Goal: Task Accomplishment & Management: Complete application form

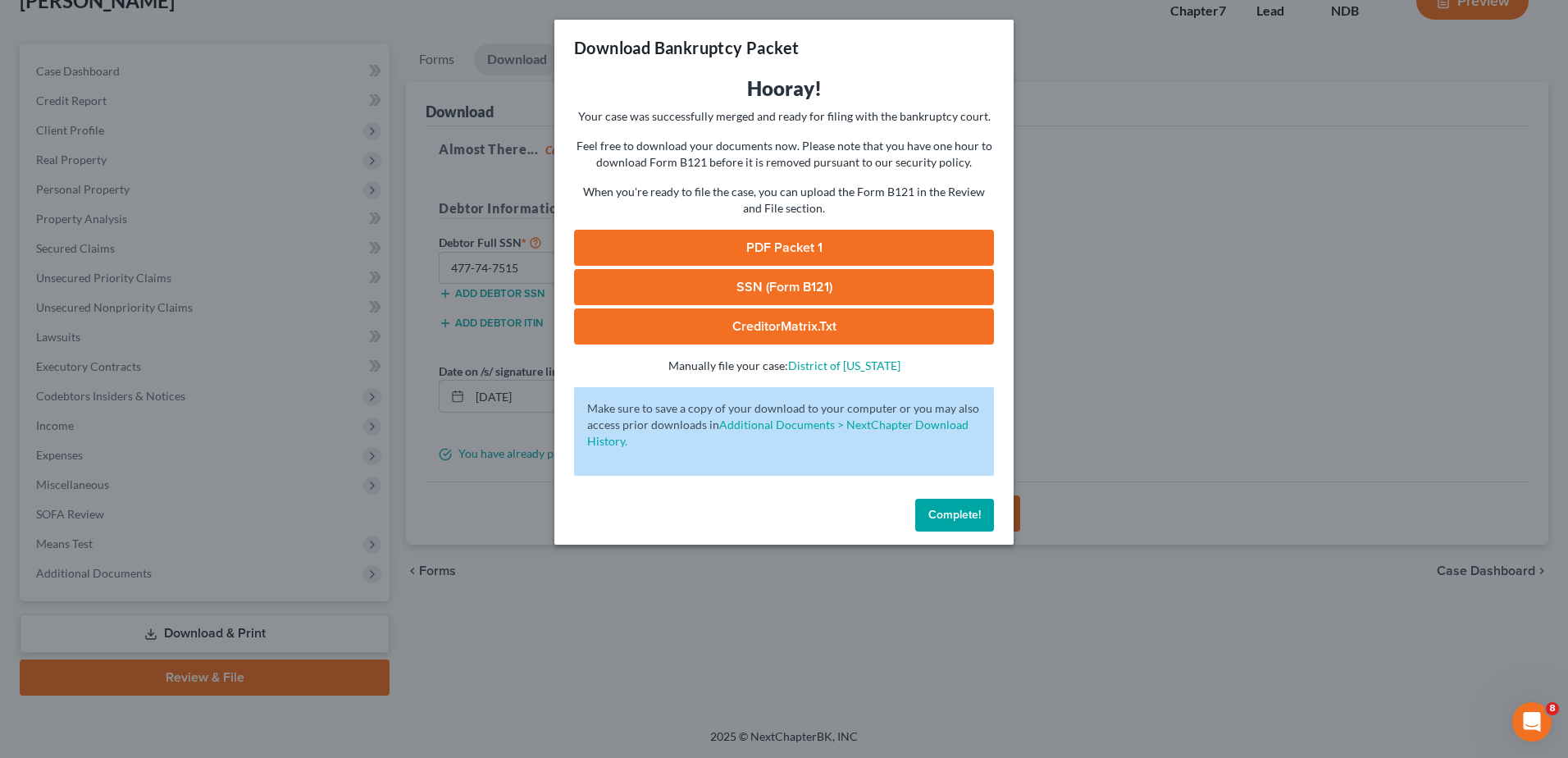
click at [778, 244] on link "PDF Packet 1" at bounding box center [784, 247] width 420 height 36
click at [763, 288] on link "SSN (Form B121)" at bounding box center [784, 287] width 420 height 36
click at [737, 288] on link "SSN (Form B121)" at bounding box center [784, 287] width 420 height 36
click at [950, 515] on span "Complete!" at bounding box center [954, 514] width 52 height 14
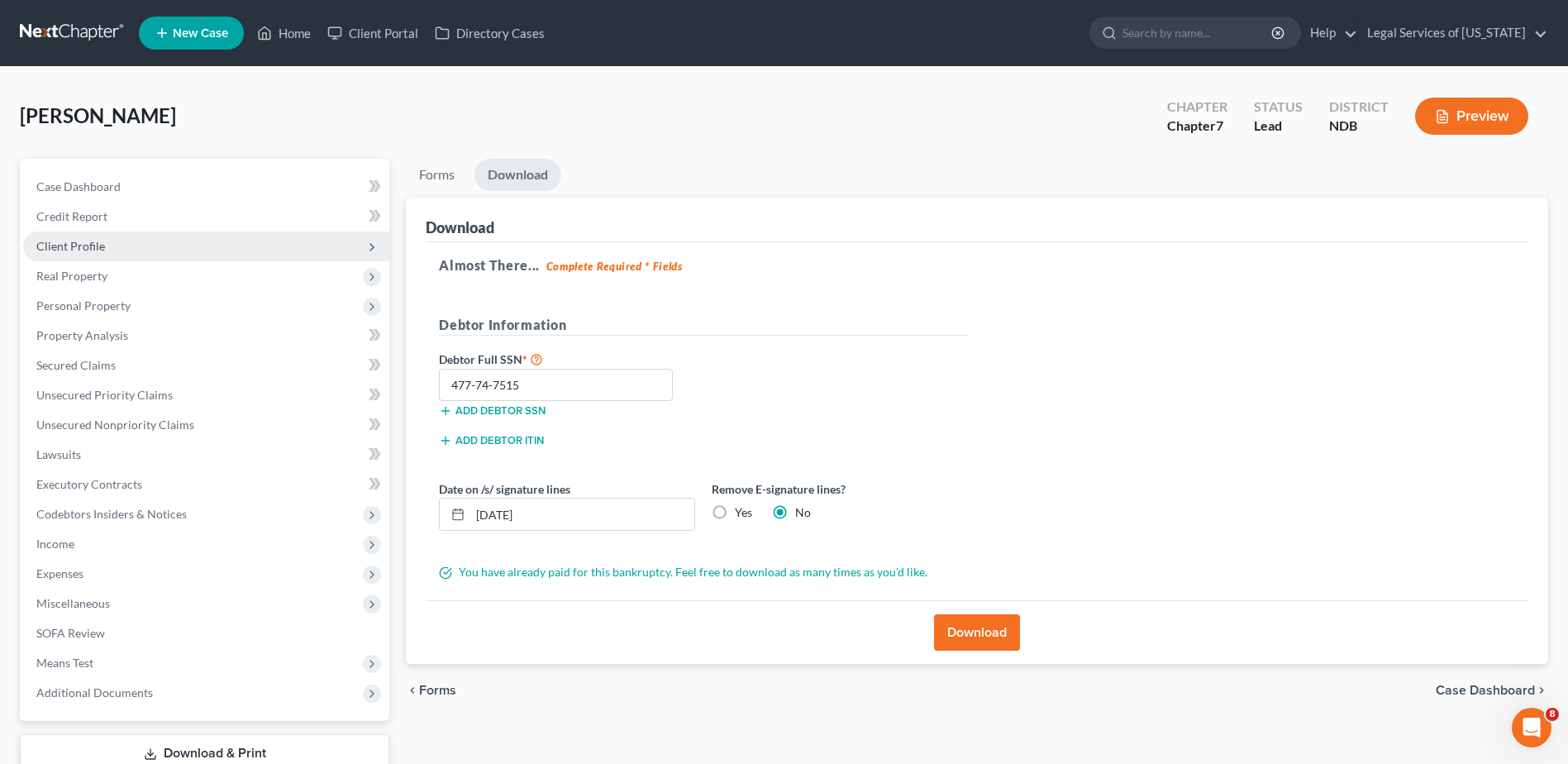
click at [94, 240] on span "Client Profile" at bounding box center [71, 245] width 69 height 14
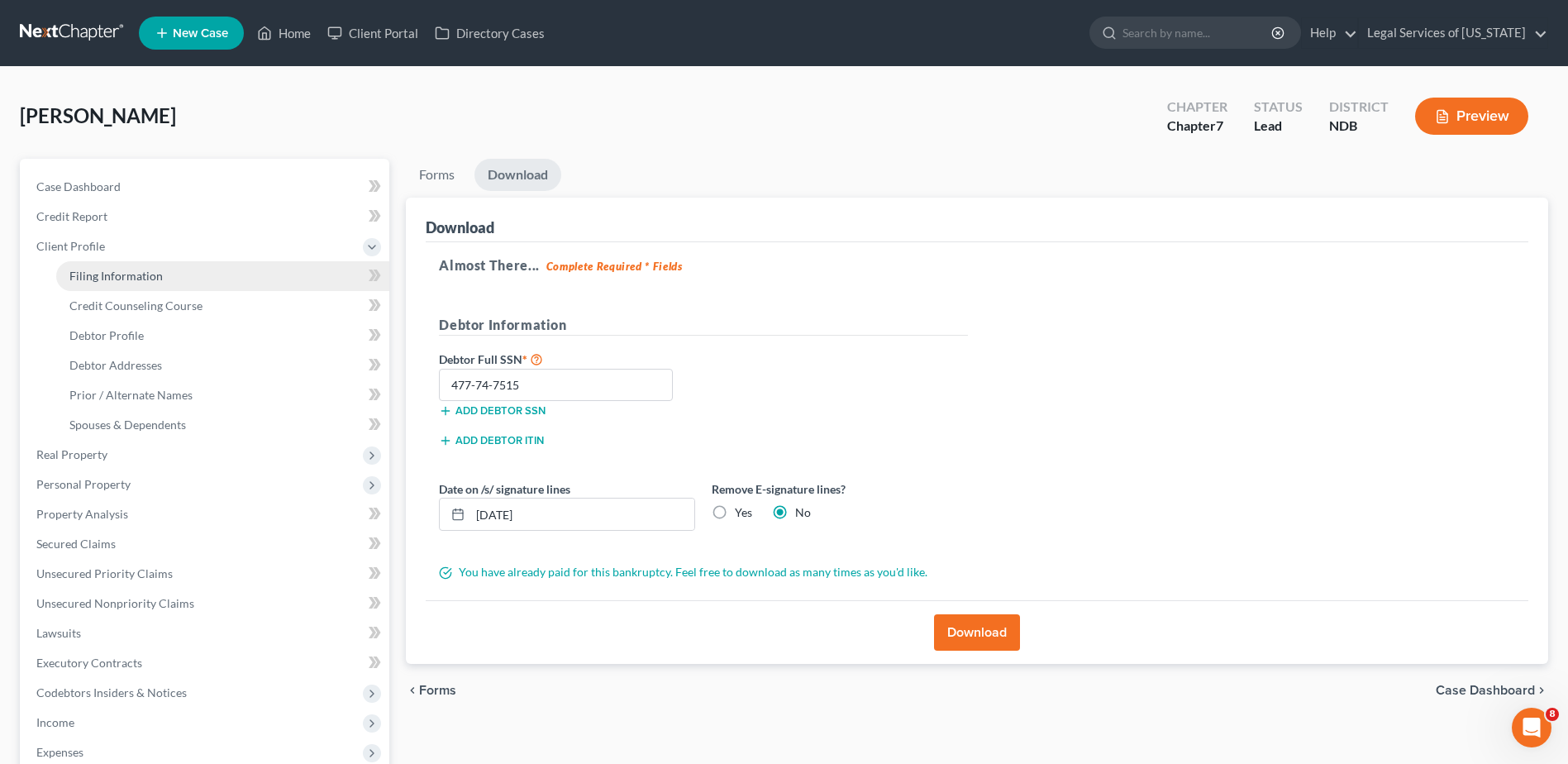
click at [172, 283] on link "Filing Information" at bounding box center [222, 276] width 333 height 30
select select "1"
select select "0"
select select "29"
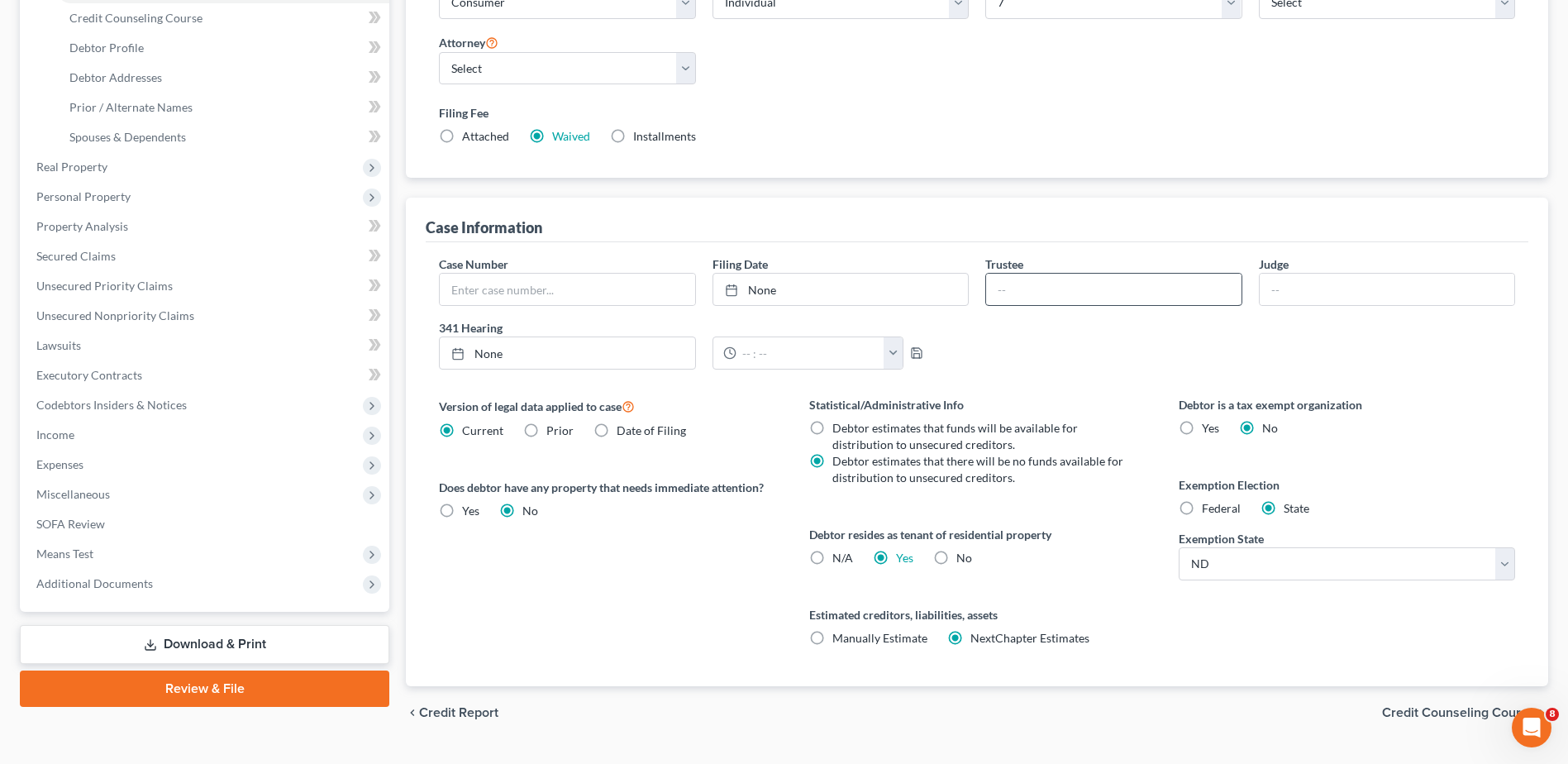
scroll to position [326, 0]
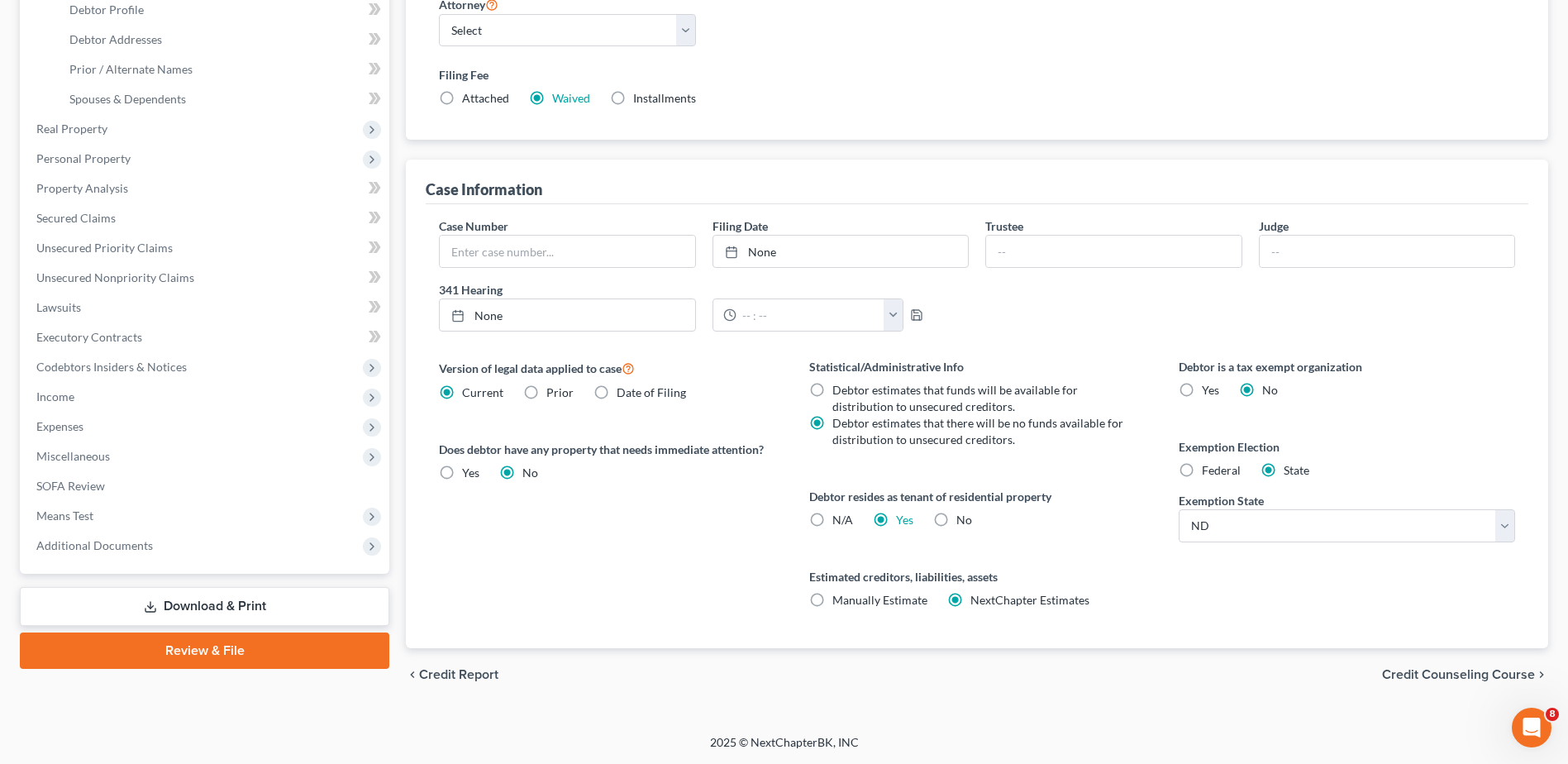
click at [1444, 673] on span "Credit Counseling Course" at bounding box center [1458, 674] width 153 height 13
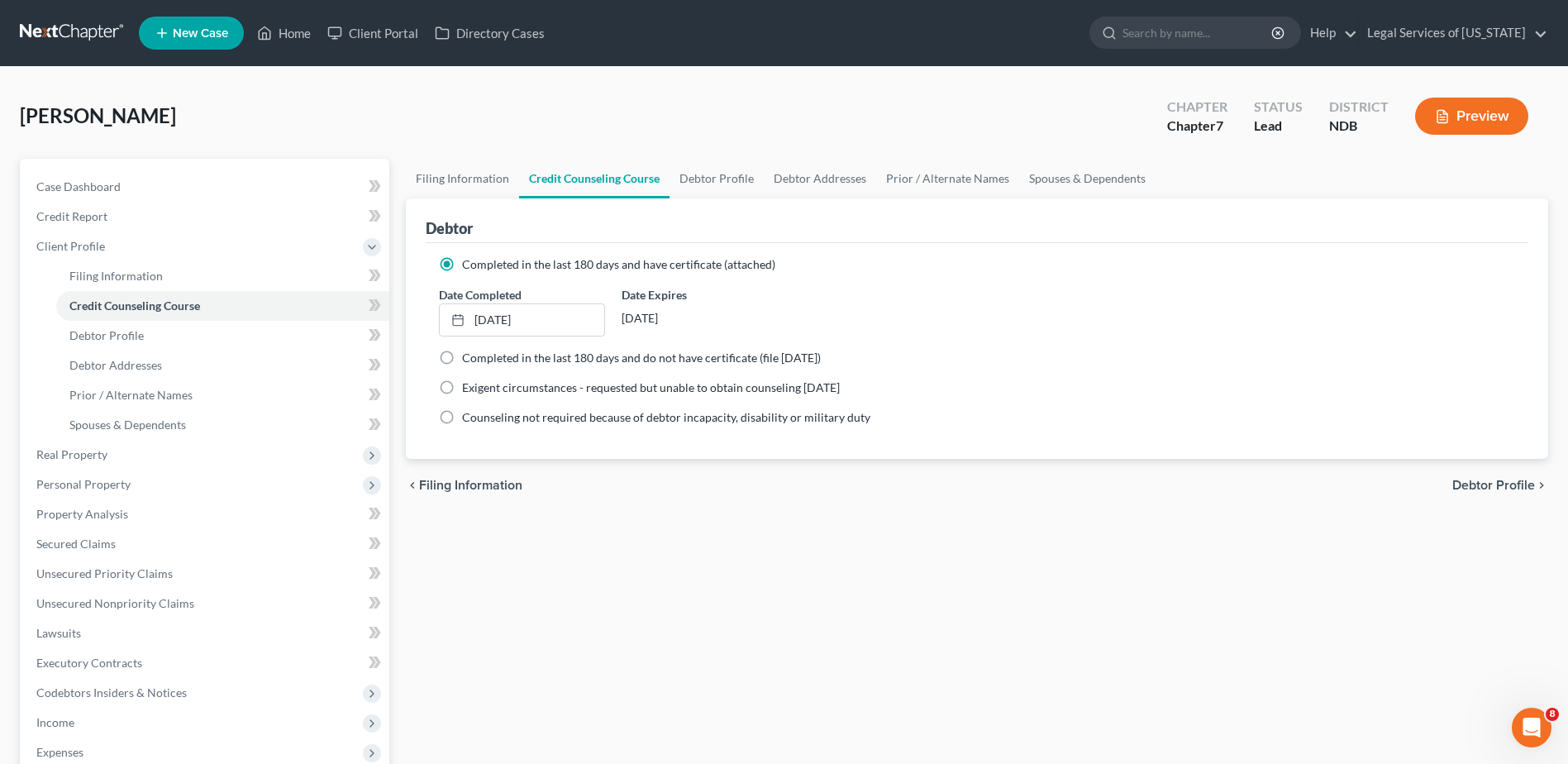
click at [1494, 487] on span "Debtor Profile" at bounding box center [1494, 485] width 83 height 13
select select "3"
select select "0"
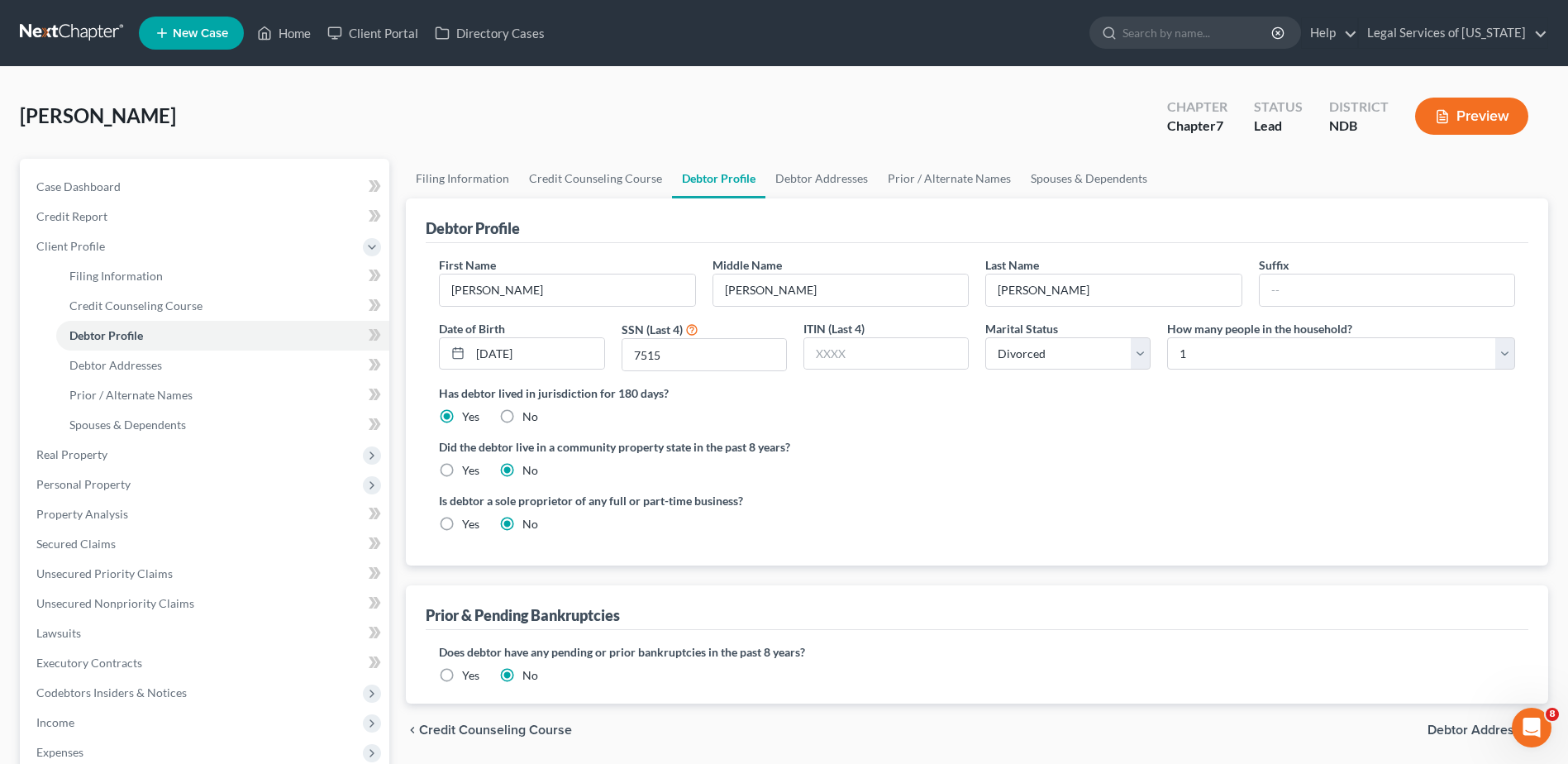
scroll to position [83, 0]
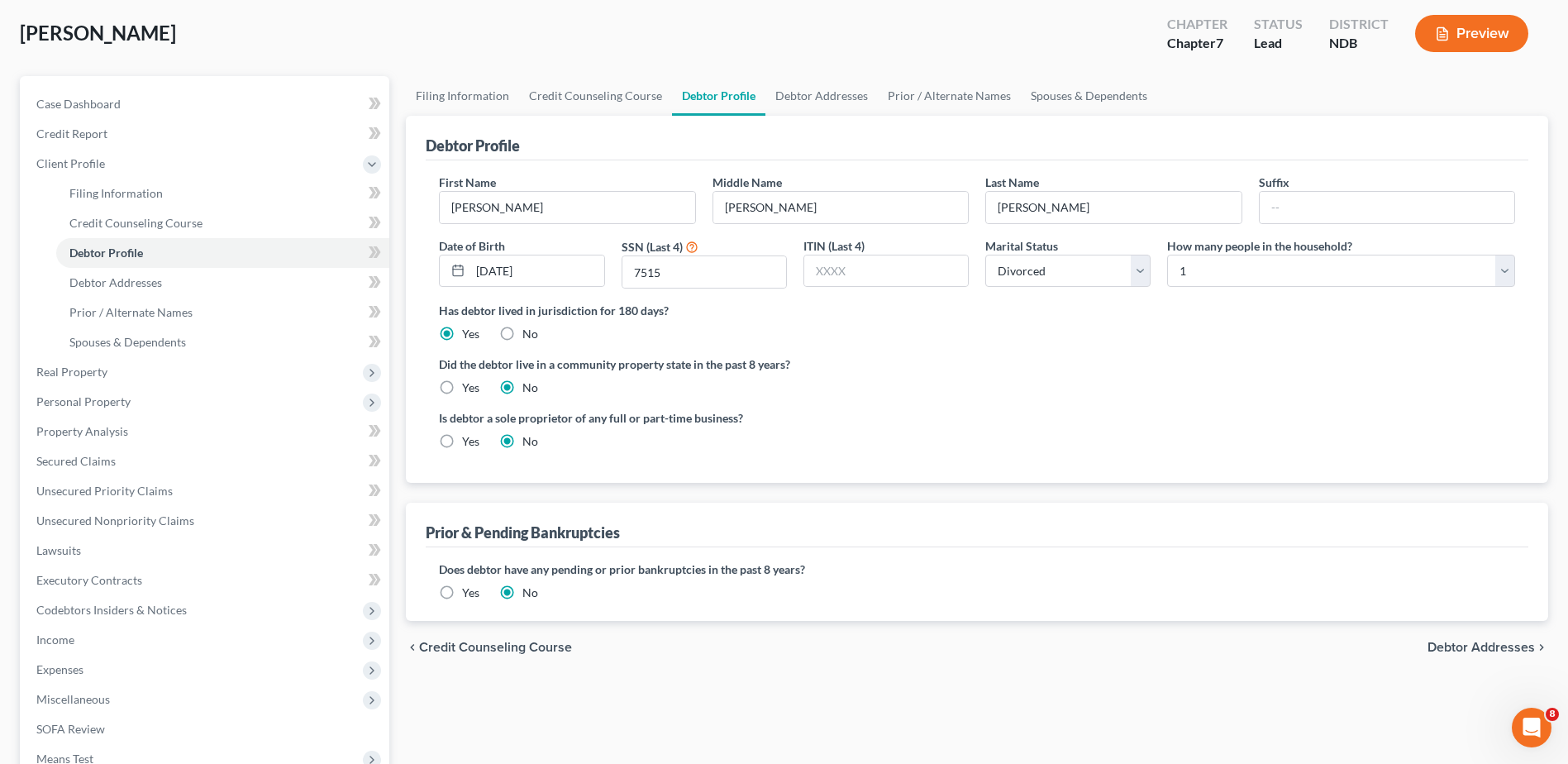
click at [1462, 651] on span "Debtor Addresses" at bounding box center [1481, 647] width 108 height 13
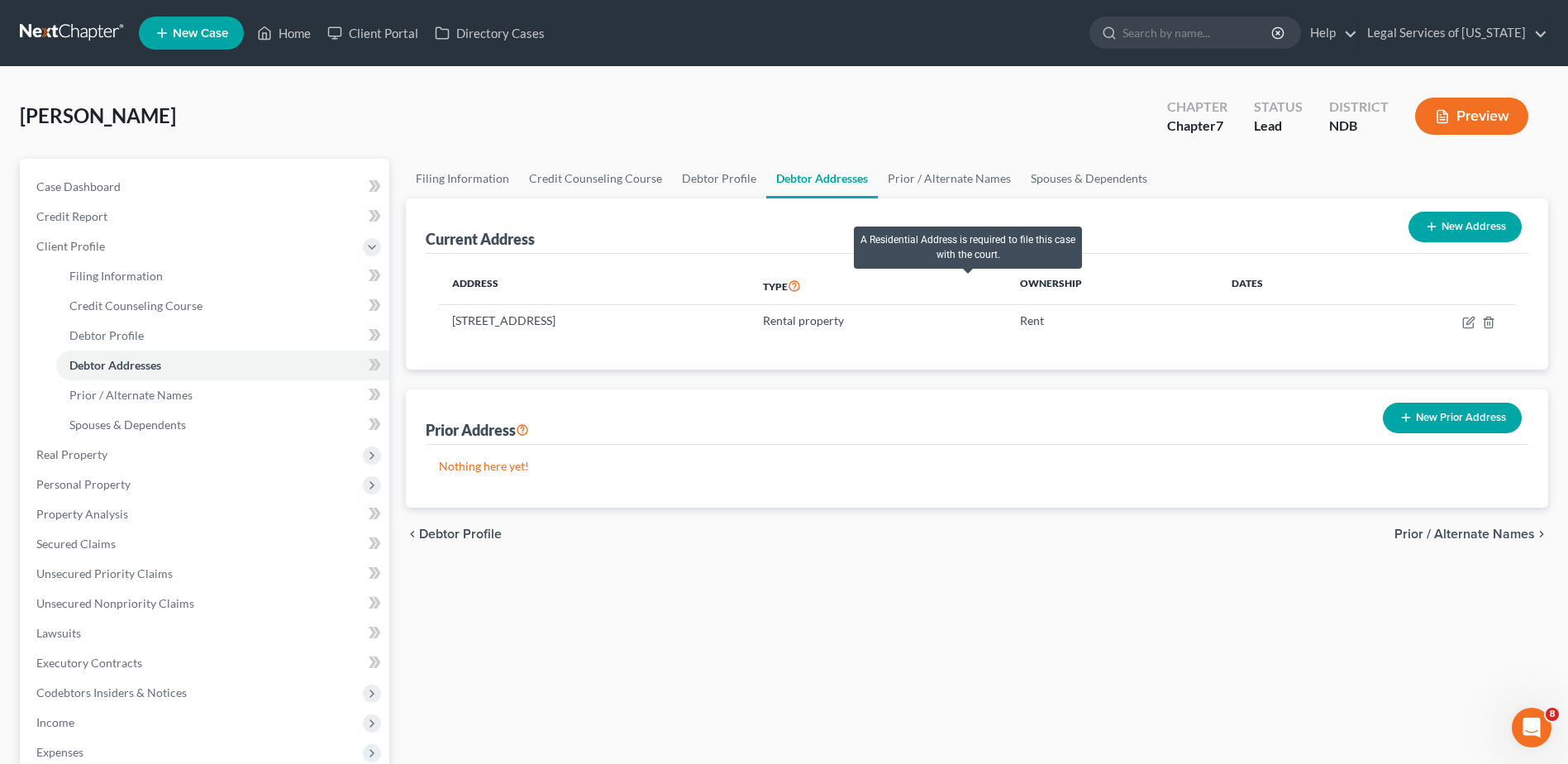
click at [801, 287] on icon at bounding box center [795, 285] width 13 height 15
click at [801, 285] on icon at bounding box center [795, 285] width 13 height 15
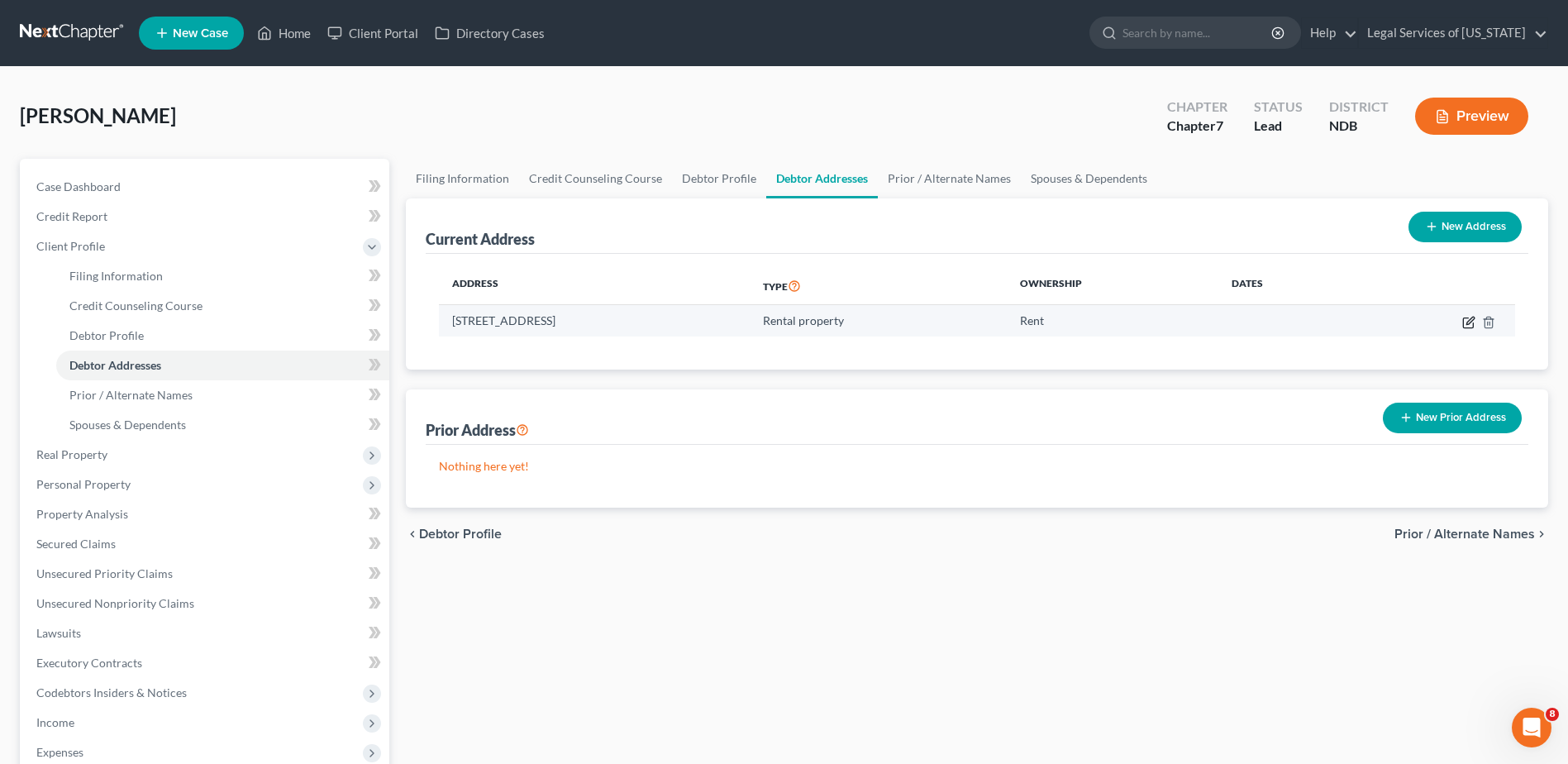
click at [1467, 325] on icon "button" at bounding box center [1469, 323] width 13 height 13
select select "29"
select select "2"
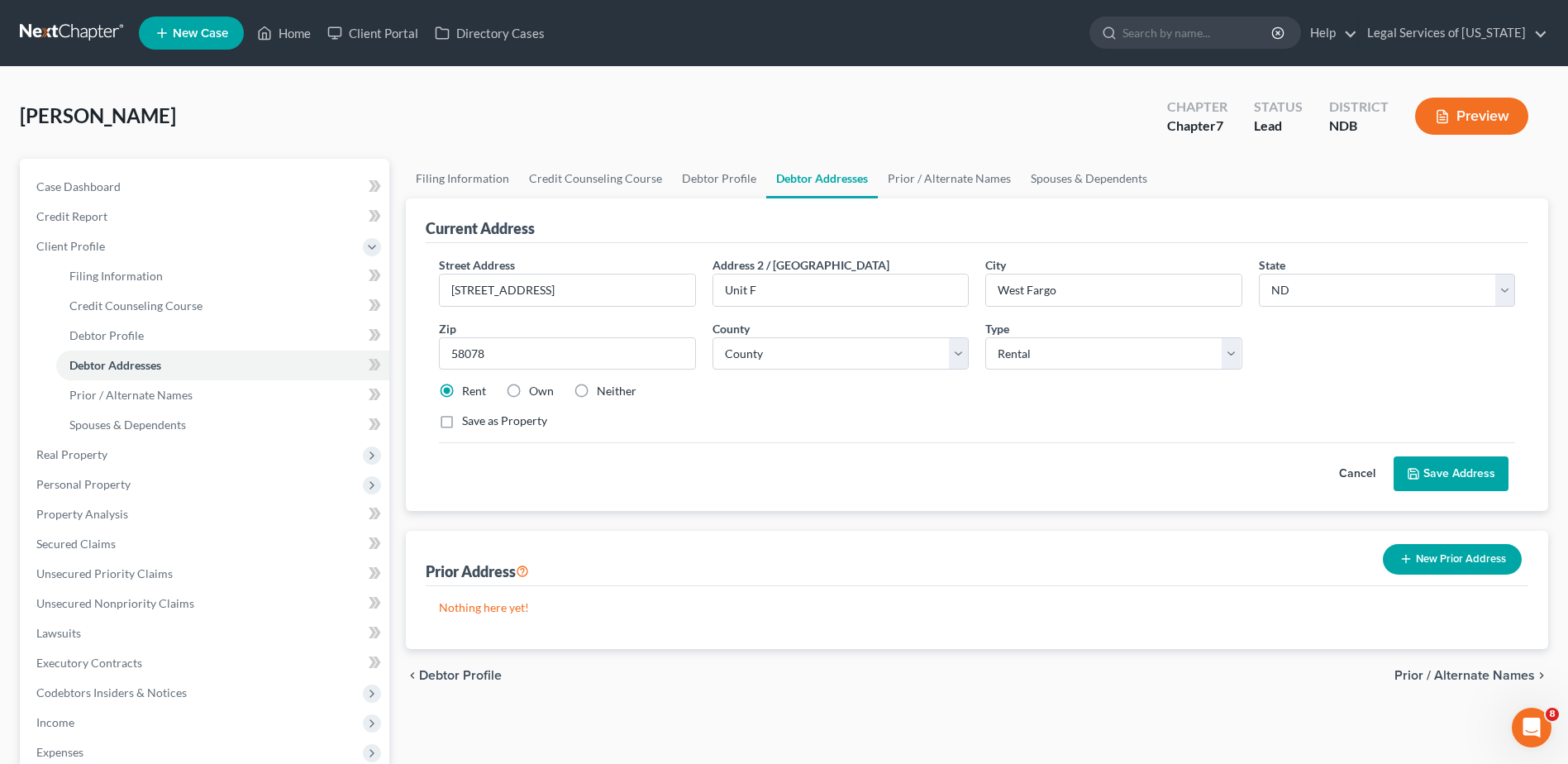
click at [529, 388] on label "Own" at bounding box center [541, 391] width 25 height 16
click at [536, 388] on input "Own" at bounding box center [540, 388] width 11 height 11
radio input "true"
click at [462, 392] on label "Rent" at bounding box center [474, 391] width 24 height 16
click at [469, 392] on input "Rent" at bounding box center [474, 388] width 11 height 11
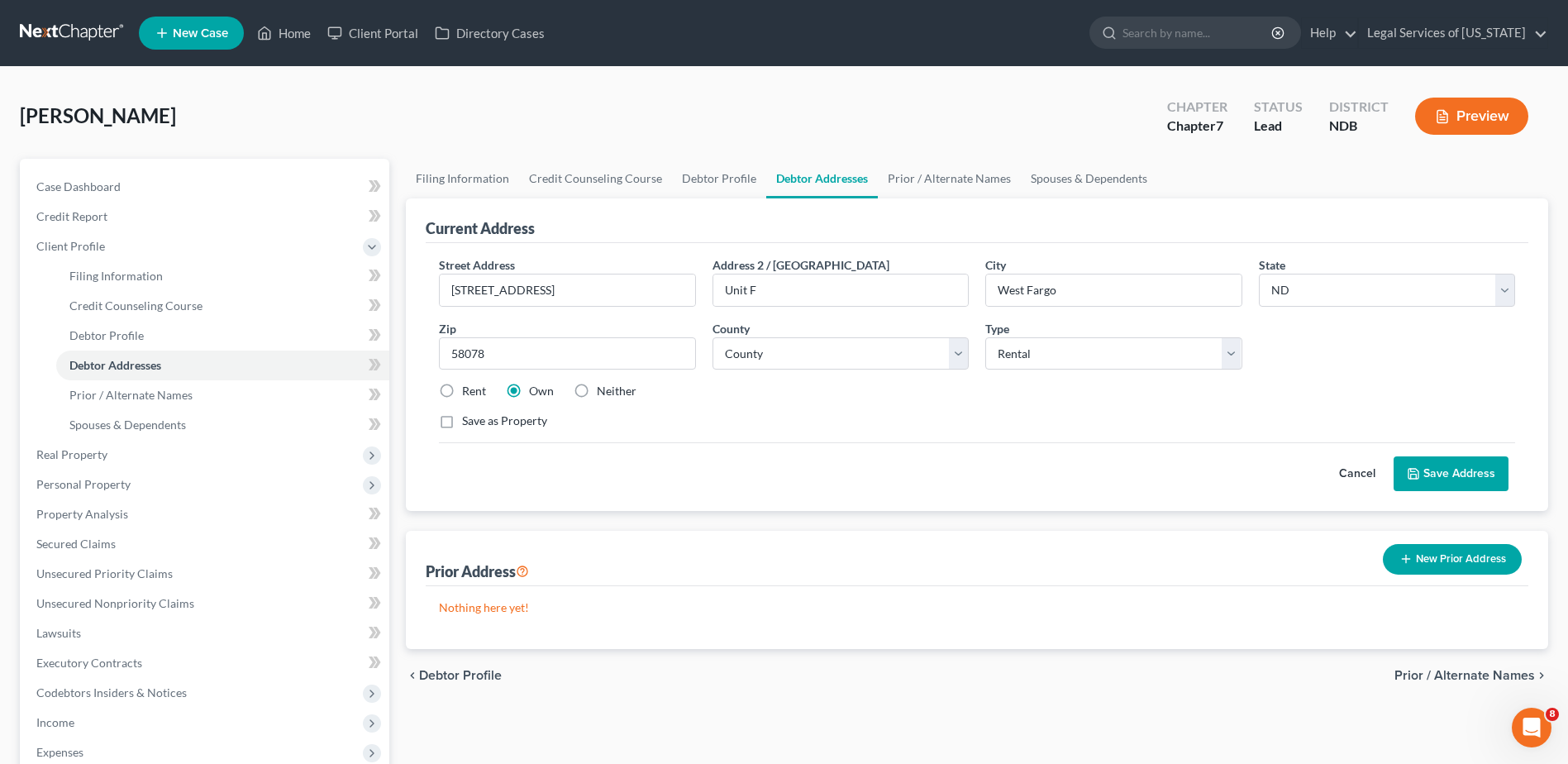
radio input "true"
click at [1437, 474] on button "Save Address" at bounding box center [1451, 474] width 115 height 34
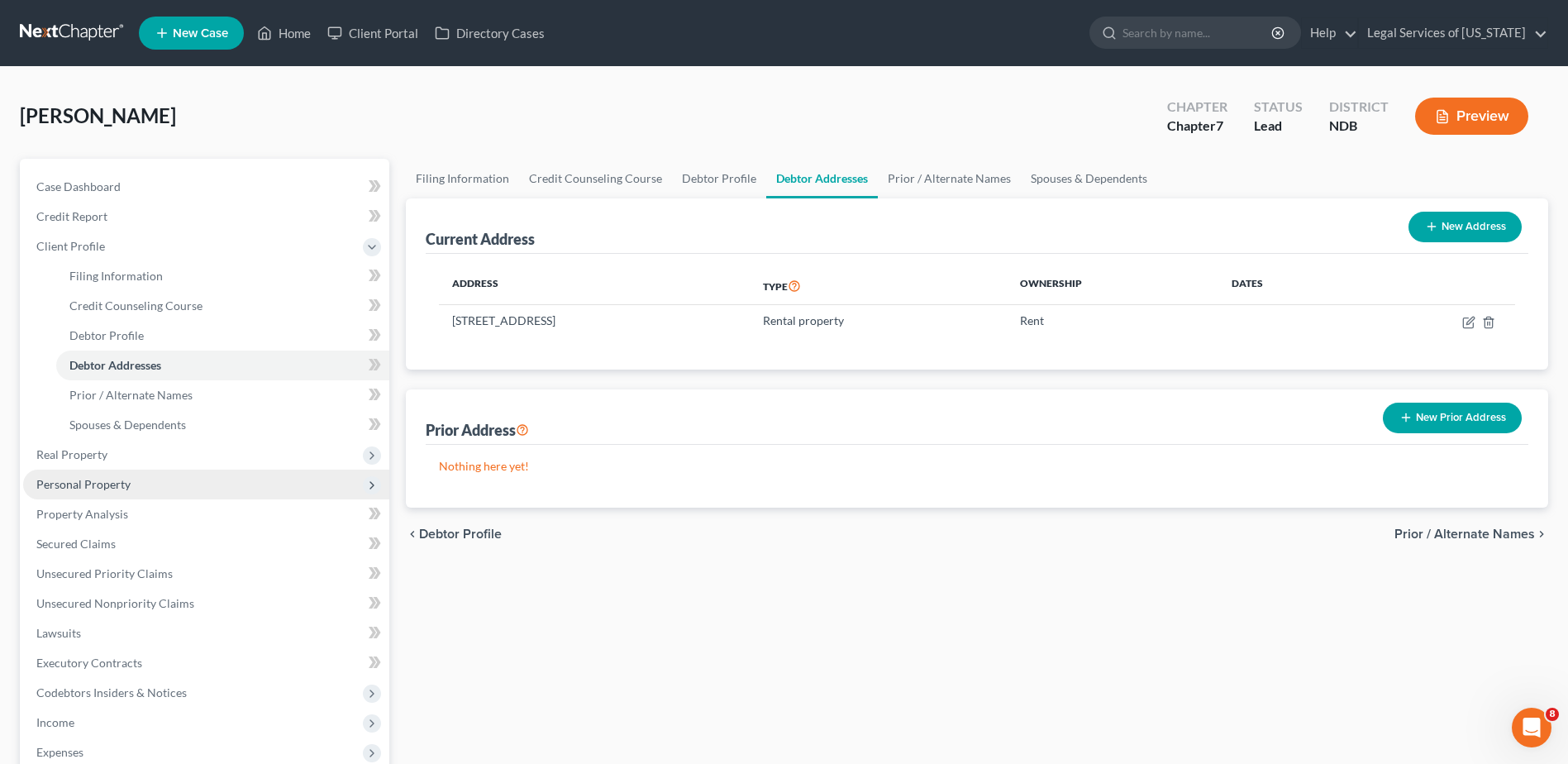
click at [112, 478] on span "Personal Property" at bounding box center [83, 483] width 95 height 14
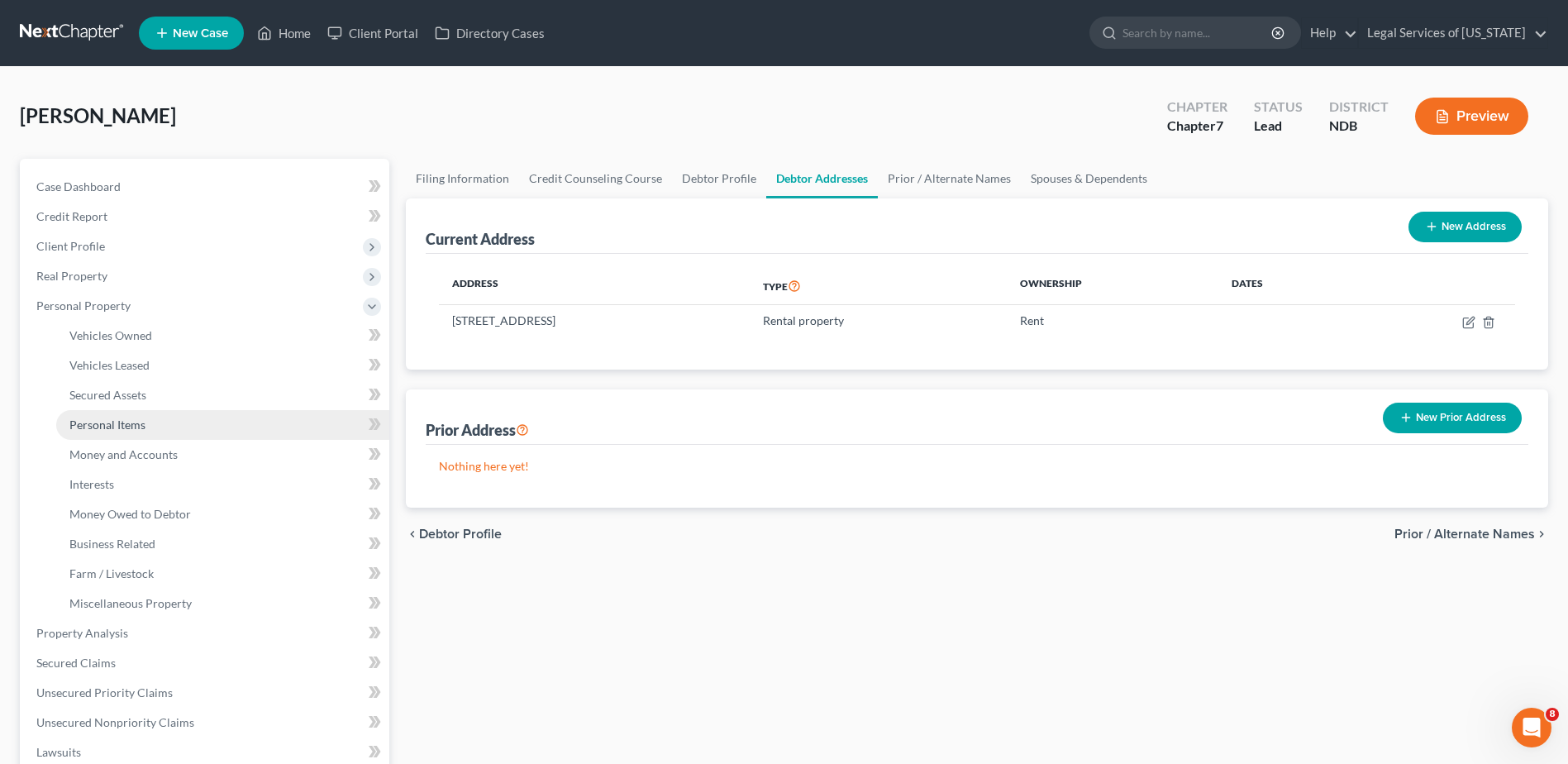
click at [97, 424] on span "Personal Items" at bounding box center [108, 424] width 76 height 14
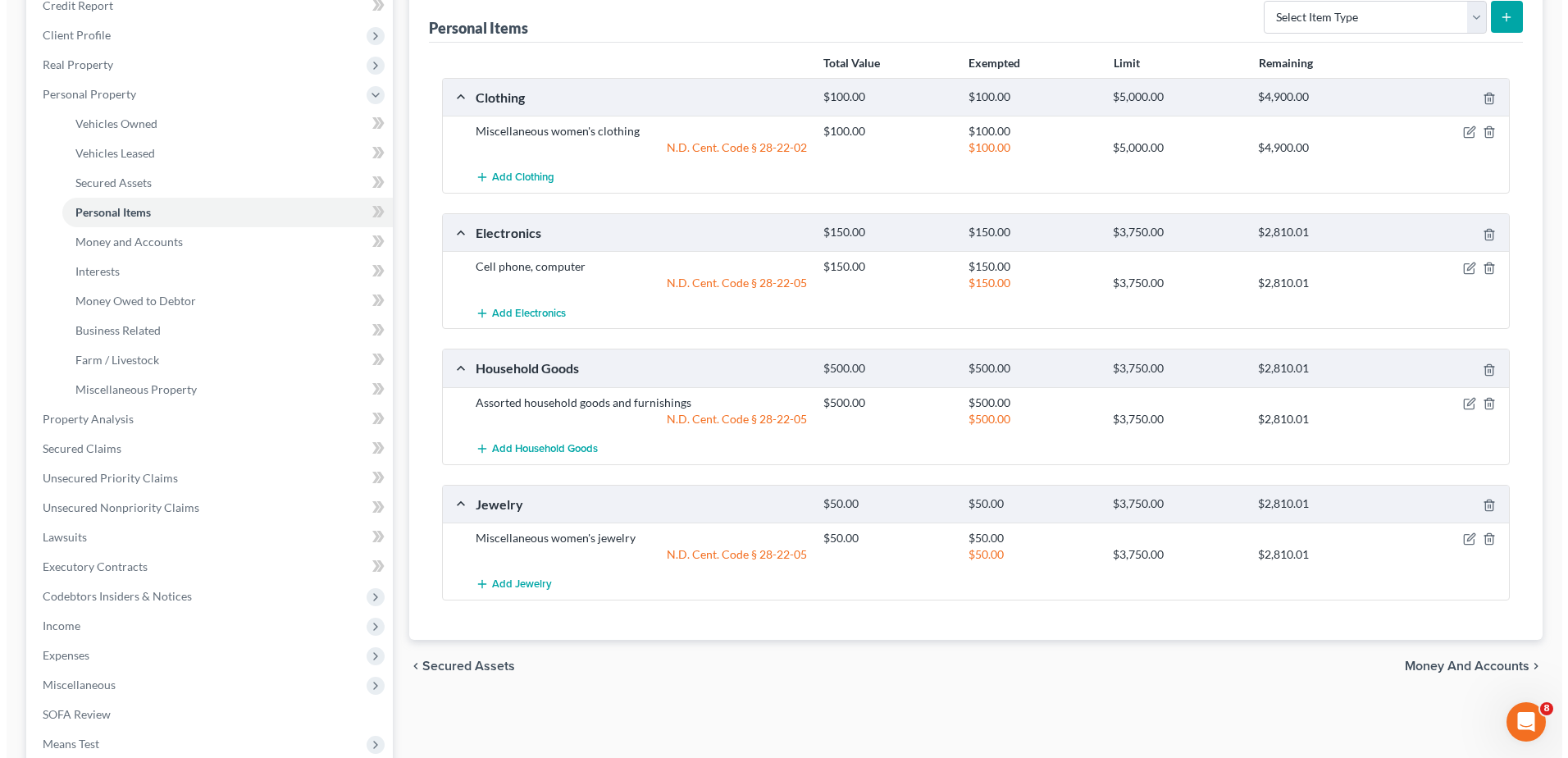
scroll to position [246, 0]
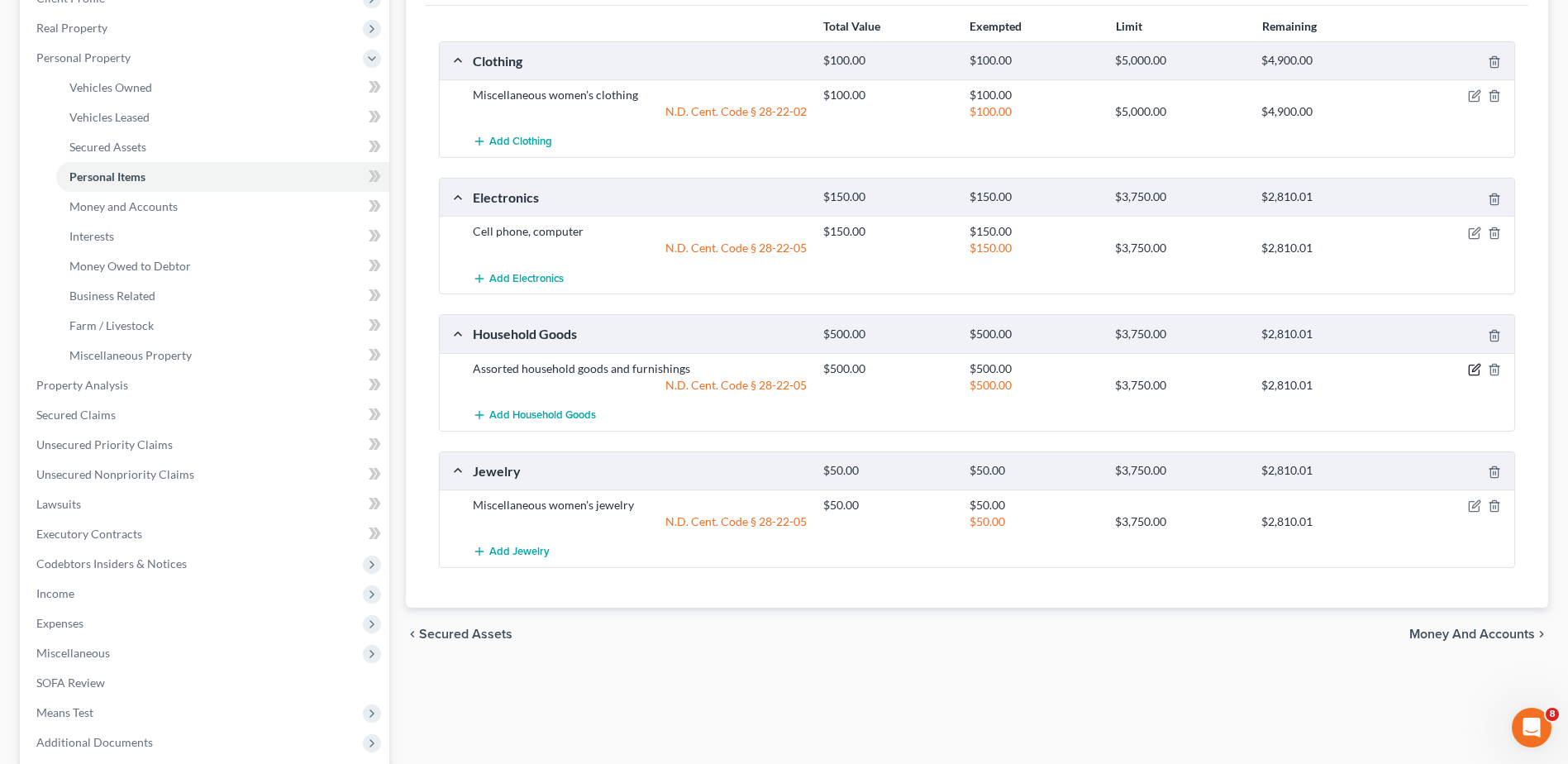
click at [1473, 375] on icon "button" at bounding box center [1473, 371] width 10 height 10
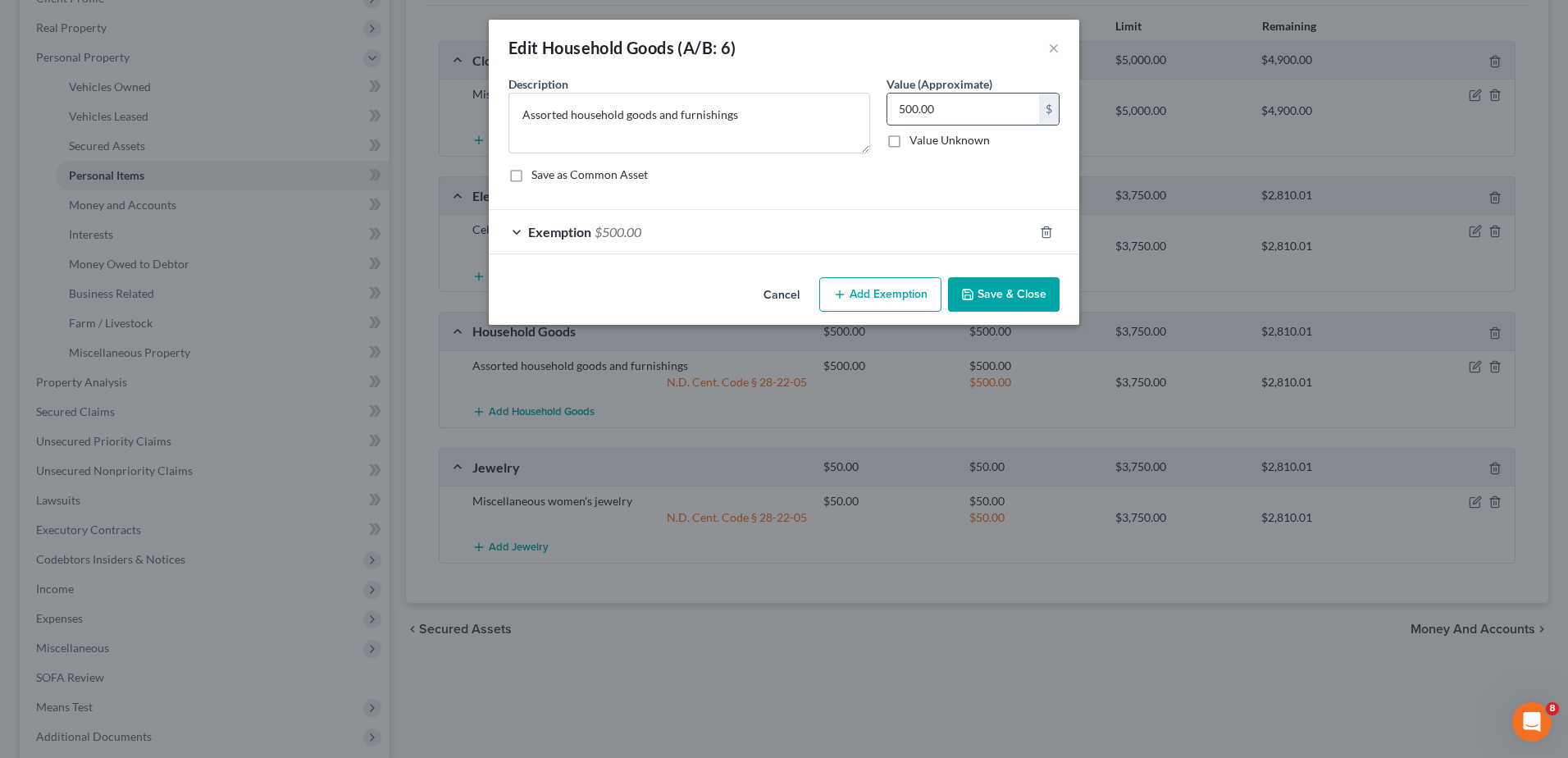
click at [903, 106] on input "500.00" at bounding box center [964, 109] width 152 height 31
click at [898, 113] on input "500.00" at bounding box center [964, 109] width 152 height 31
type input "1,500.00"
click at [1041, 235] on icon "button" at bounding box center [1047, 232] width 13 height 13
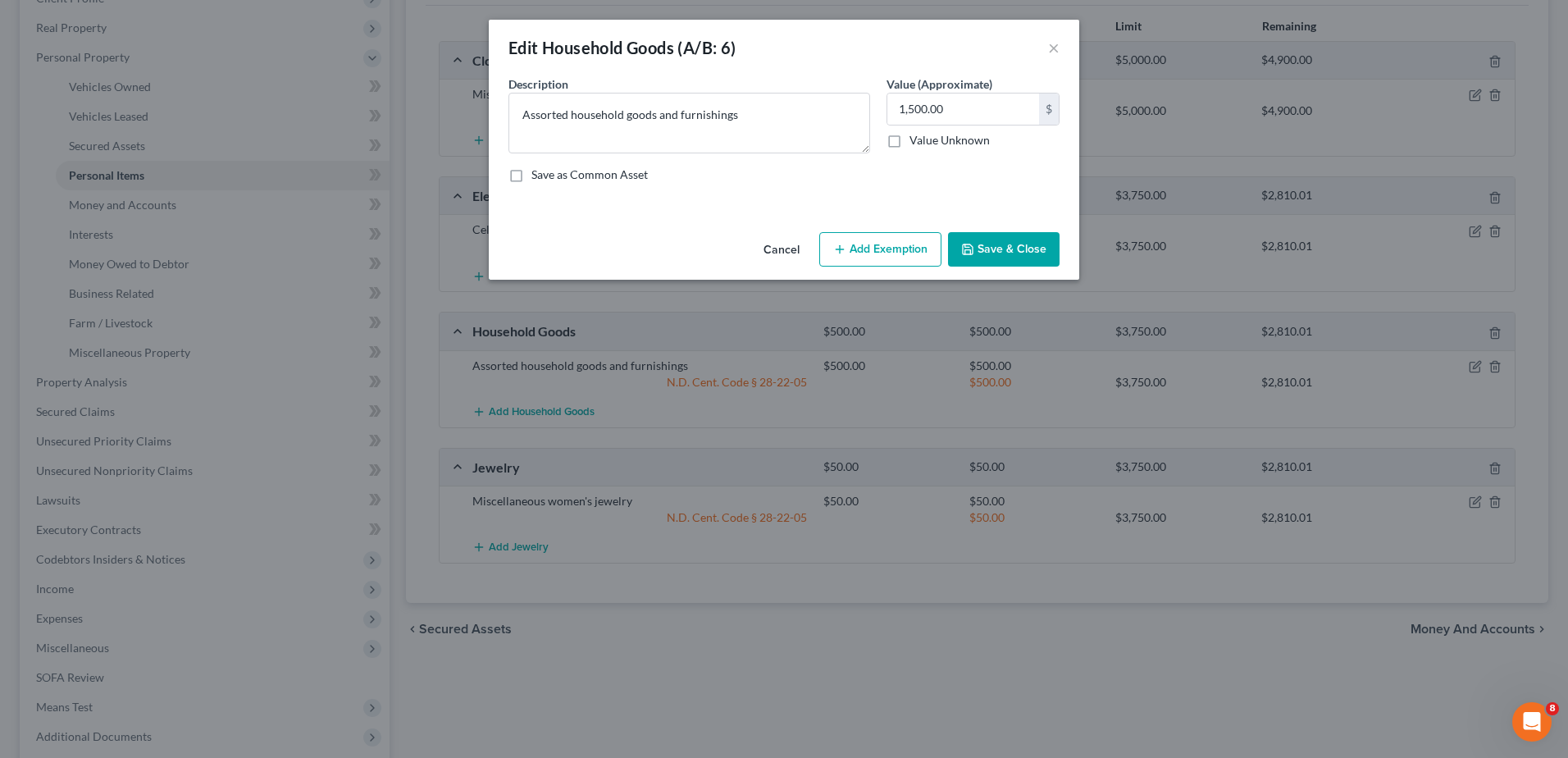
click at [934, 247] on button "Add Exemption" at bounding box center [880, 249] width 122 height 34
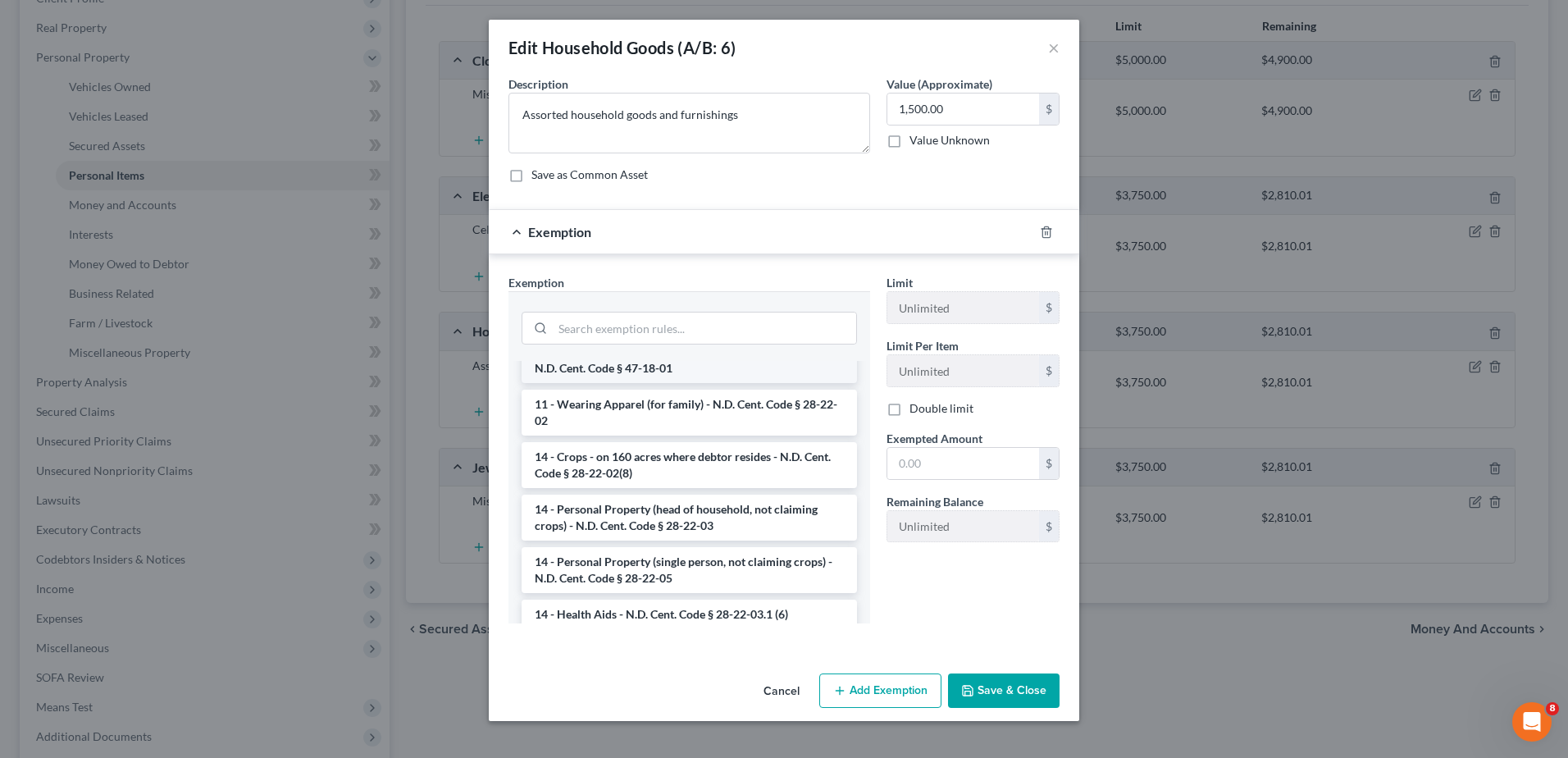
scroll to position [328, 0]
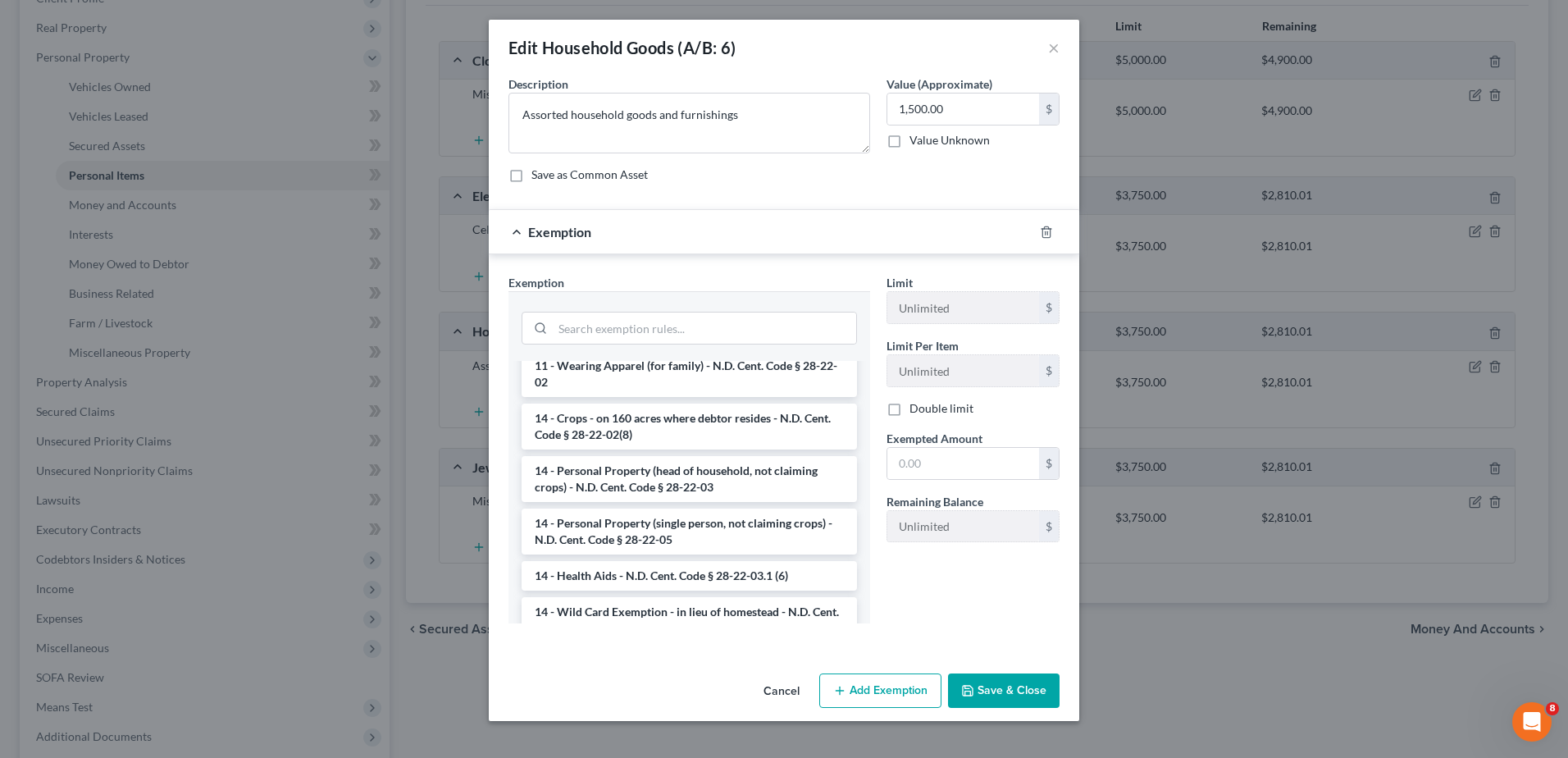
click at [727, 538] on li "14 - Personal Property (single person, not claiming crops) - N.D. Cent. Code § …" at bounding box center [689, 532] width 335 height 45
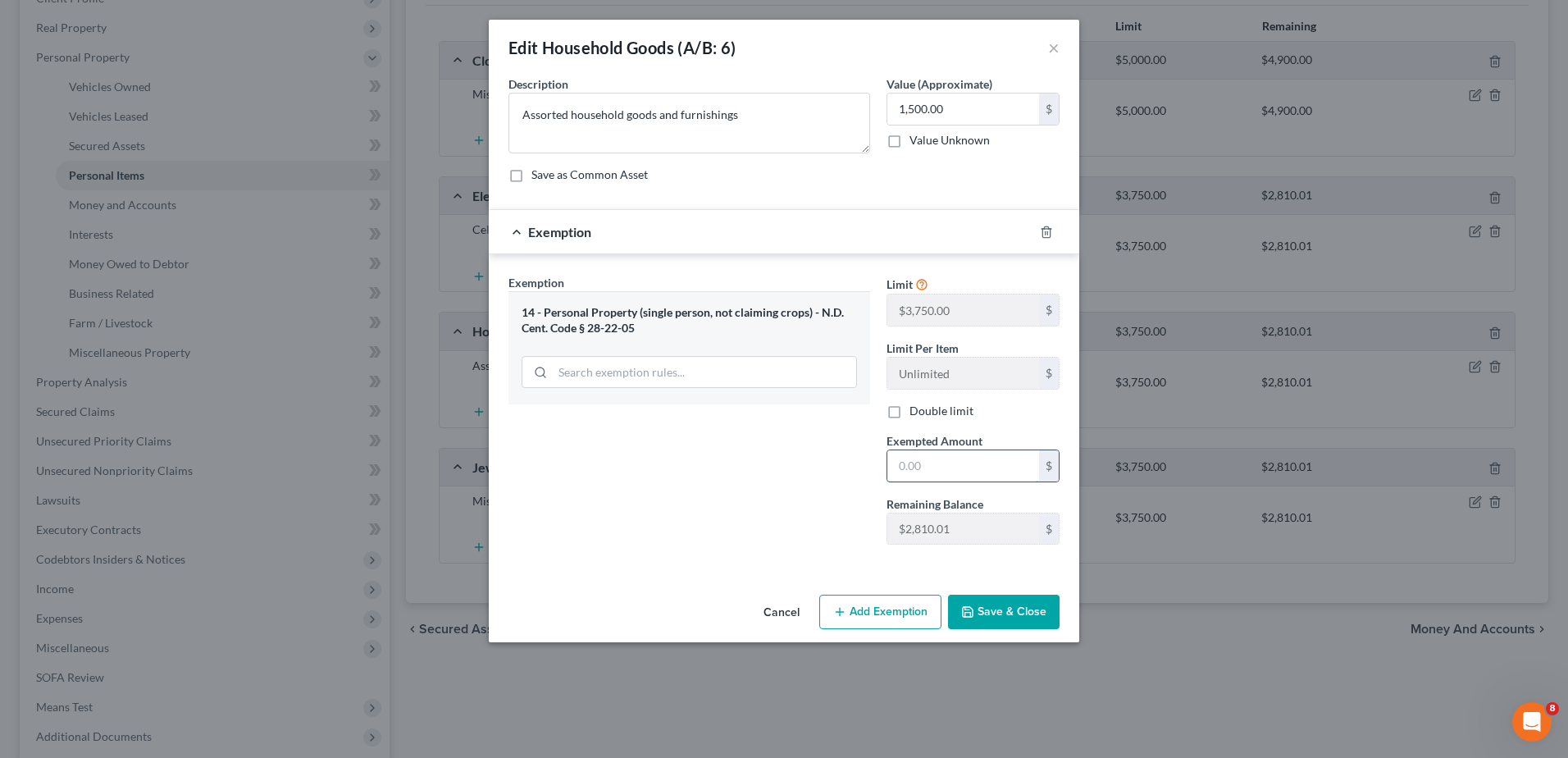
click at [930, 467] on input "text" at bounding box center [964, 465] width 152 height 31
type input "1,500"
click at [1018, 621] on button "Save & Close" at bounding box center [1004, 612] width 112 height 34
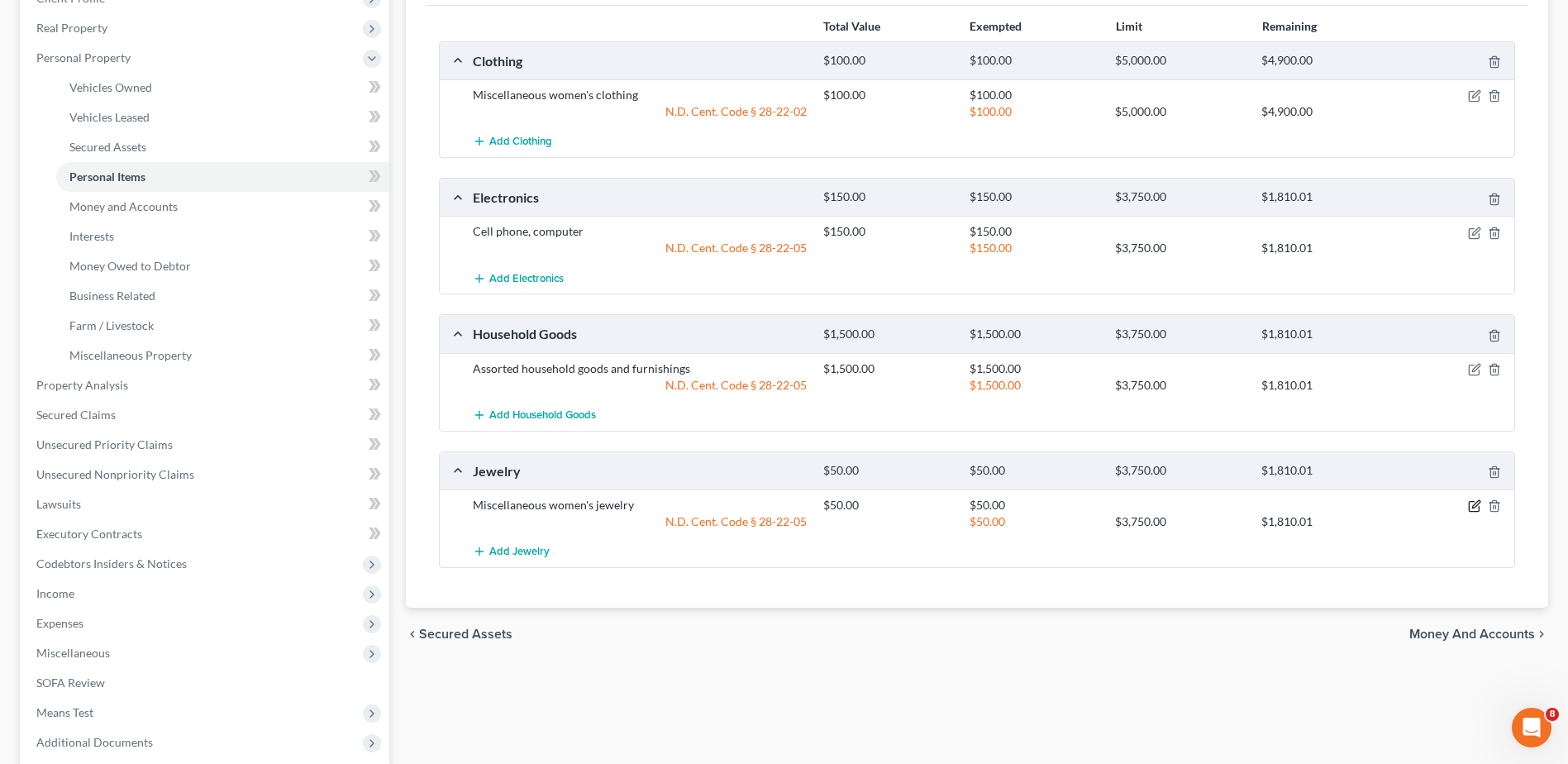
click at [1473, 510] on icon "button" at bounding box center [1474, 506] width 13 height 13
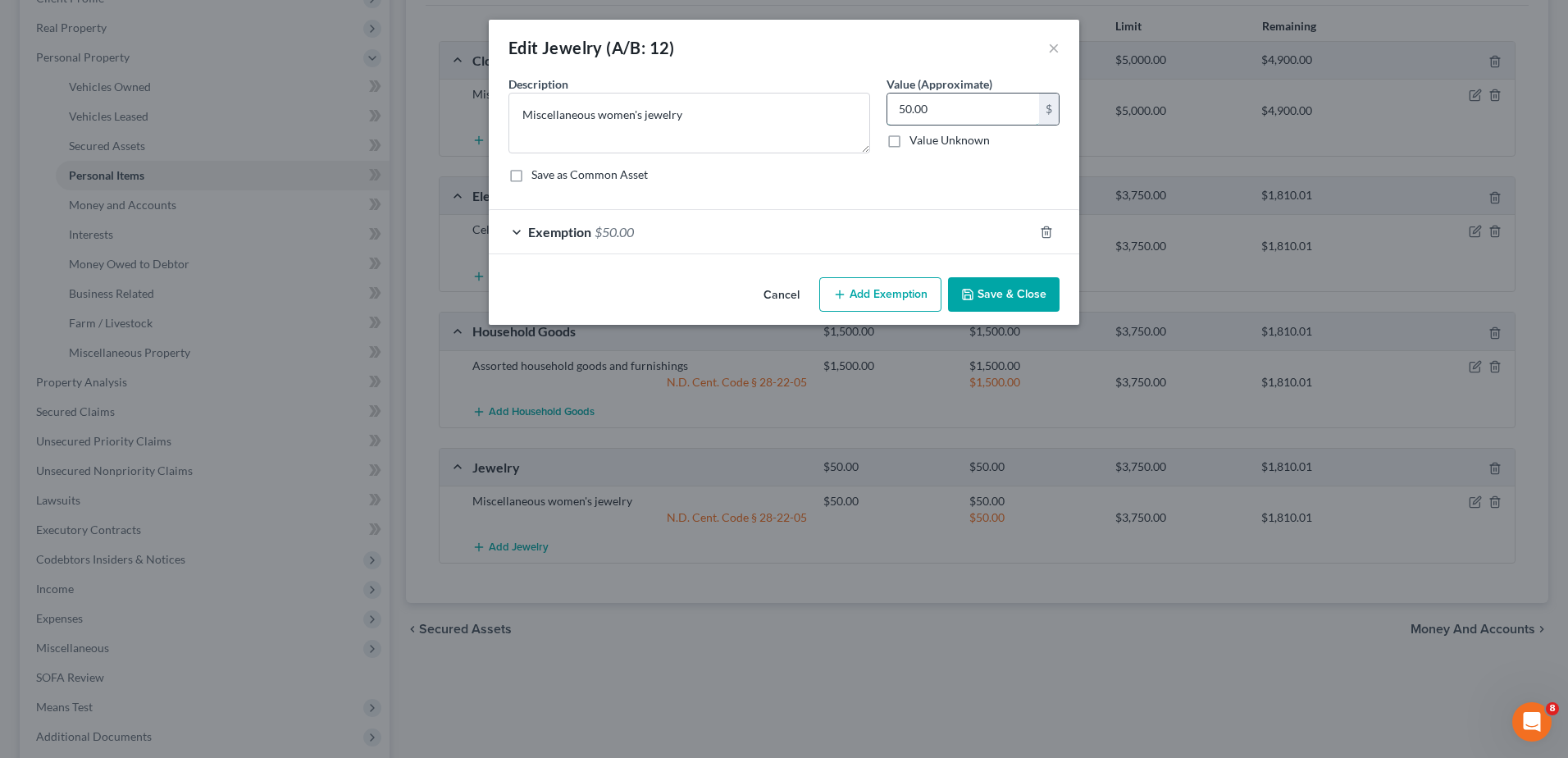
click at [897, 110] on input "50.00" at bounding box center [964, 109] width 152 height 31
click at [901, 102] on input "50.00" at bounding box center [964, 109] width 152 height 31
type input "250.00"
click at [1049, 227] on icon "button" at bounding box center [1046, 231] width 8 height 10
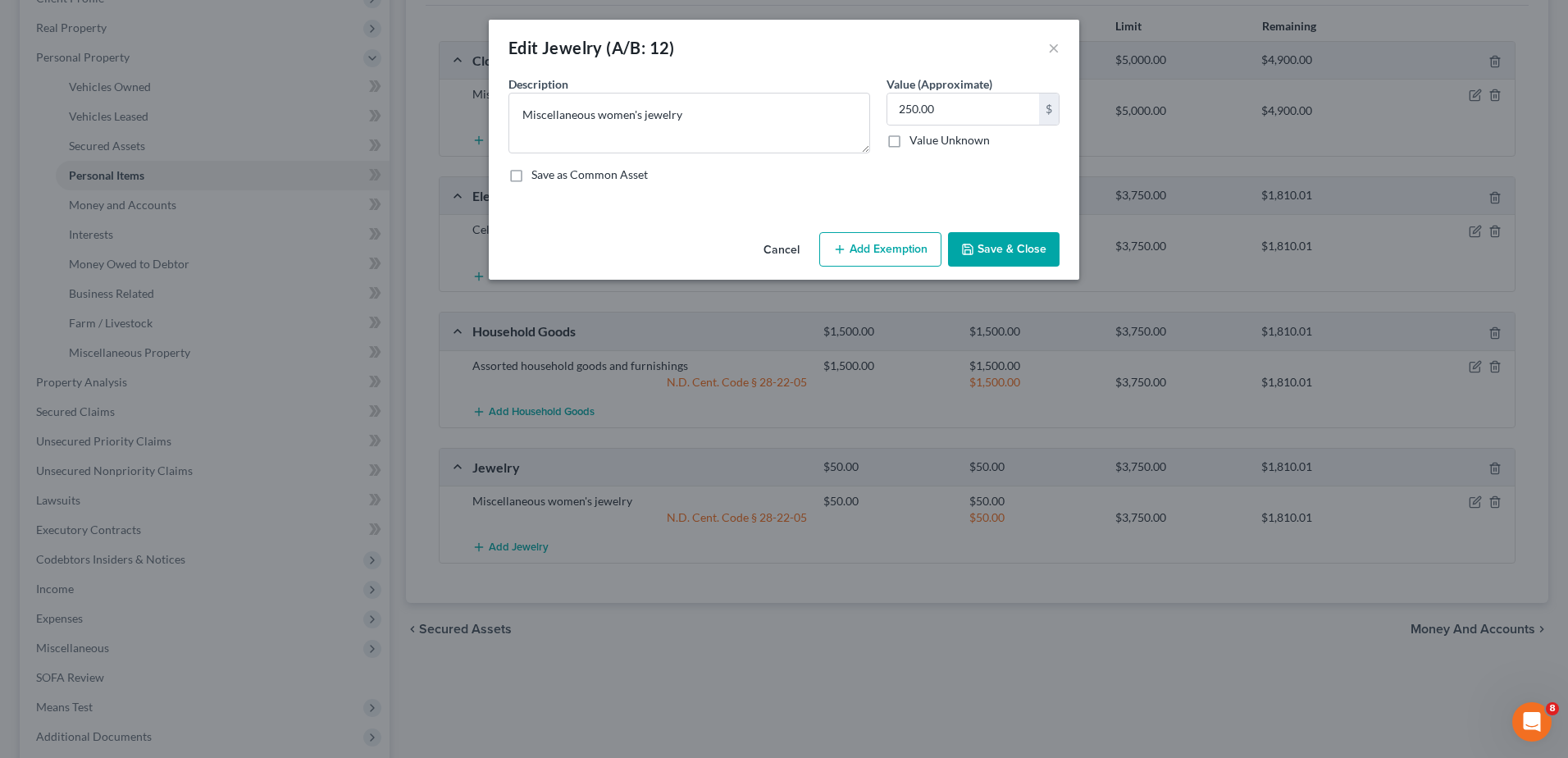
click at [904, 247] on button "Add Exemption" at bounding box center [880, 249] width 122 height 34
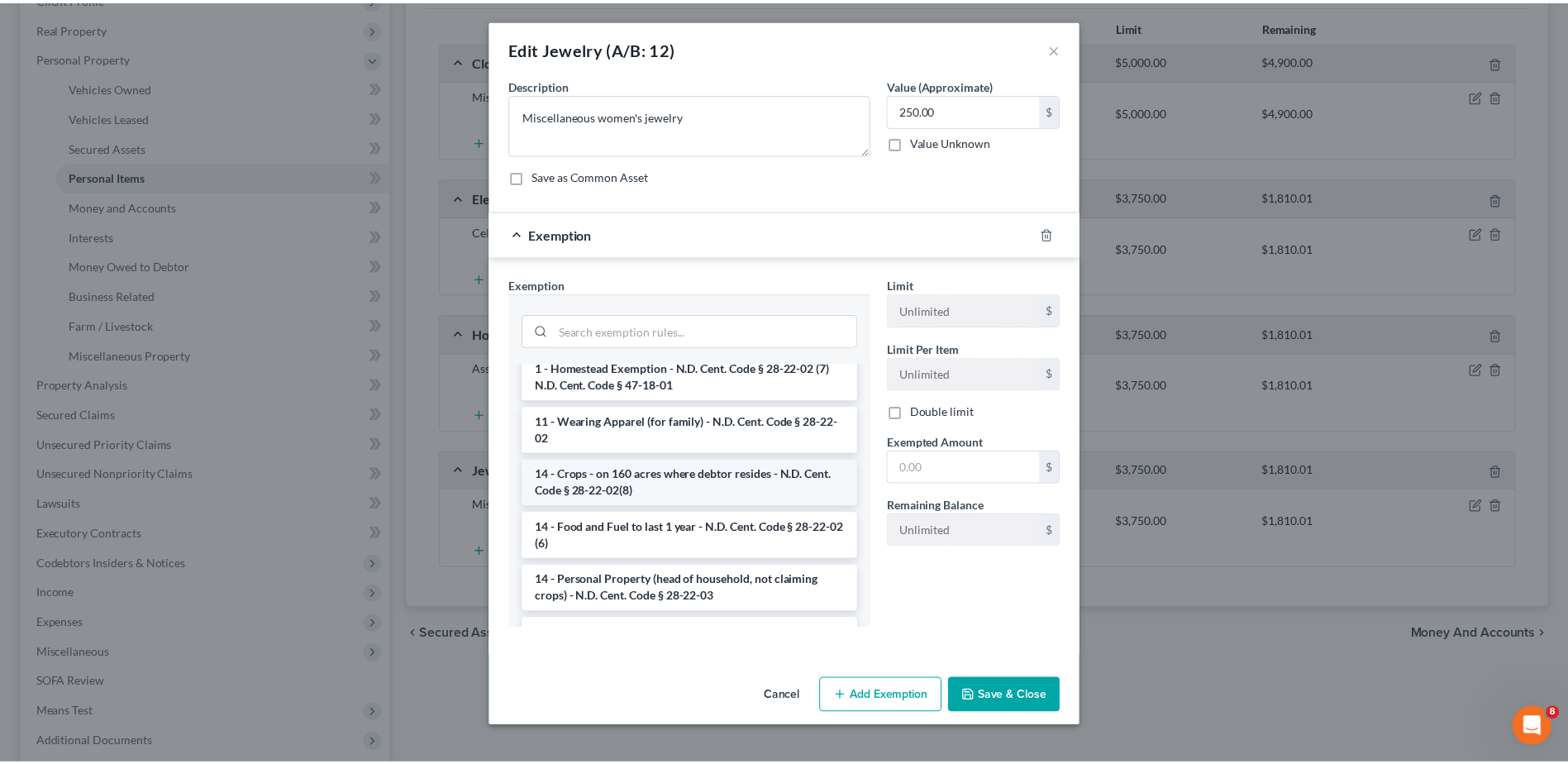
scroll to position [165, 0]
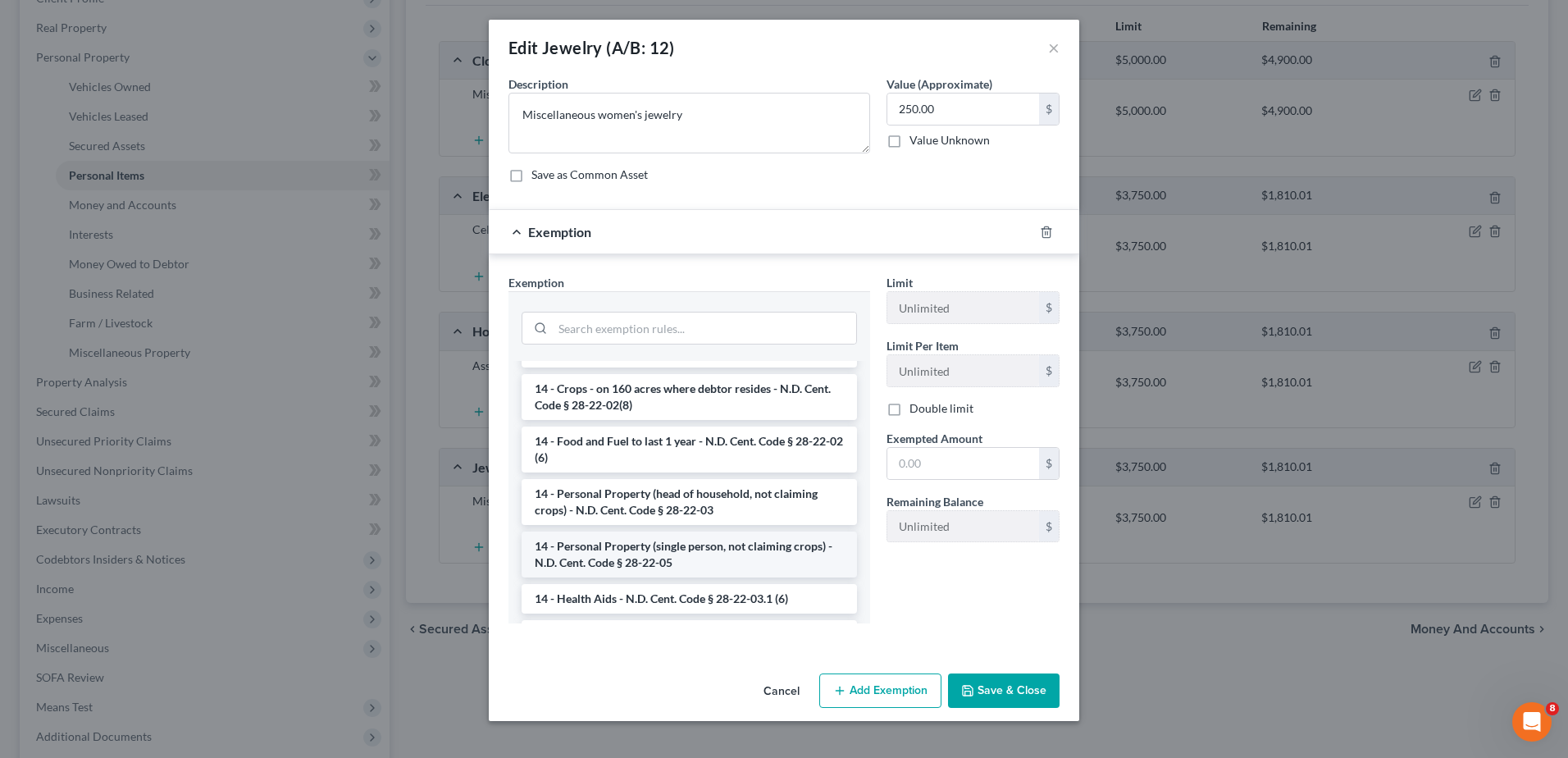
click at [676, 560] on li "14 - Personal Property (single person, not claiming crops) - N.D. Cent. Code § …" at bounding box center [689, 554] width 335 height 45
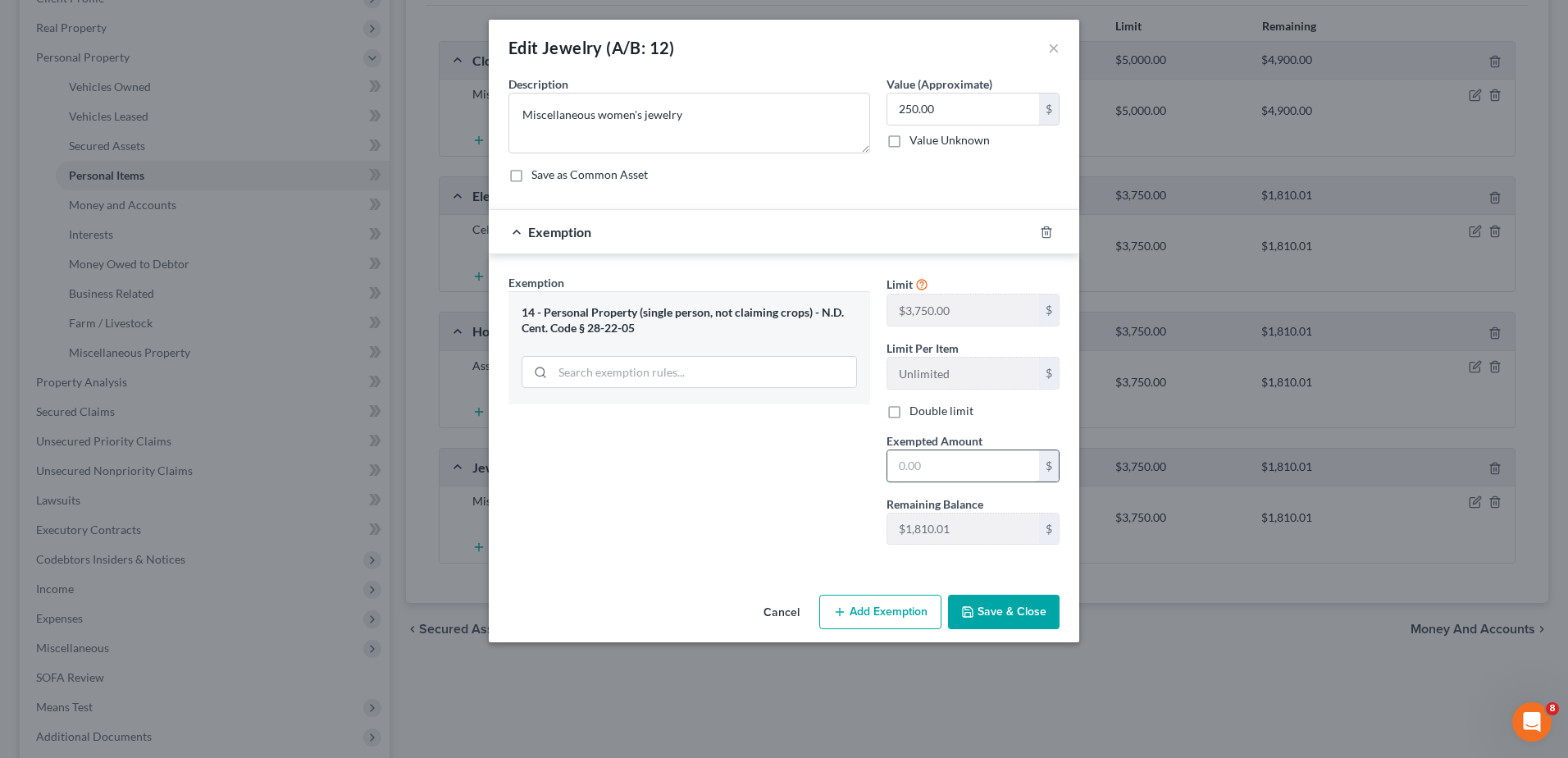
click at [928, 460] on input "text" at bounding box center [964, 465] width 152 height 31
type input "250"
click at [990, 625] on button "Save & Close" at bounding box center [1004, 612] width 112 height 34
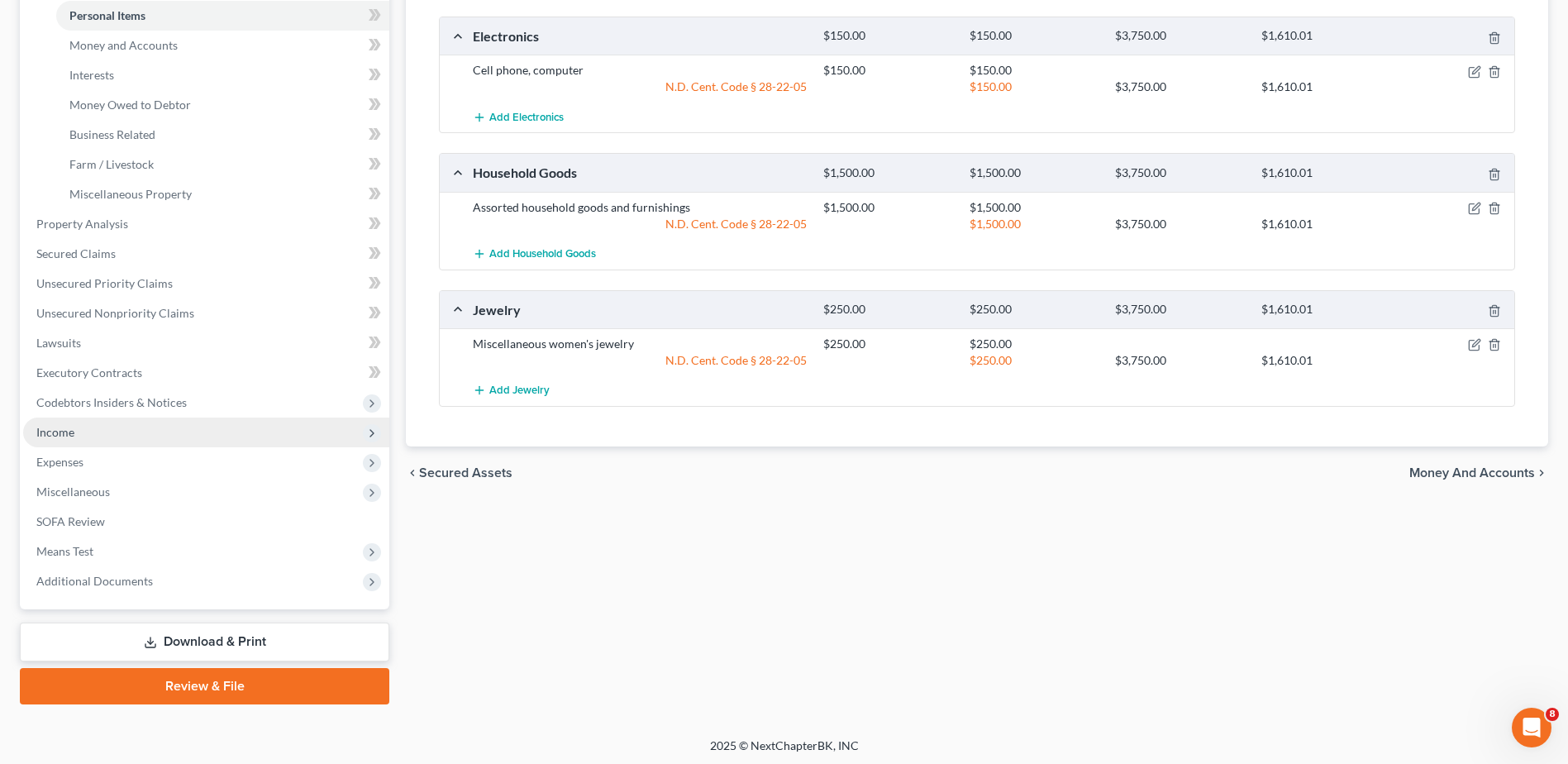
scroll to position [413, 0]
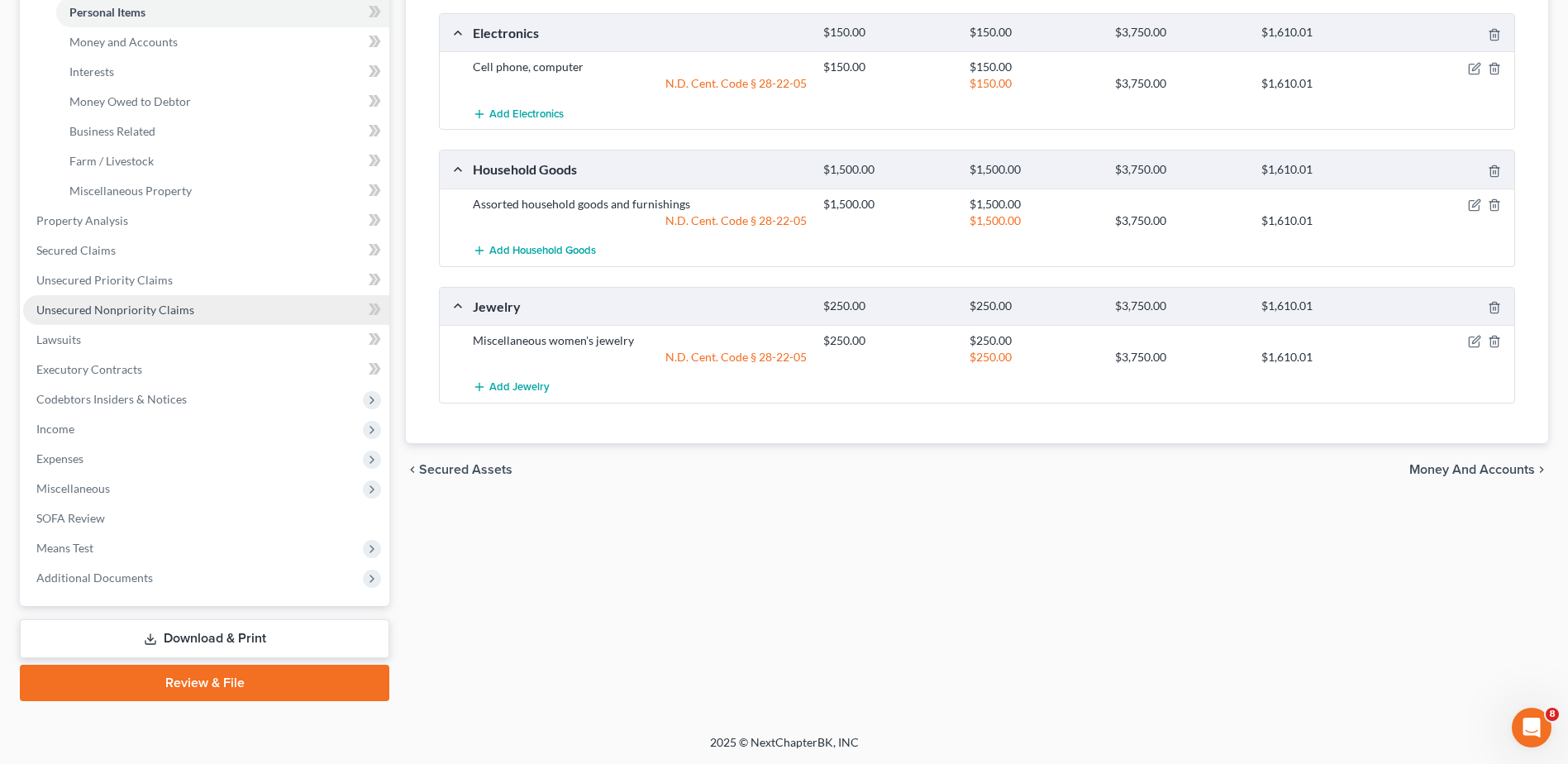
click at [88, 307] on span "Unsecured Nonpriority Claims" at bounding box center [115, 309] width 158 height 14
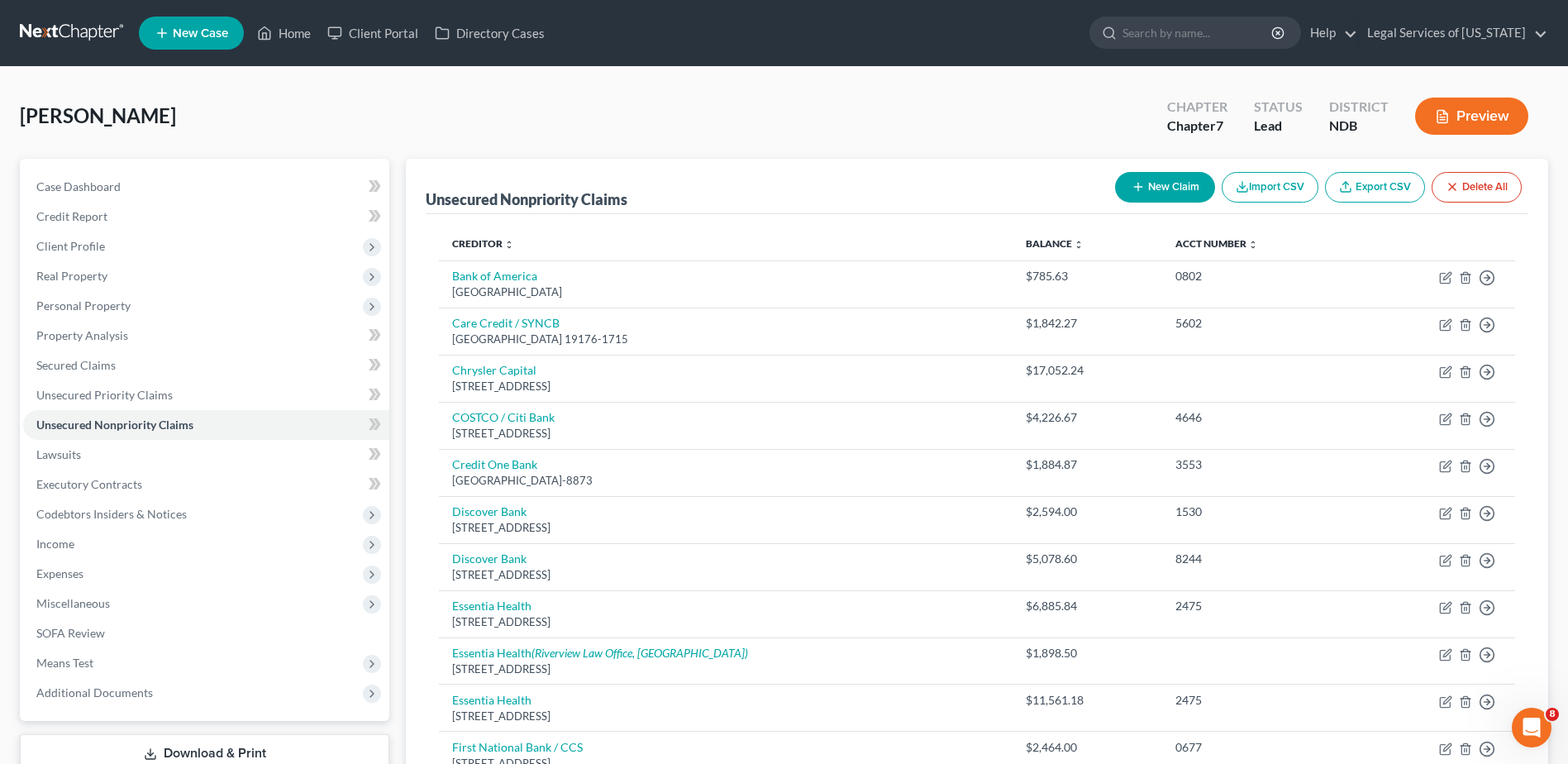
click at [1173, 183] on button "New Claim" at bounding box center [1165, 187] width 100 height 31
select select "0"
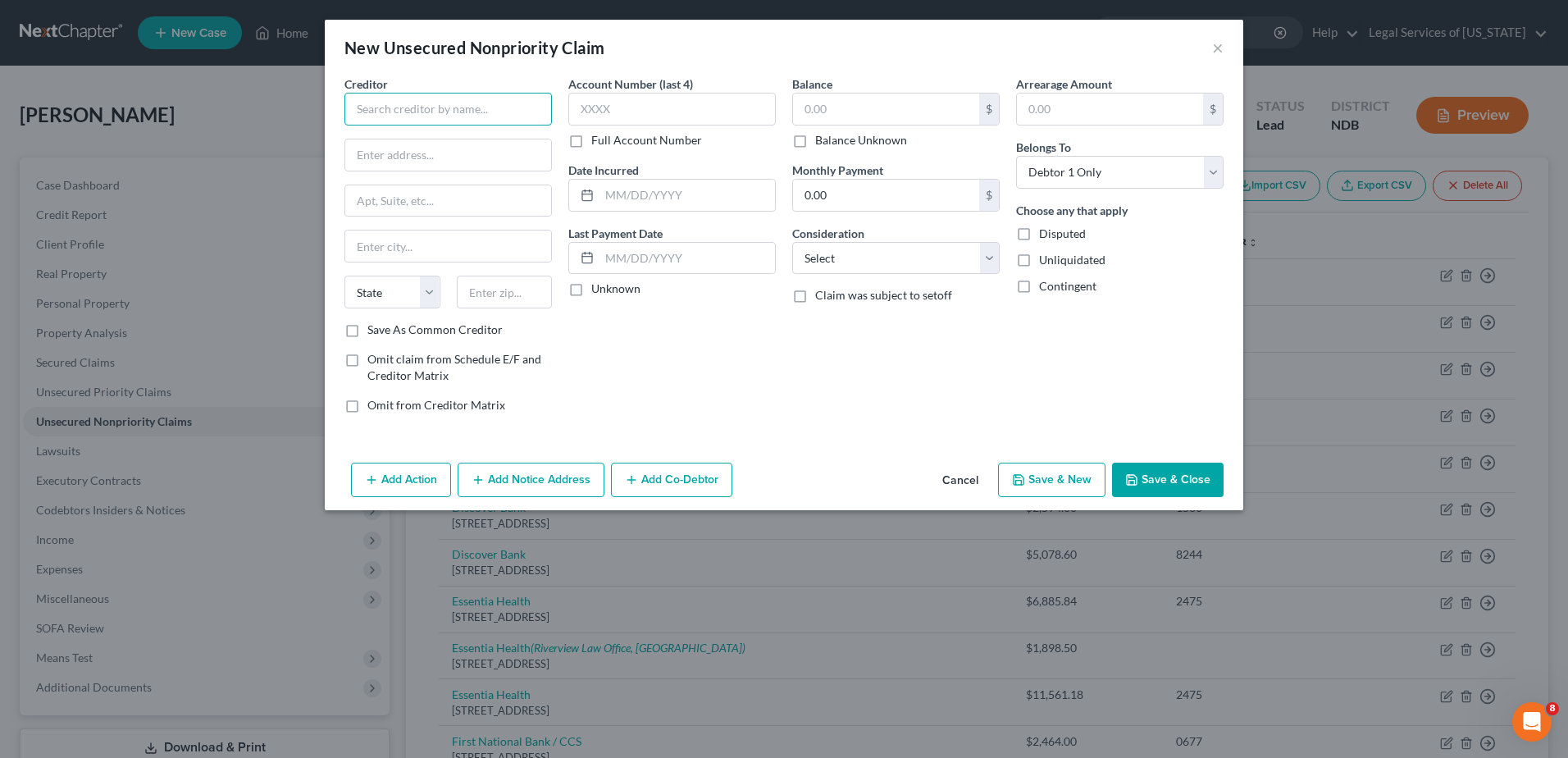
click at [442, 103] on input "text" at bounding box center [448, 109] width 207 height 33
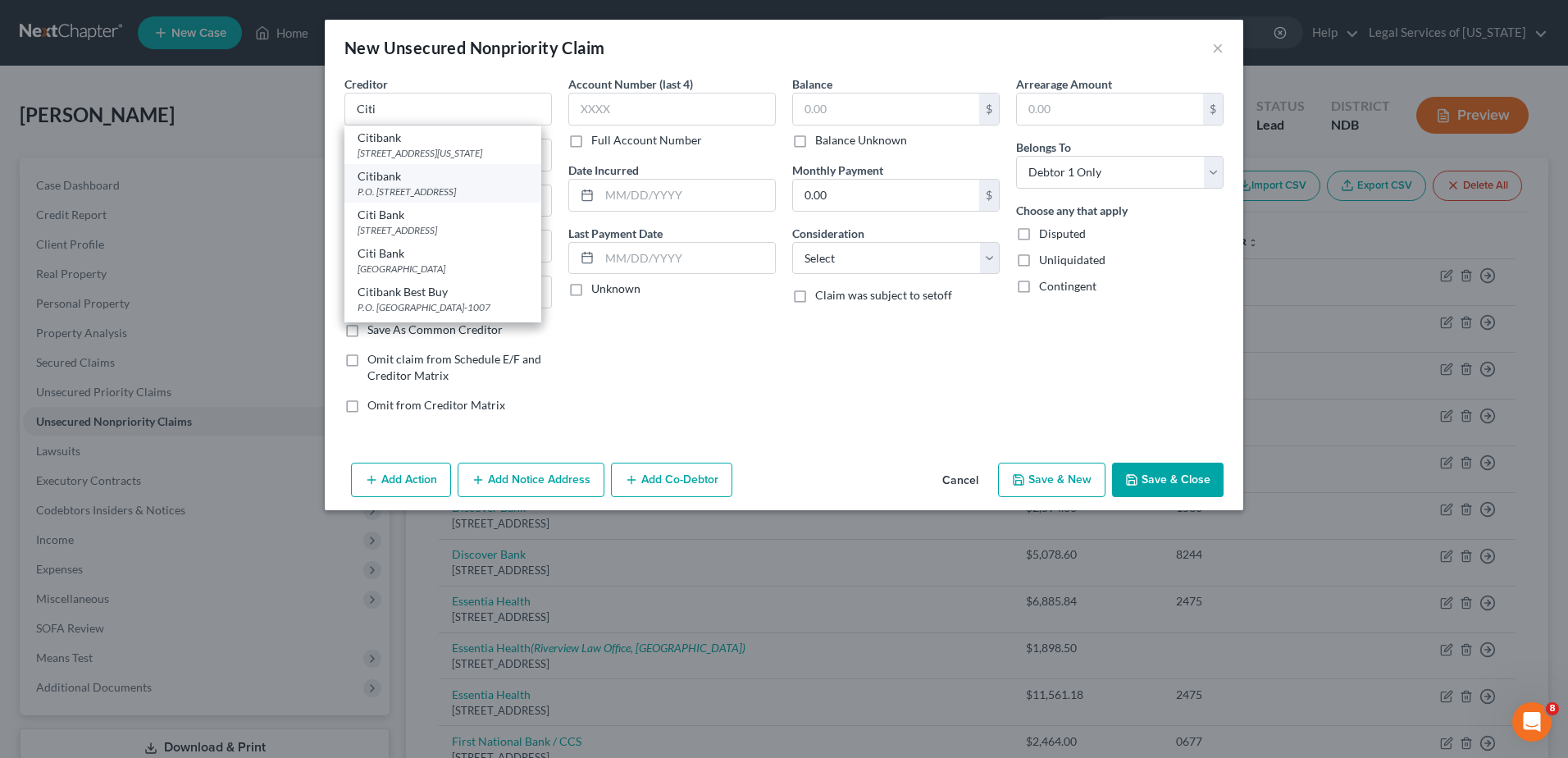
click at [424, 186] on div "P.O. [STREET_ADDRESS]" at bounding box center [442, 191] width 171 height 14
type input "Citibank"
type input "P.O. Box 6500"
type input "[GEOGRAPHIC_DATA]"
select select "43"
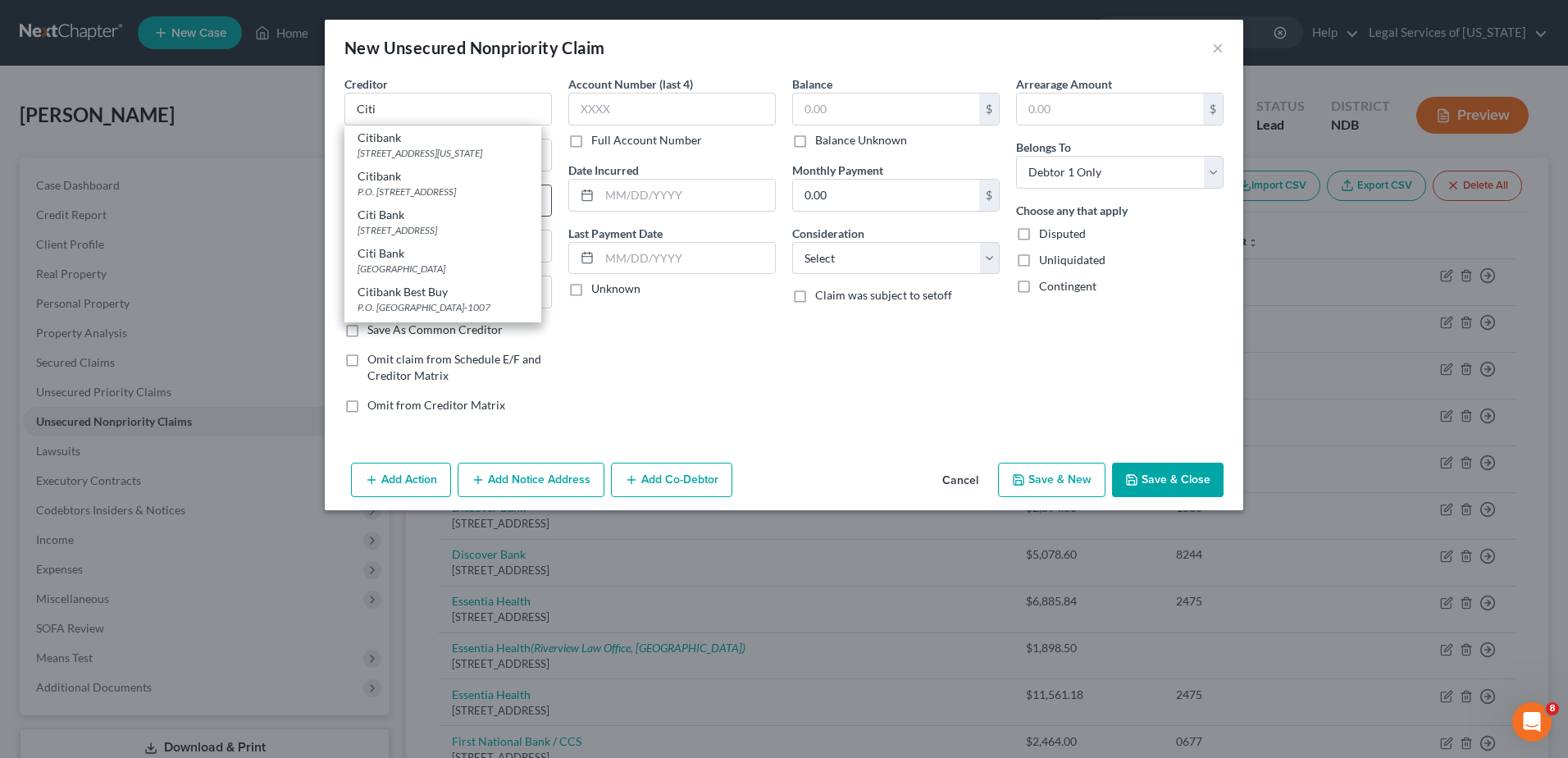
type input "57117"
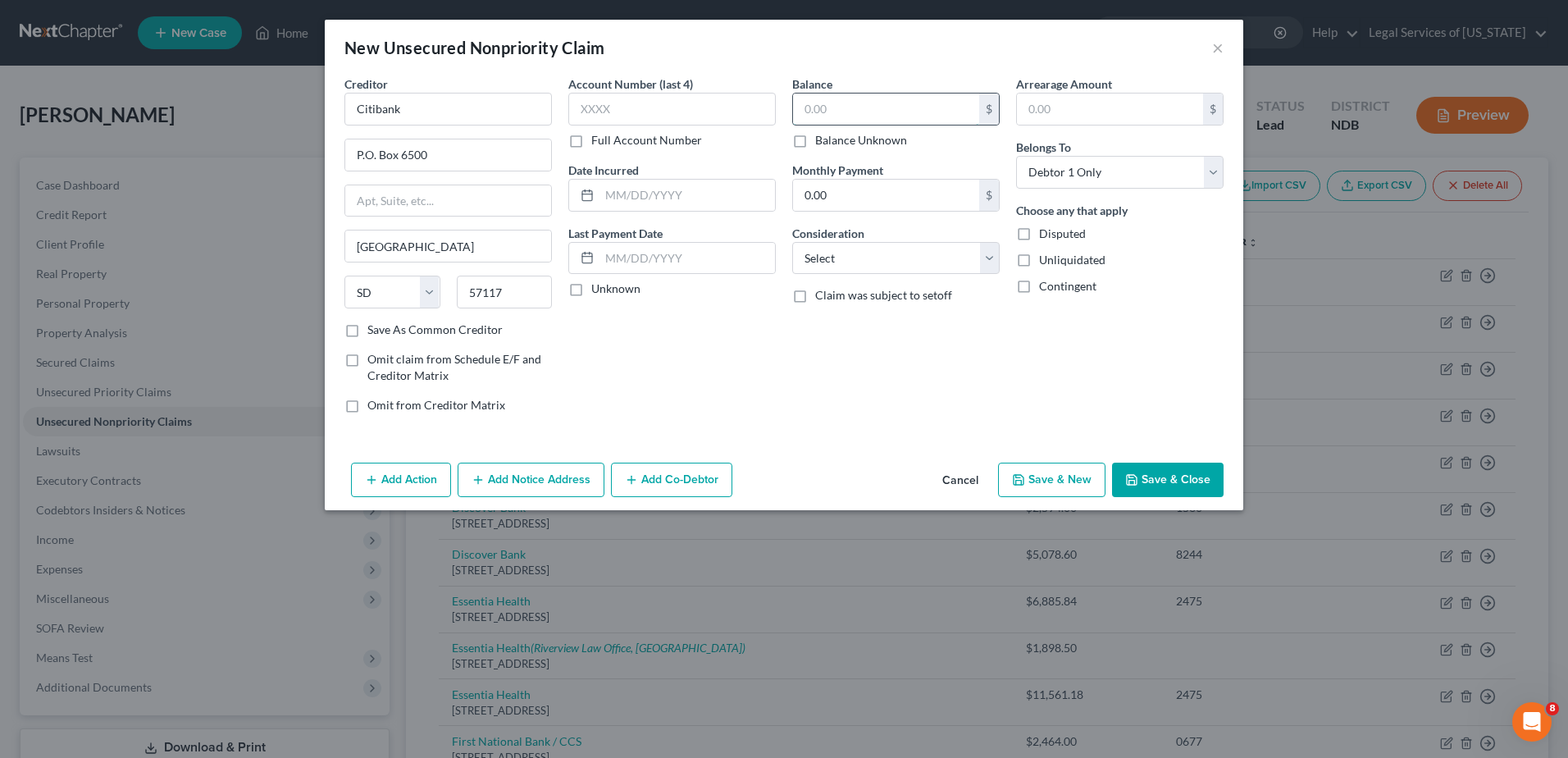
click at [845, 116] on input "text" at bounding box center [886, 109] width 186 height 31
type input "4,000"
drag, startPoint x: 1187, startPoint y: 466, endPoint x: 1186, endPoint y: 476, distance: 10.0
click at [1186, 476] on button "Save & Close" at bounding box center [1168, 479] width 112 height 34
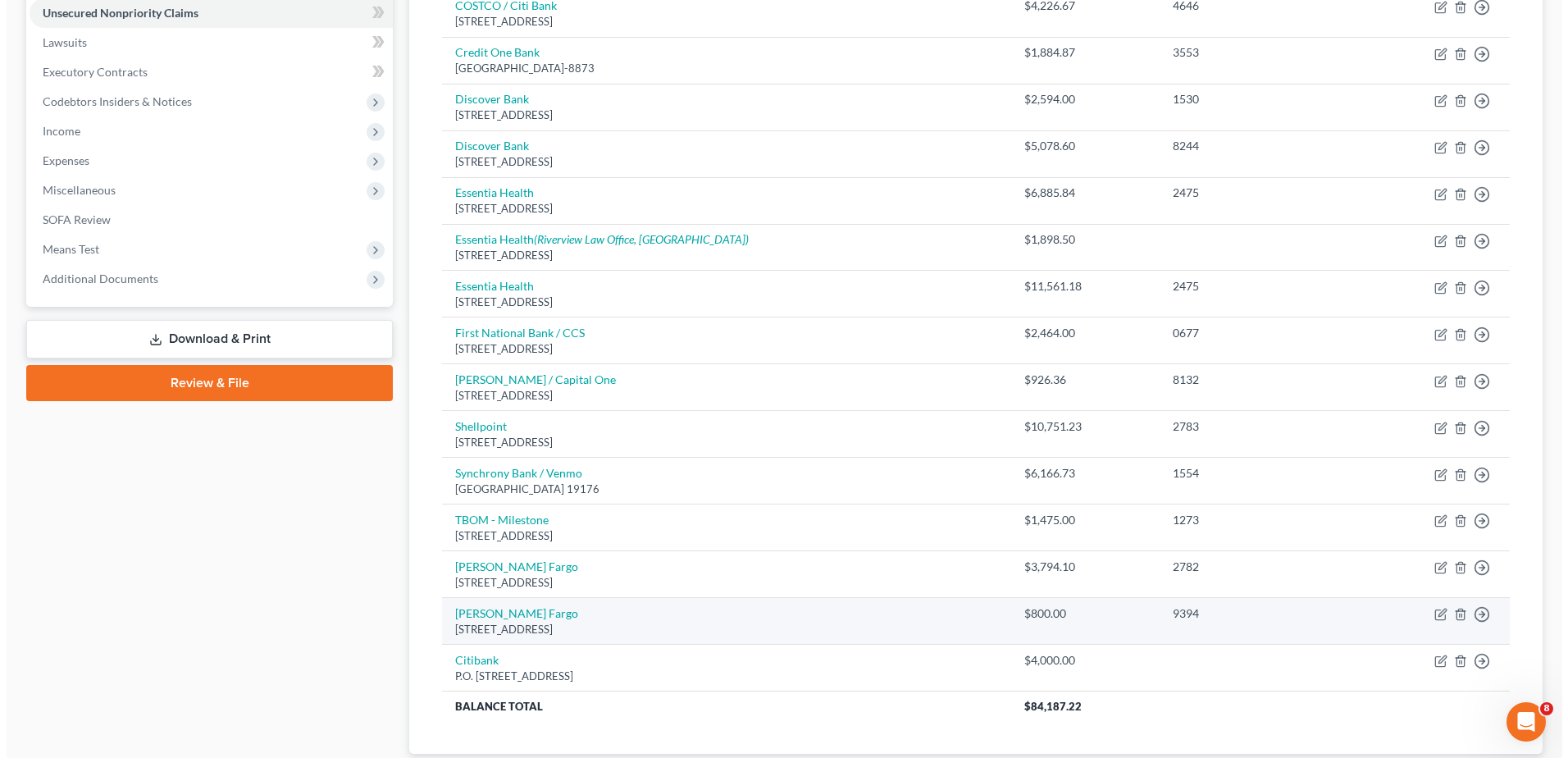
scroll to position [519, 0]
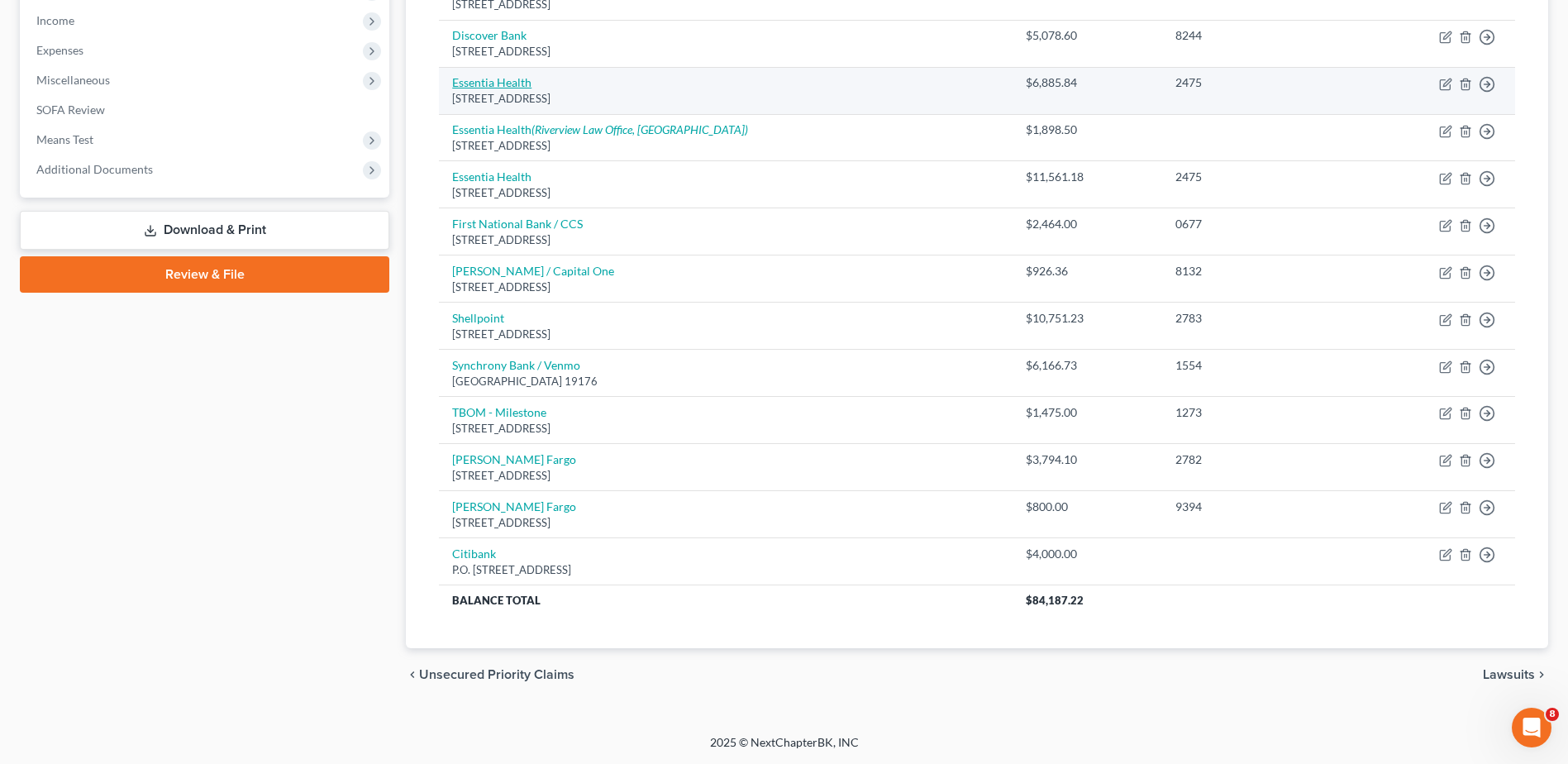
click at [509, 80] on link "Essentia Health" at bounding box center [491, 82] width 79 height 14
select select "24"
select select "9"
select select "0"
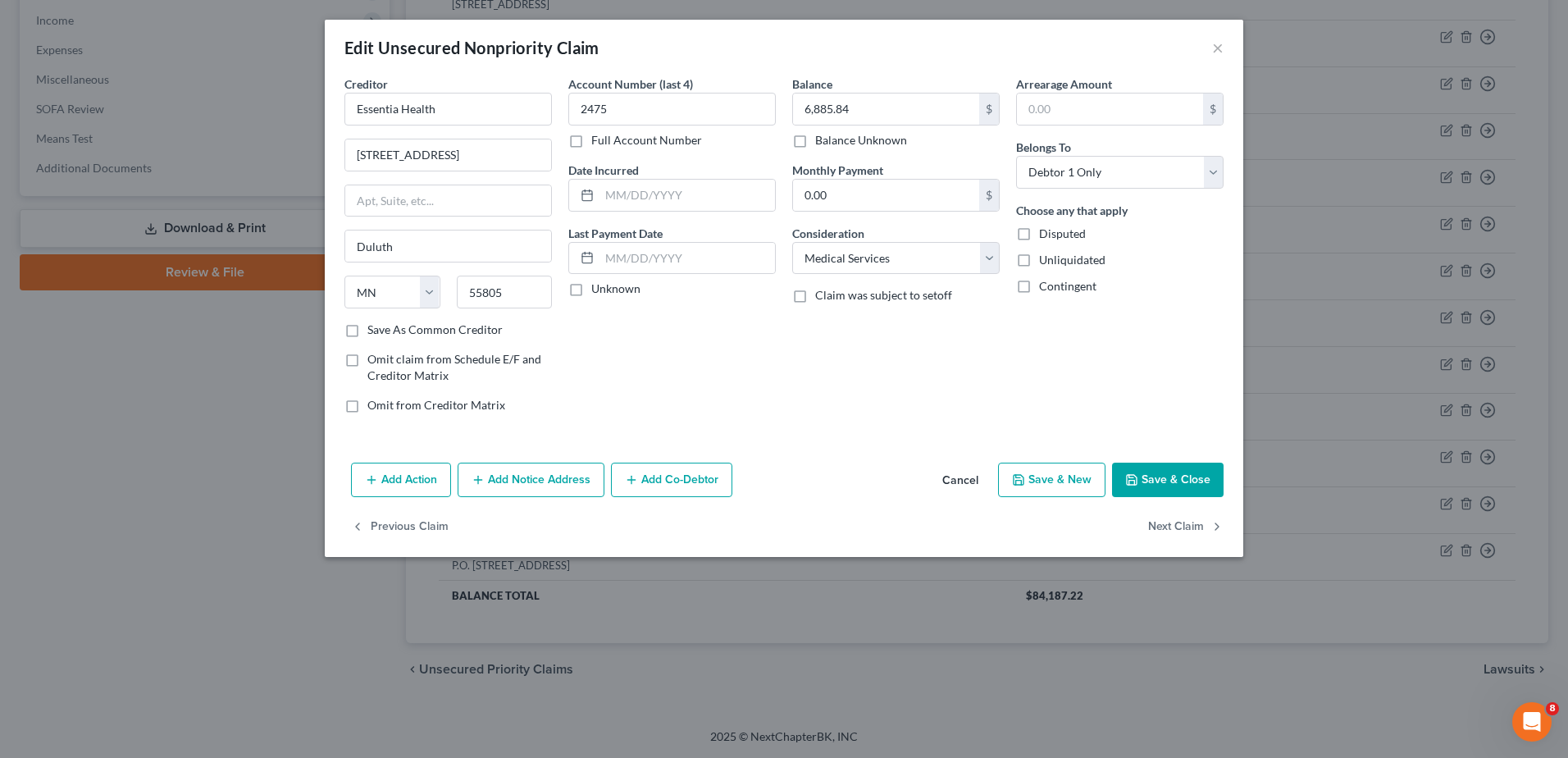
click at [512, 475] on button "Add Notice Address" at bounding box center [531, 479] width 147 height 34
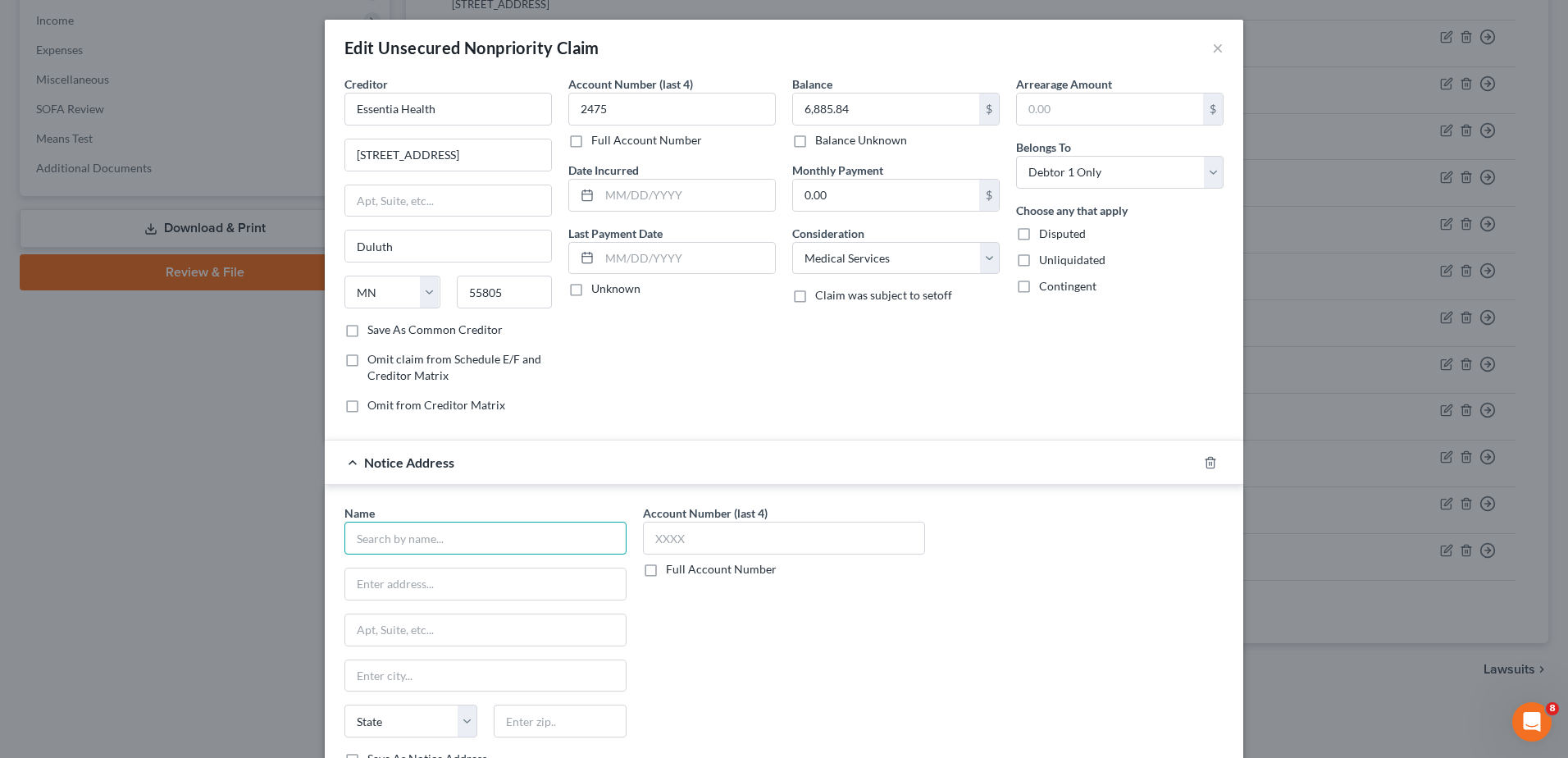
click at [424, 539] on input "text" at bounding box center [486, 537] width 282 height 33
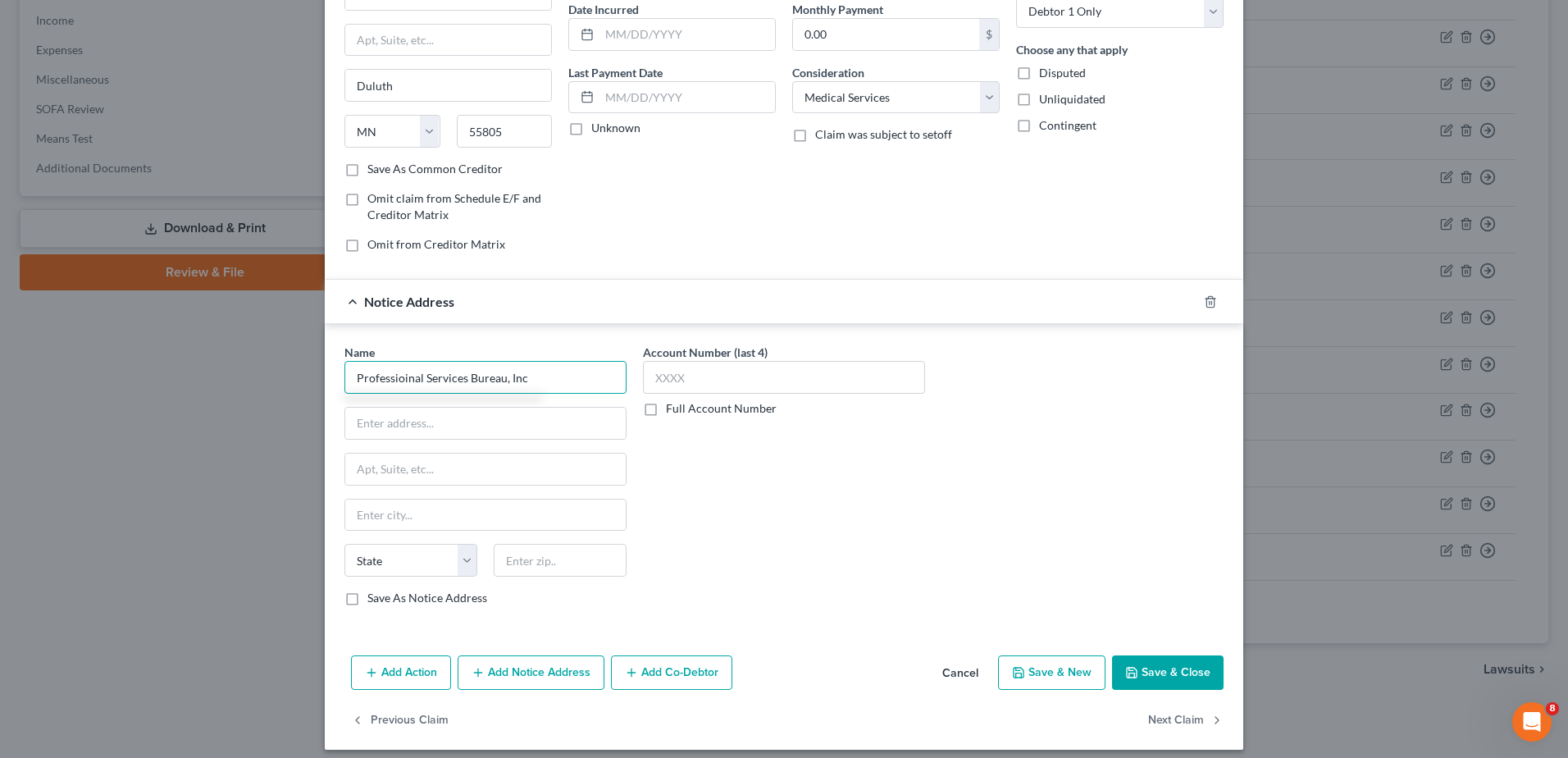
scroll to position [164, 0]
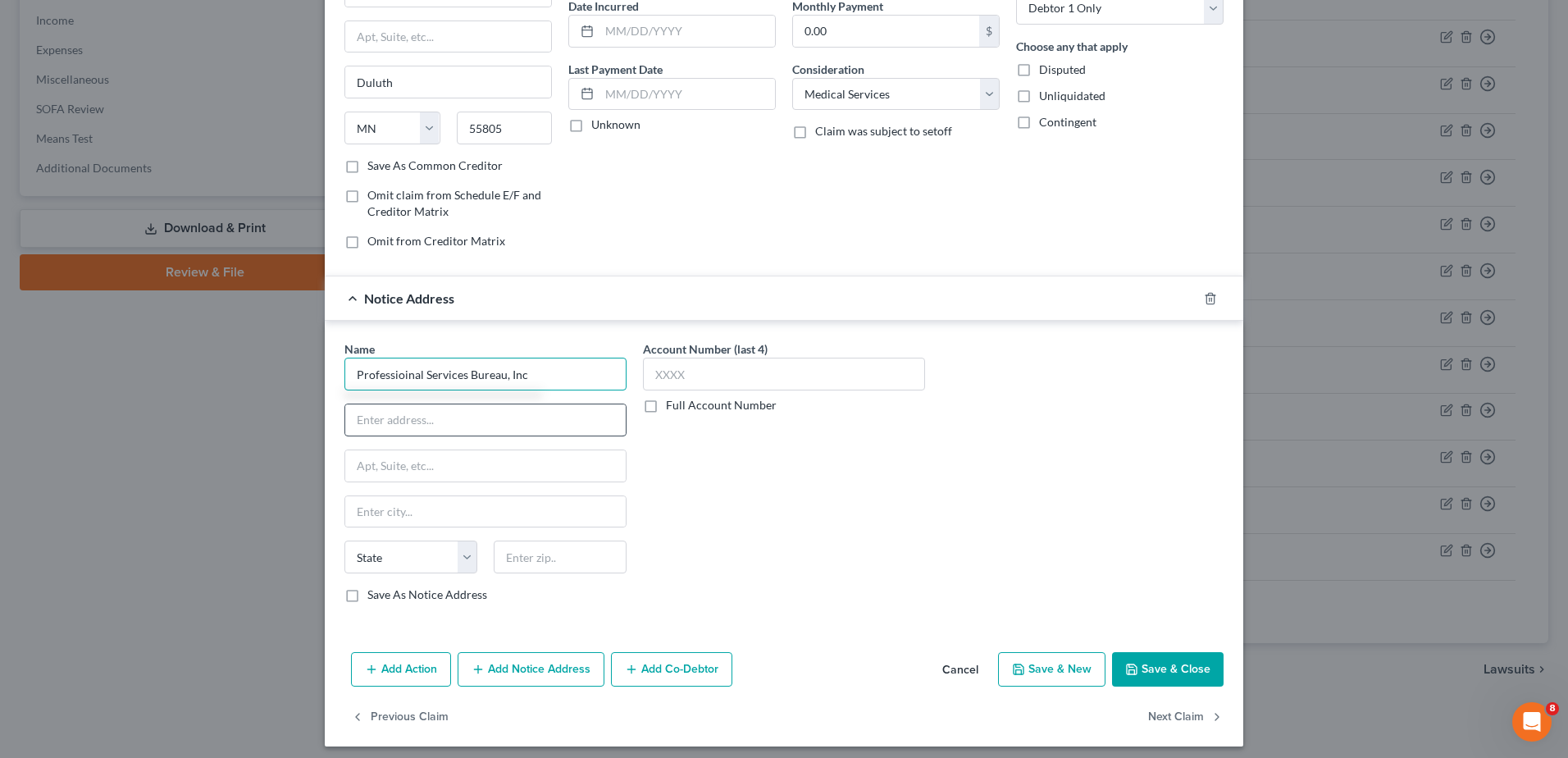
type input "Professioinal Services Bureau, Inc"
click at [533, 424] on input "text" at bounding box center [485, 420] width 280 height 31
type input "[STREET_ADDRESS][PERSON_NAME]"
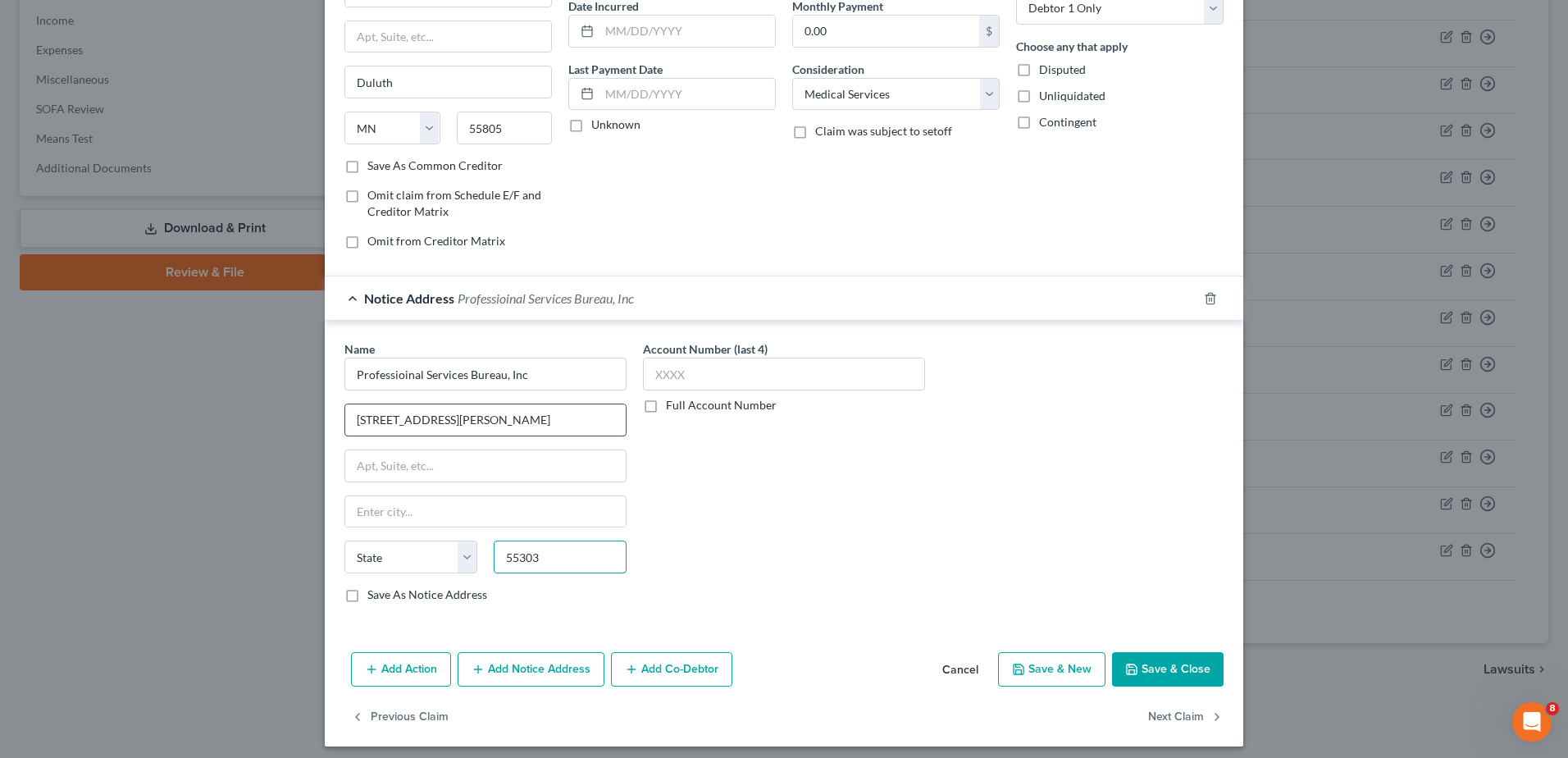
type input "55303"
type input "Anoka"
select select "24"
click at [368, 593] on label "Save As Notice Address" at bounding box center [427, 594] width 119 height 16
click at [374, 593] on input "Save As Notice Address" at bounding box center [379, 591] width 10 height 10
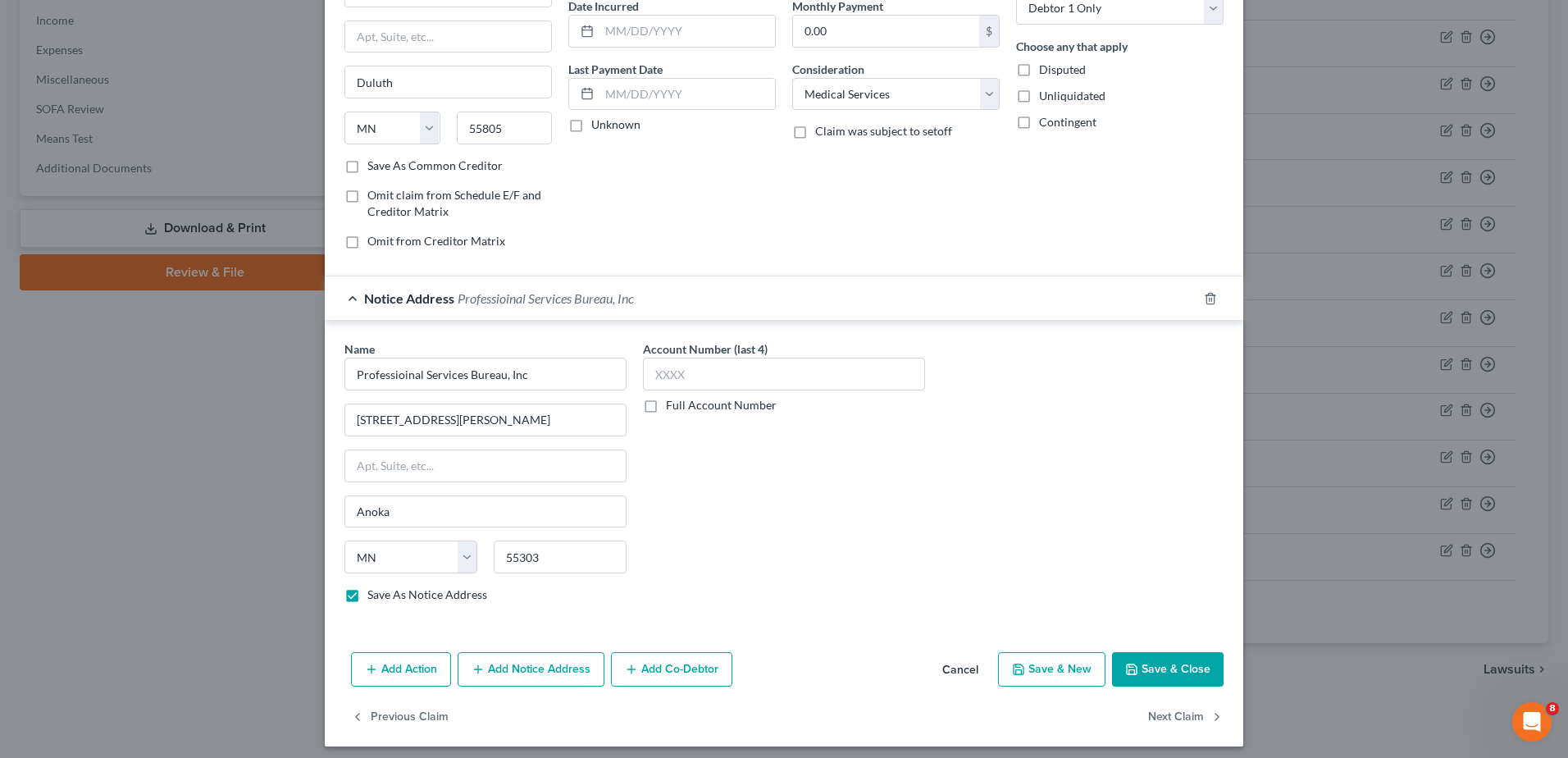
click at [1117, 668] on button "Save & Close" at bounding box center [1168, 669] width 112 height 34
checkbox input "false"
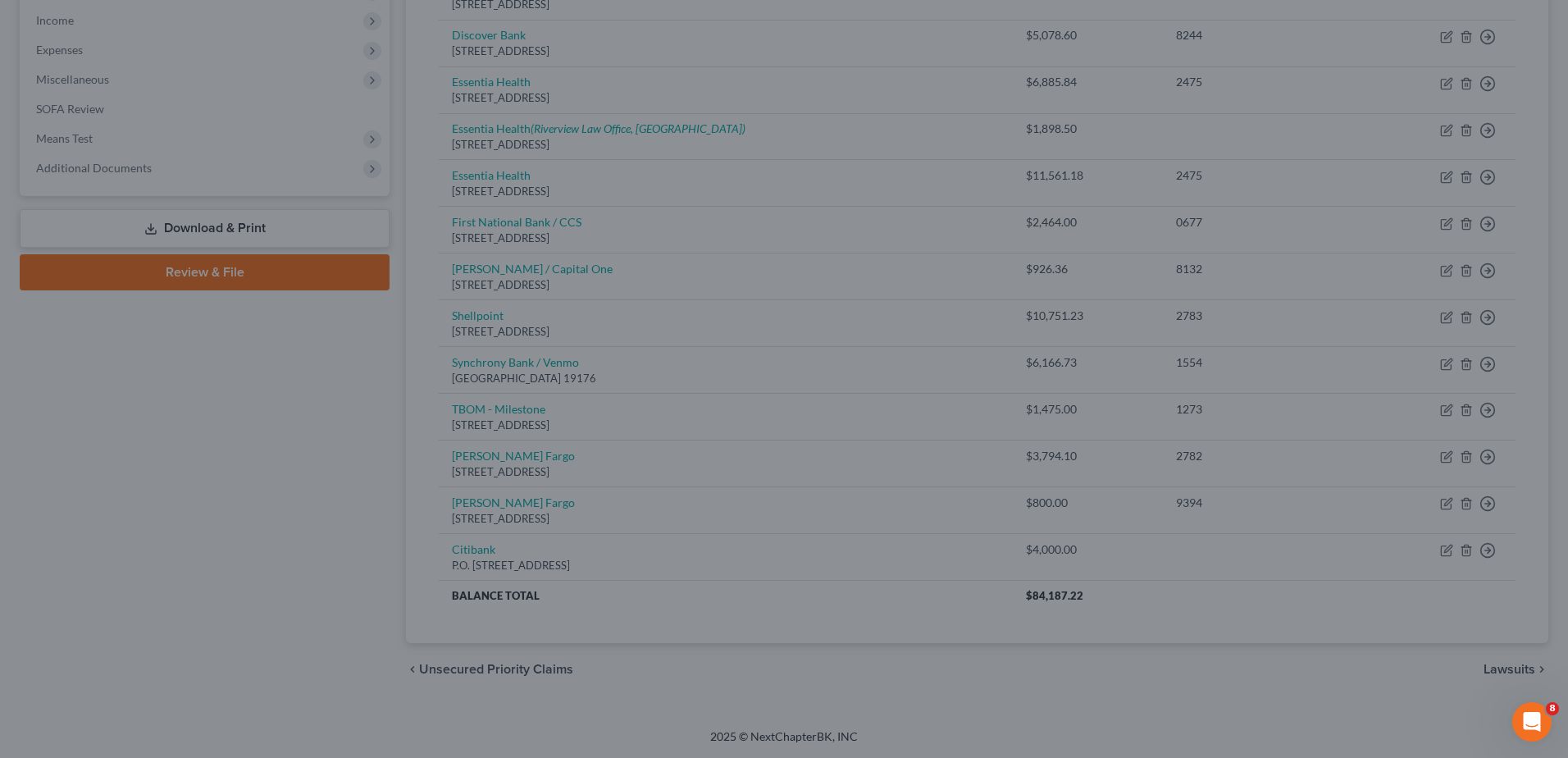
type input "0"
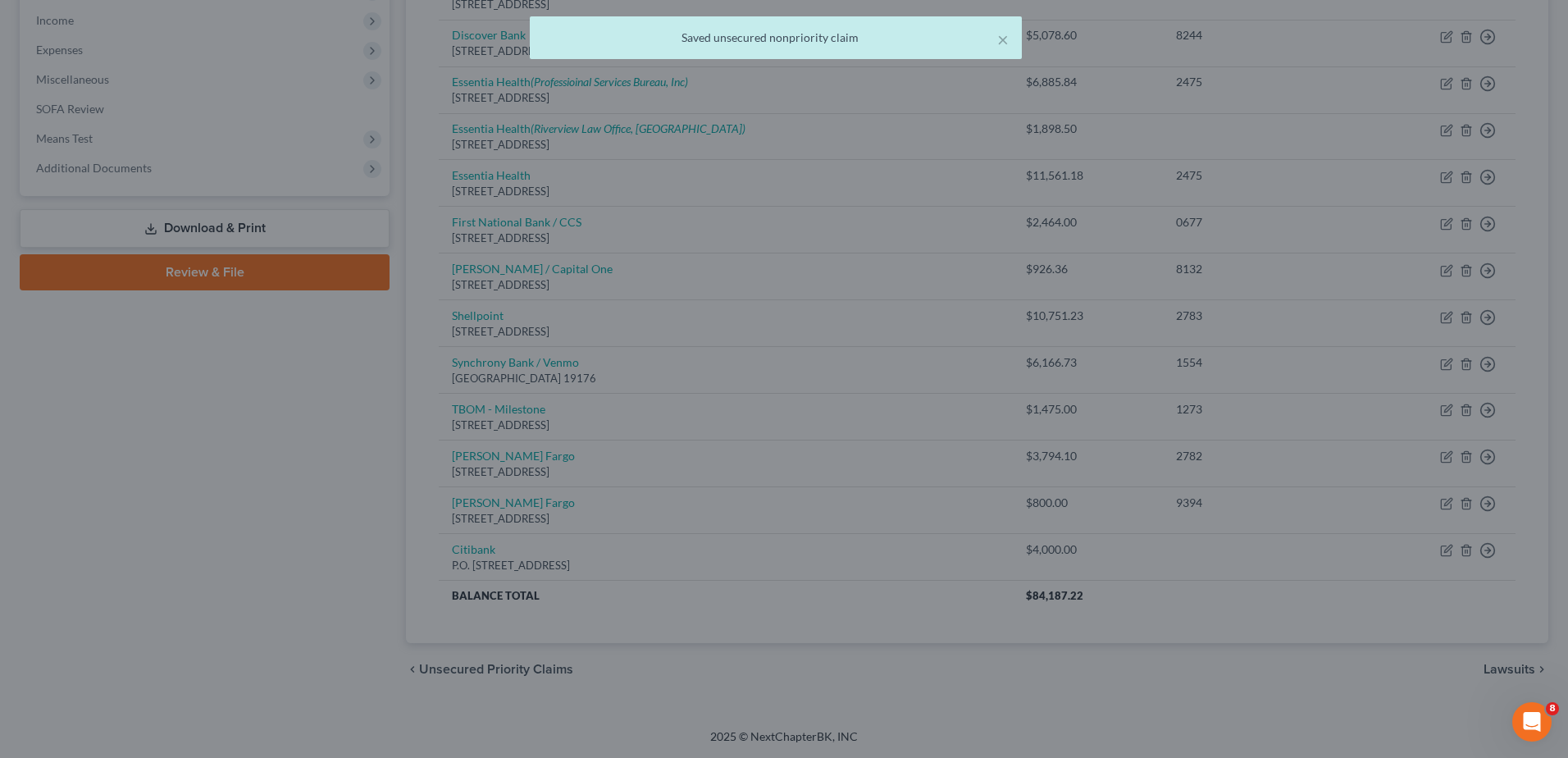
scroll to position [0, 0]
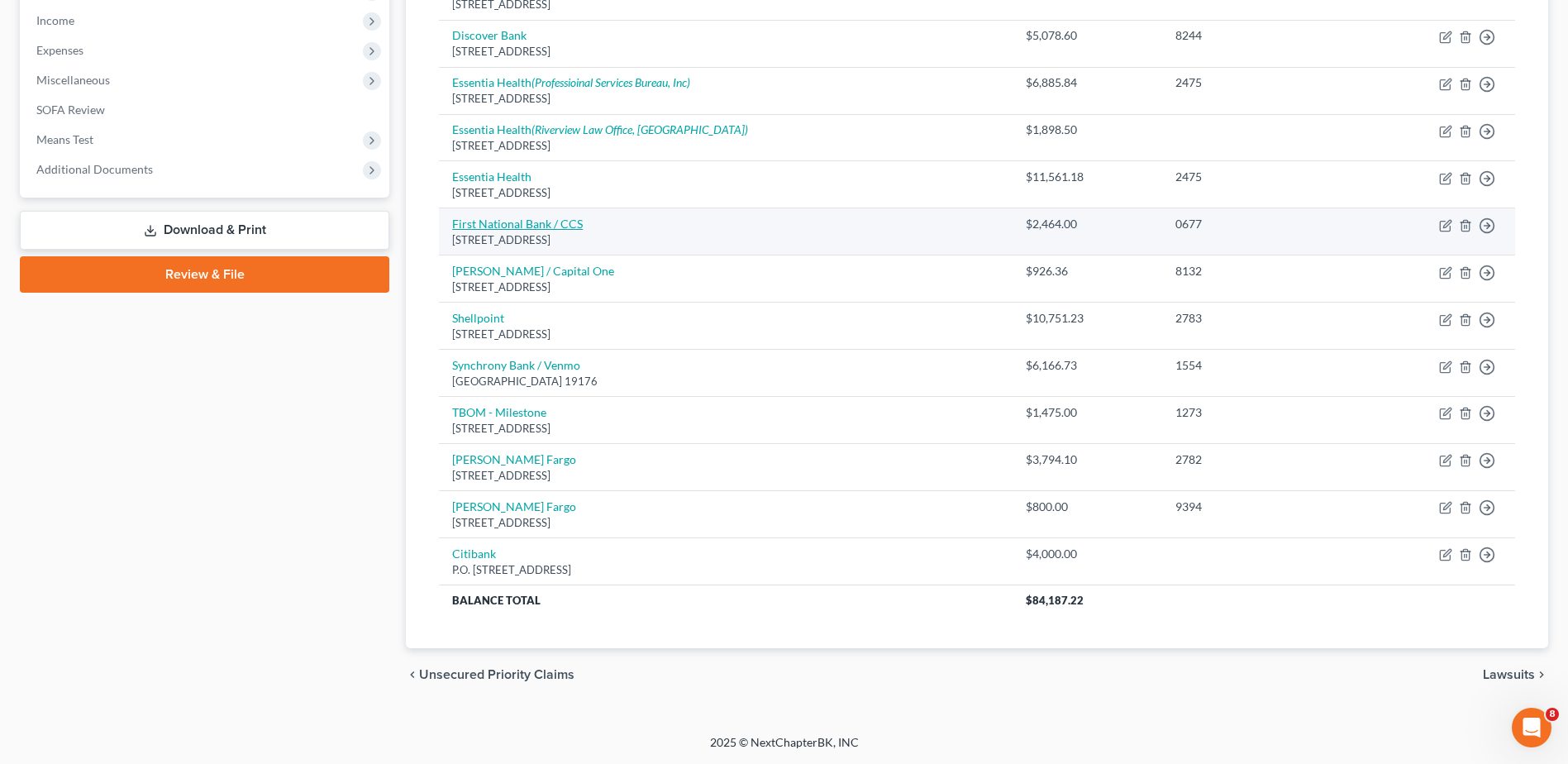
click at [507, 223] on link "First National Bank / CCS" at bounding box center [517, 223] width 131 height 14
select select "43"
select select "2"
select select "0"
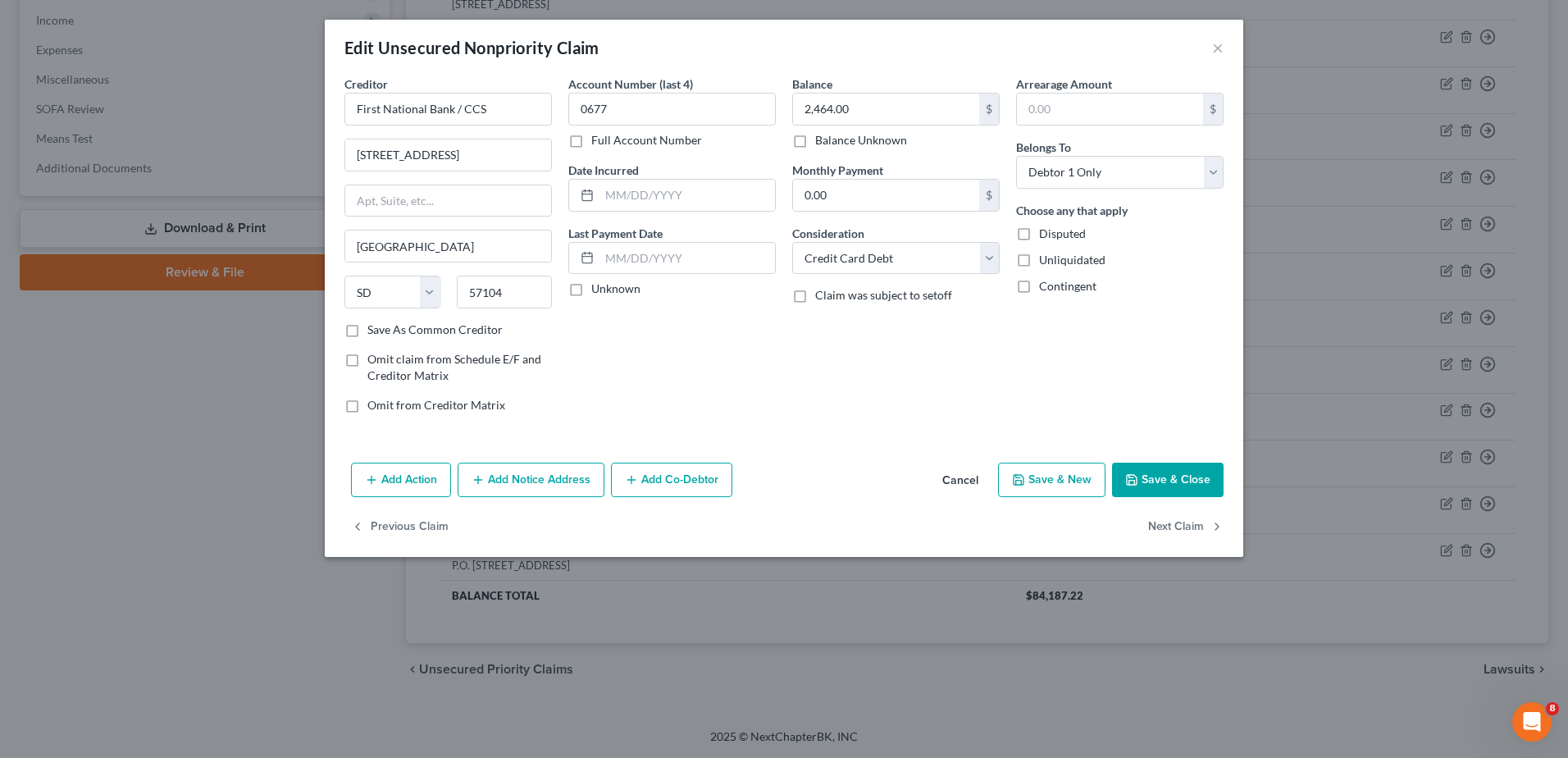
click at [497, 474] on button "Add Notice Address" at bounding box center [531, 479] width 147 height 34
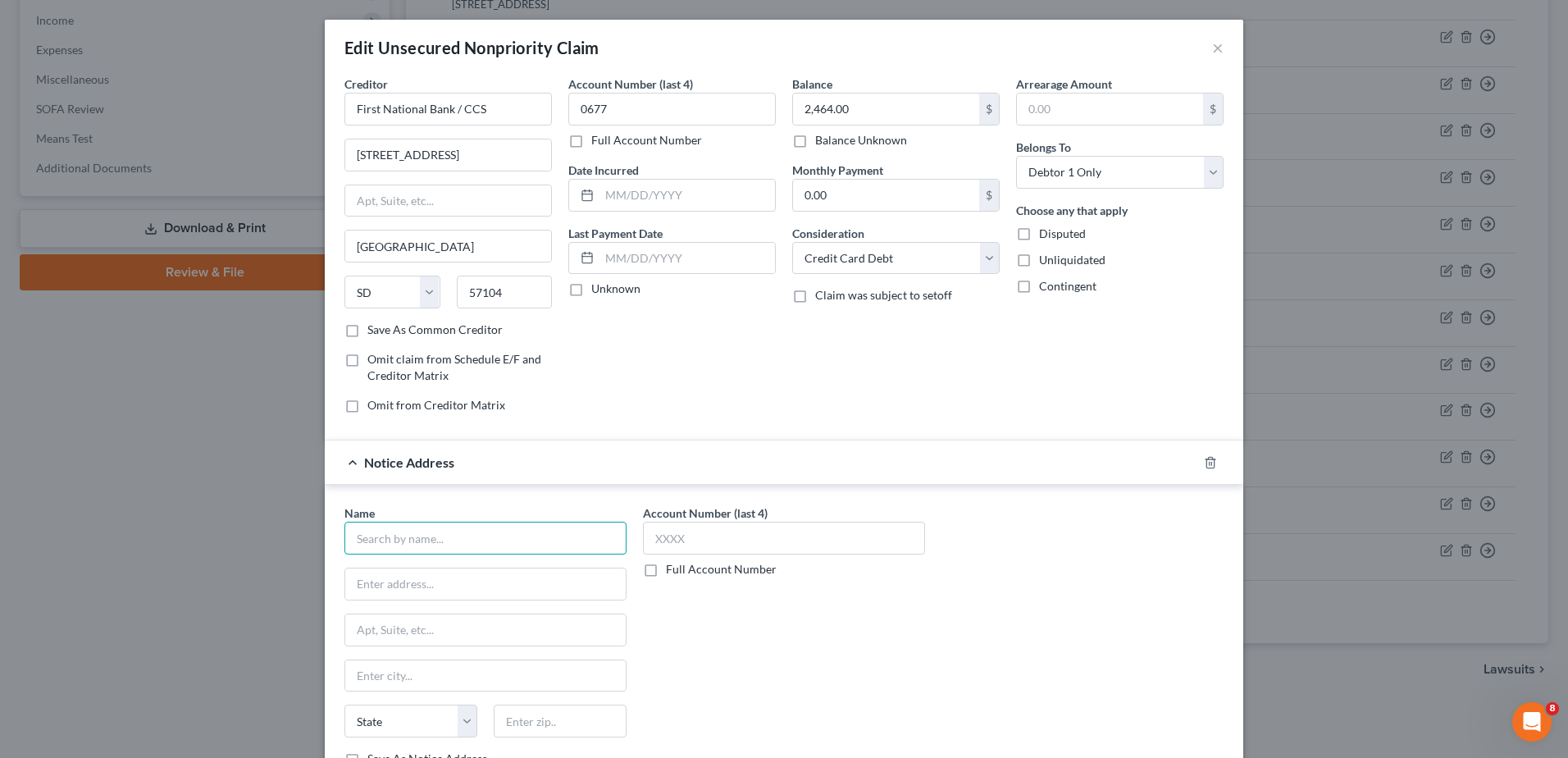
click at [430, 541] on input "text" at bounding box center [486, 537] width 282 height 33
click at [433, 540] on input "Se" at bounding box center [486, 537] width 282 height 33
type input "Sequium Asset Solutions, LLC"
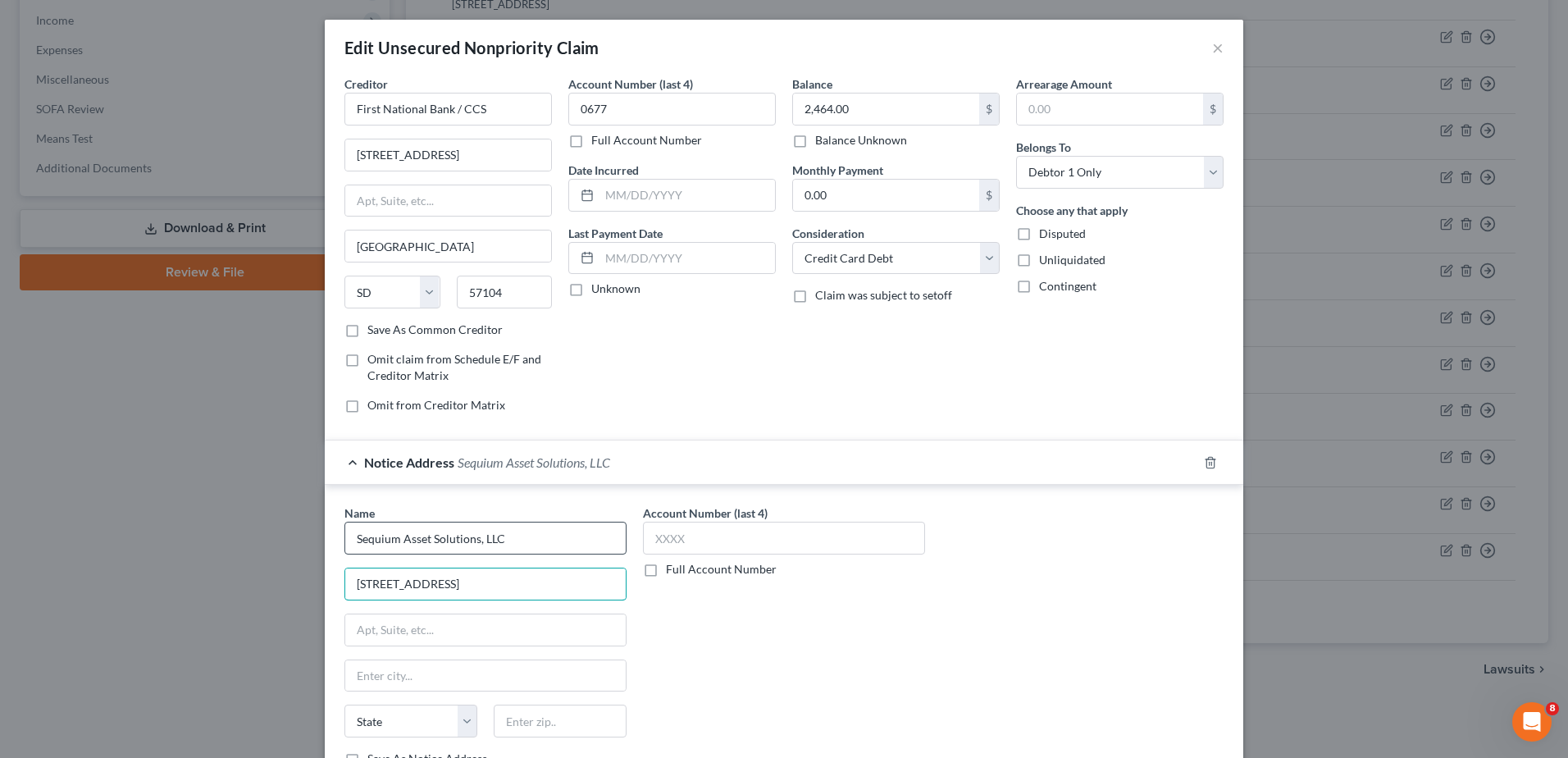
type input "[STREET_ADDRESS]"
type input "30339"
type input "[GEOGRAPHIC_DATA]"
select select "10"
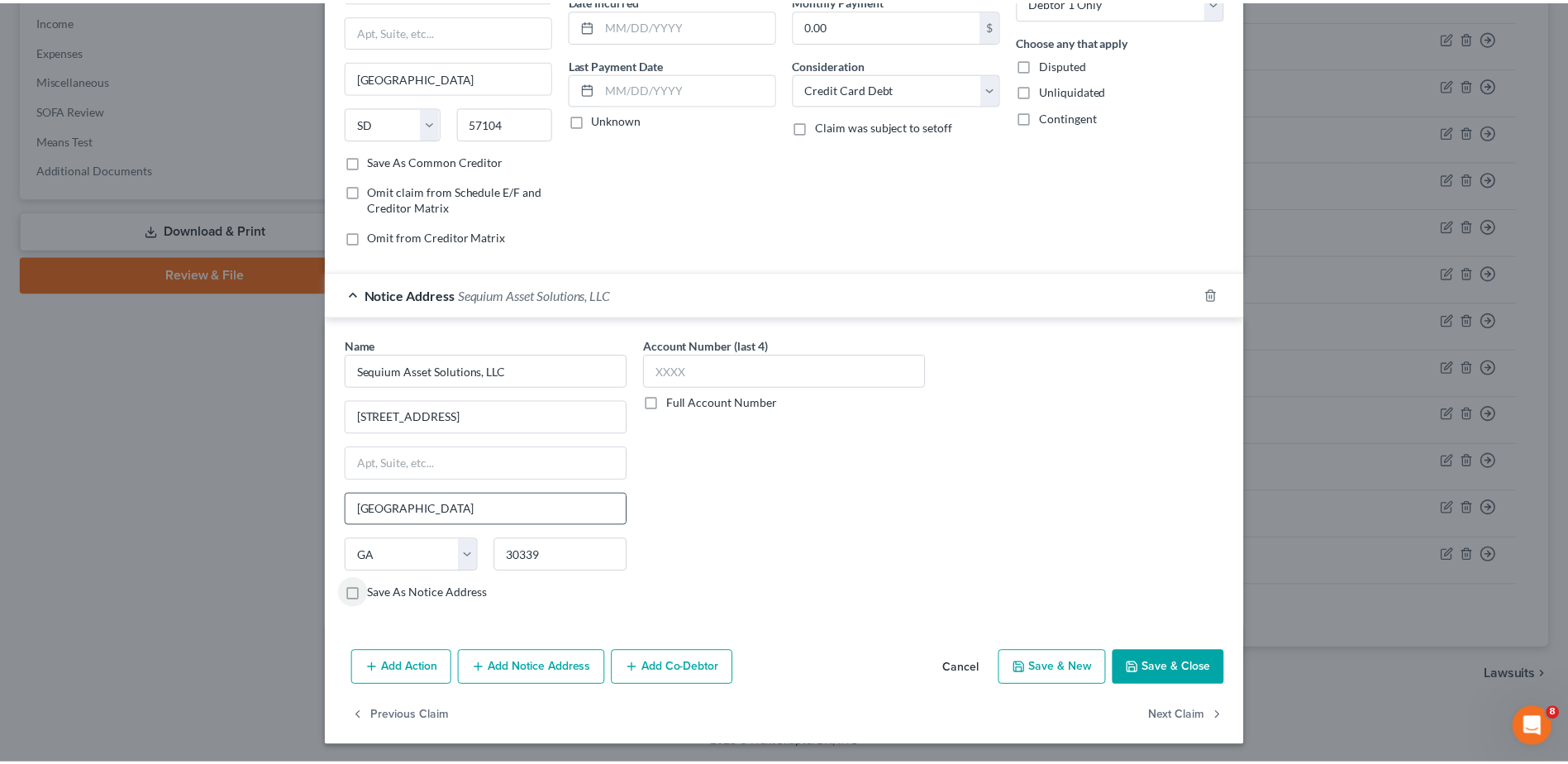
scroll to position [174, 0]
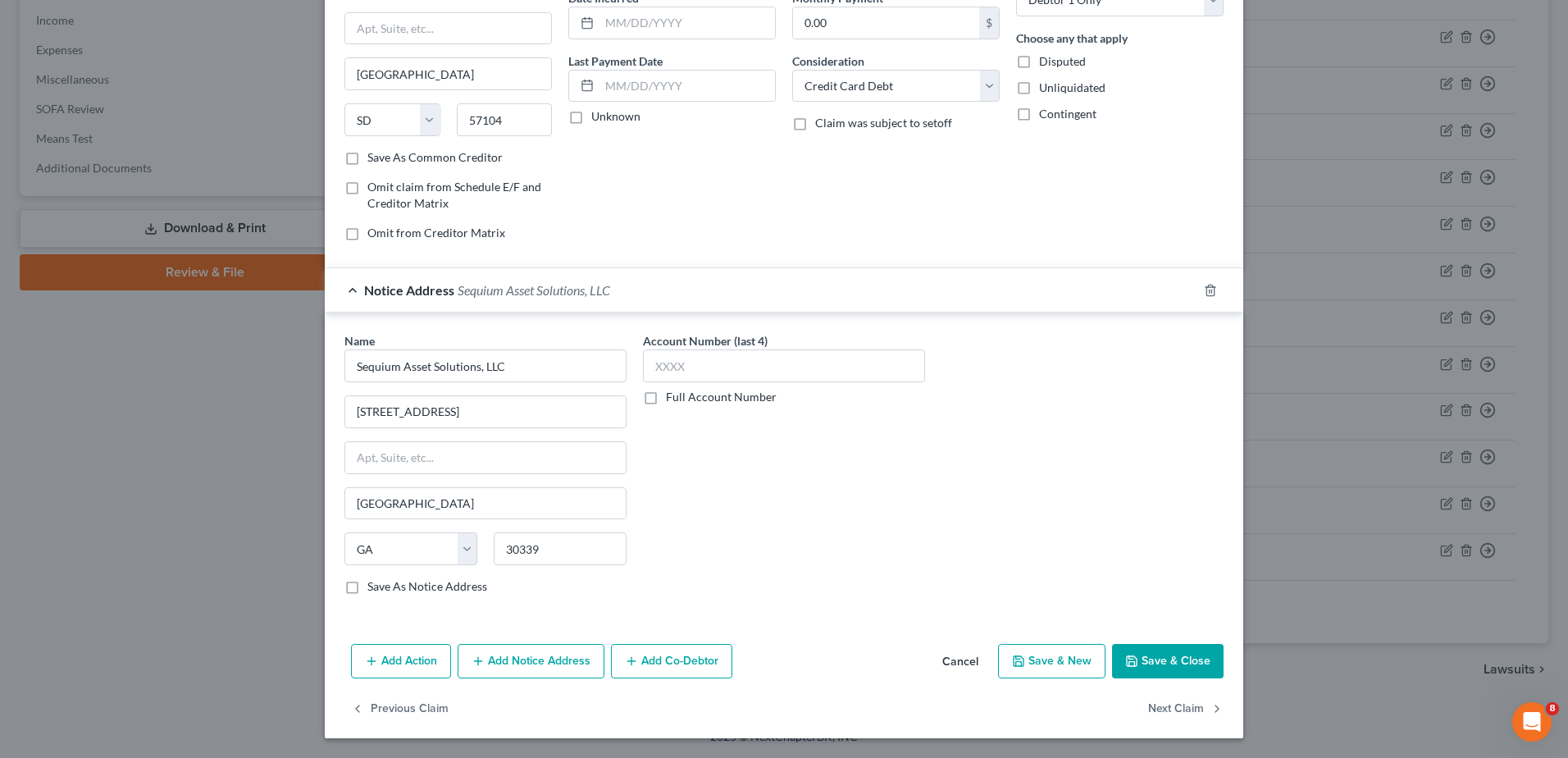
click at [368, 586] on label "Save As Notice Address" at bounding box center [427, 586] width 119 height 16
click at [374, 586] on input "Save As Notice Address" at bounding box center [379, 583] width 10 height 10
click at [1145, 656] on button "Save & Close" at bounding box center [1168, 660] width 112 height 34
checkbox input "false"
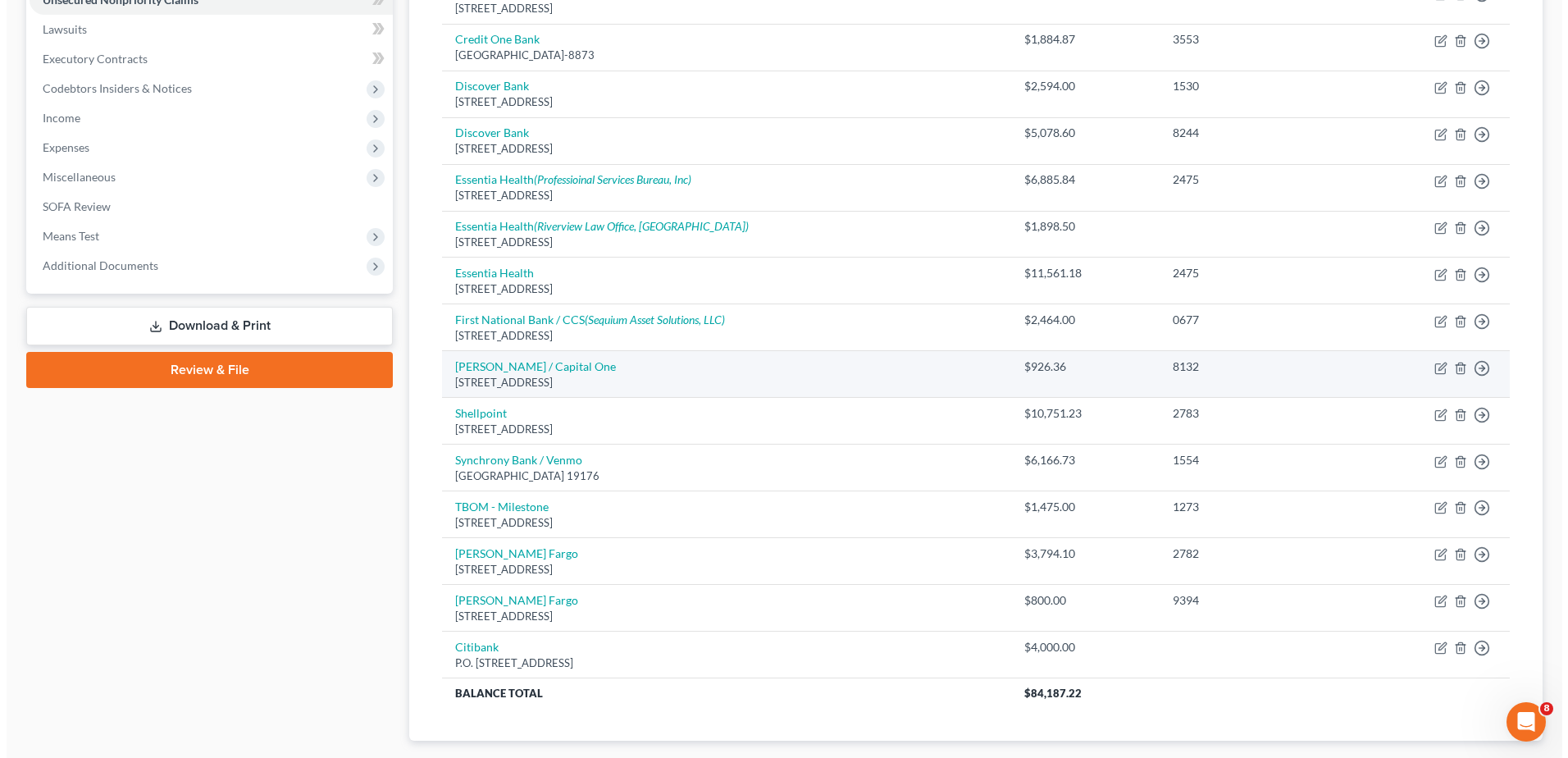
scroll to position [355, 0]
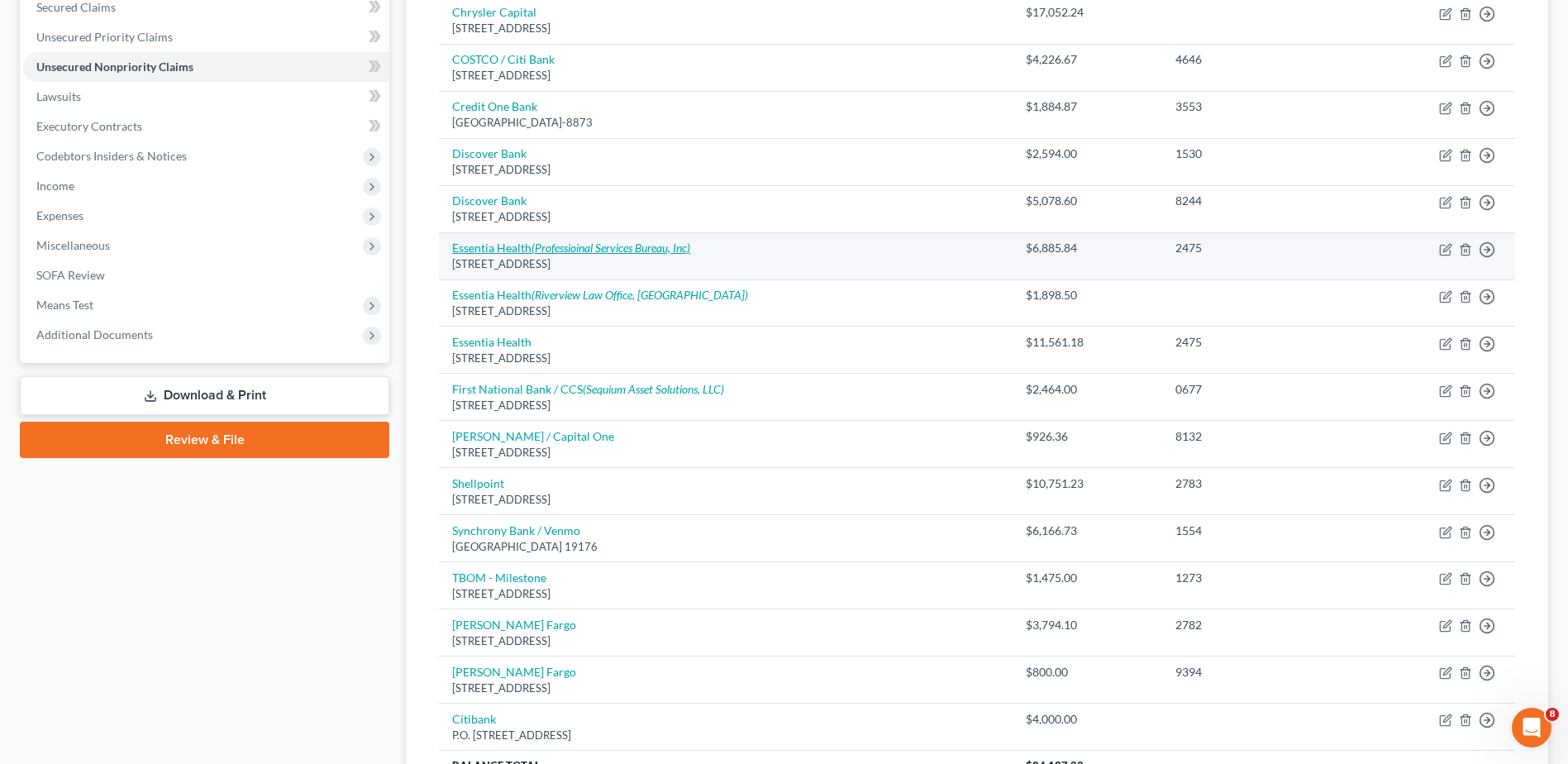
click at [504, 253] on link "Essentia Health (Professioinal Services Bureau, Inc)" at bounding box center [570, 247] width 238 height 14
select select "24"
select select "9"
select select "0"
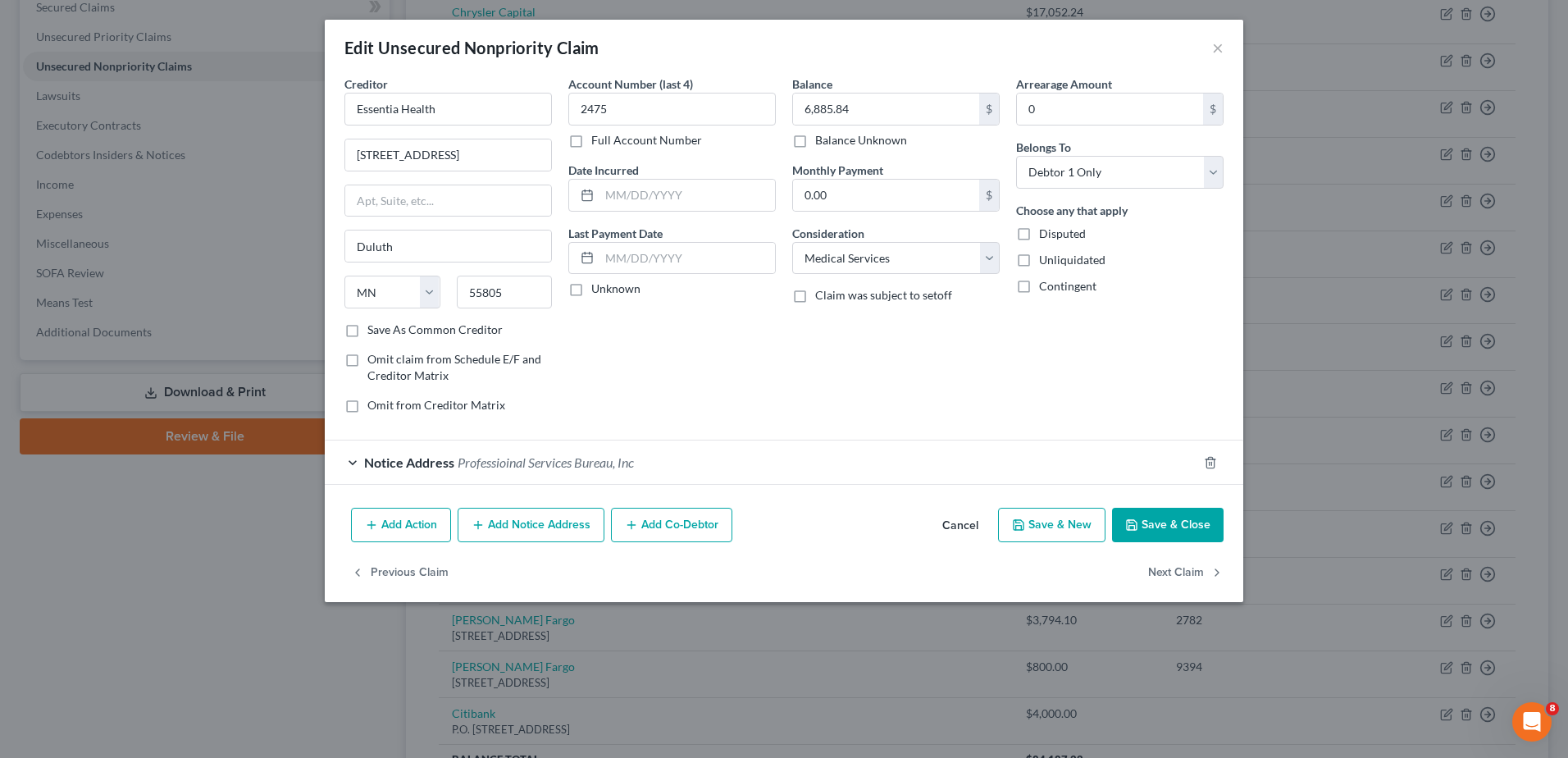
click at [388, 537] on button "Add Action" at bounding box center [401, 525] width 100 height 34
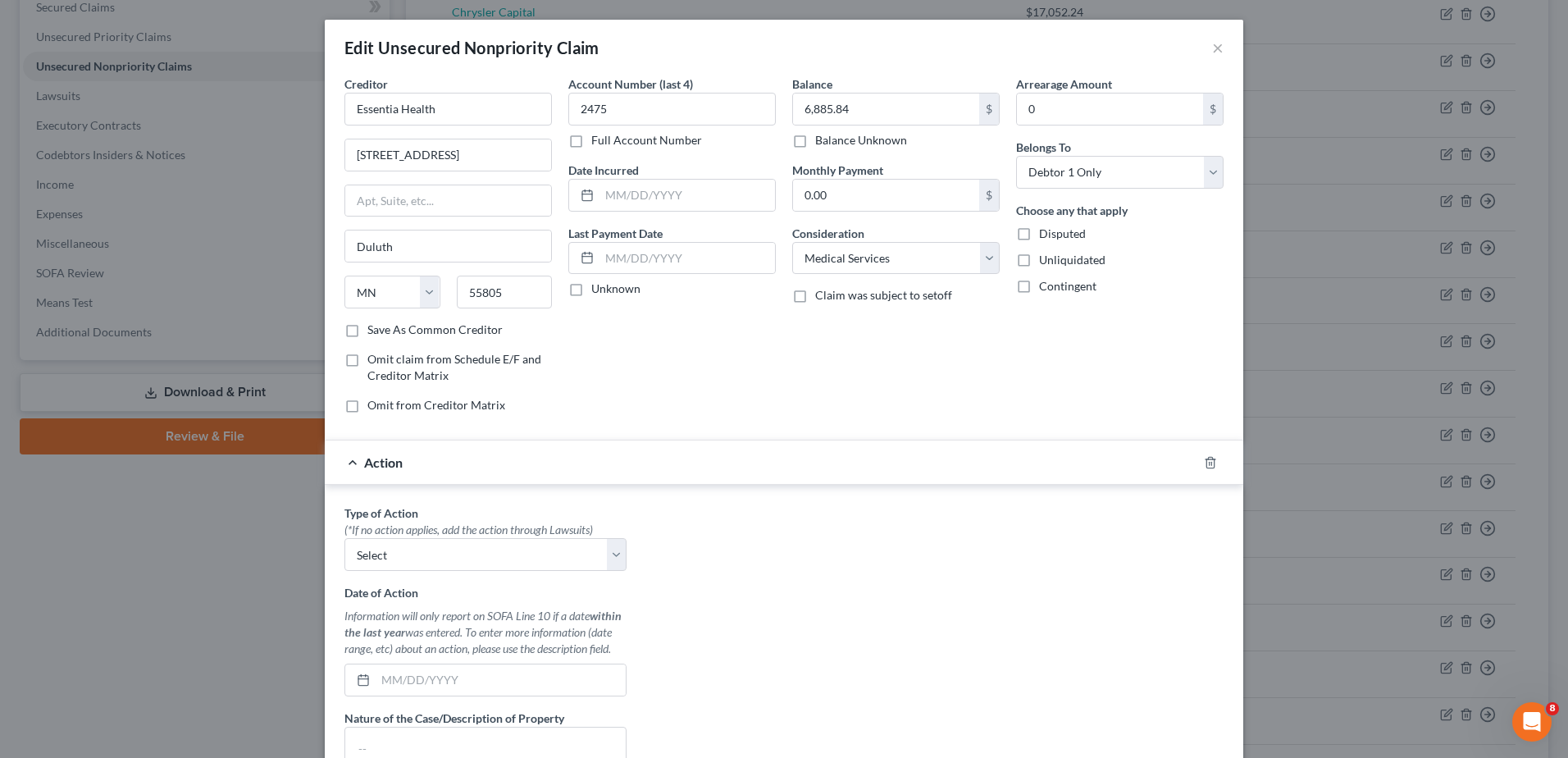
click at [342, 461] on div "Action" at bounding box center [761, 462] width 873 height 44
click at [1206, 457] on icon "button" at bounding box center [1210, 461] width 8 height 10
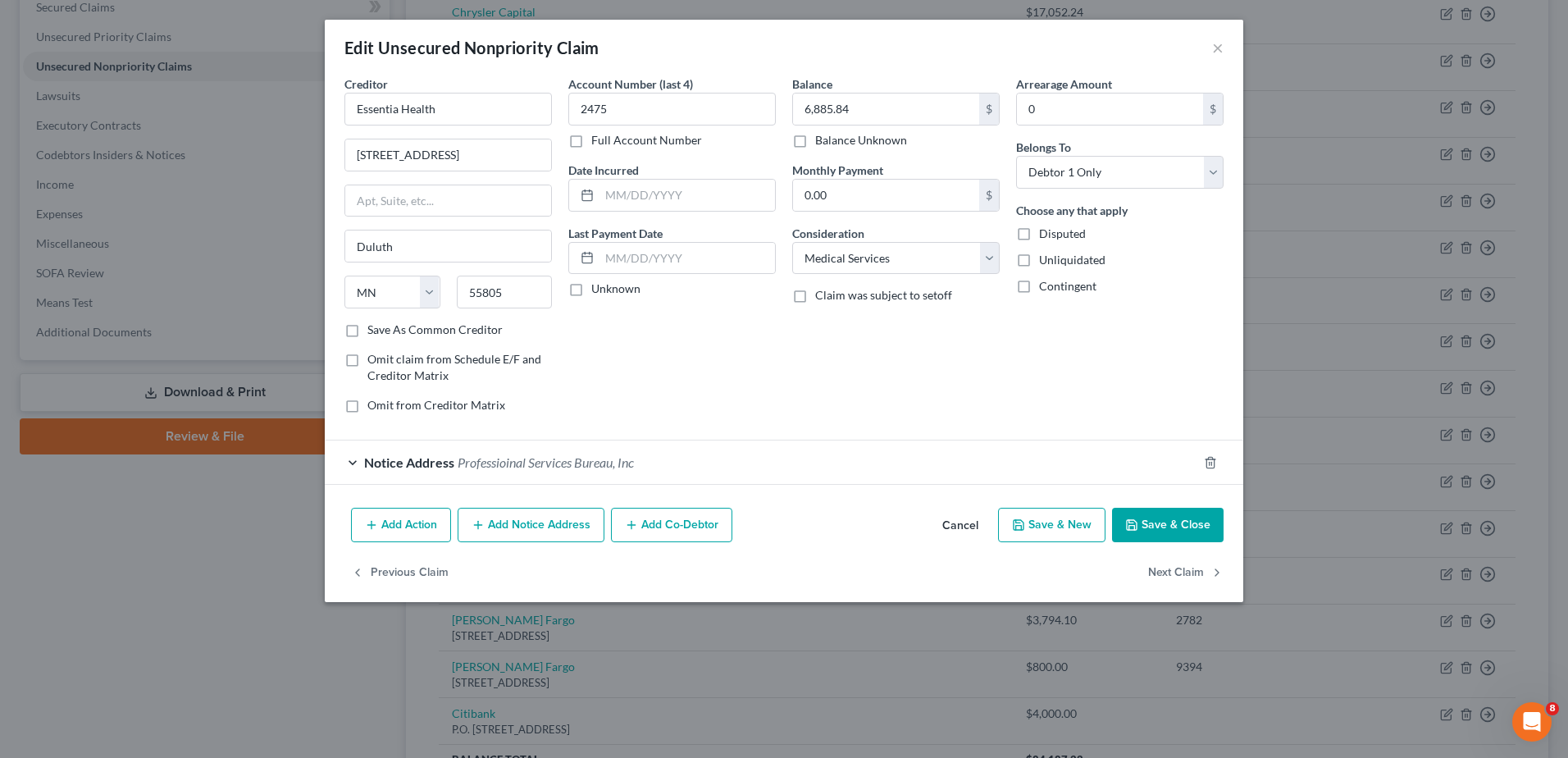
click at [531, 517] on button "Add Notice Address" at bounding box center [531, 525] width 147 height 34
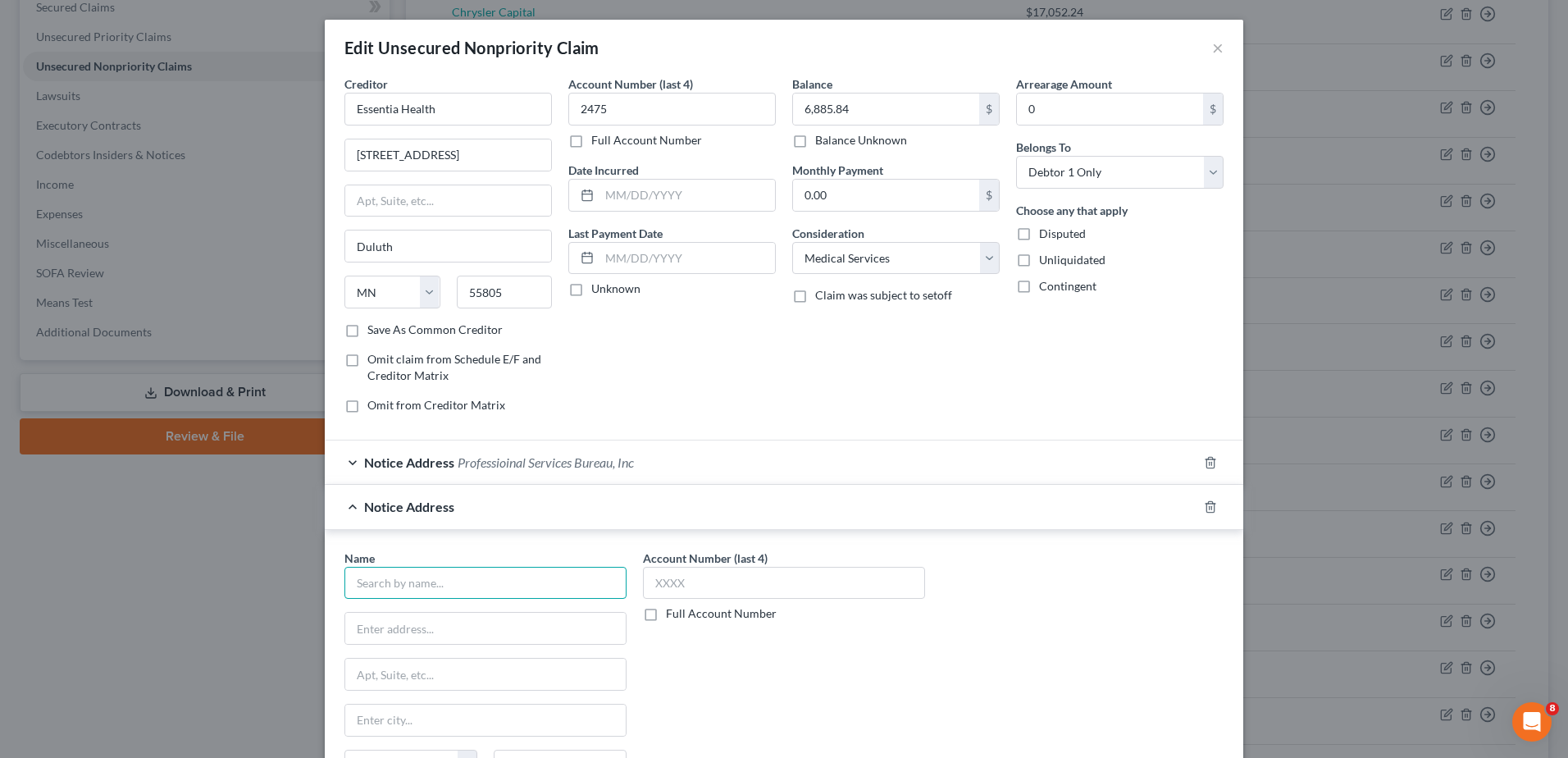
click at [467, 593] on input "text" at bounding box center [486, 583] width 282 height 33
type input "State Collection Service, Inc"
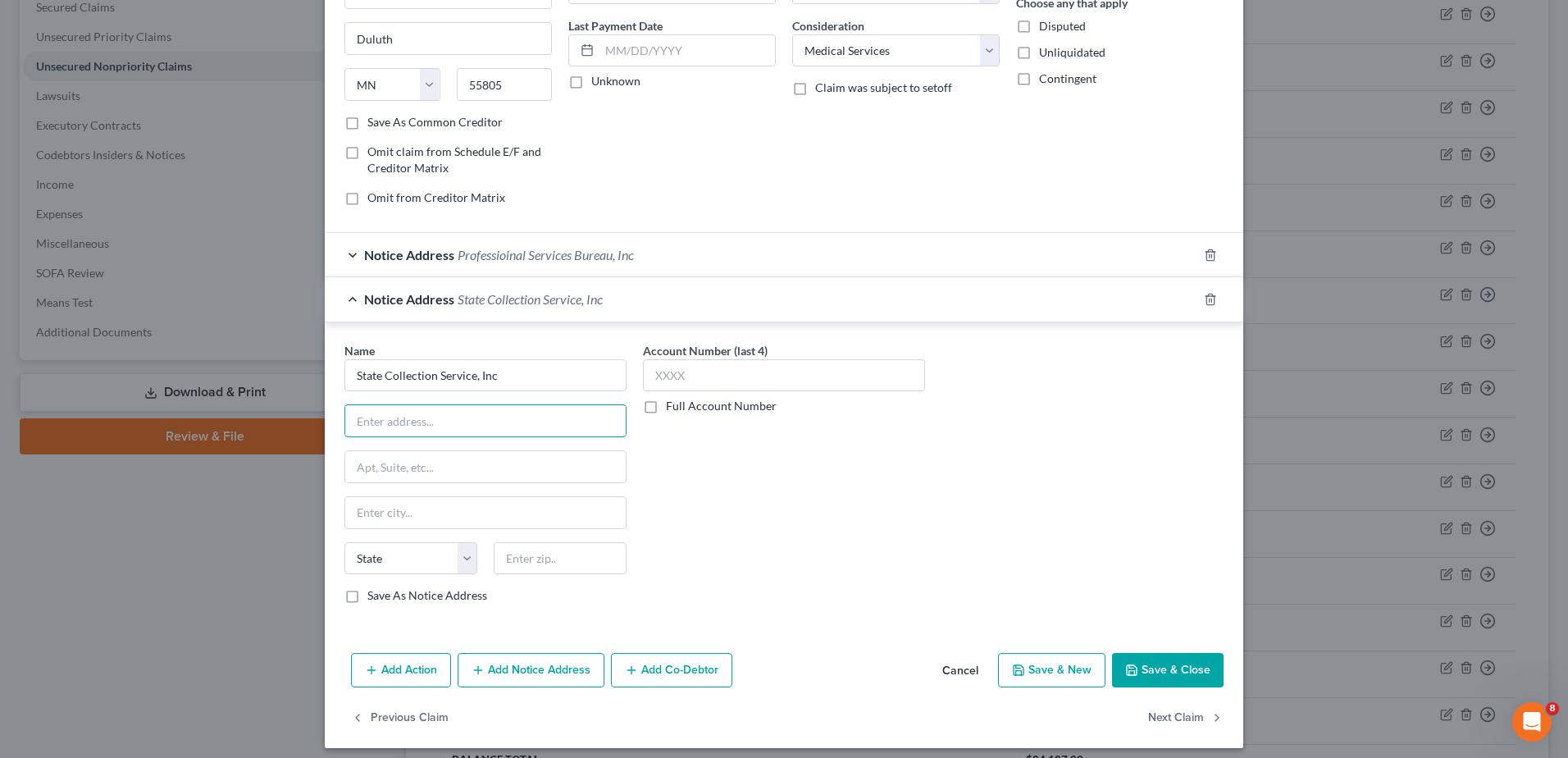
scroll to position [217, 0]
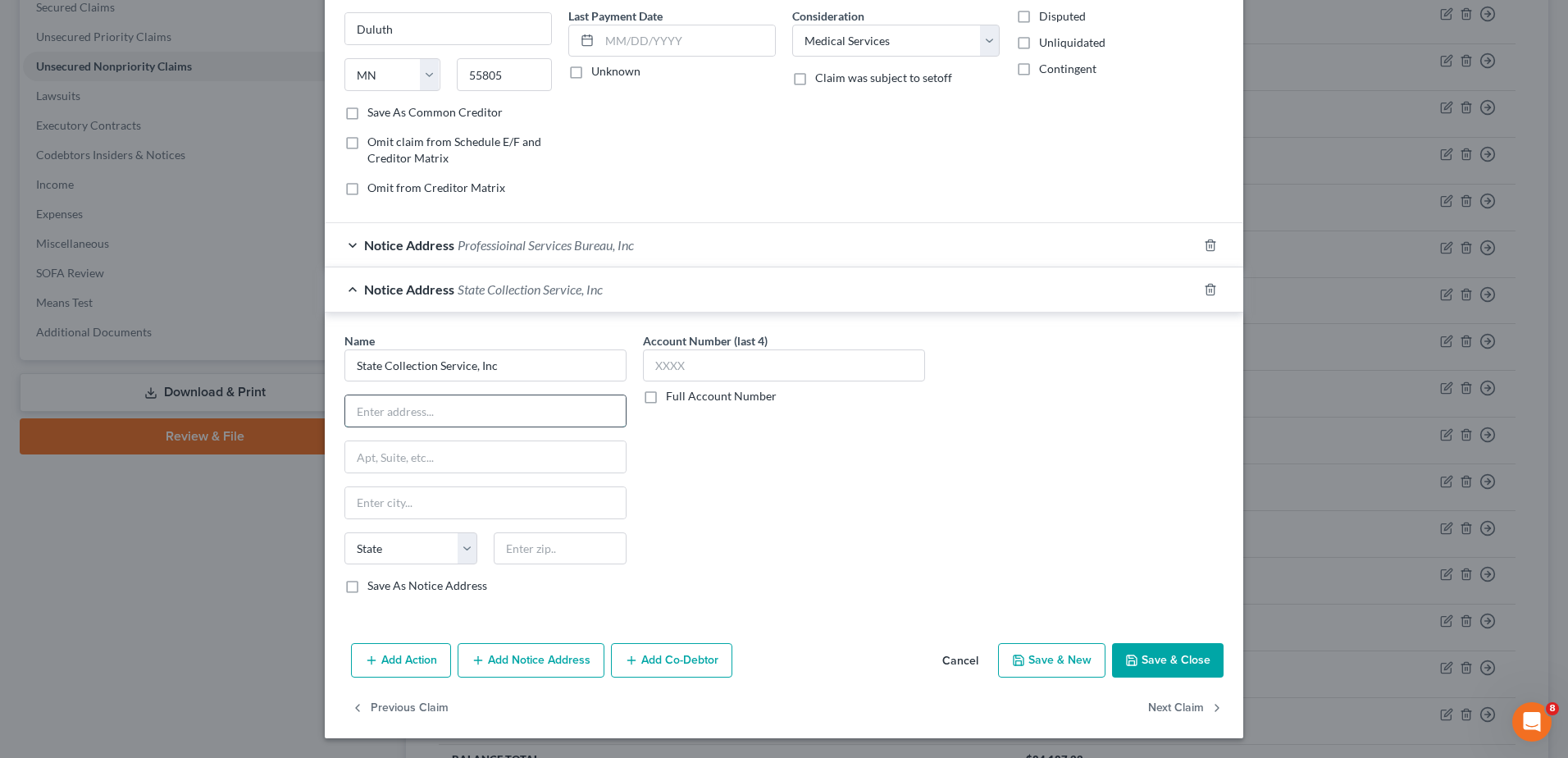
click at [431, 406] on input "text" at bounding box center [485, 410] width 280 height 31
type input "PO Box 6250"
type input "53716"
type input "[GEOGRAPHIC_DATA]"
select select "52"
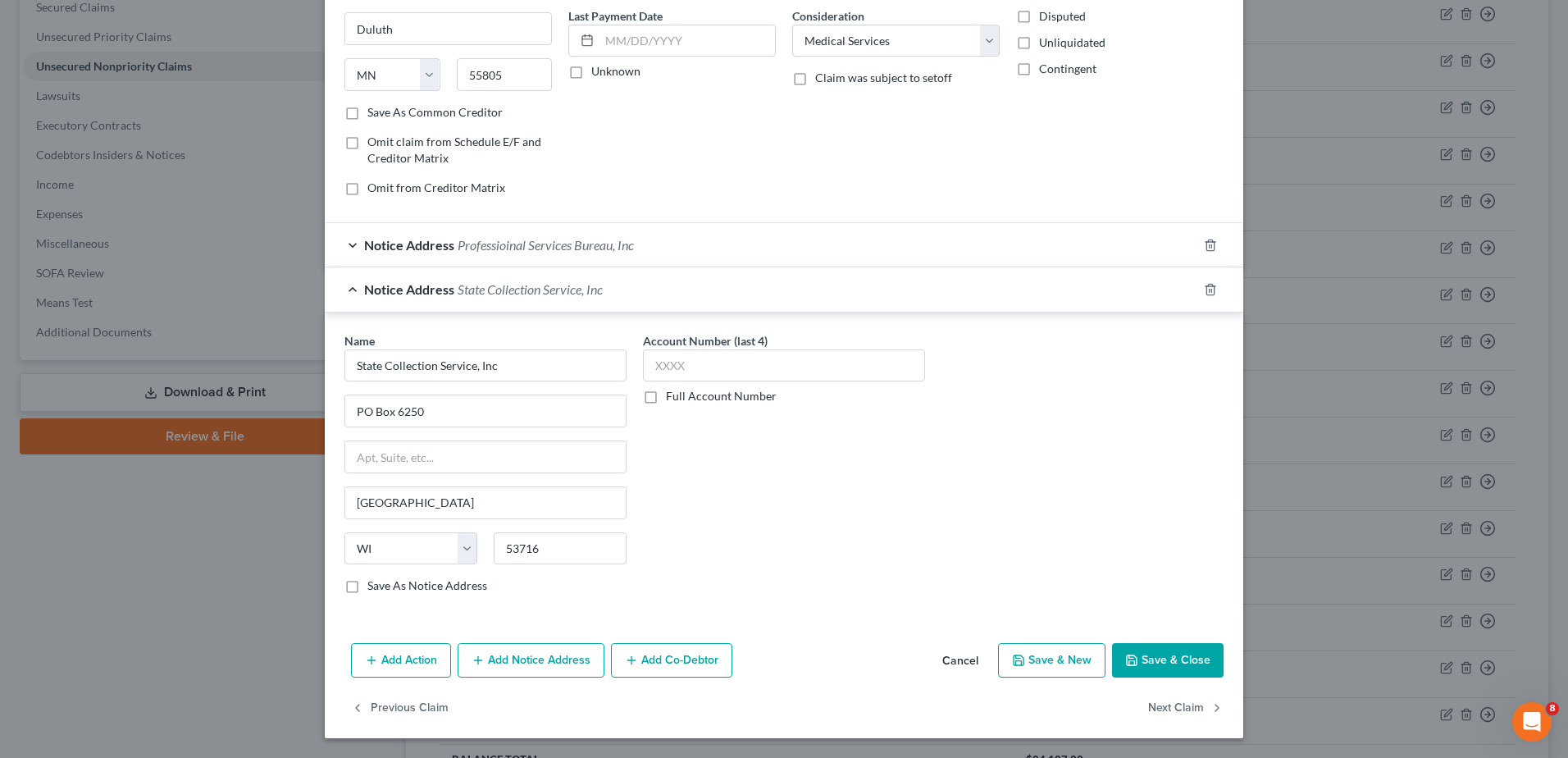
drag, startPoint x: 344, startPoint y: 584, endPoint x: 503, endPoint y: 757, distance: 235.0
click at [368, 589] on label "Save As Notice Address" at bounding box center [427, 585] width 119 height 16
click at [374, 588] on input "Save As Notice Address" at bounding box center [379, 582] width 10 height 10
click at [1173, 659] on button "Save & Close" at bounding box center [1168, 660] width 112 height 34
checkbox input "false"
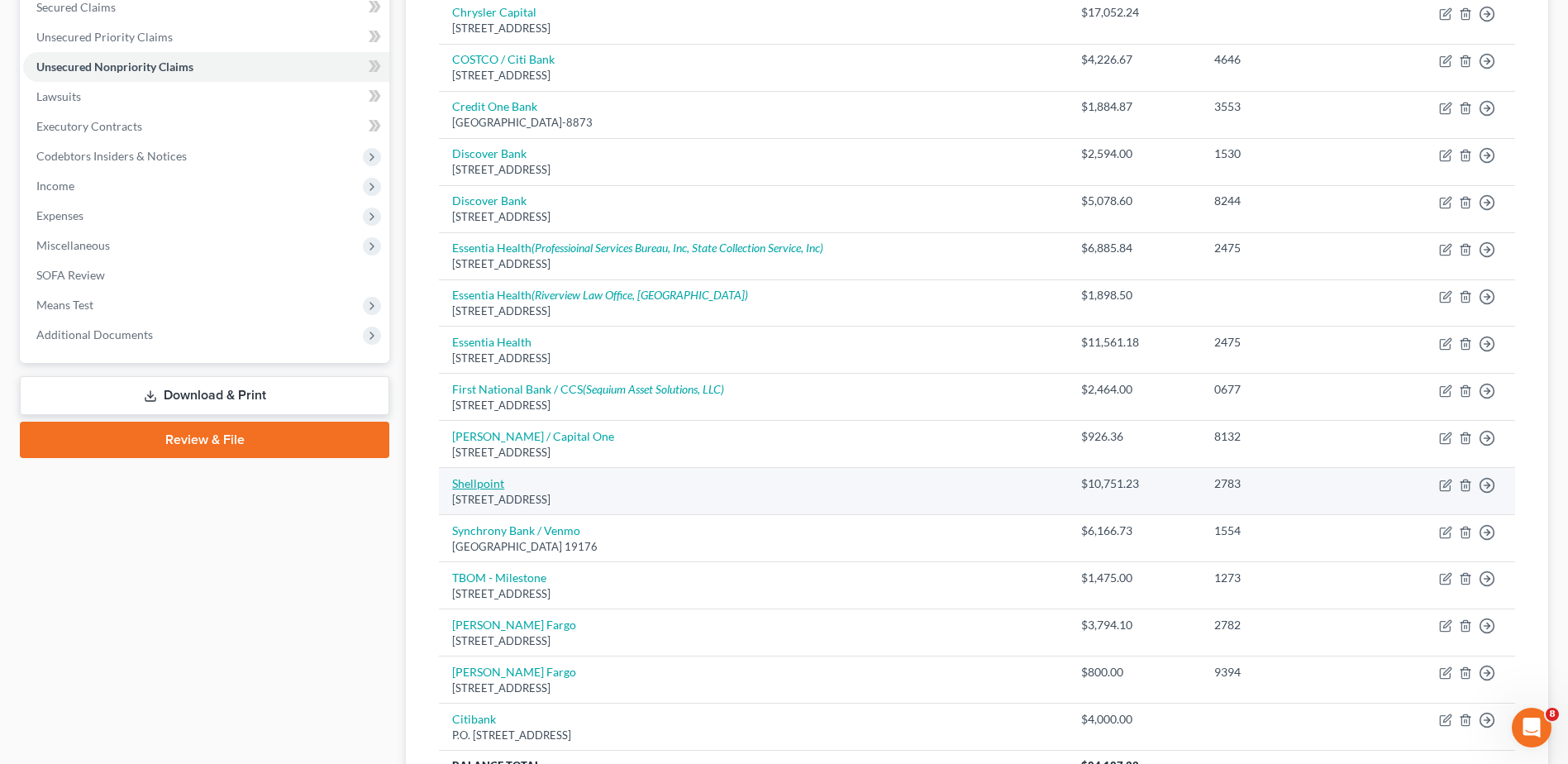
click at [499, 478] on link "Shellpoint" at bounding box center [477, 483] width 53 height 14
select select "42"
select select "10"
select select "0"
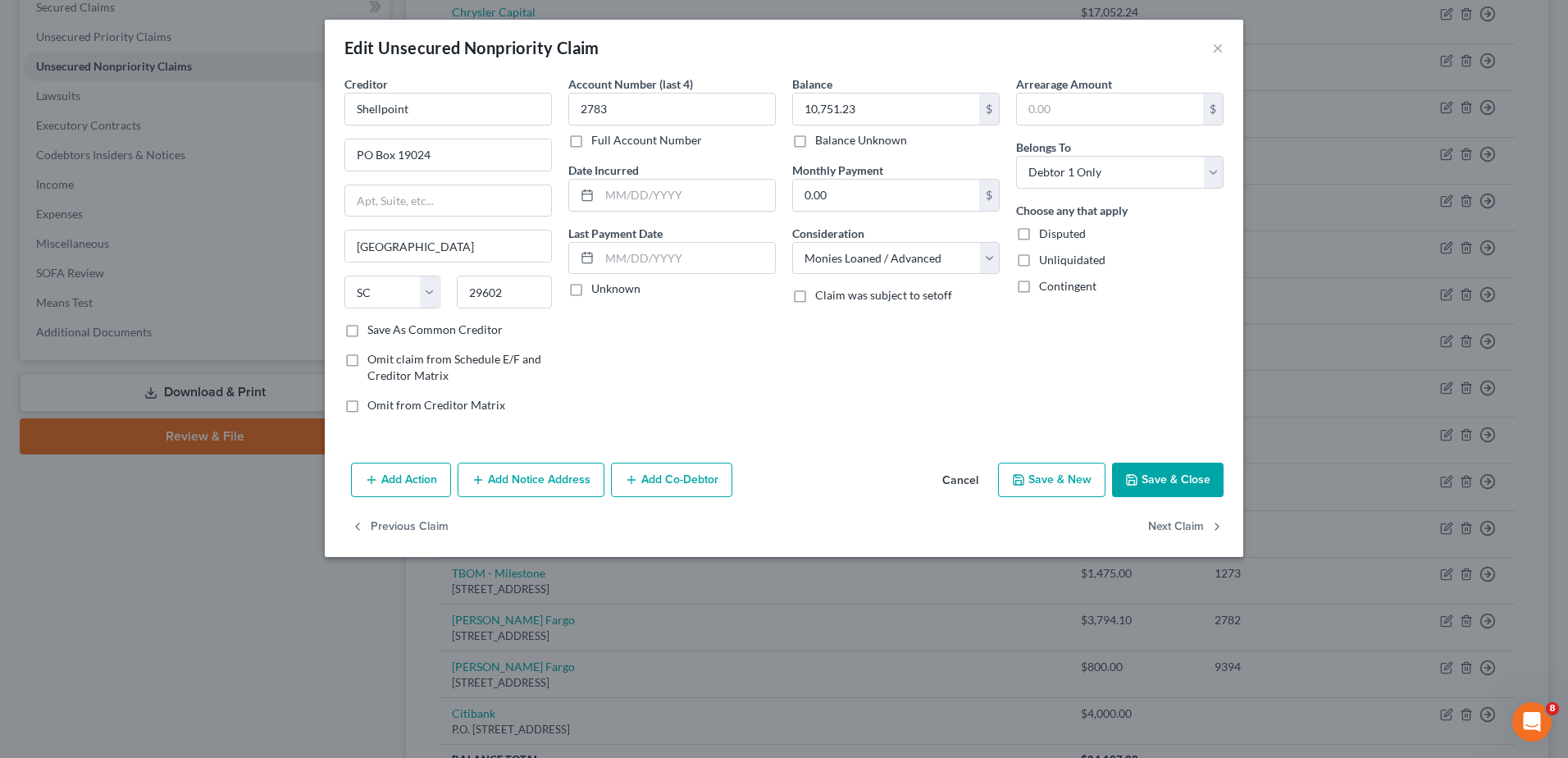
click at [532, 478] on button "Add Notice Address" at bounding box center [531, 479] width 147 height 34
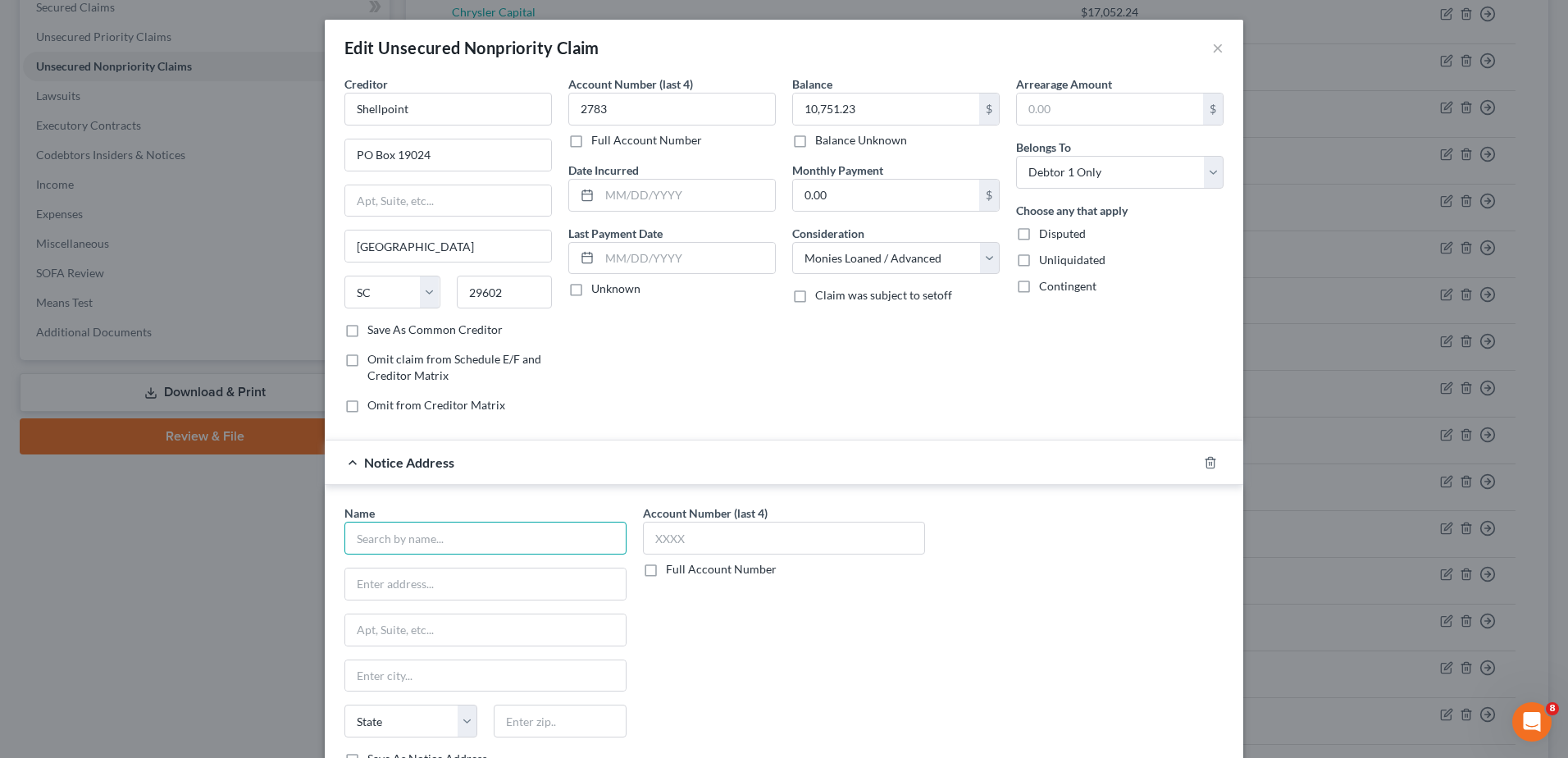
click at [391, 532] on input "text" at bounding box center [486, 537] width 282 height 33
type input "Shellpoint Mortgage Service"
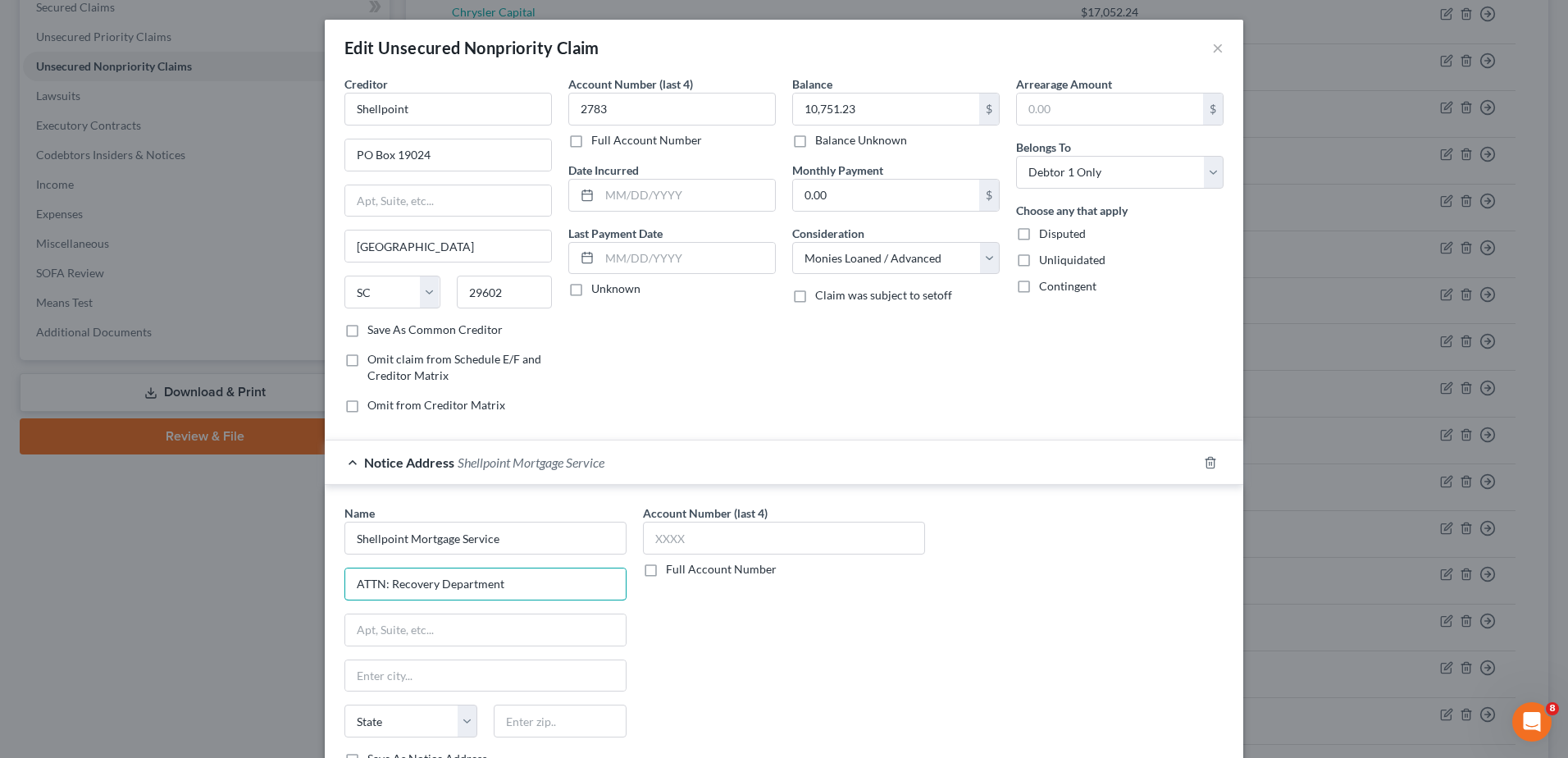
type input "ATTN: Recovery Department"
drag, startPoint x: 384, startPoint y: 502, endPoint x: 405, endPoint y: 638, distance: 137.6
click at [393, 631] on input "PO Bo" at bounding box center [485, 629] width 280 height 31
drag, startPoint x: 400, startPoint y: 625, endPoint x: 406, endPoint y: 639, distance: 15.2
click at [401, 625] on input "PO Box 1924" at bounding box center [485, 629] width 280 height 31
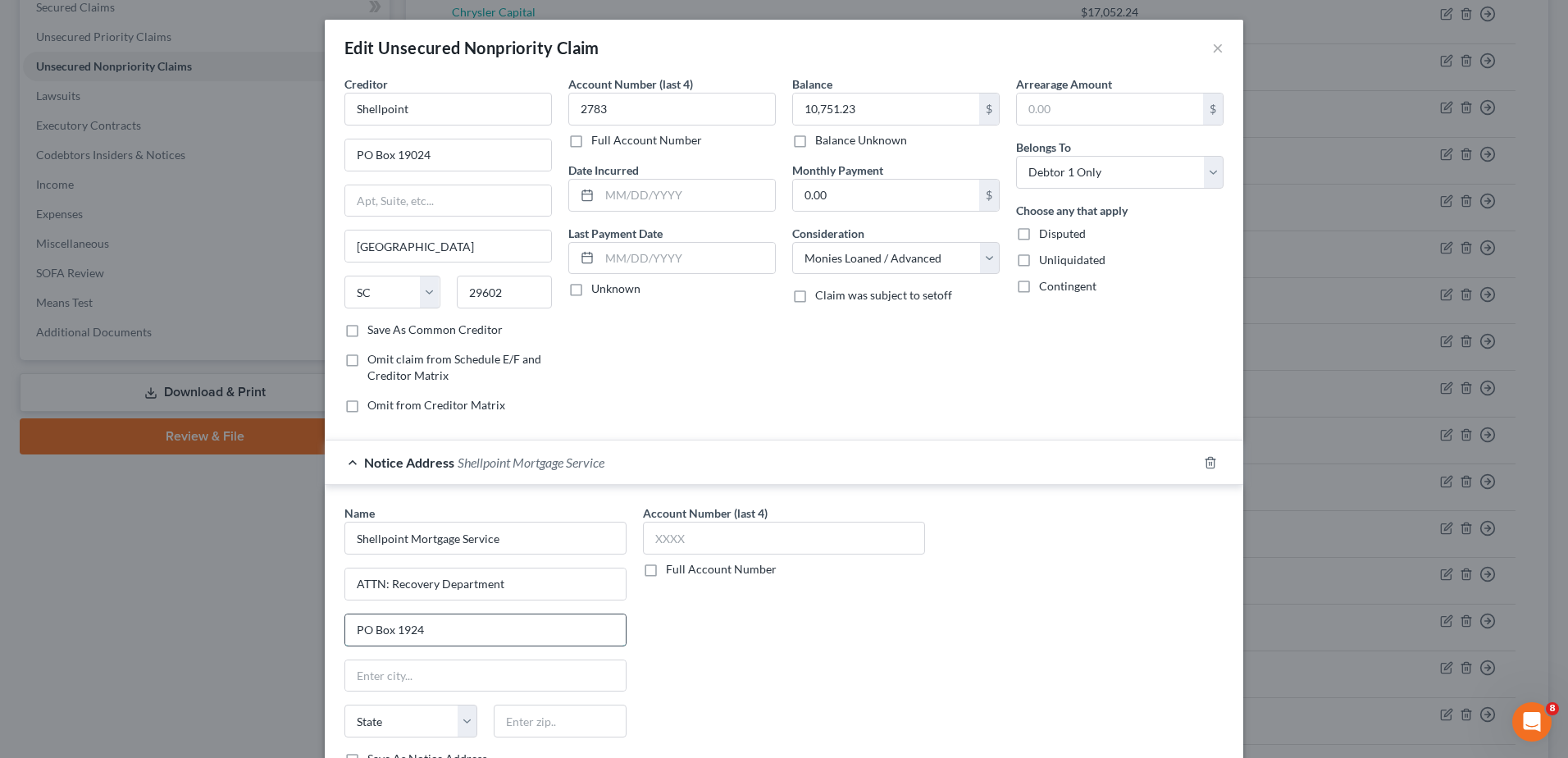
click at [403, 636] on input "PO Box 1924" at bounding box center [485, 629] width 280 height 31
type input "PO Box 19024"
type input "29602"
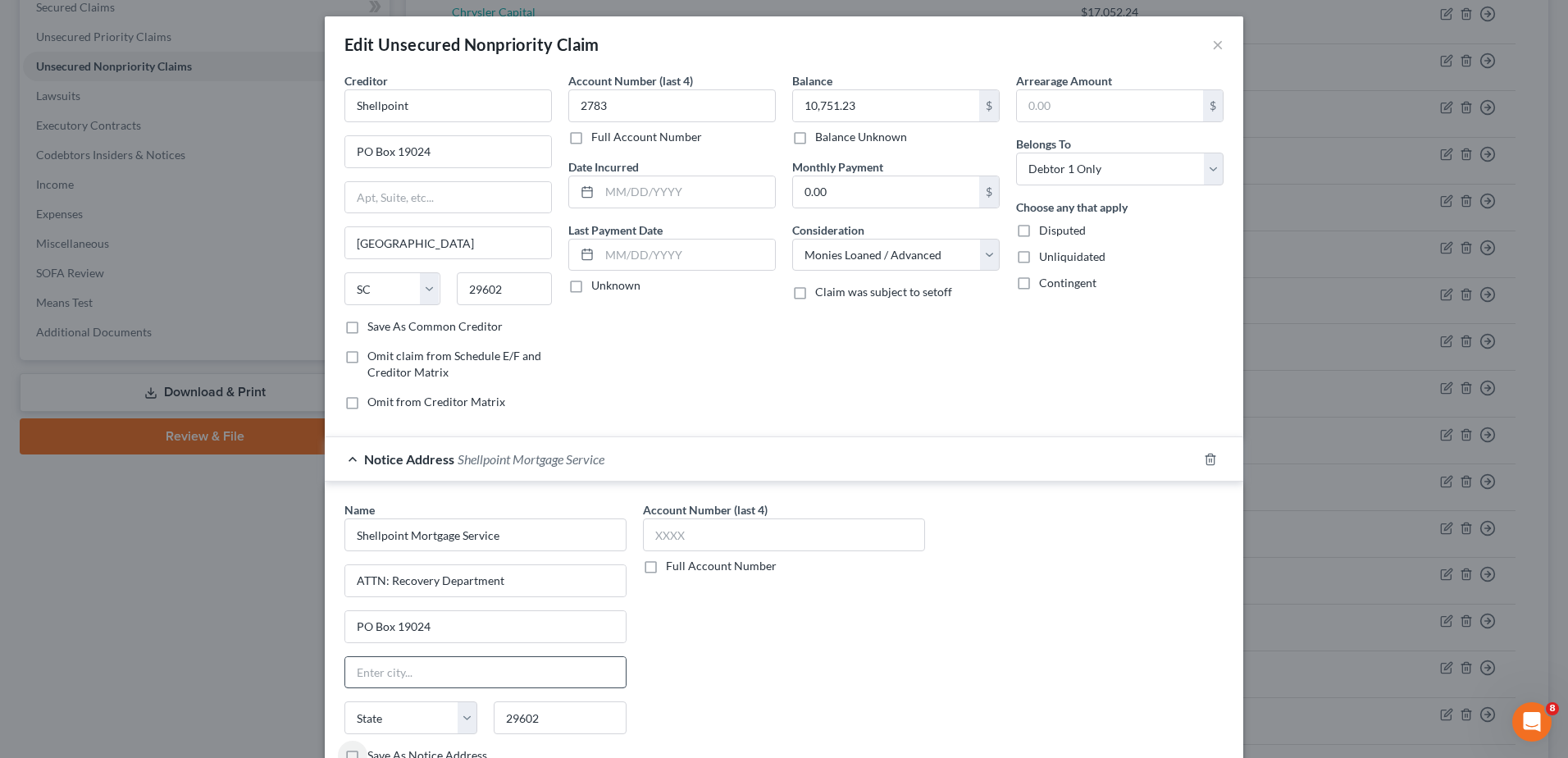
type input "[GEOGRAPHIC_DATA]"
select select "42"
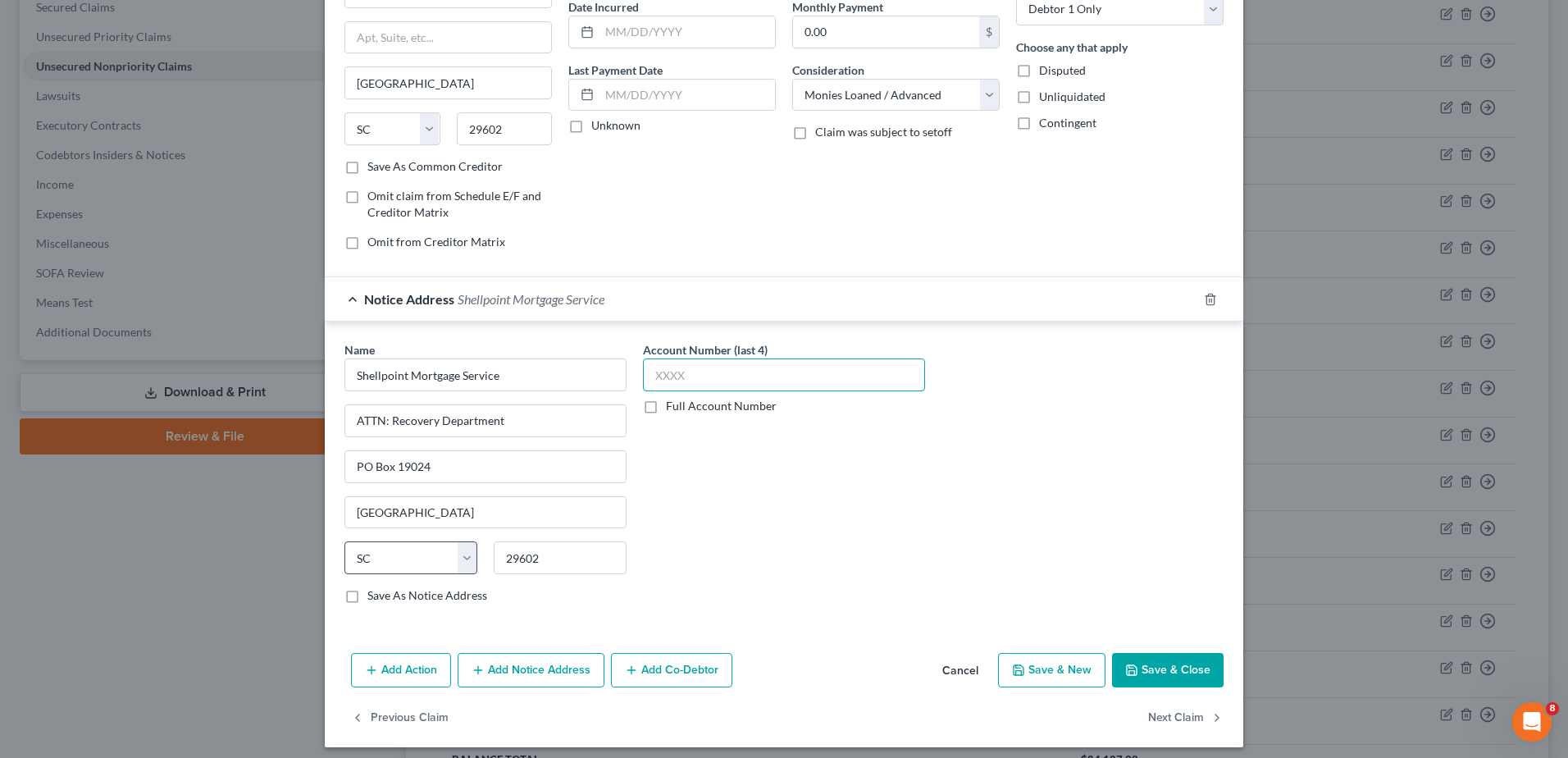
scroll to position [172, 0]
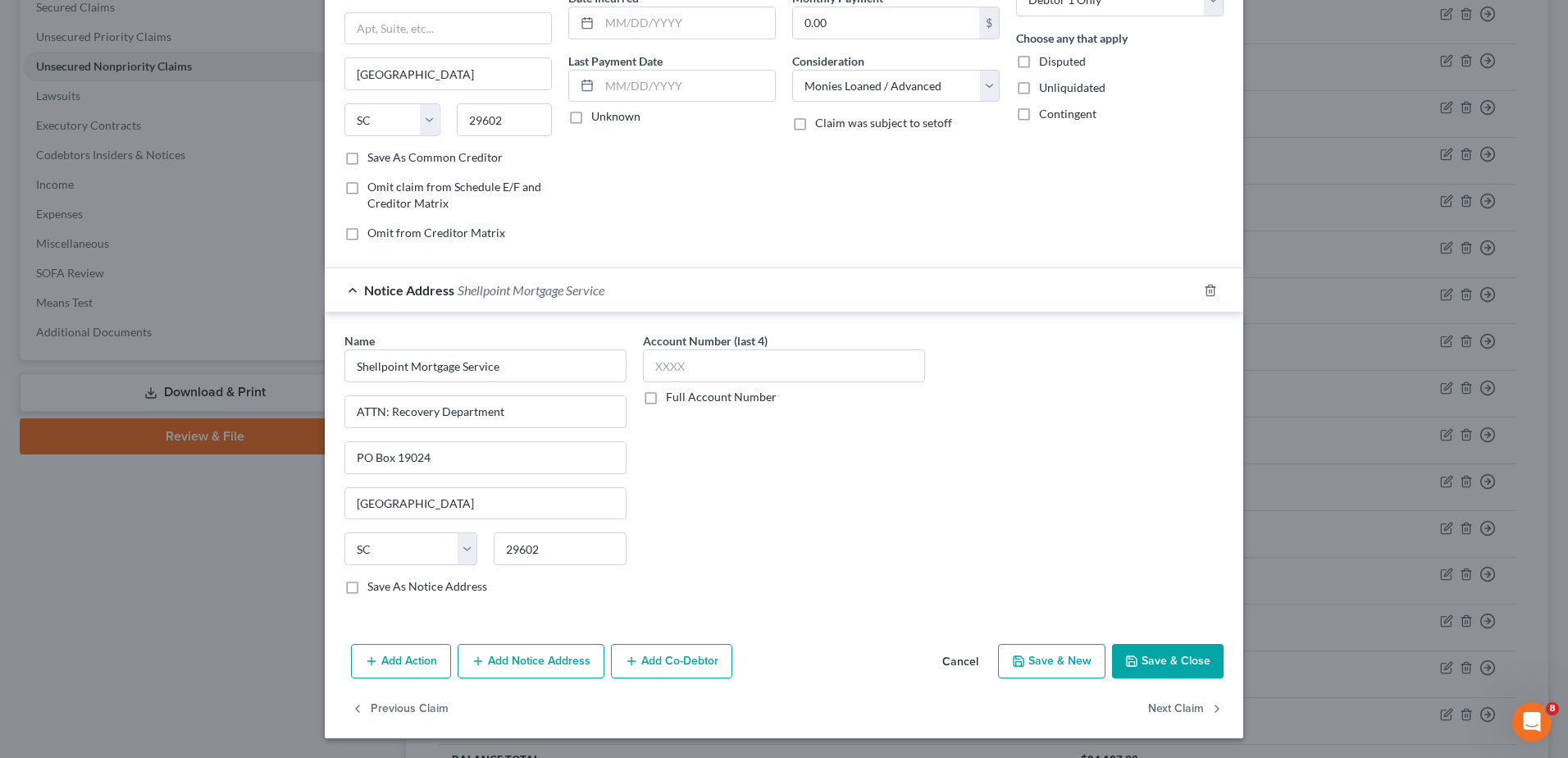
click at [368, 592] on label "Save As Notice Address" at bounding box center [427, 586] width 119 height 16
click at [374, 588] on input "Save As Notice Address" at bounding box center [379, 583] width 10 height 10
click at [1154, 667] on button "Save & Close" at bounding box center [1168, 660] width 112 height 34
checkbox input "false"
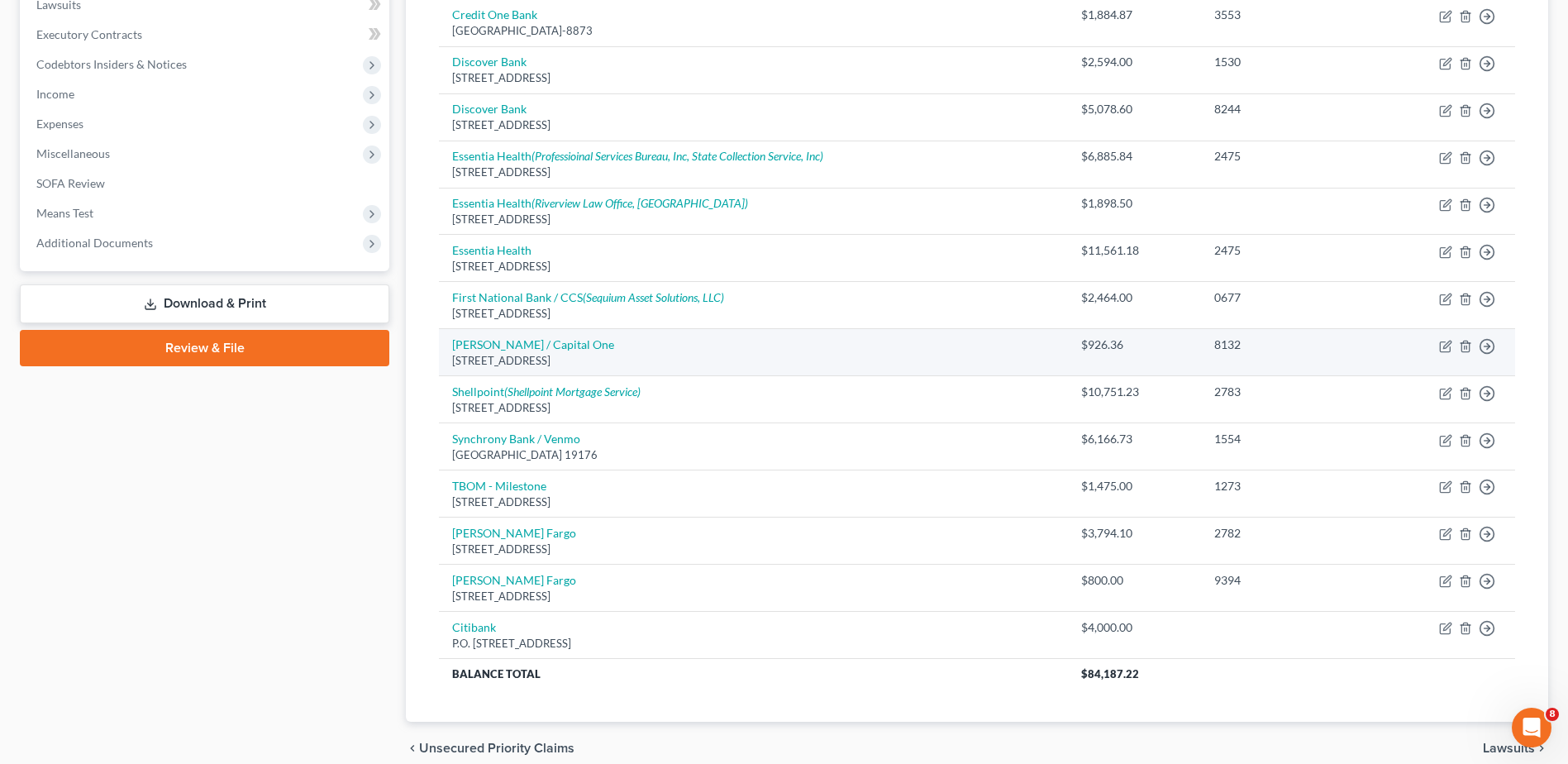
scroll to position [523, 0]
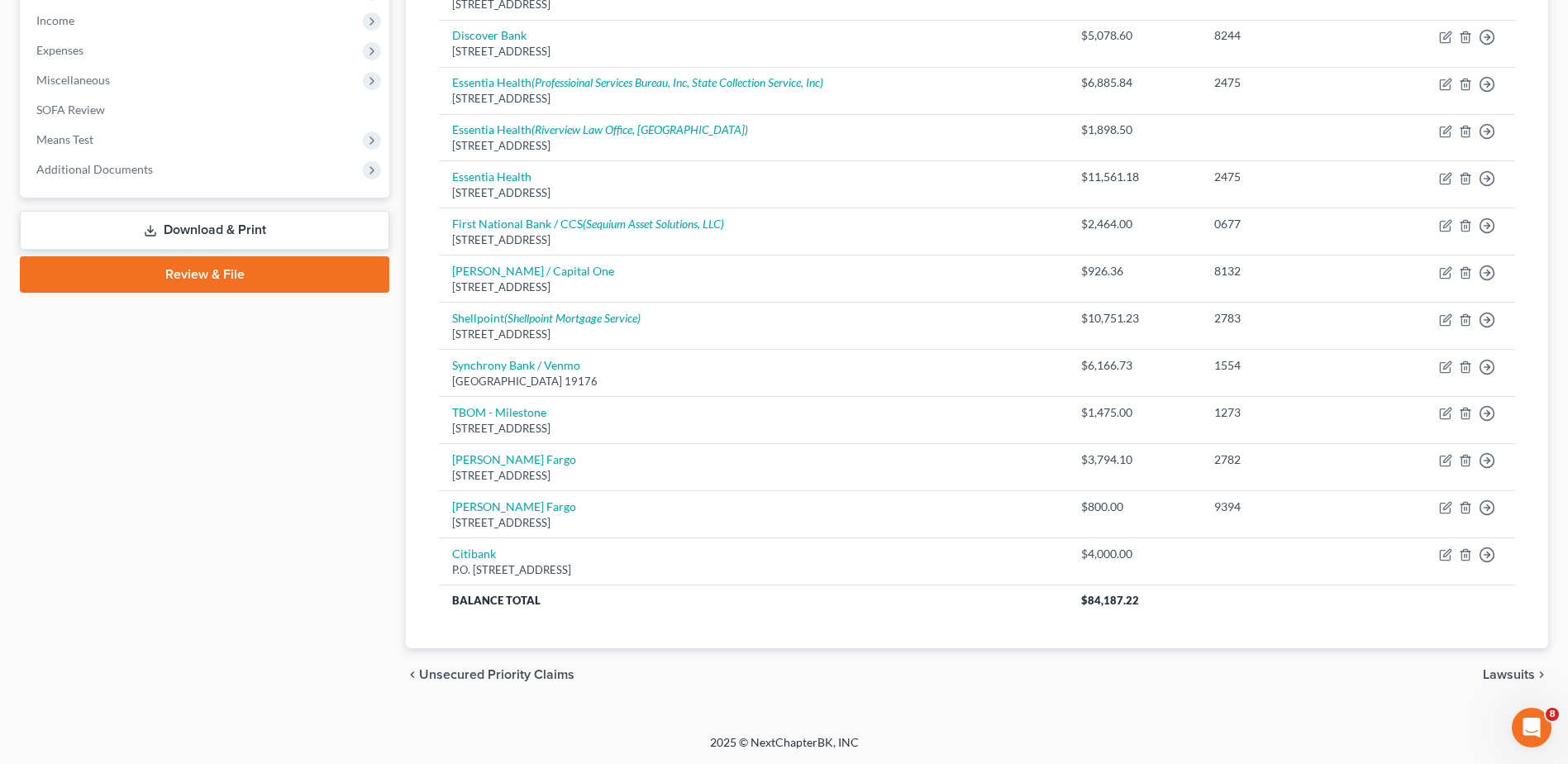
click at [1515, 679] on span "Lawsuits" at bounding box center [1509, 674] width 53 height 13
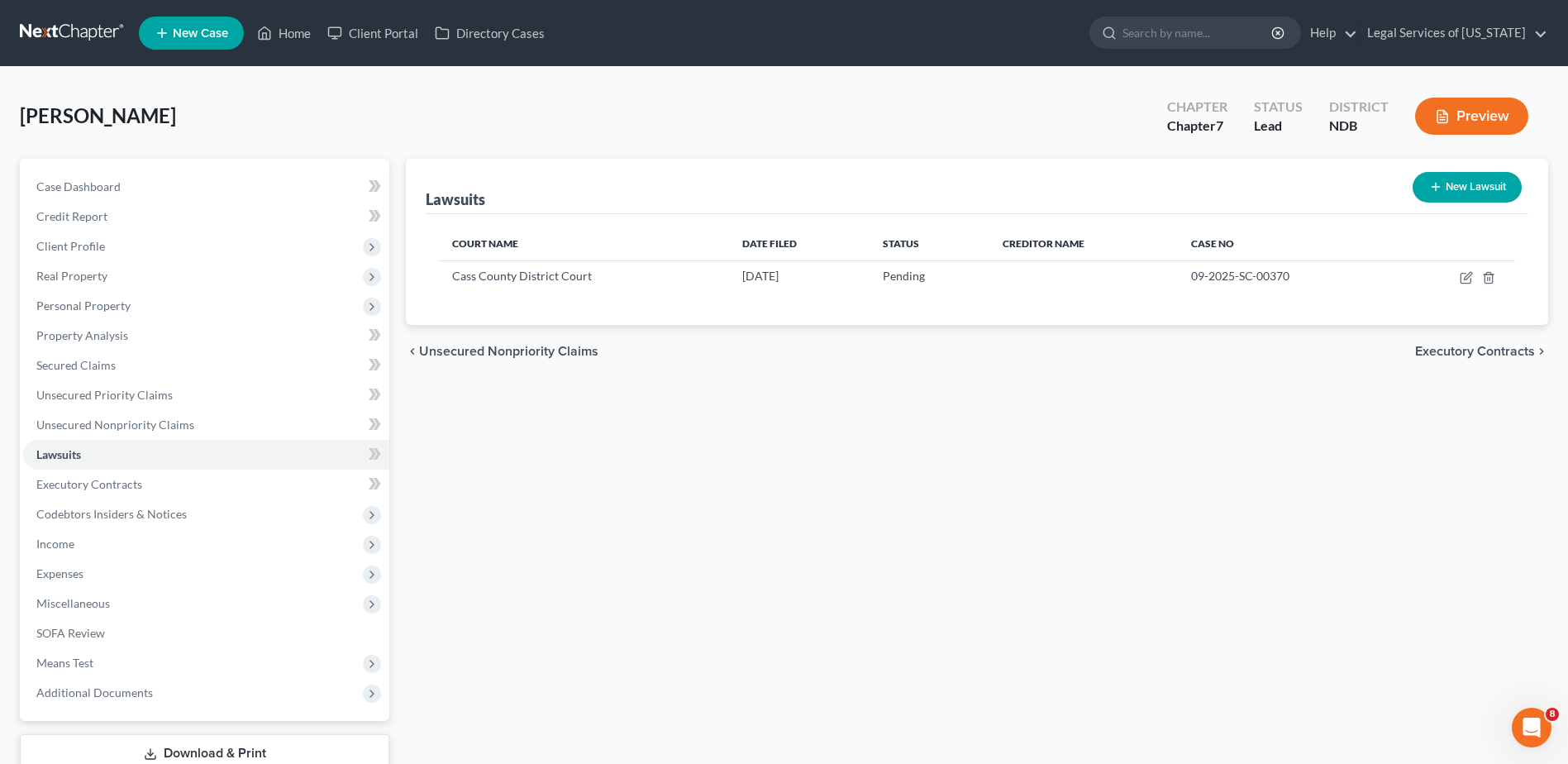
click at [1486, 355] on span "Executory Contracts" at bounding box center [1475, 351] width 120 height 13
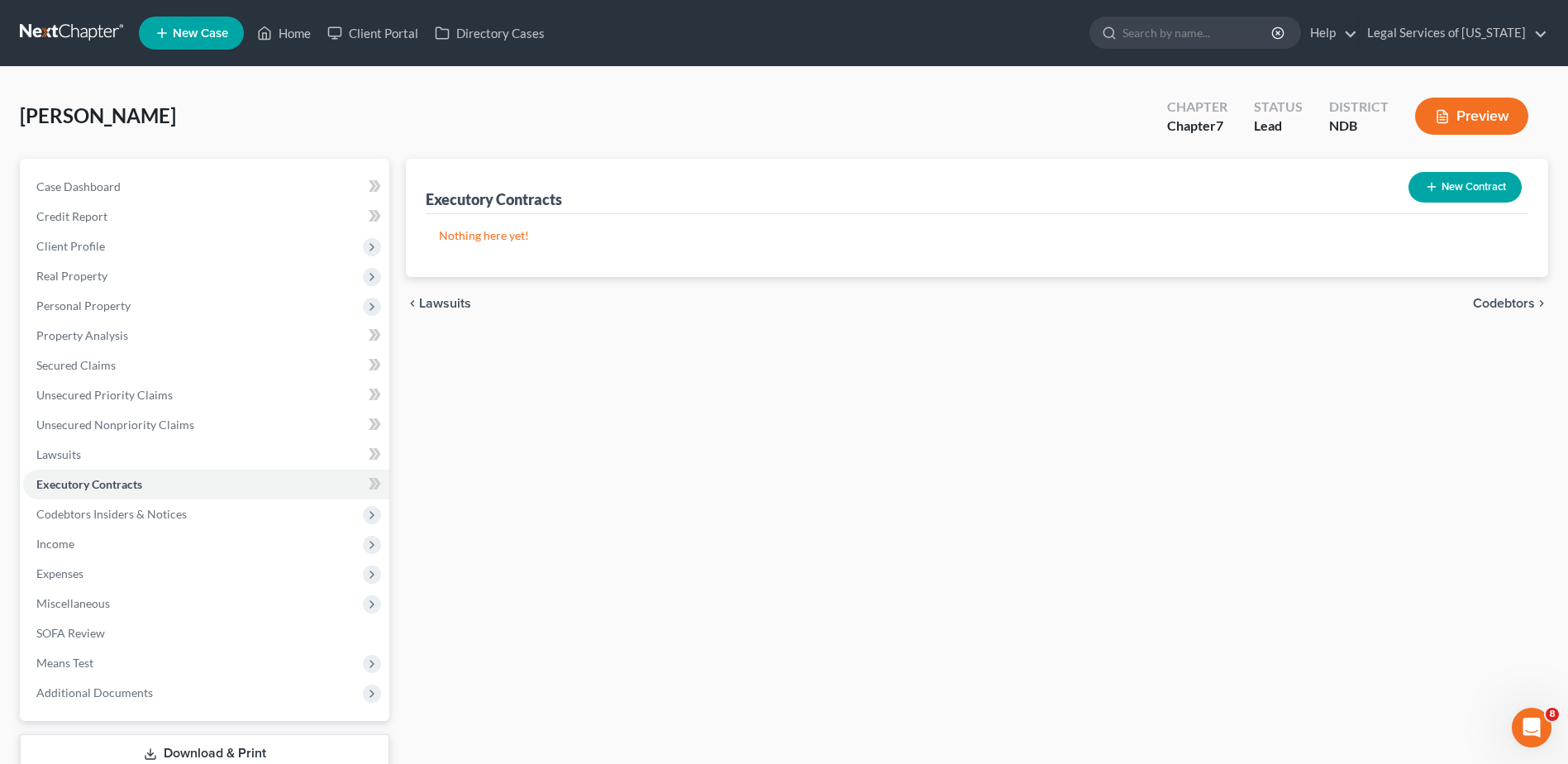
click at [1496, 302] on span "Codebtors" at bounding box center [1503, 304] width 62 height 13
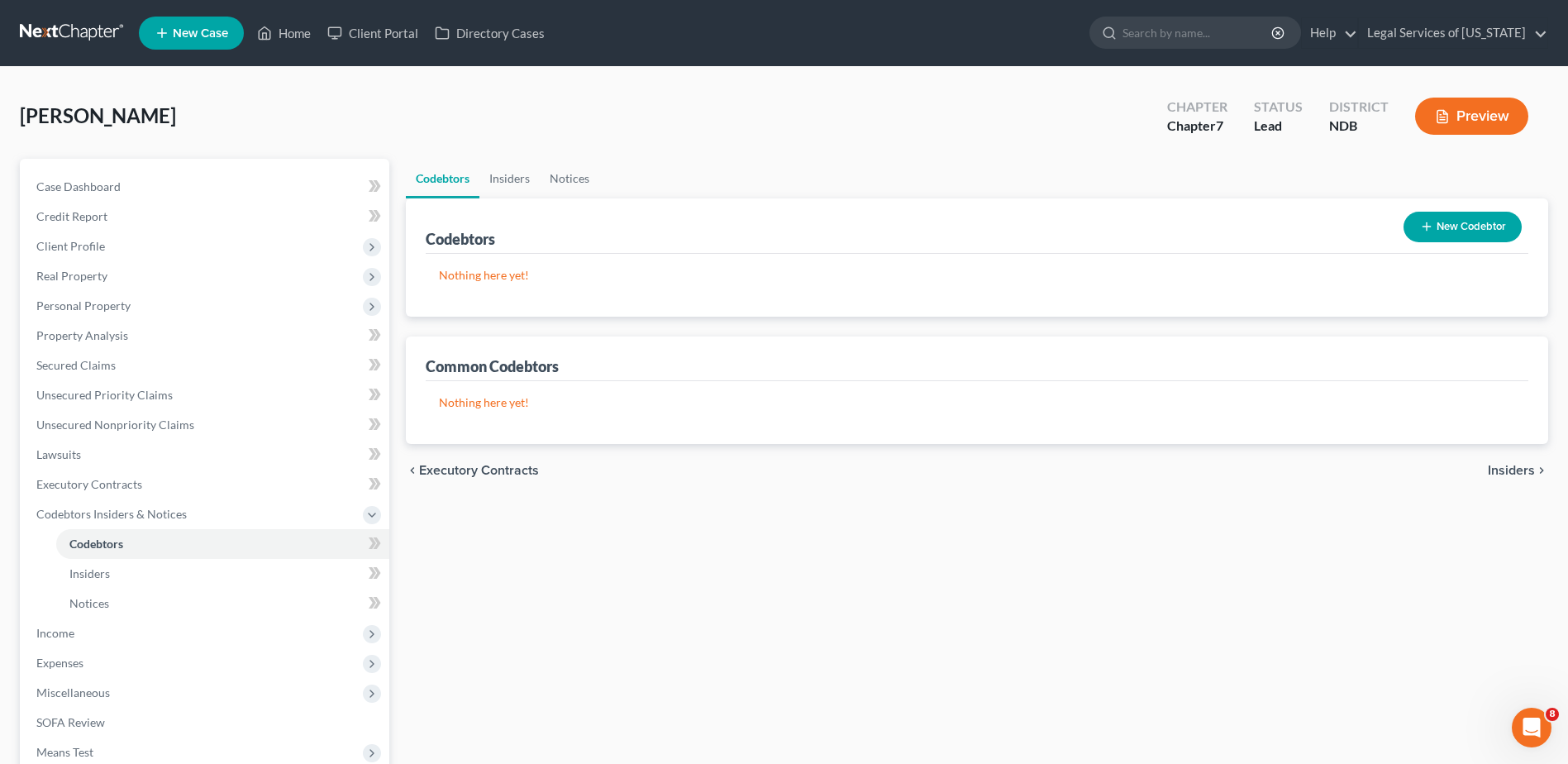
click at [1514, 464] on span "Insiders" at bounding box center [1511, 471] width 47 height 13
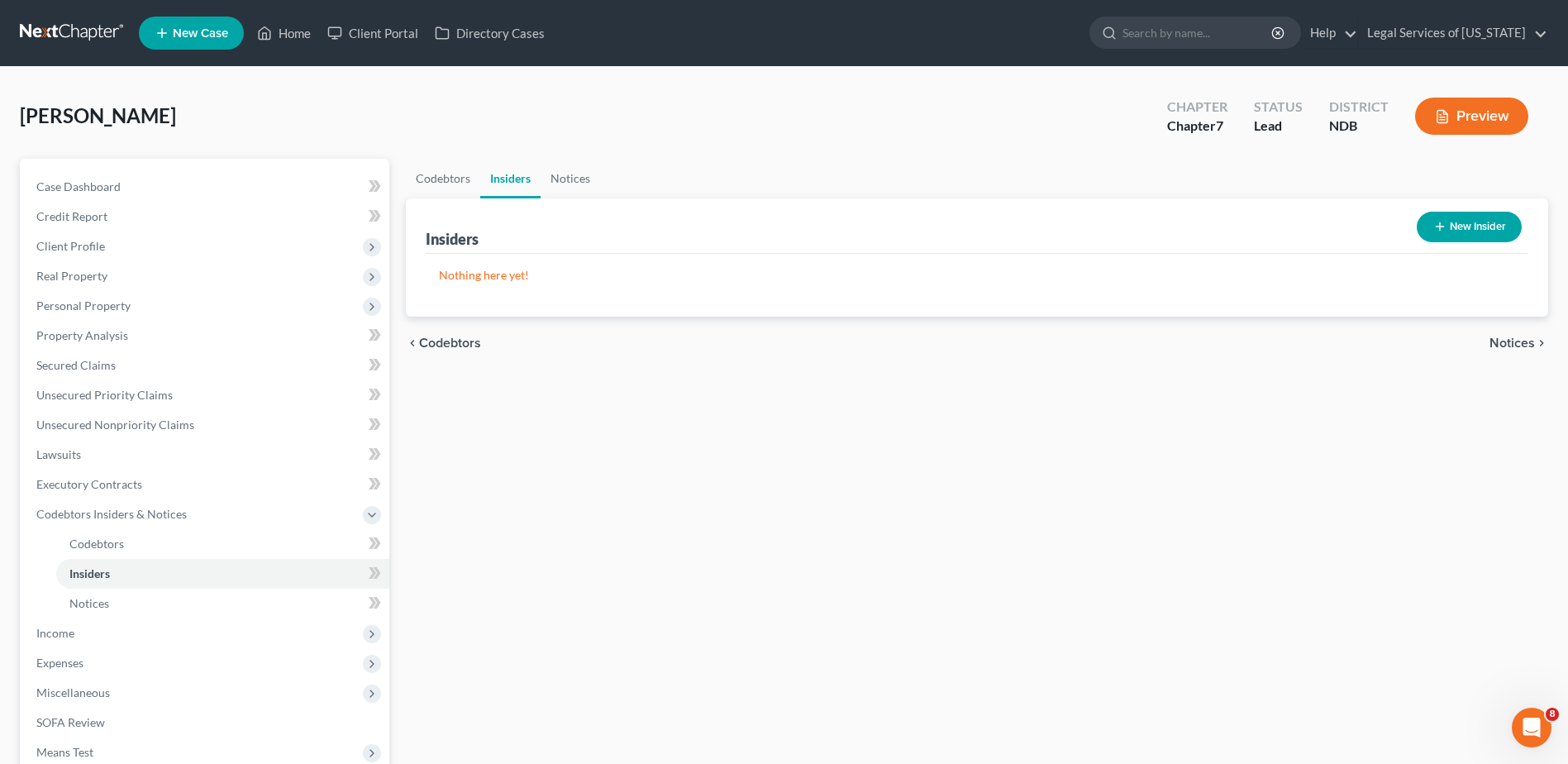
click at [1515, 341] on span "Notices" at bounding box center [1513, 343] width 46 height 13
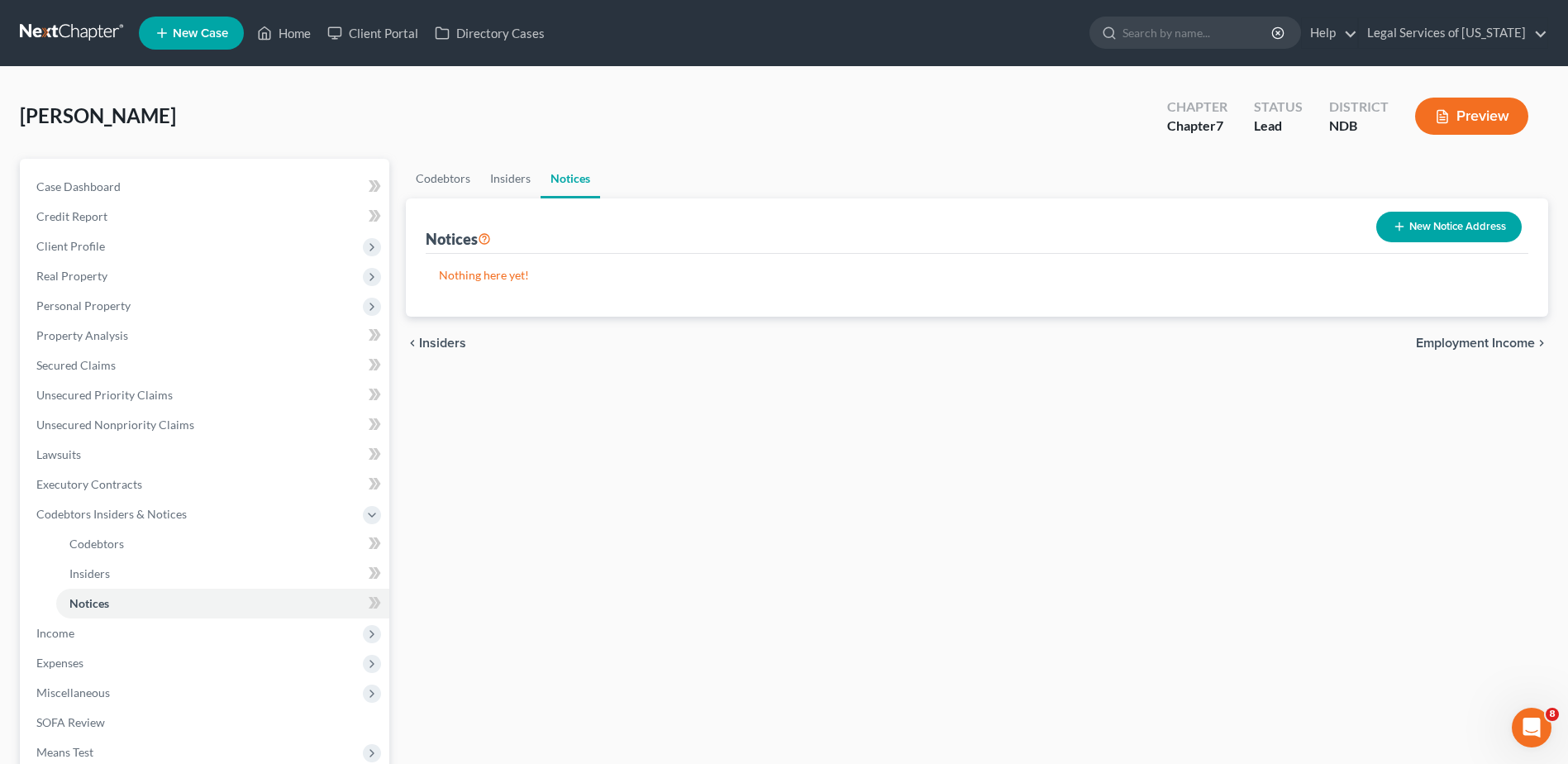
click at [1515, 341] on span "Employment Income" at bounding box center [1475, 343] width 119 height 13
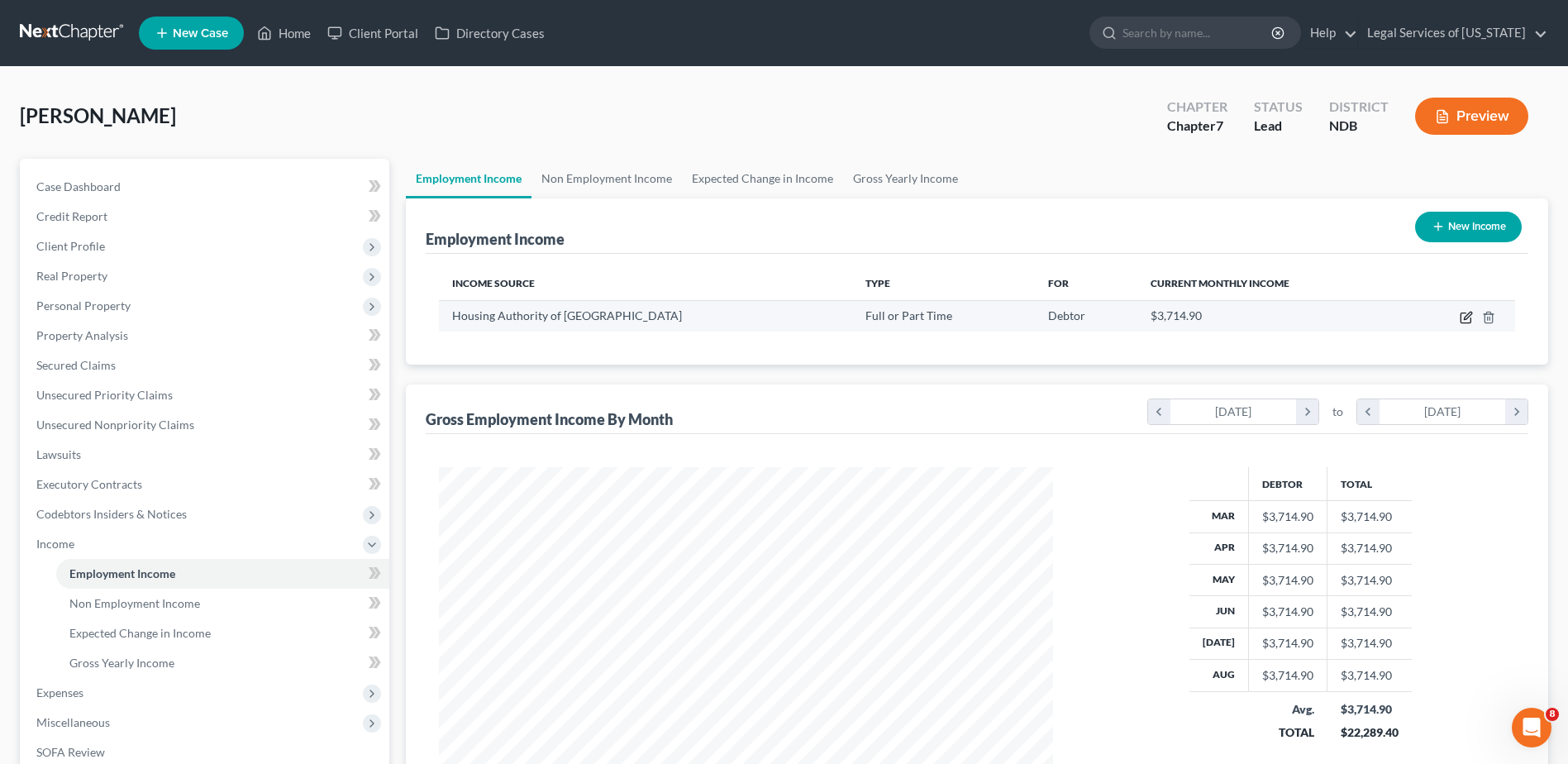
click at [1462, 315] on icon "button" at bounding box center [1467, 317] width 13 height 13
select select "0"
select select "29"
select select "1"
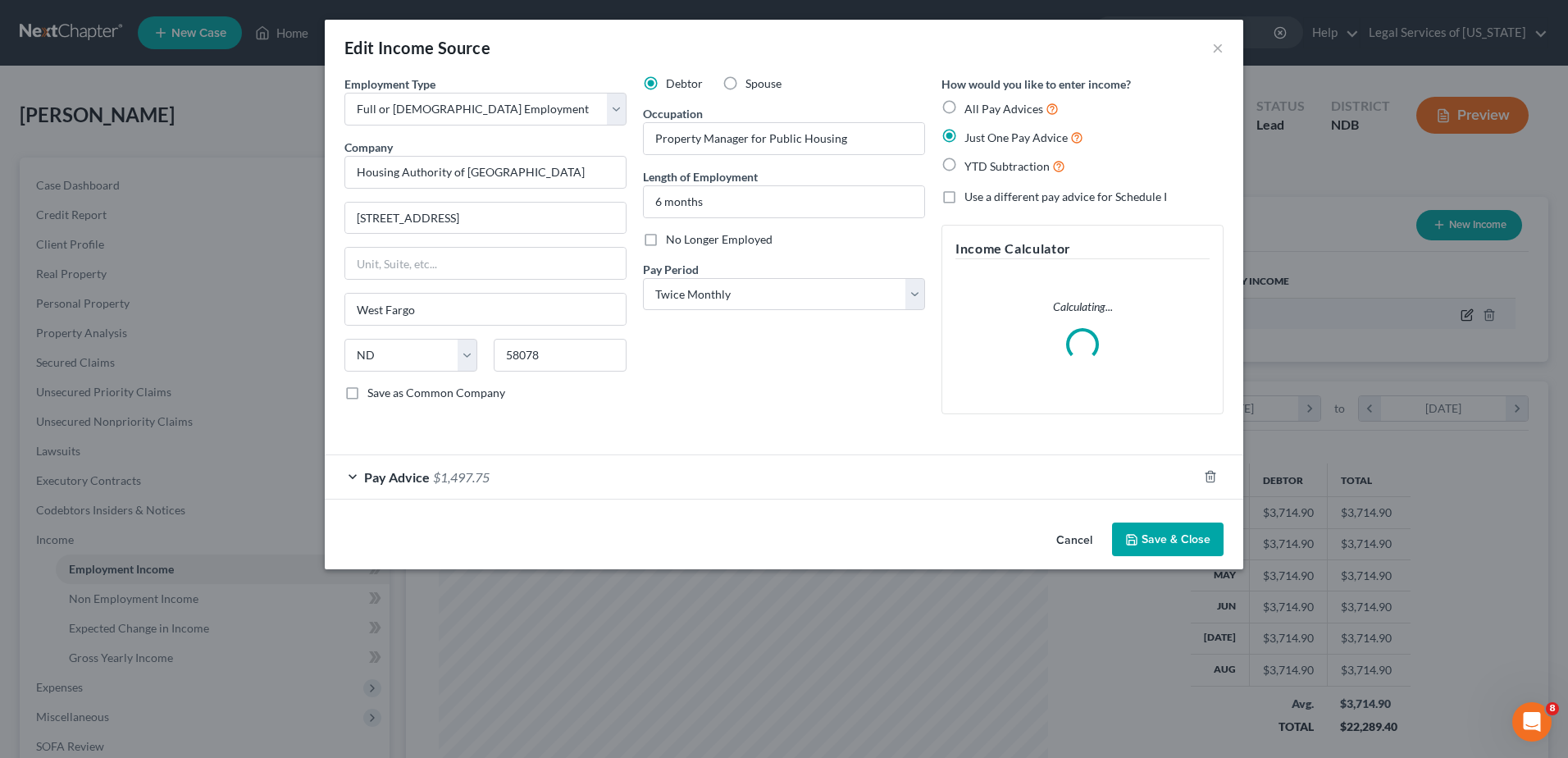
scroll to position [307, 648]
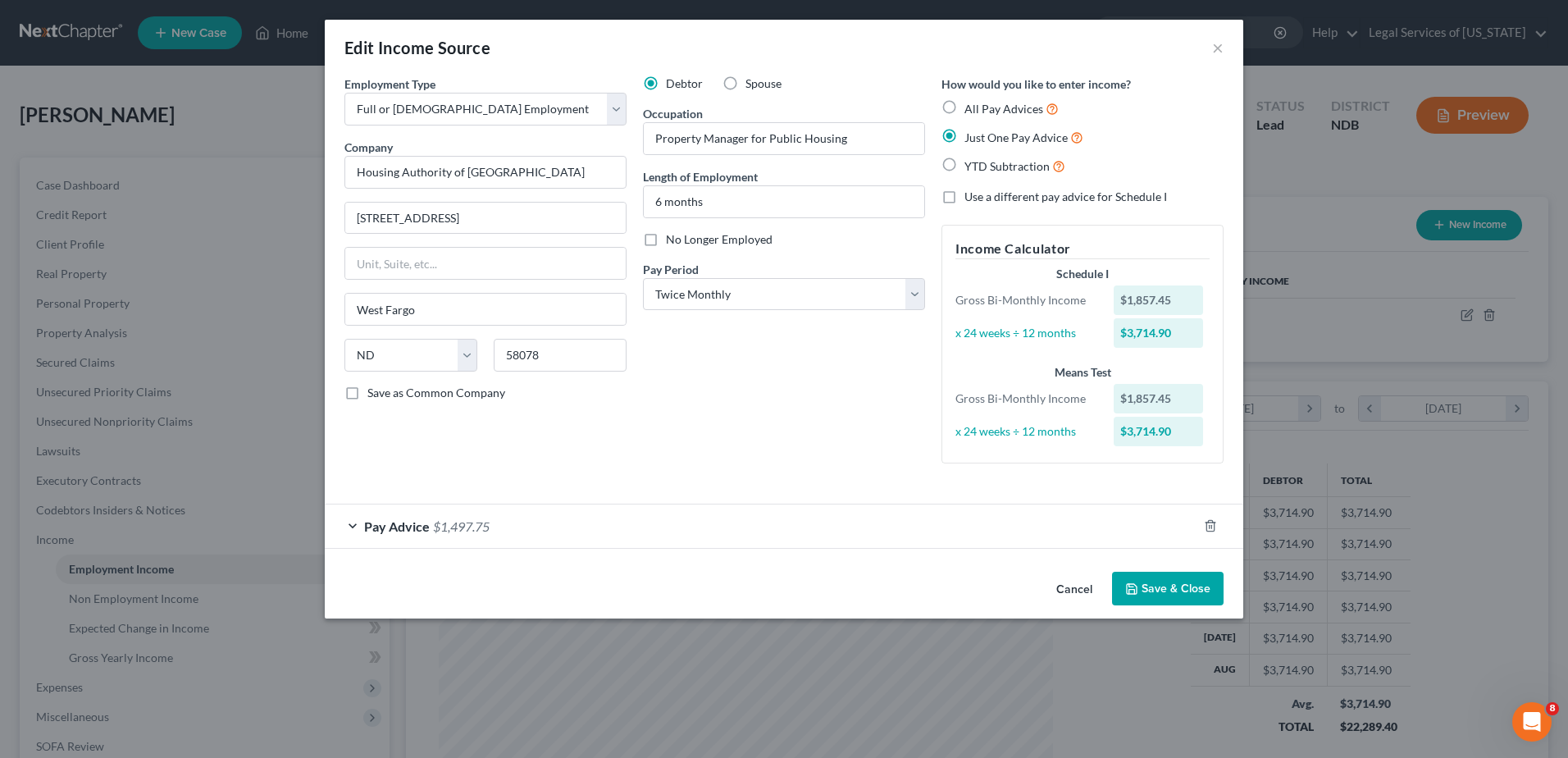
click at [910, 528] on div "Pay Advice $1,497.75" at bounding box center [761, 526] width 873 height 44
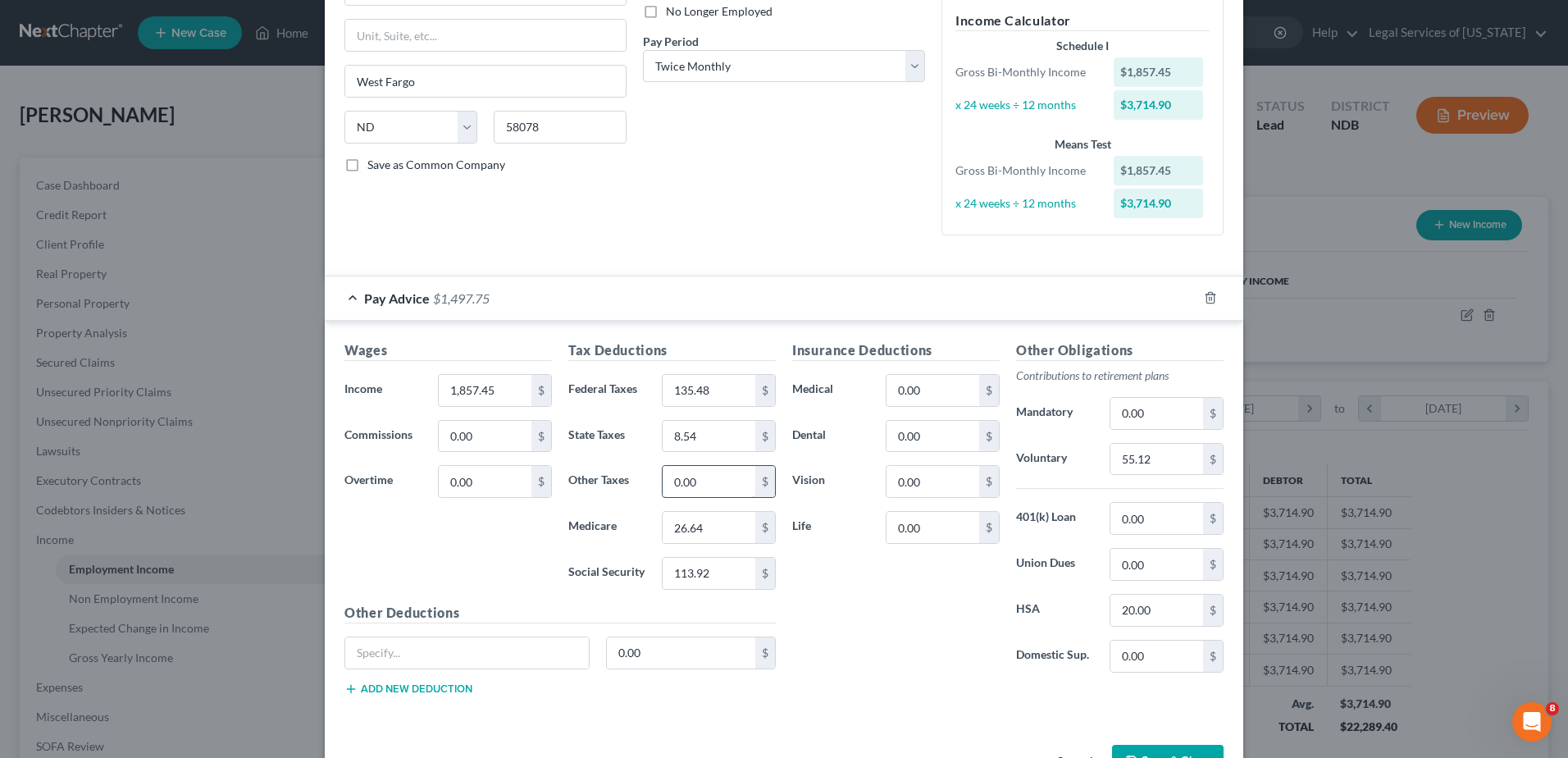
scroll to position [246, 0]
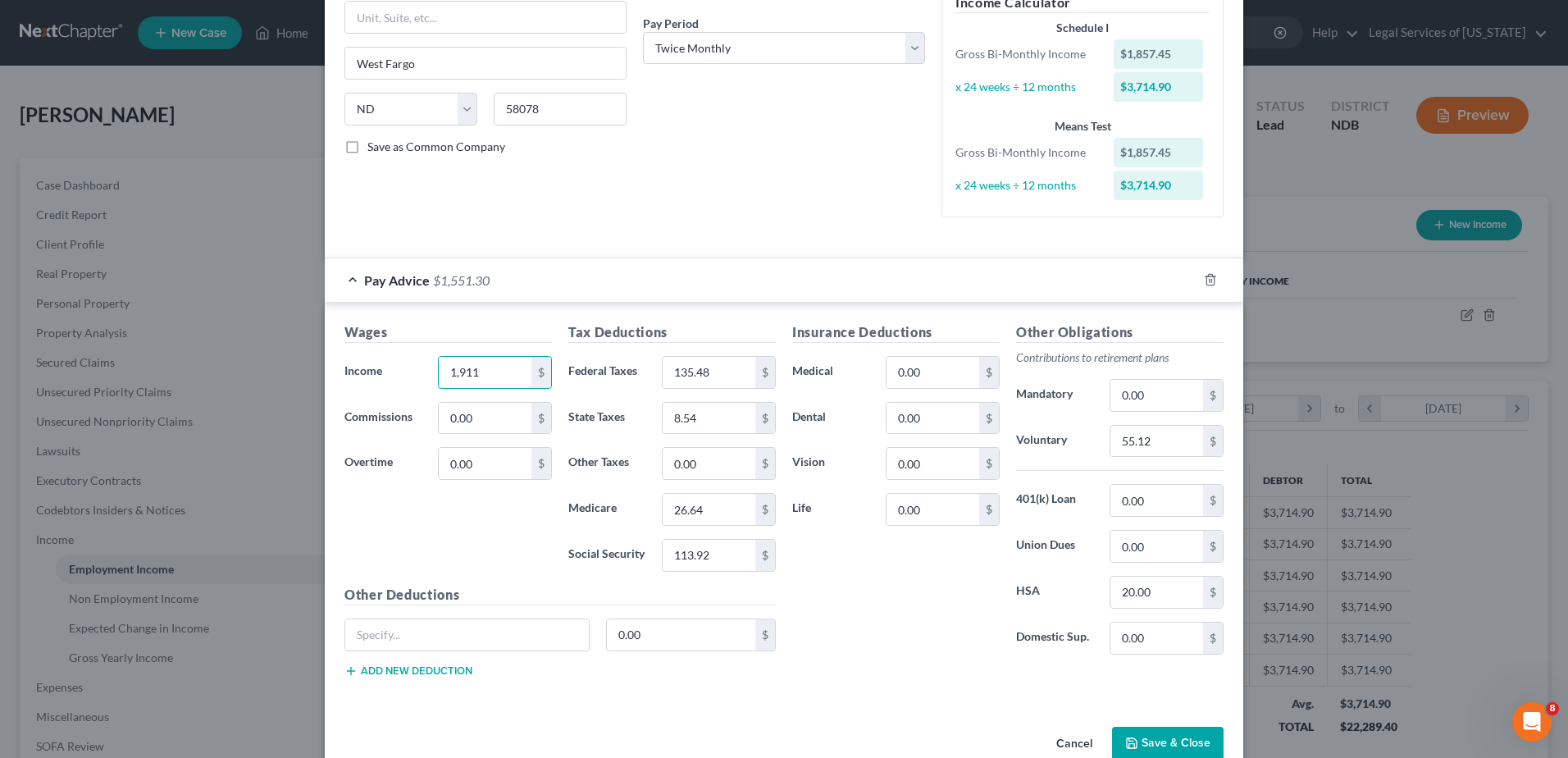
type input "1,911"
type input "229"
type input "146"
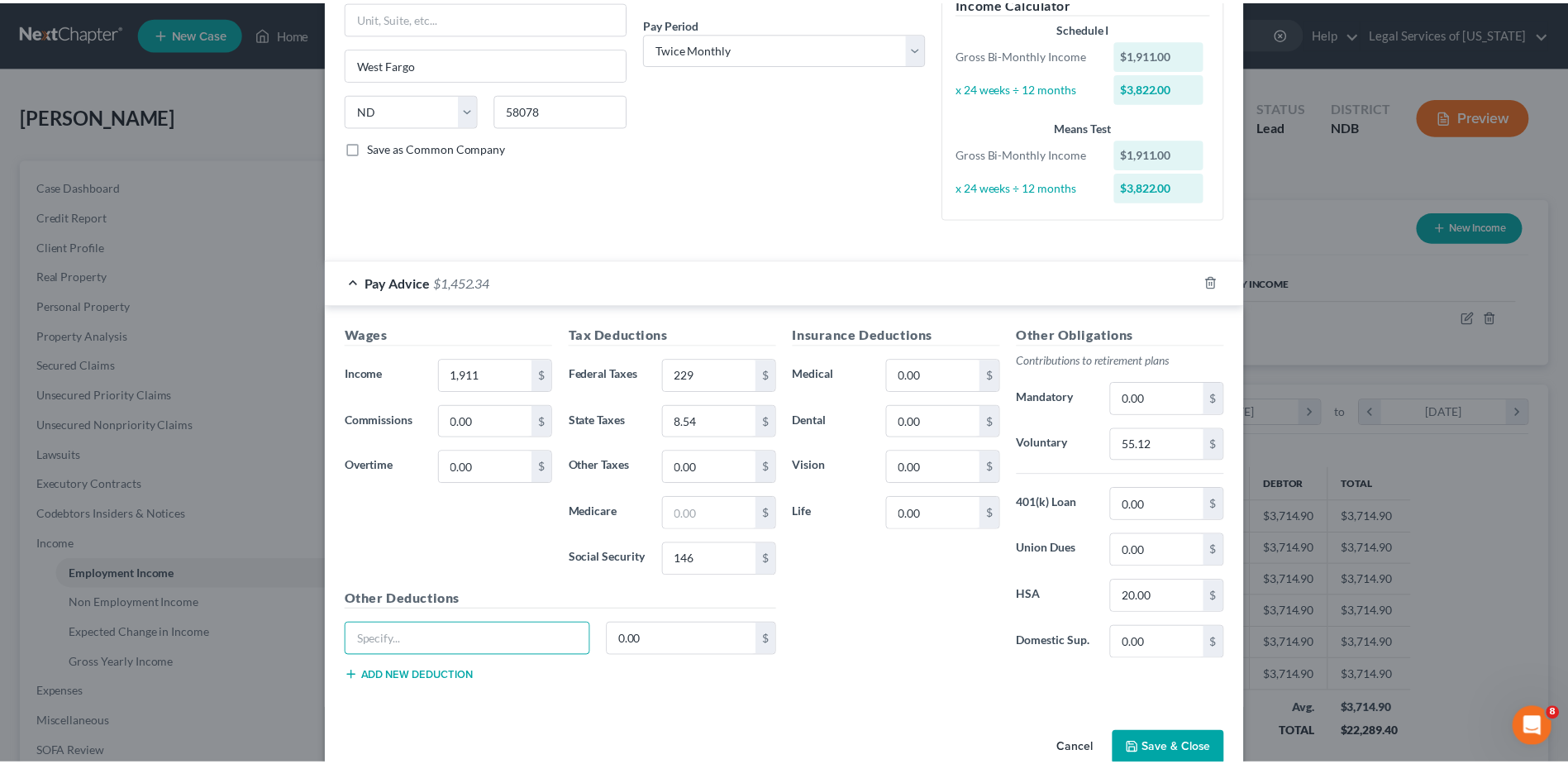
scroll to position [284, 0]
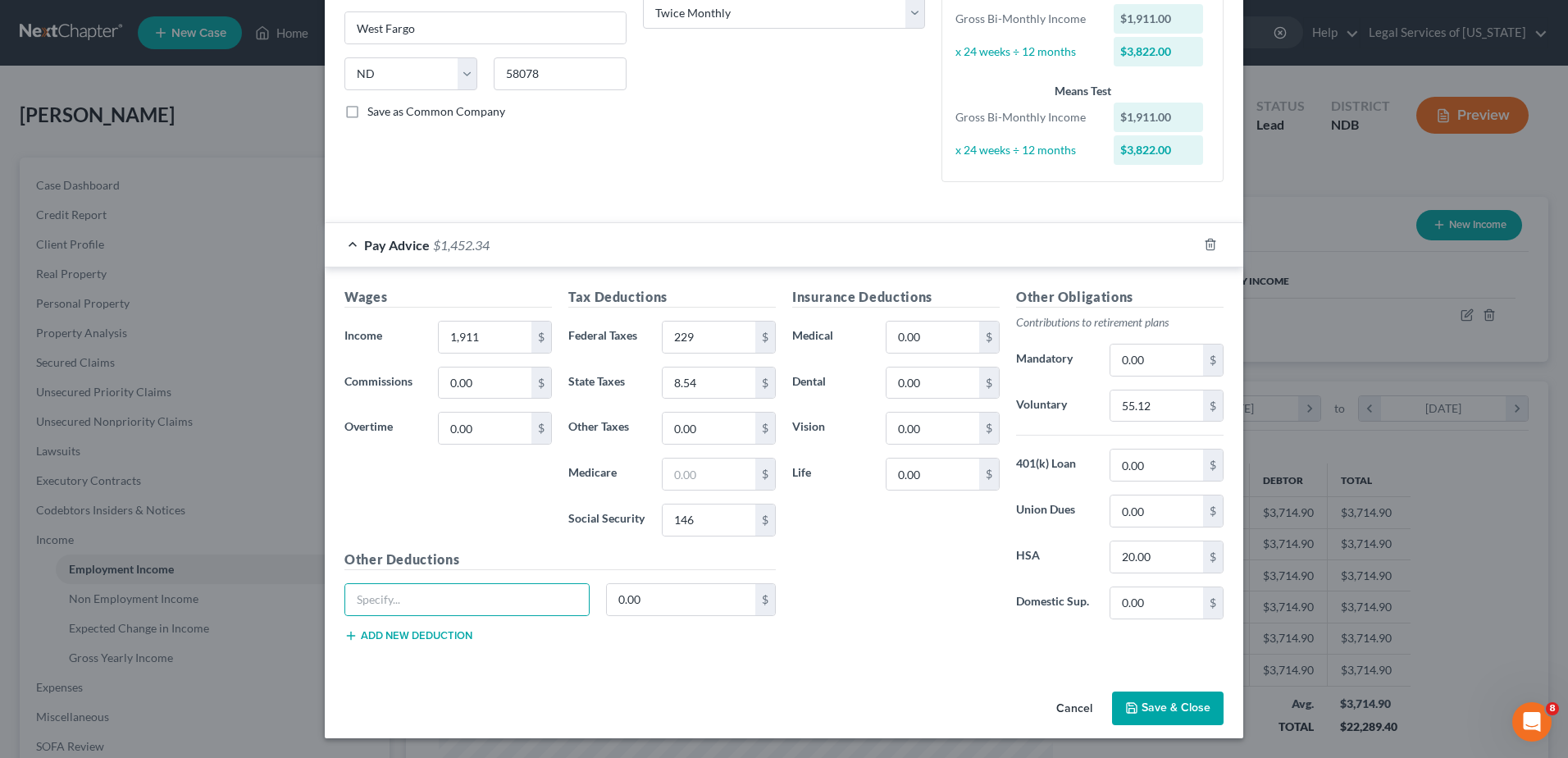
click at [1186, 704] on button "Save & Close" at bounding box center [1168, 709] width 112 height 34
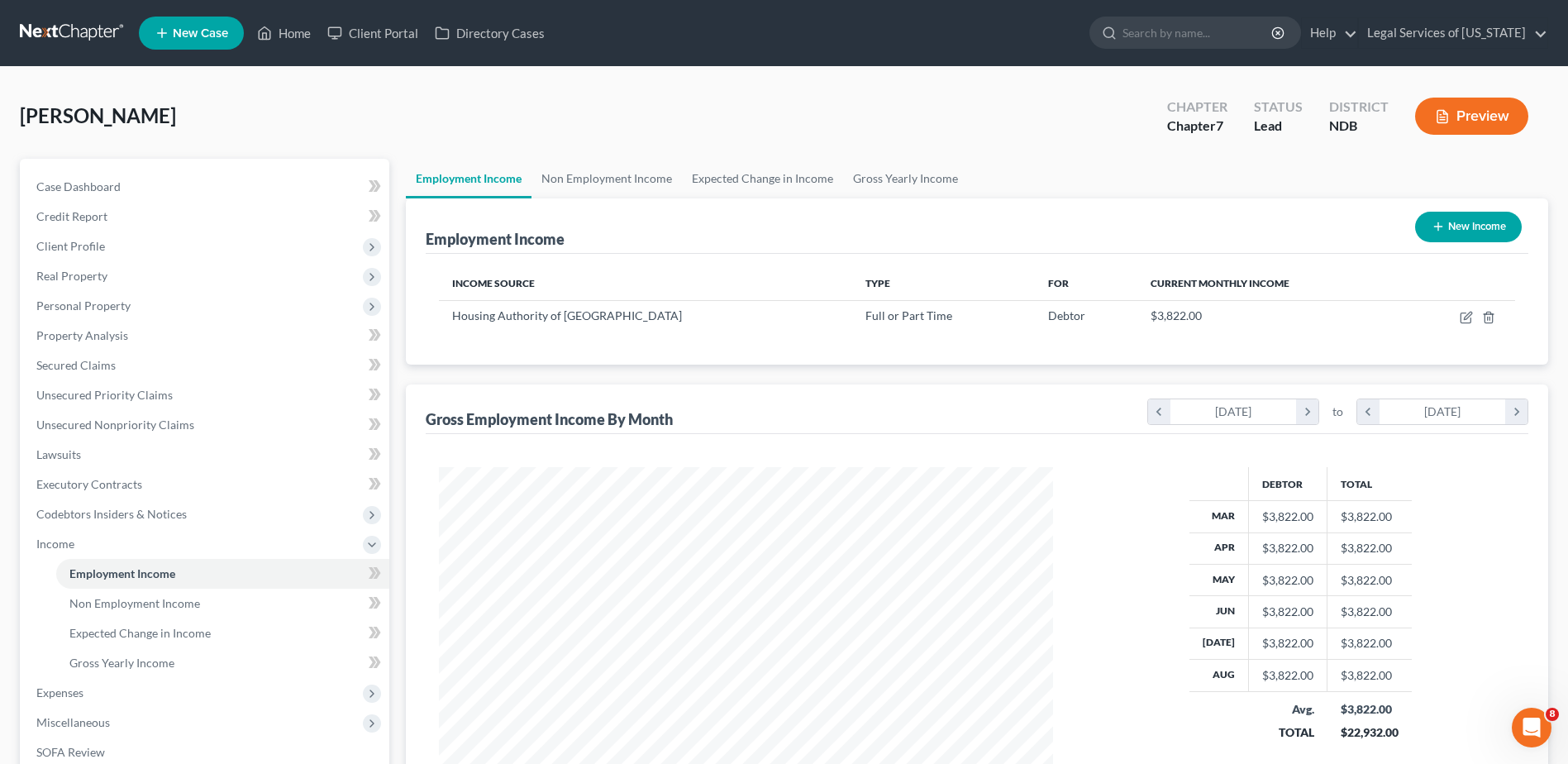
scroll to position [234, 0]
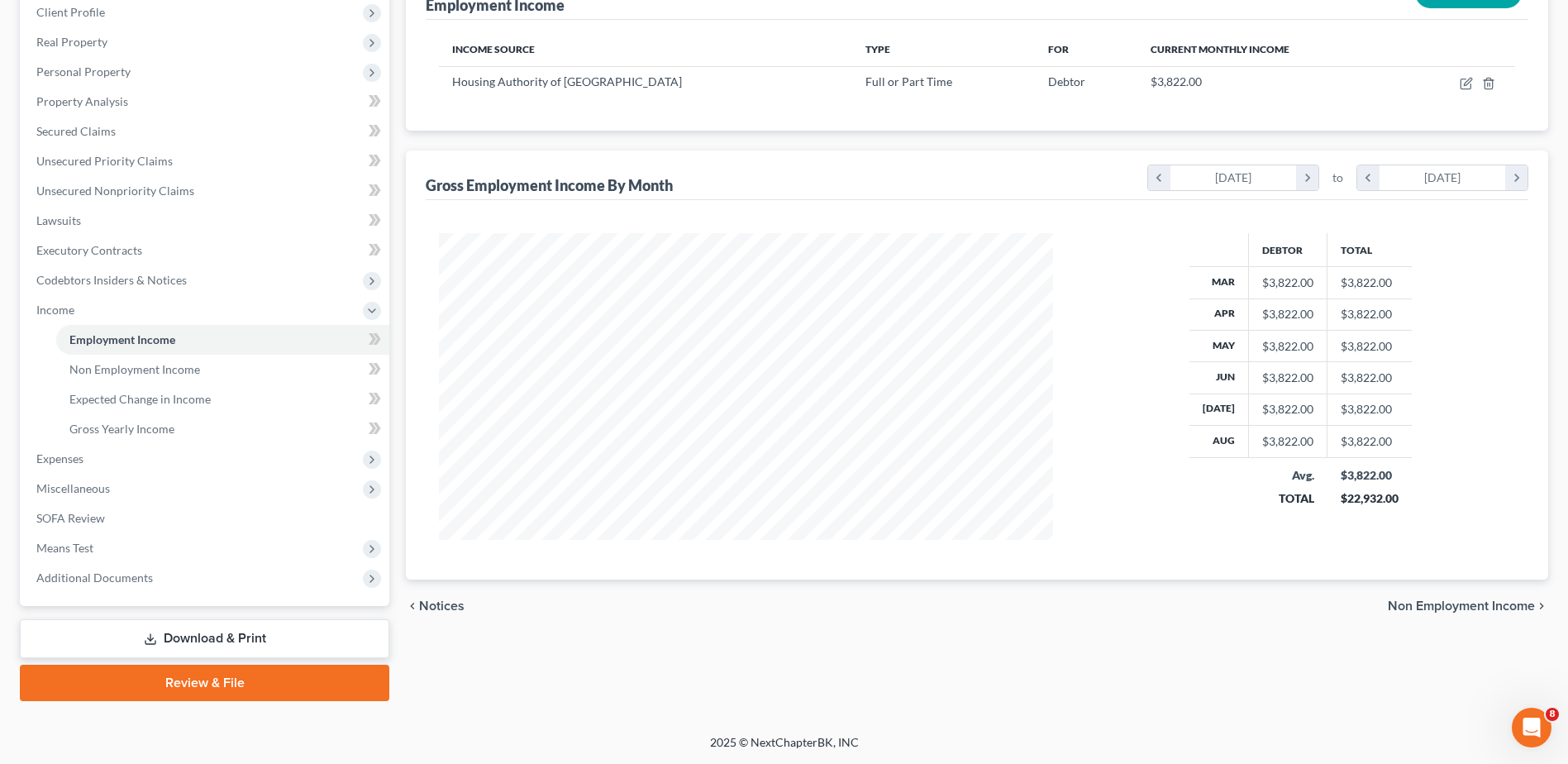
click at [1438, 600] on span "Non Employment Income" at bounding box center [1461, 606] width 147 height 13
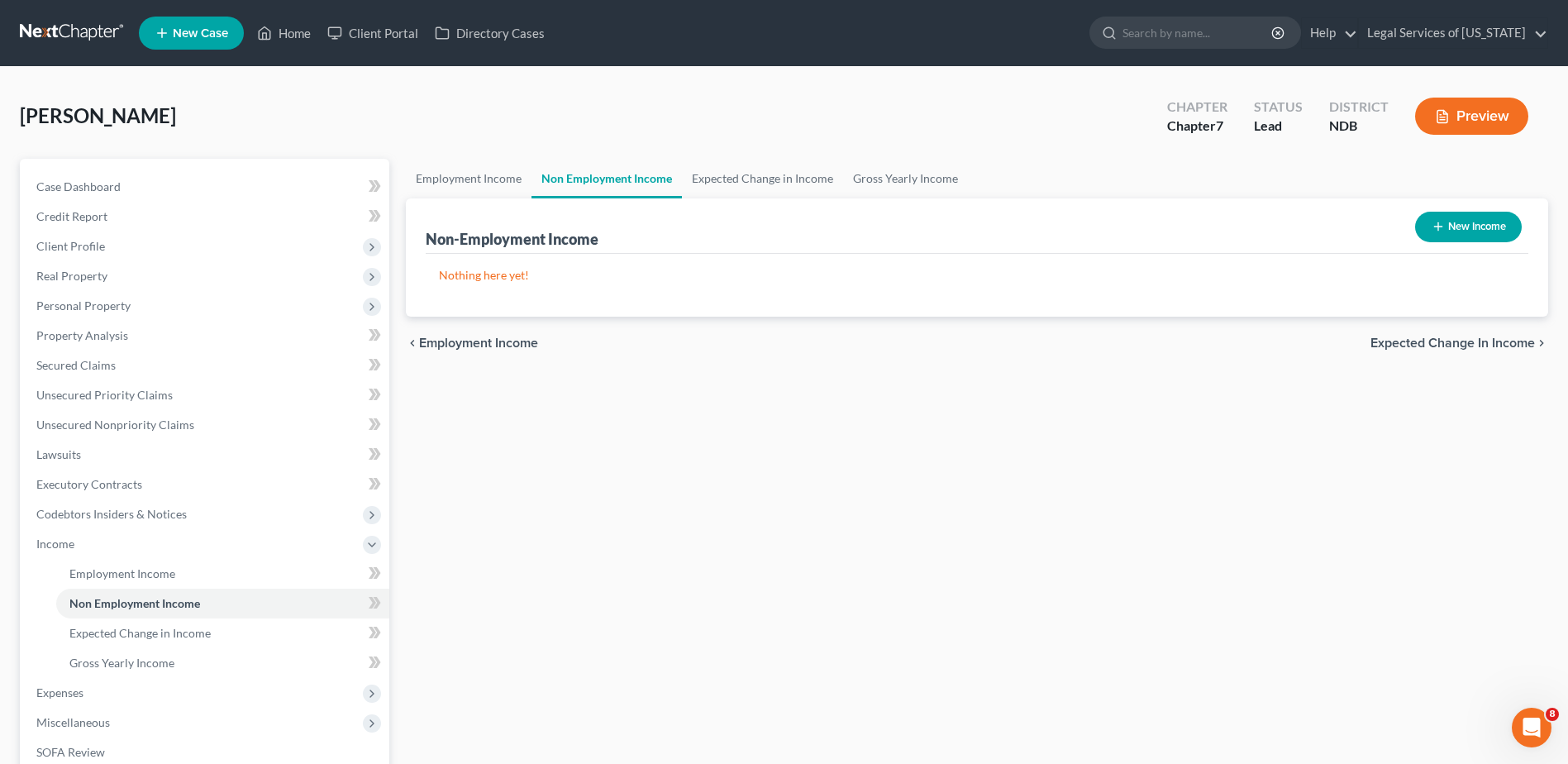
click at [1454, 348] on span "Expected Change in Income" at bounding box center [1452, 343] width 164 height 13
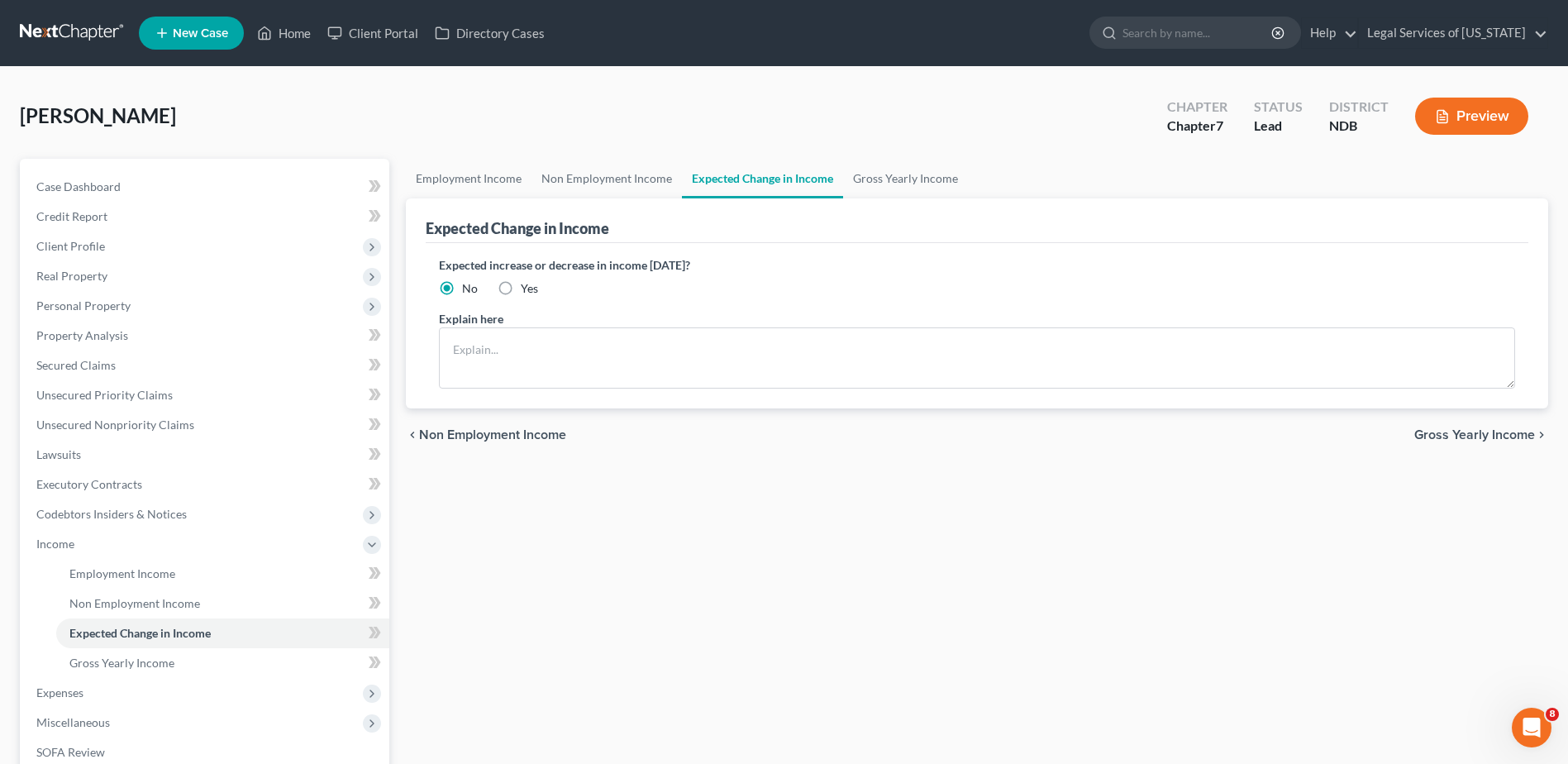
click at [1485, 433] on span "Gross Yearly Income" at bounding box center [1474, 435] width 120 height 13
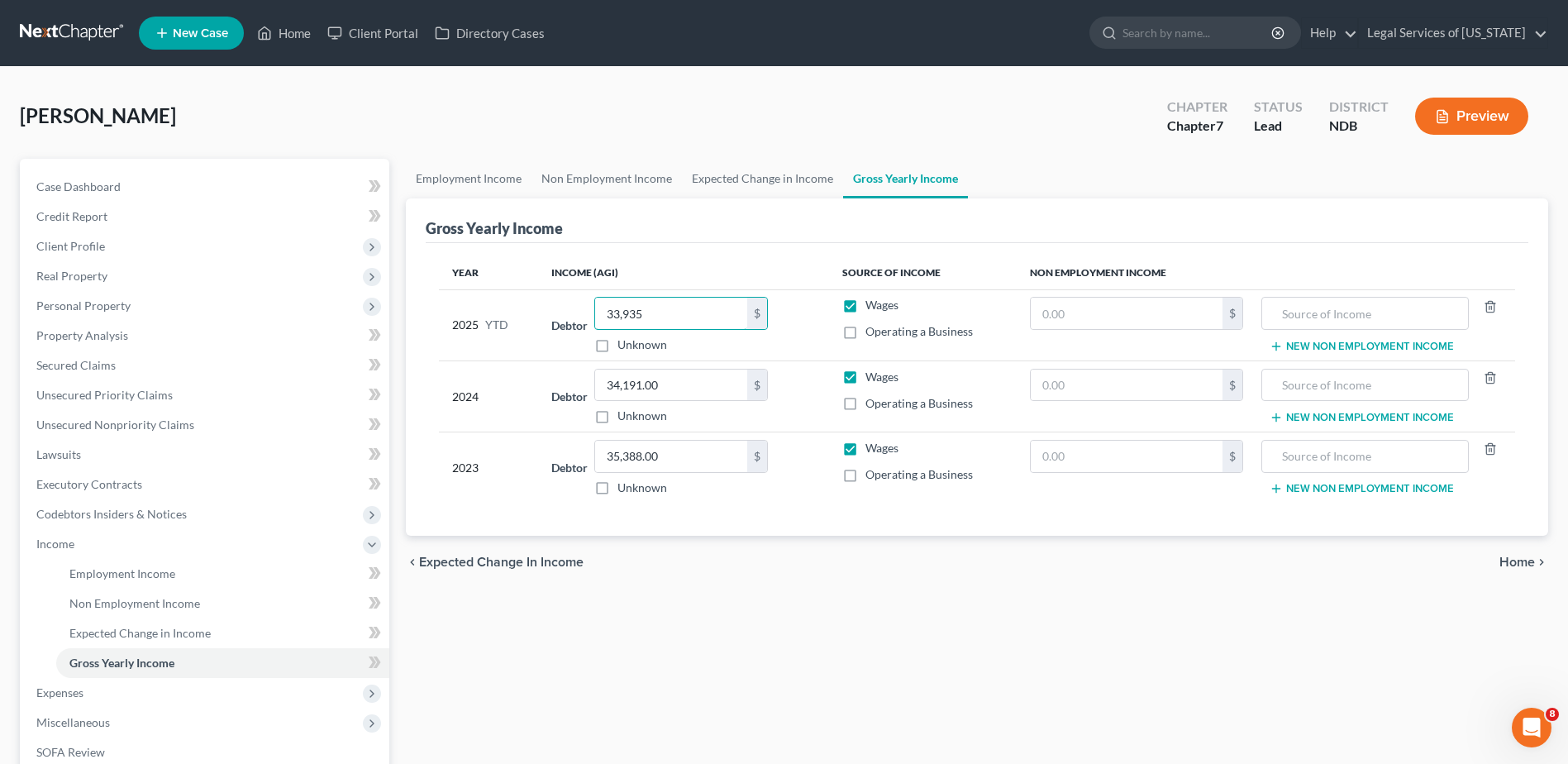
type input "33,935"
click at [1519, 561] on span "Home" at bounding box center [1516, 562] width 35 height 13
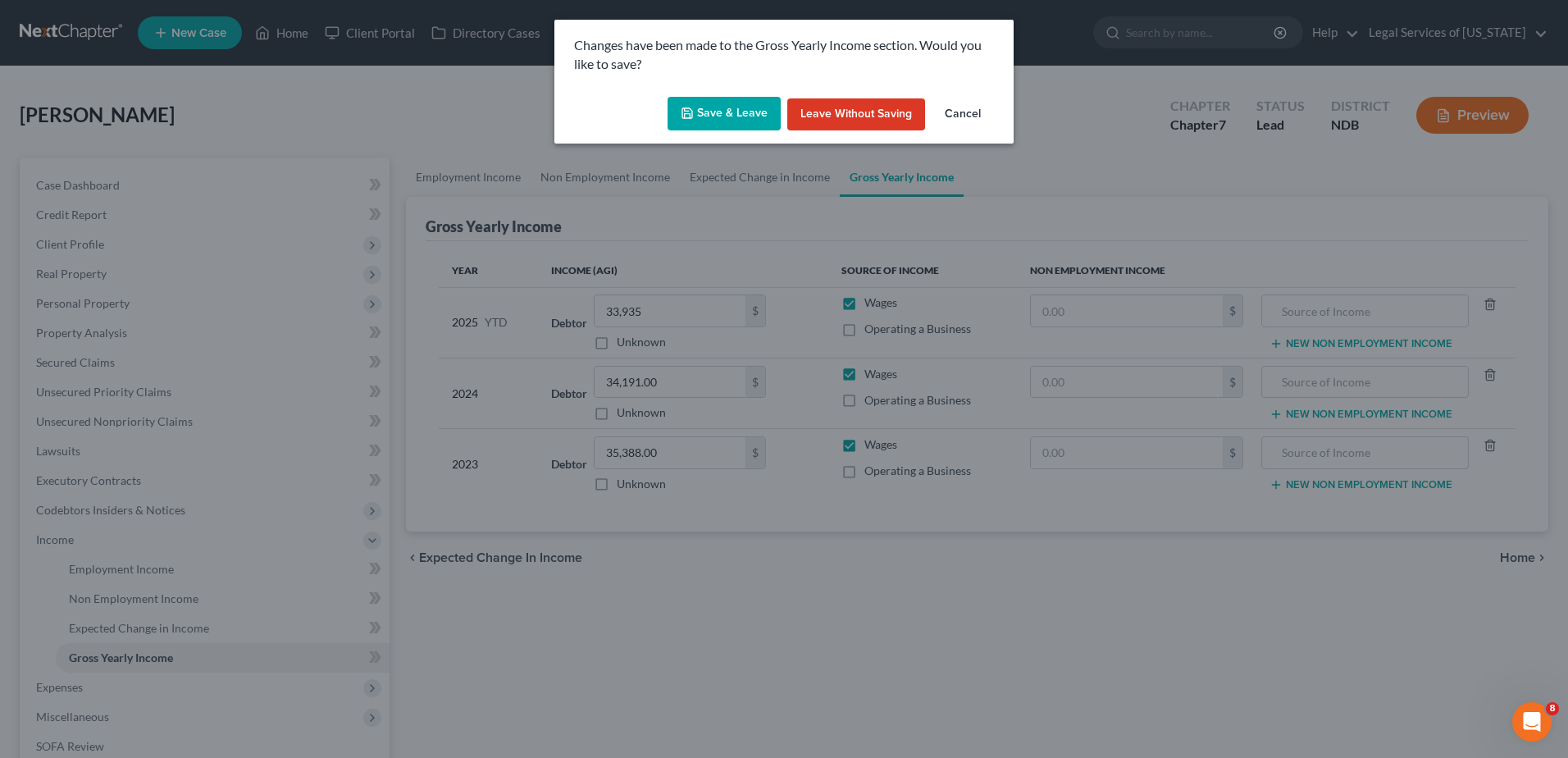
click at [730, 109] on button "Save & Leave" at bounding box center [724, 114] width 113 height 34
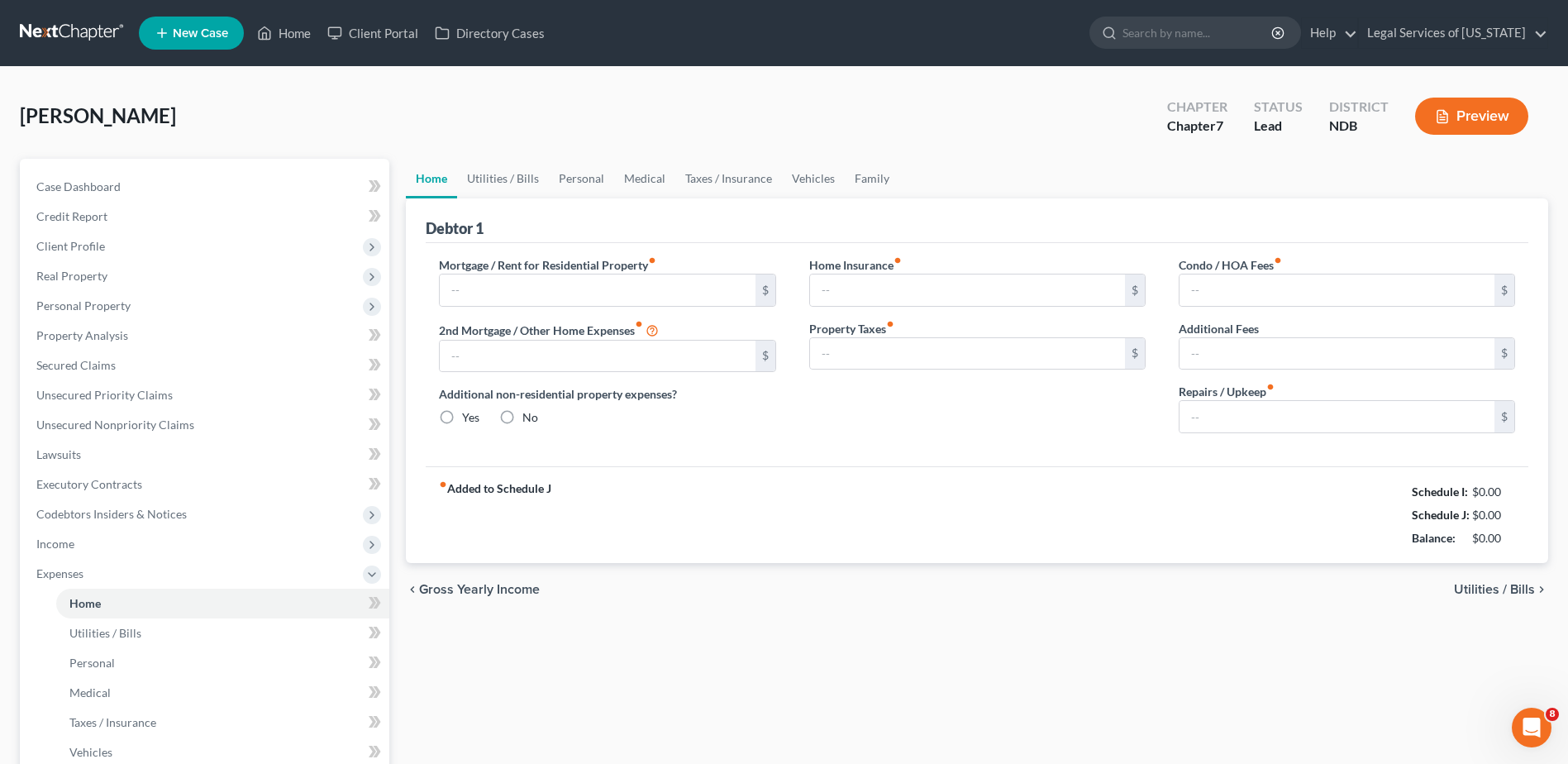
type input "735.00"
type input "0.00"
radio input "true"
type input "0.00"
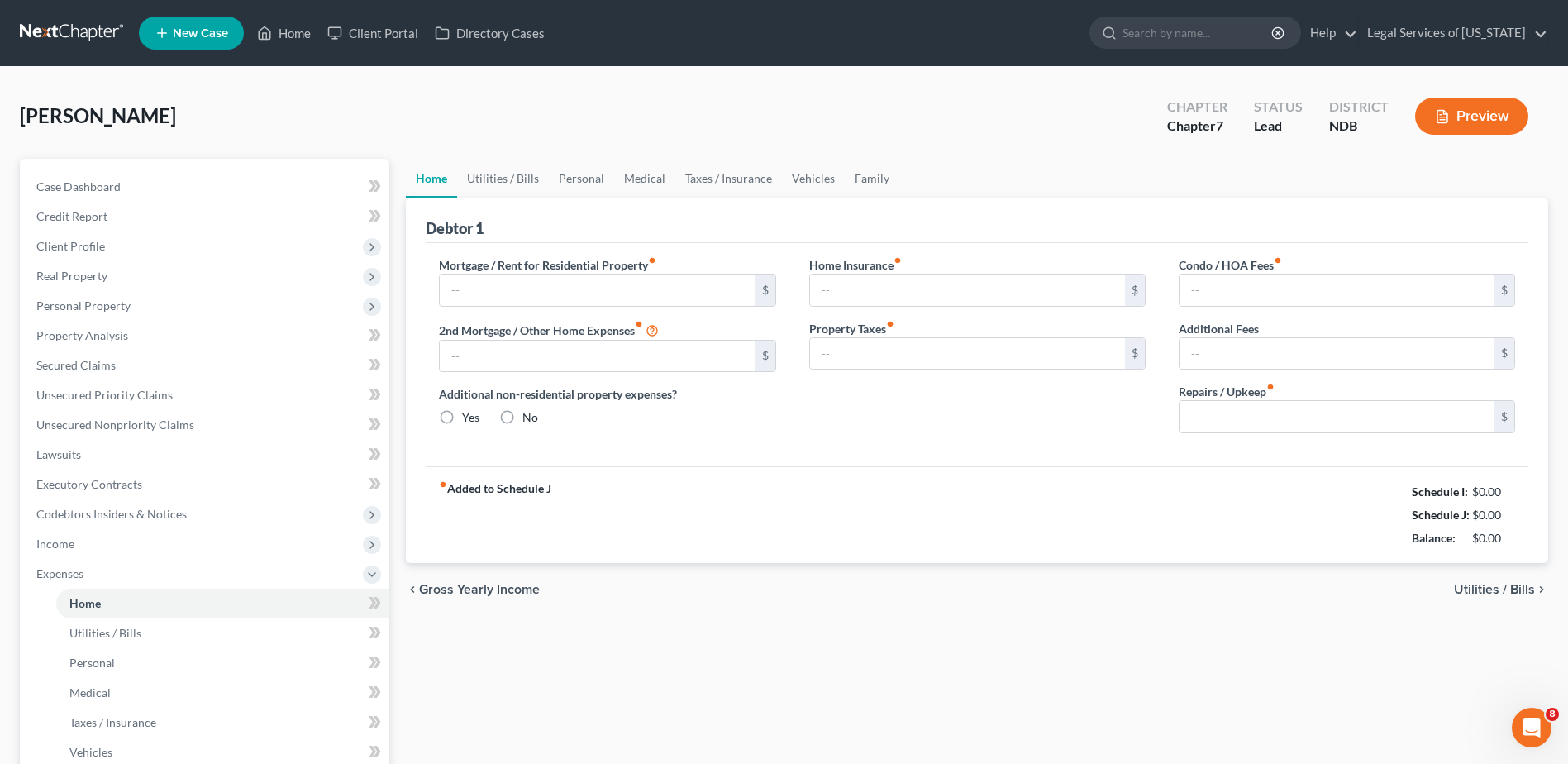
type input "0.00"
drag, startPoint x: 458, startPoint y: 277, endPoint x: 397, endPoint y: 267, distance: 61.8
click at [457, 276] on input "735.00" at bounding box center [597, 289] width 315 height 32
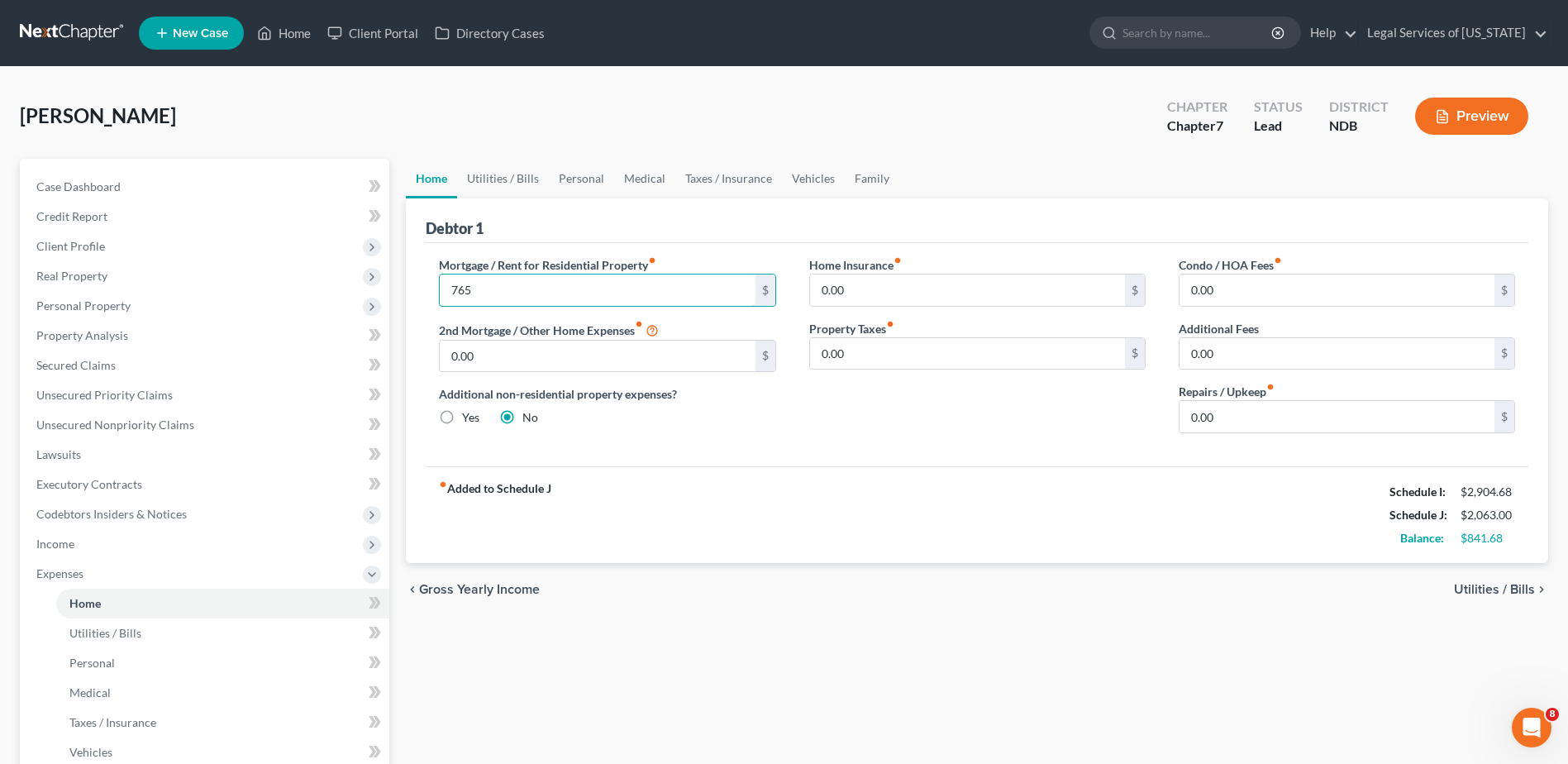
type input "765"
click at [1500, 420] on div "$" at bounding box center [1504, 416] width 20 height 32
click at [1503, 594] on span "Utilities / Bills" at bounding box center [1494, 589] width 81 height 13
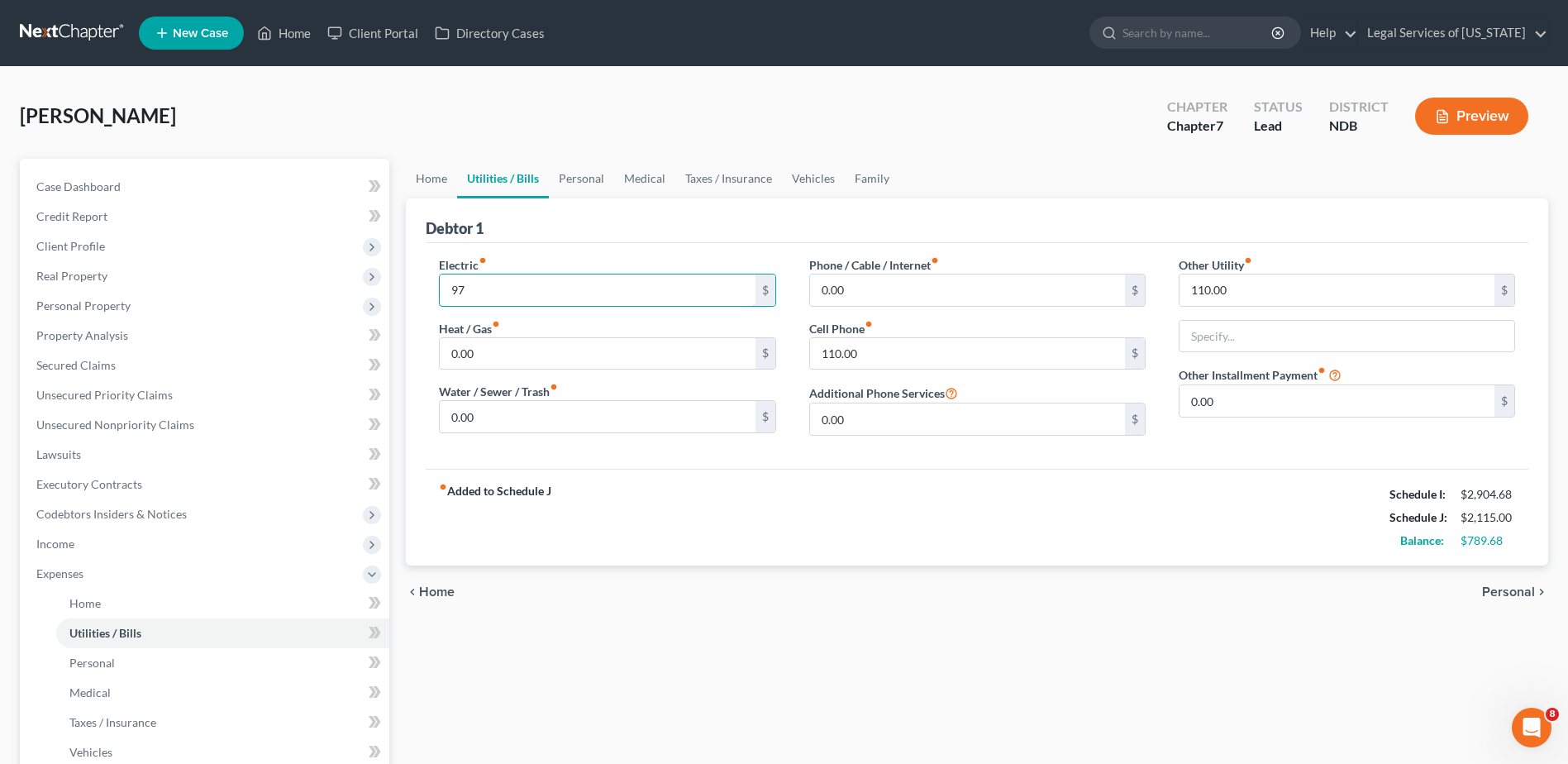
type input "97"
click at [1510, 285] on div "$" at bounding box center [1504, 289] width 20 height 32
click at [1510, 293] on div "$" at bounding box center [1504, 289] width 20 height 32
click at [1331, 342] on input "text" at bounding box center [1346, 336] width 335 height 32
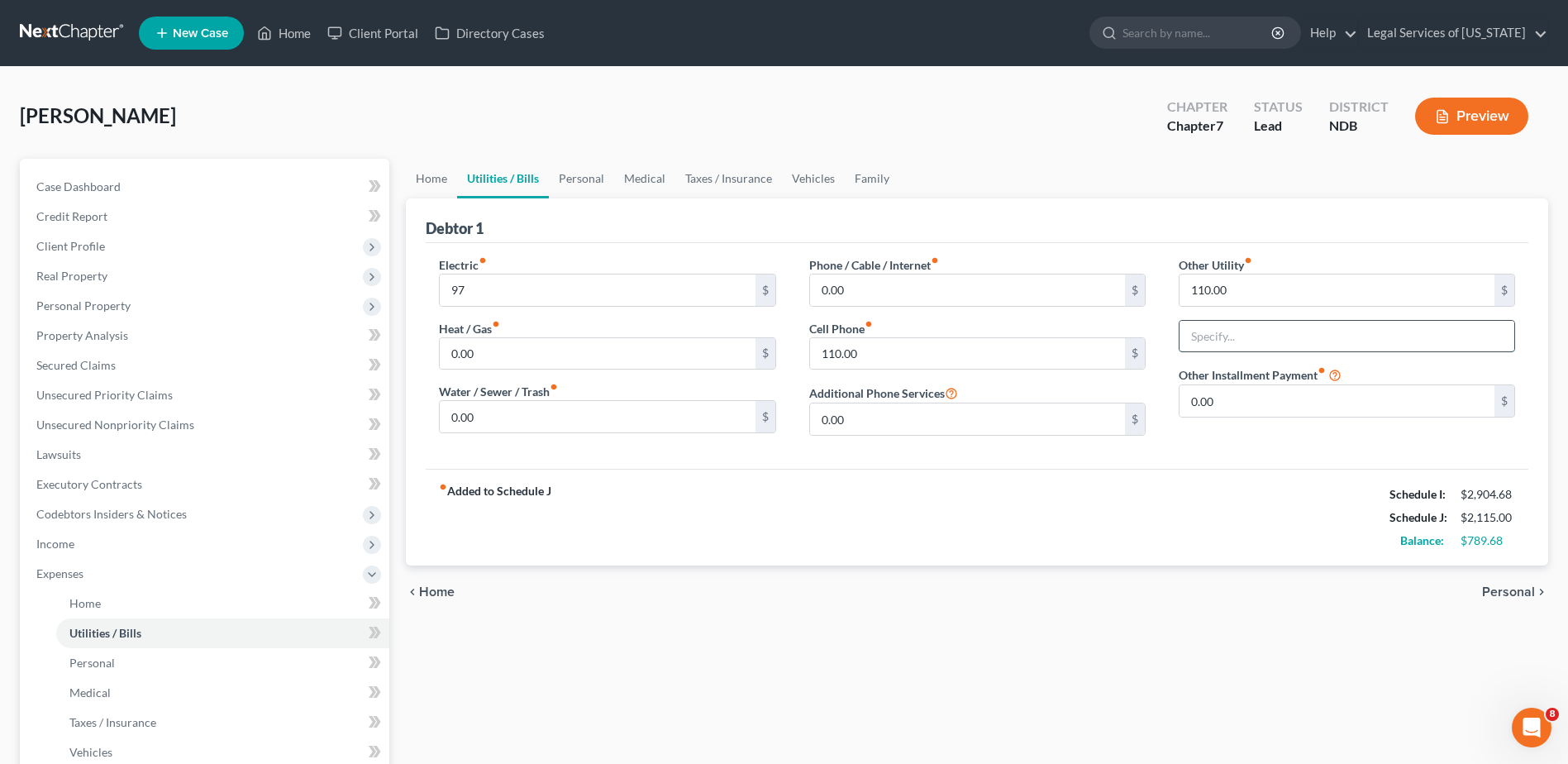
type input "cable/internet"
click at [1271, 451] on div "Electric fiber_manual_record 97 $ Heat / Gas fiber_manual_record 0.00 $ Water /…" at bounding box center [977, 355] width 1103 height 225
click at [1508, 590] on span "Personal" at bounding box center [1508, 592] width 53 height 13
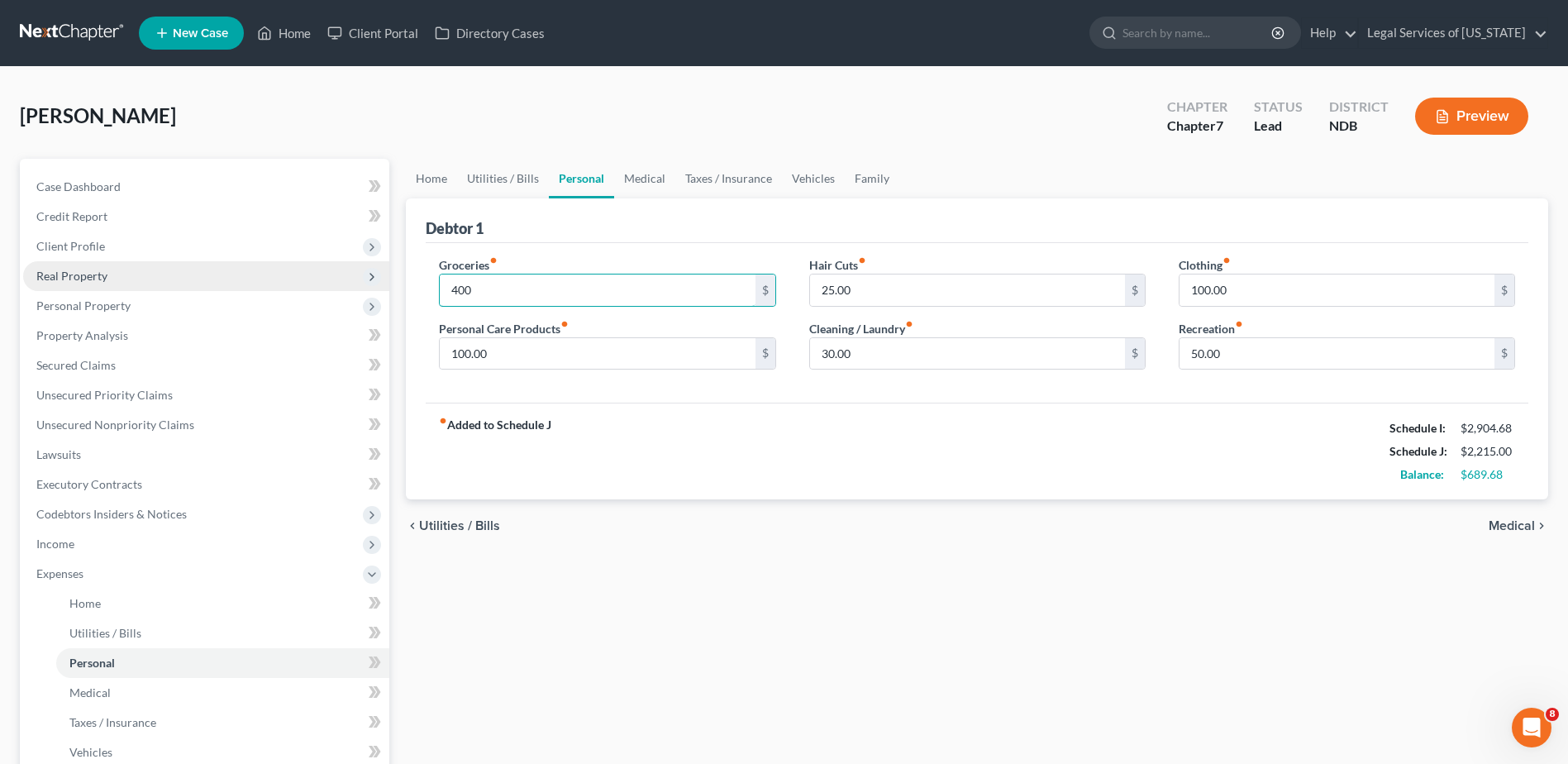
type input "400"
type input "100"
type input "30"
type input "150"
type input "100"
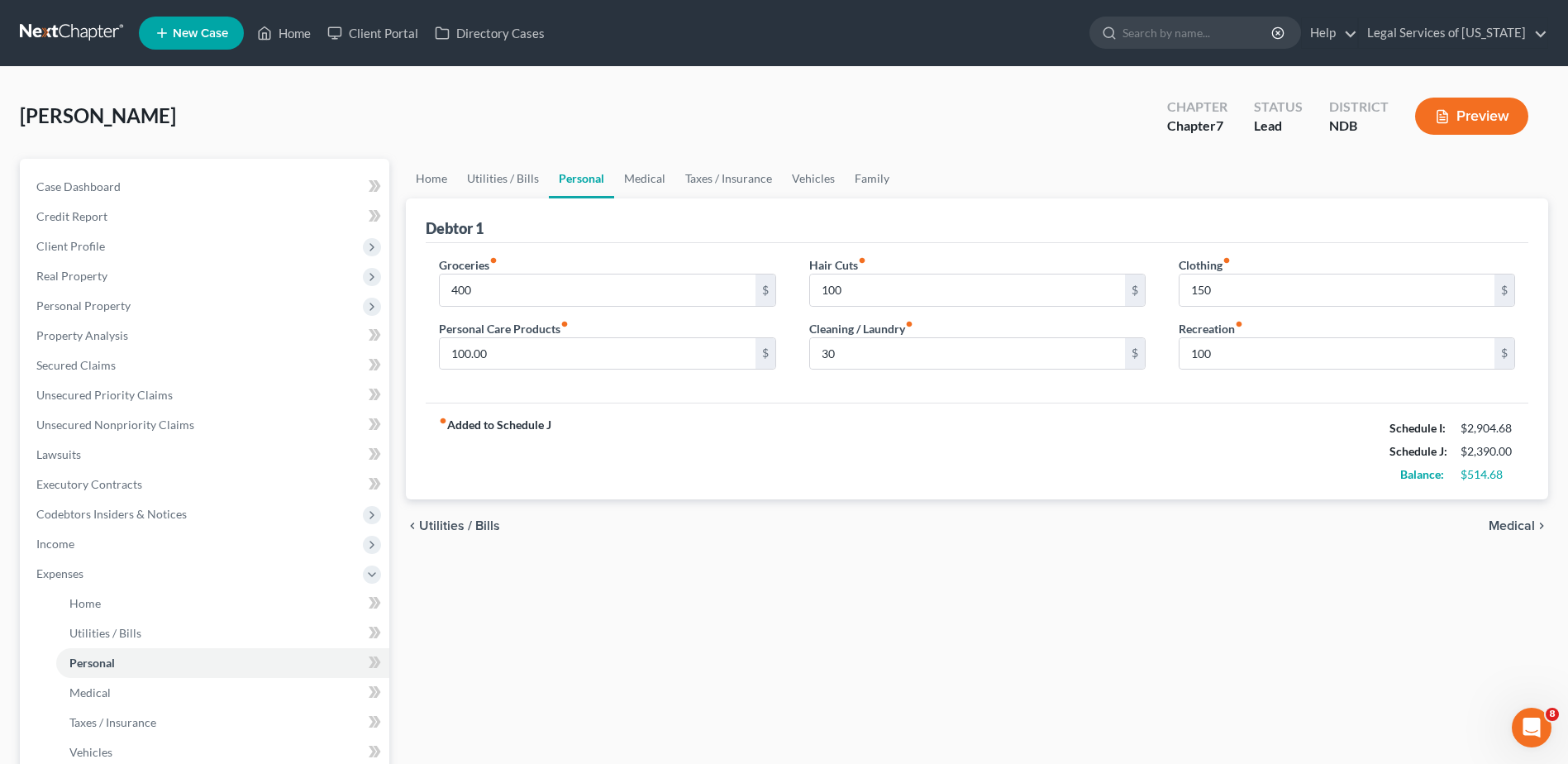
click at [1523, 528] on span "Medical" at bounding box center [1512, 526] width 46 height 13
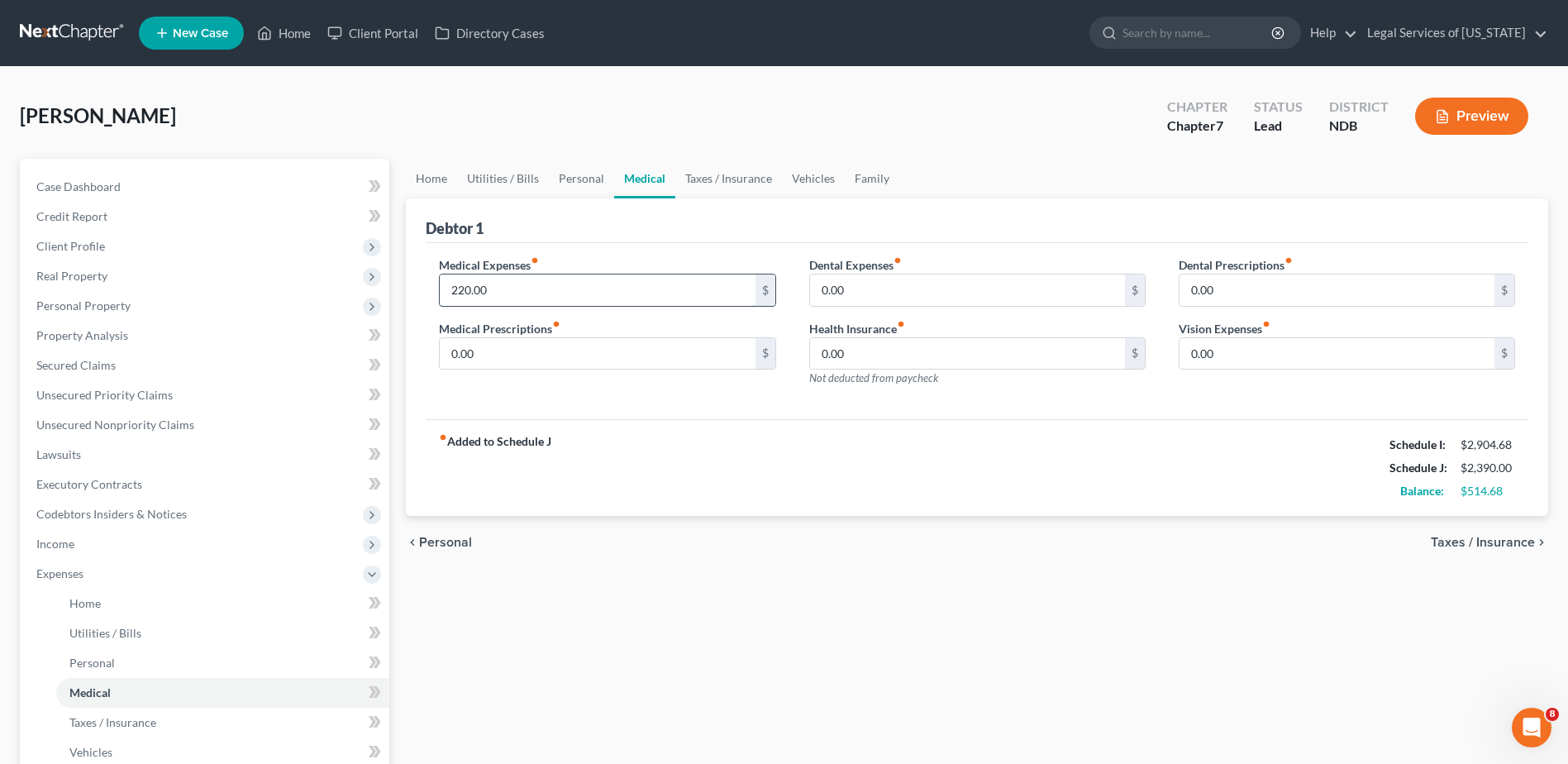
click at [520, 292] on input "220.00" at bounding box center [597, 289] width 315 height 32
click at [527, 353] on input "0.00" at bounding box center [597, 353] width 315 height 32
type input "60"
type input "75"
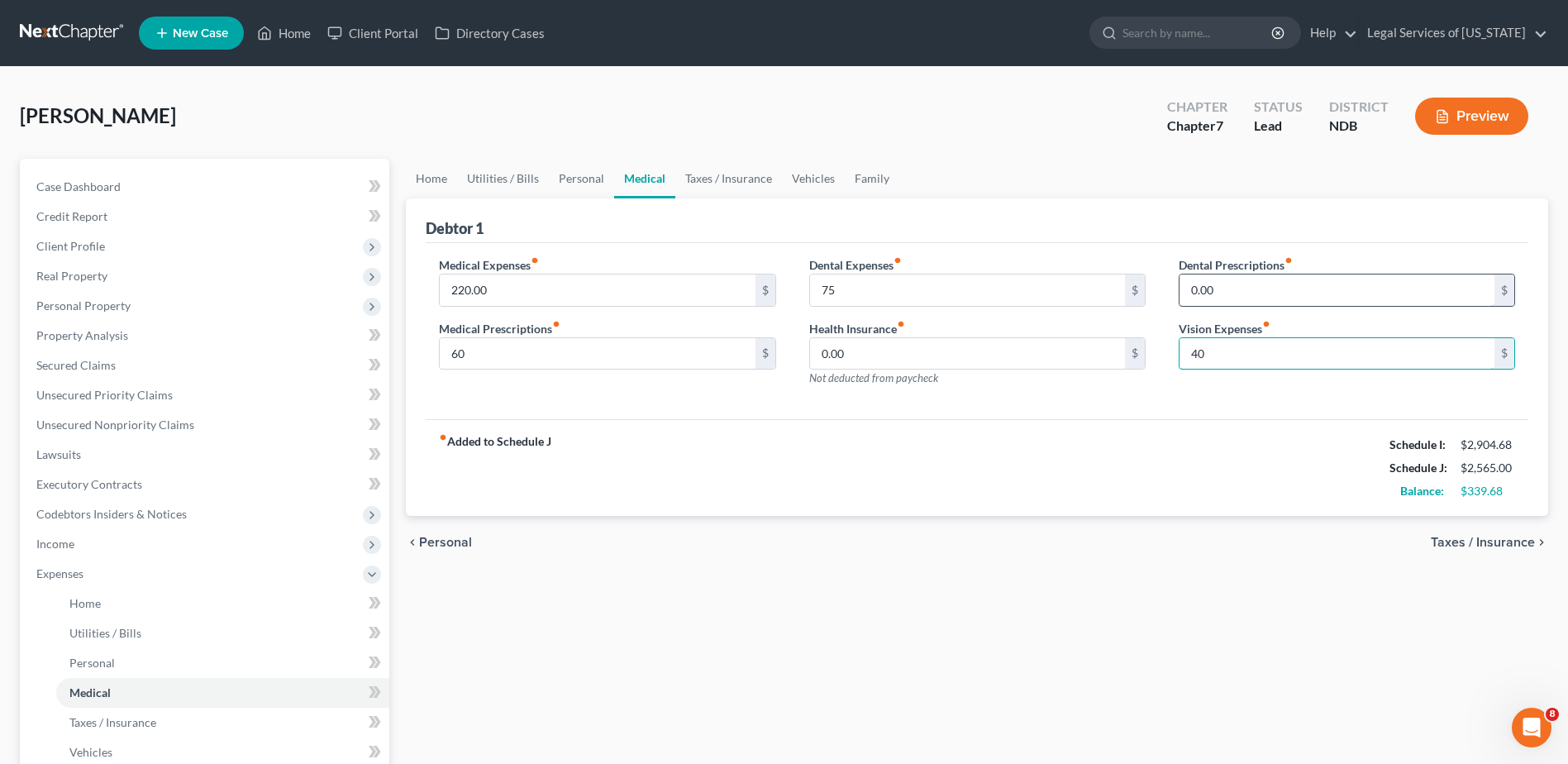
type input "40"
click at [1481, 541] on span "Taxes / Insurance" at bounding box center [1482, 542] width 104 height 13
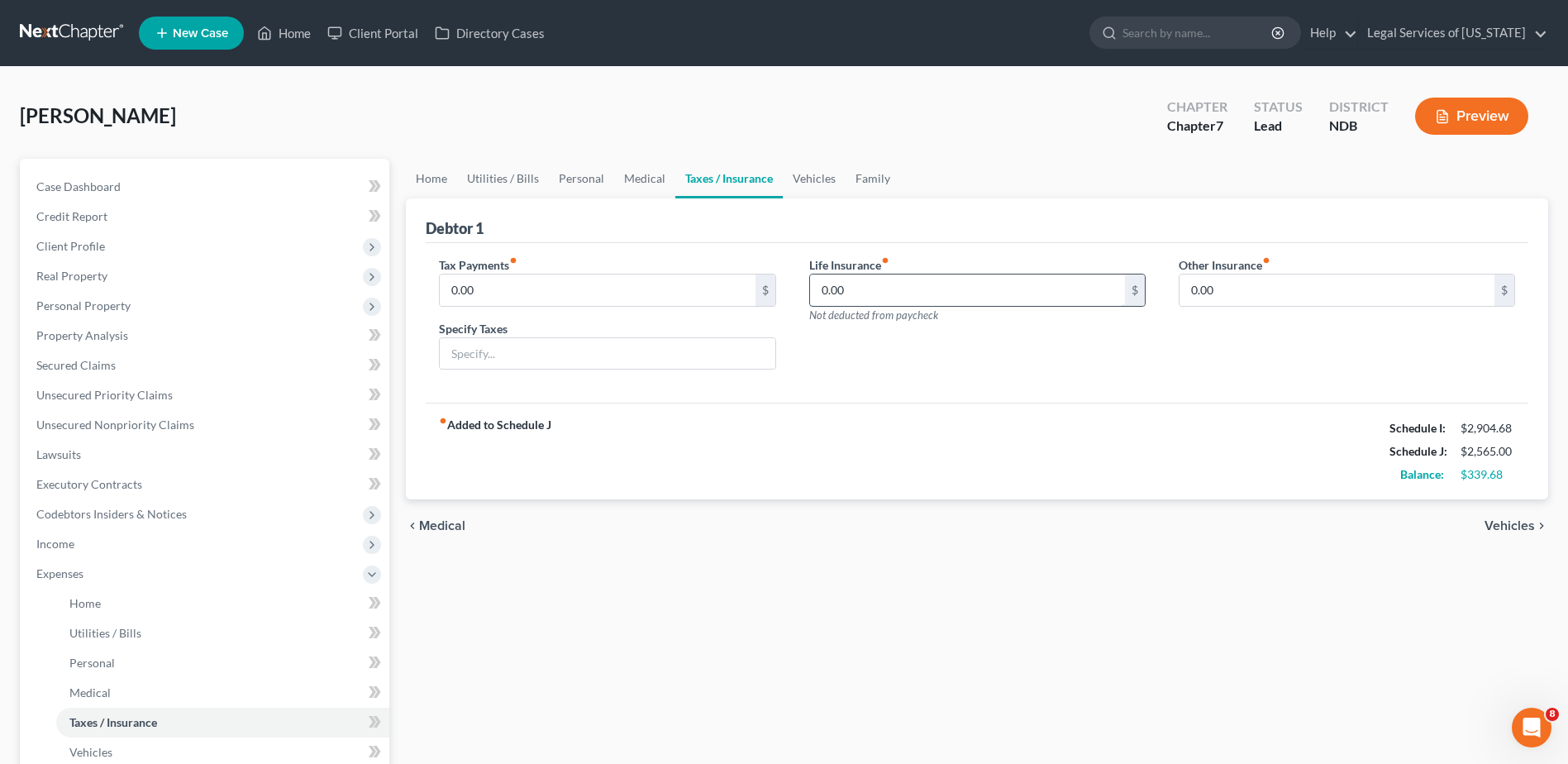
click at [886, 291] on input "0.00" at bounding box center [967, 289] width 315 height 32
click at [1518, 521] on span "Vehicles" at bounding box center [1510, 526] width 51 height 13
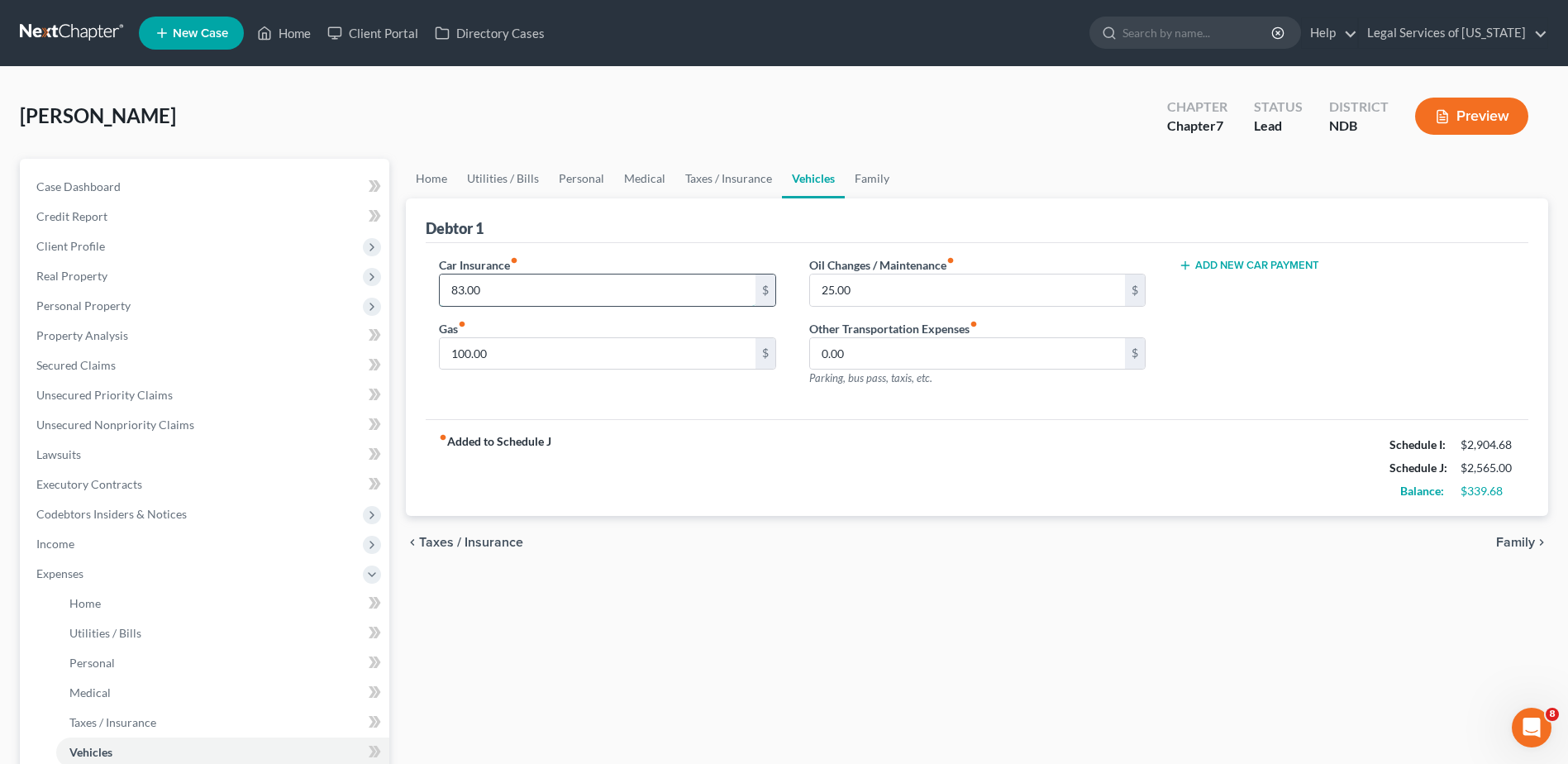
click at [538, 285] on input "83.00" at bounding box center [597, 289] width 315 height 32
type input "85"
type input "200"
type input "50"
click at [1511, 547] on span "Family" at bounding box center [1515, 542] width 39 height 13
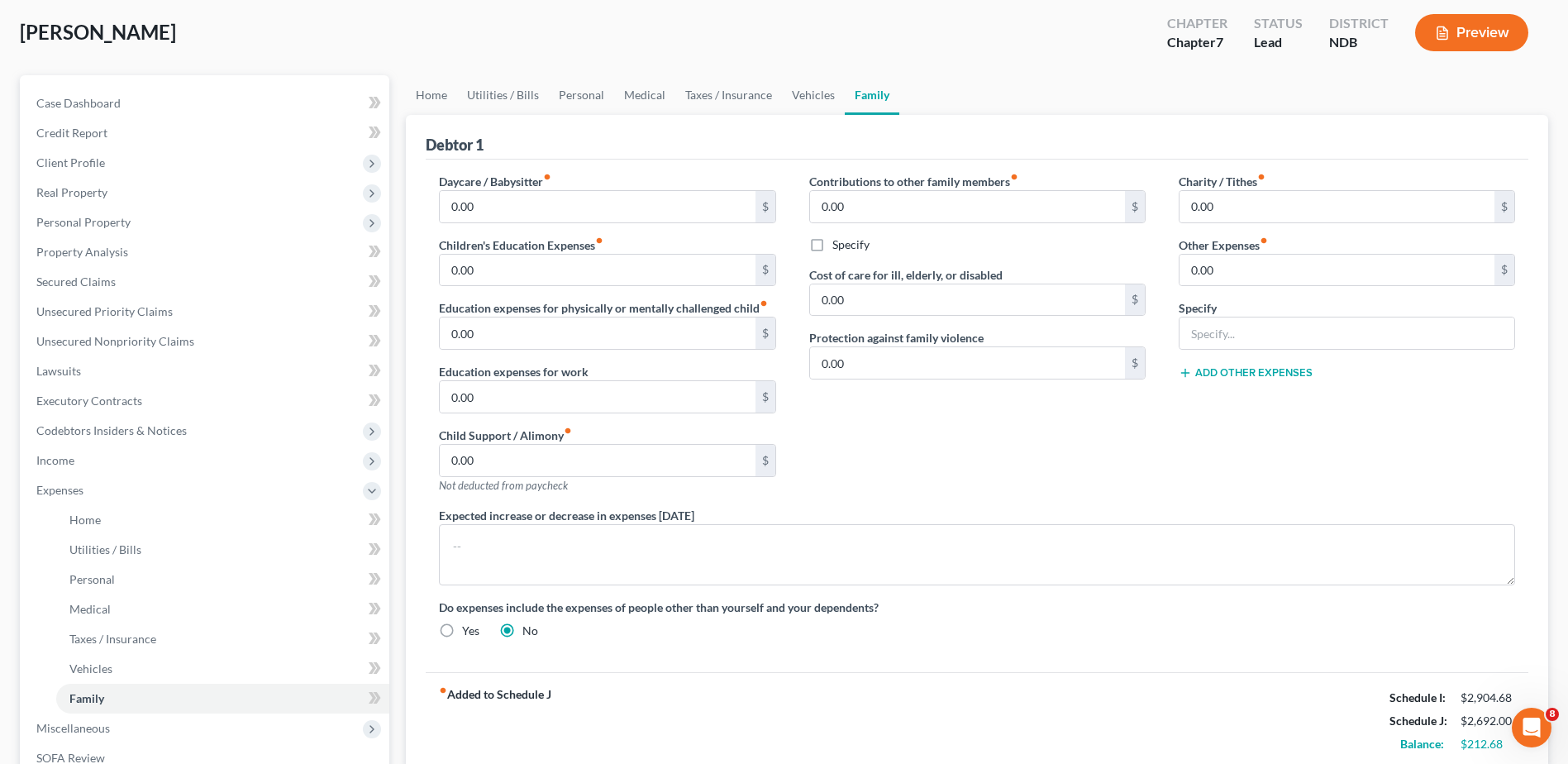
scroll to position [83, 0]
click at [434, 97] on link "Home" at bounding box center [432, 96] width 52 height 40
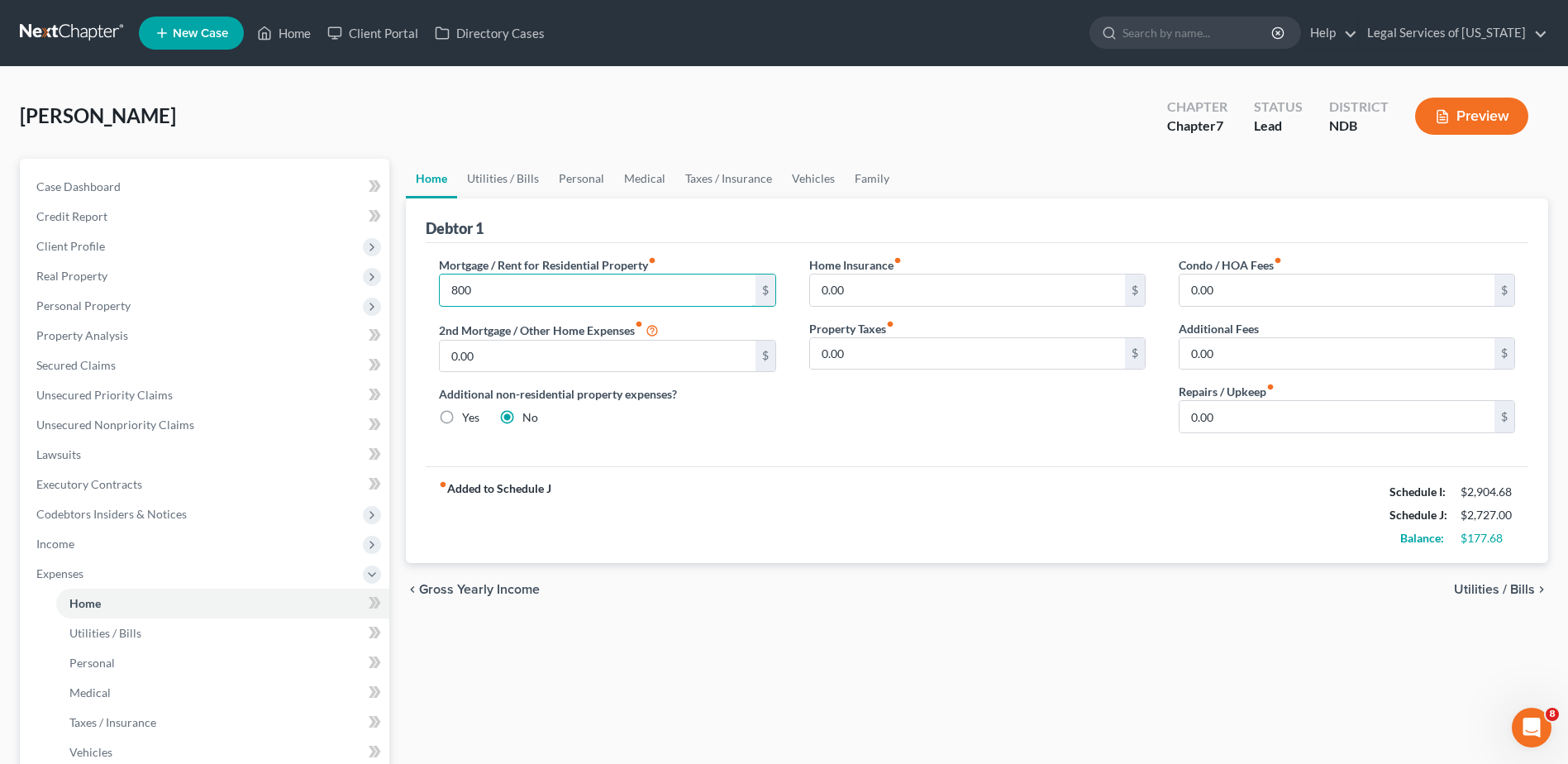
type input "800"
click at [1508, 592] on span "Utilities / Bills" at bounding box center [1494, 589] width 81 height 13
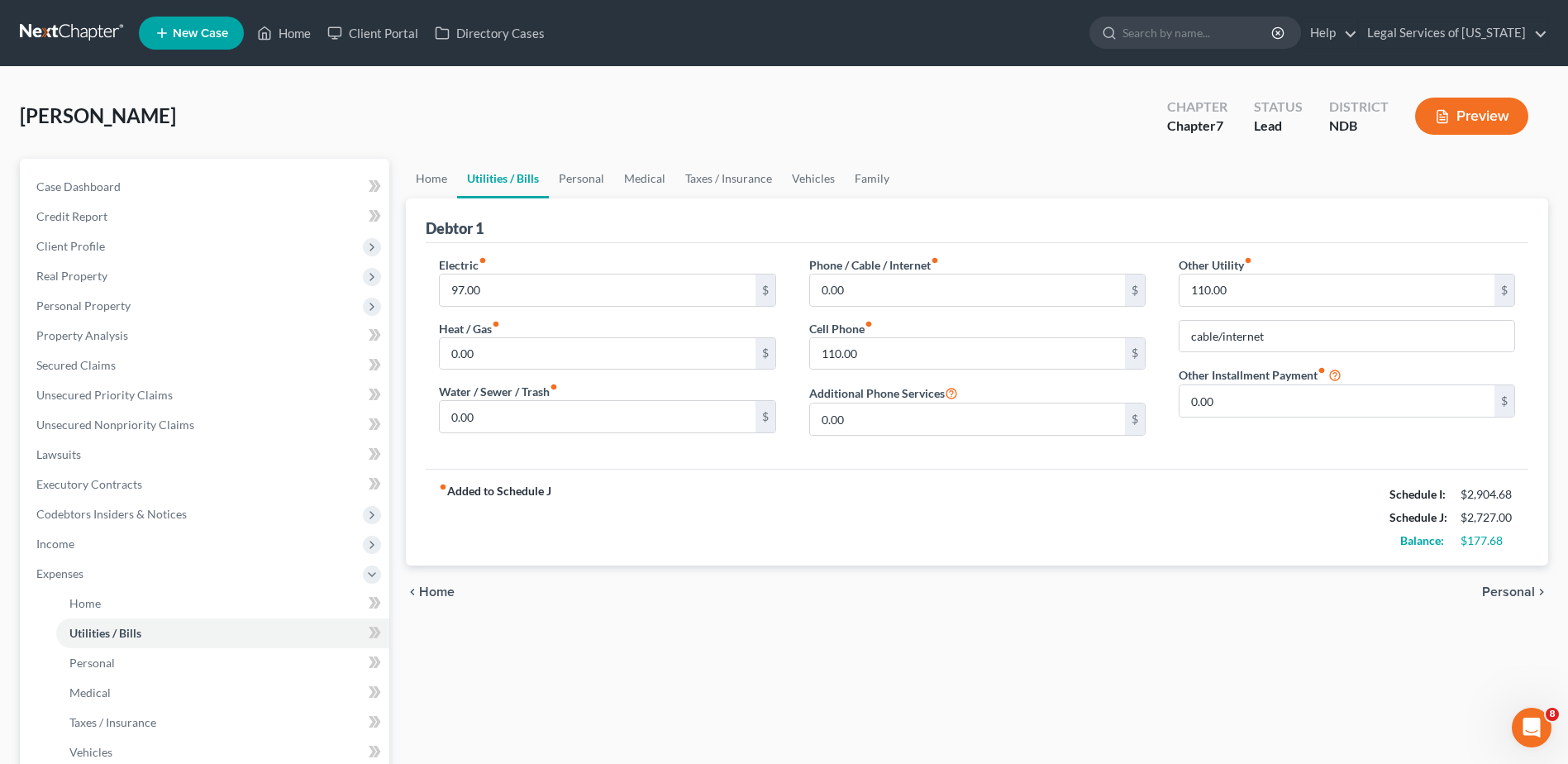
click at [1513, 587] on span "Personal" at bounding box center [1508, 592] width 53 height 13
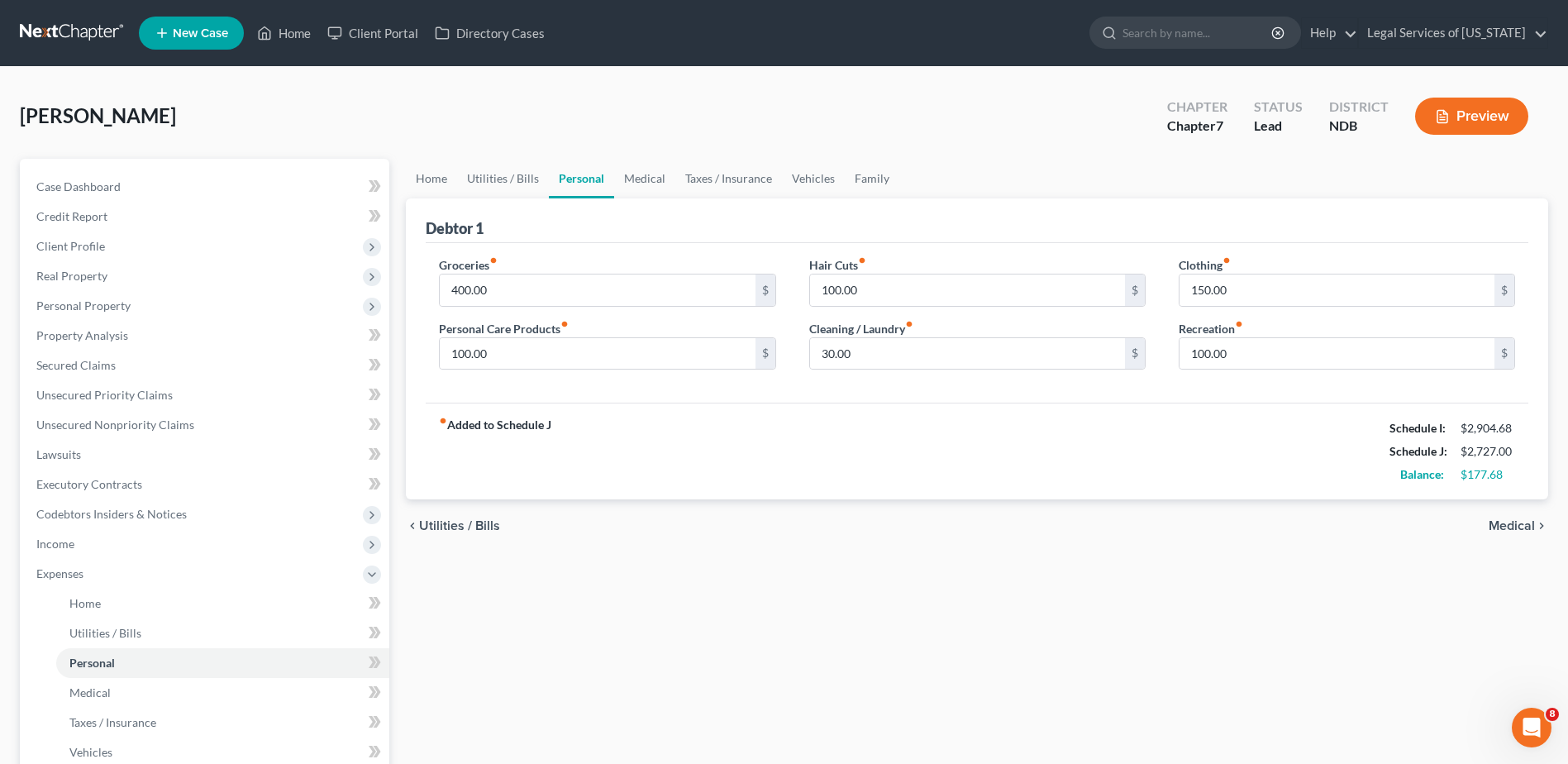
click at [1520, 521] on span "Medical" at bounding box center [1512, 526] width 46 height 13
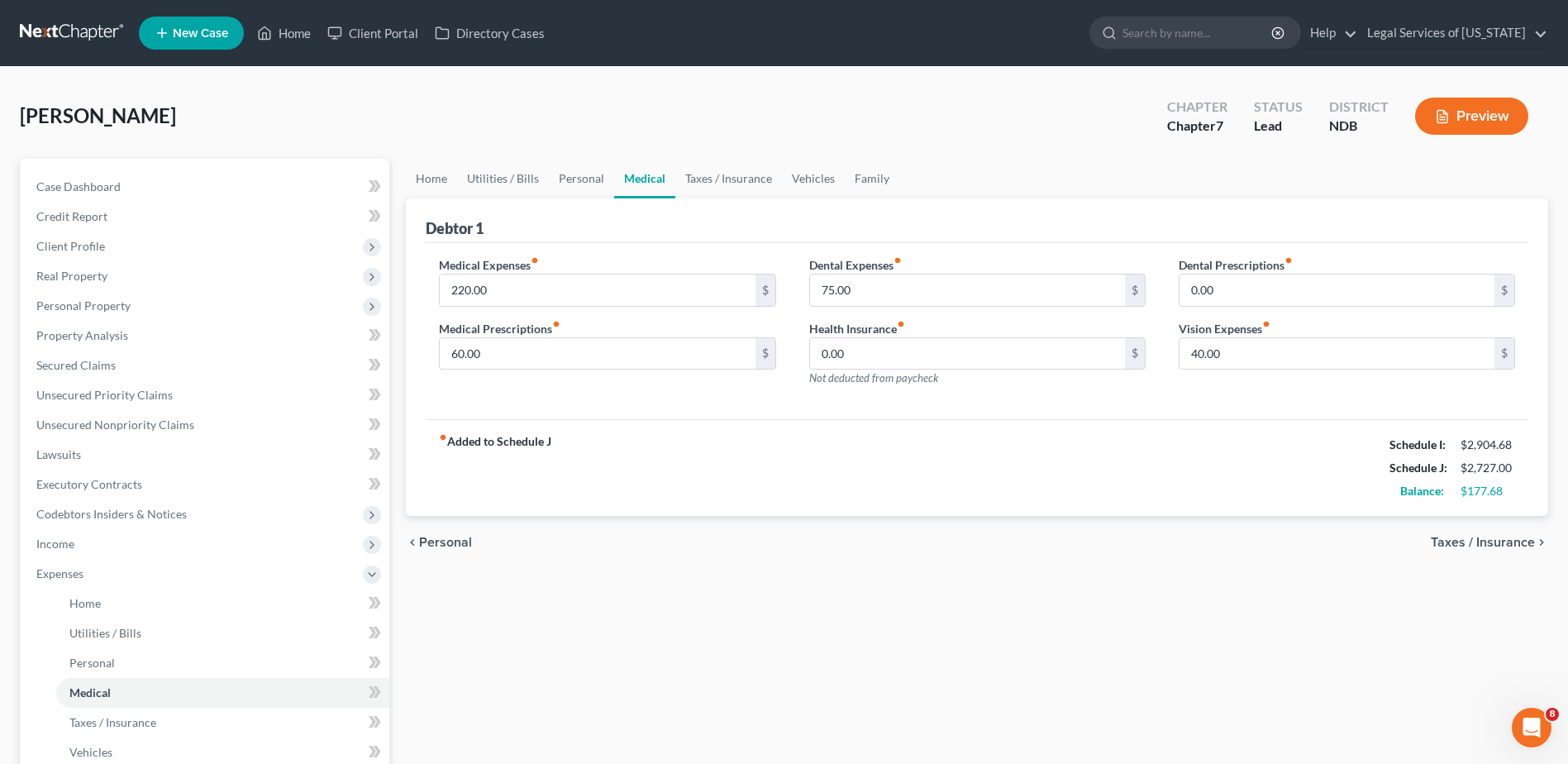
click at [1467, 543] on span "Taxes / Insurance" at bounding box center [1482, 542] width 104 height 13
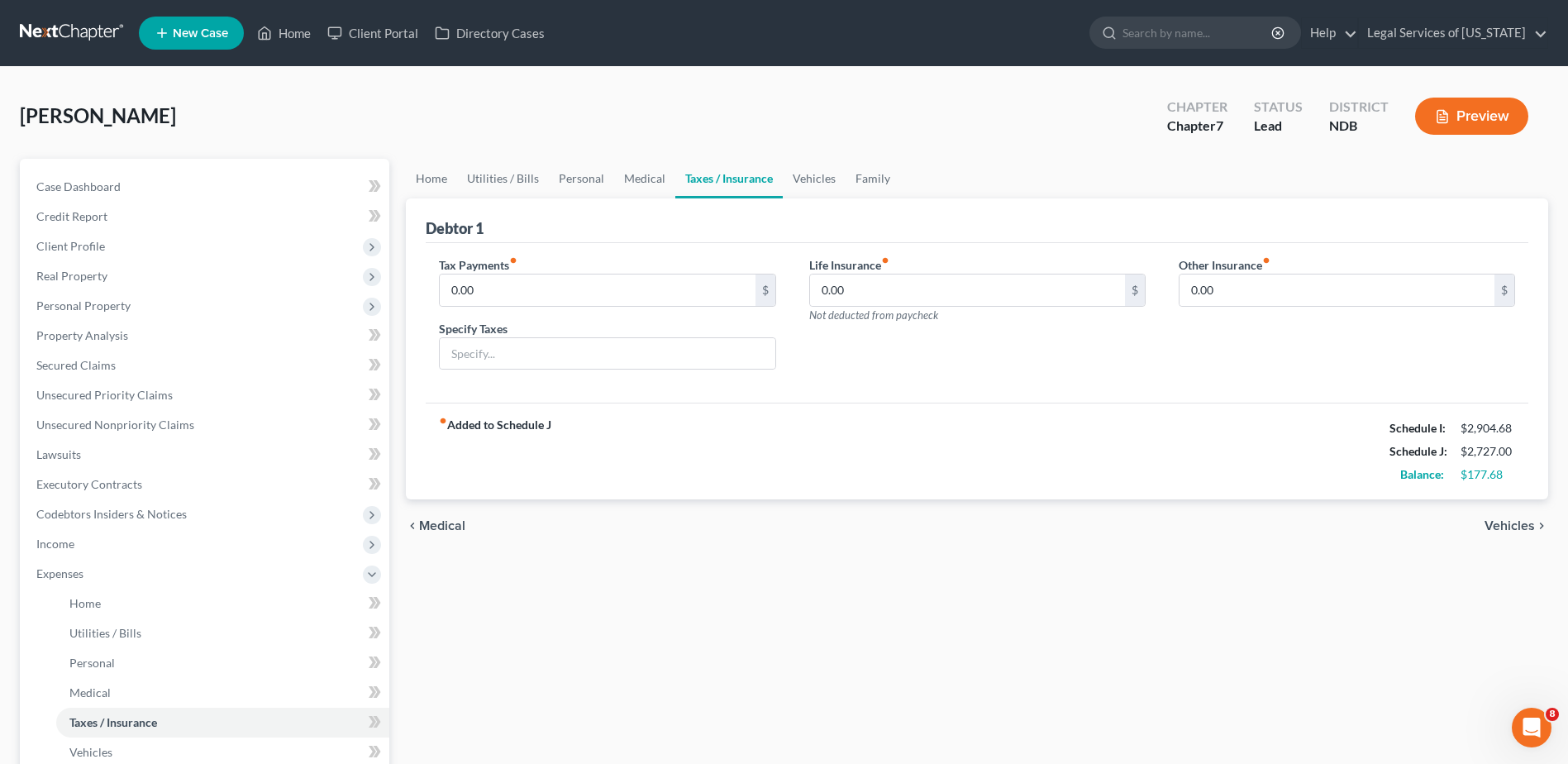
click at [1520, 525] on span "Vehicles" at bounding box center [1510, 526] width 51 height 13
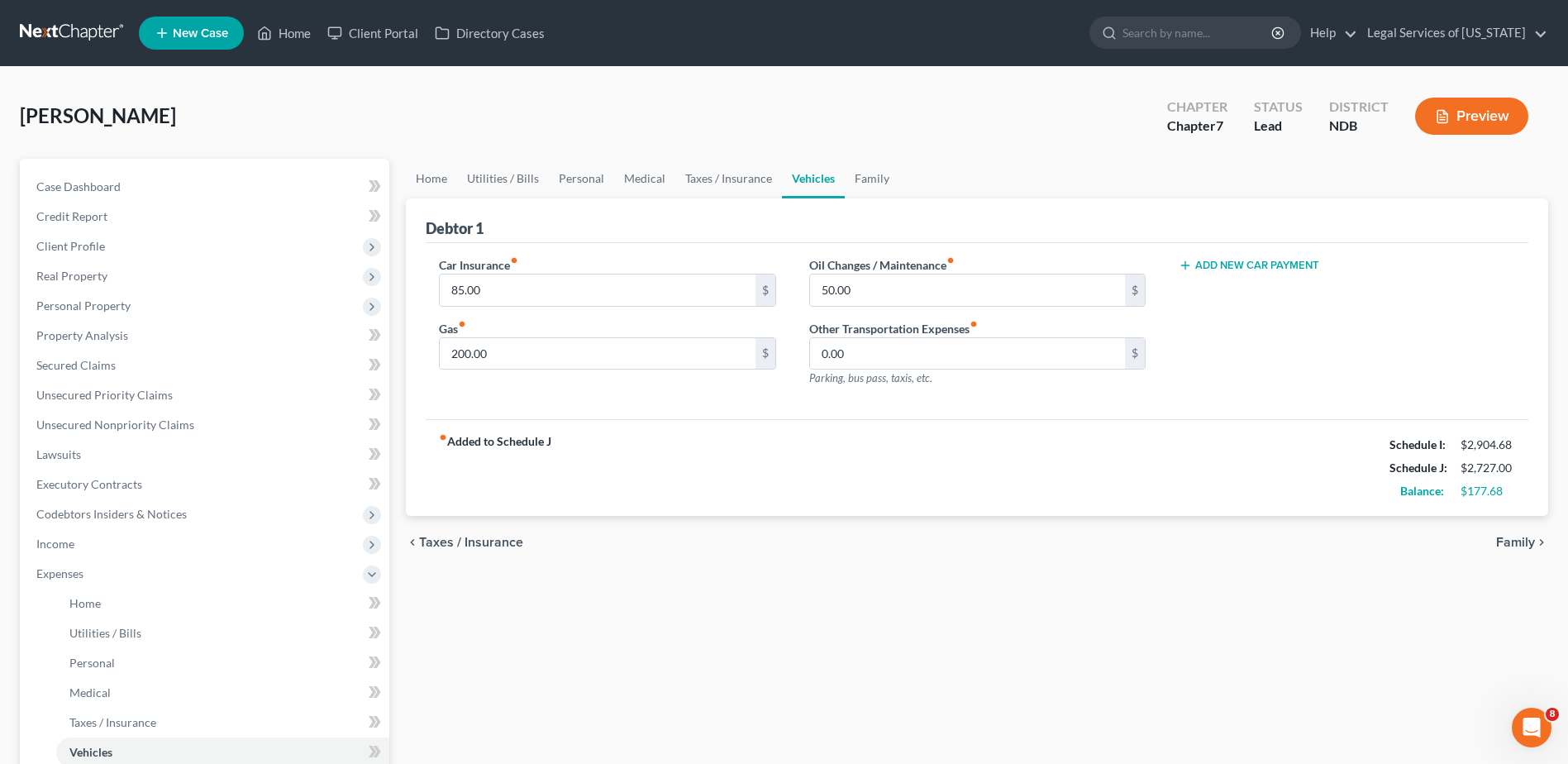
click at [1512, 545] on span "Family" at bounding box center [1515, 542] width 39 height 13
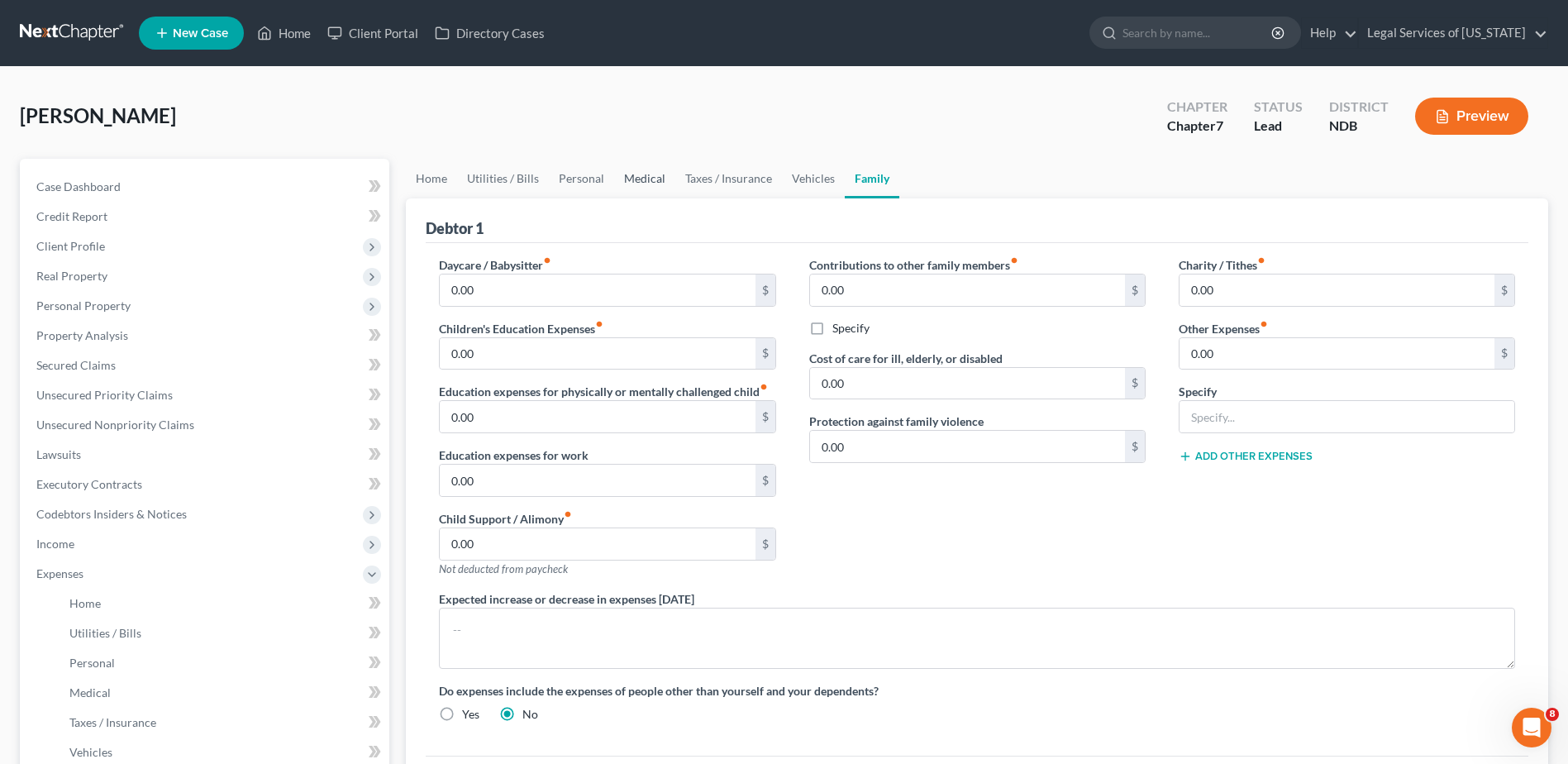
click at [631, 175] on link "Medical" at bounding box center [645, 179] width 61 height 40
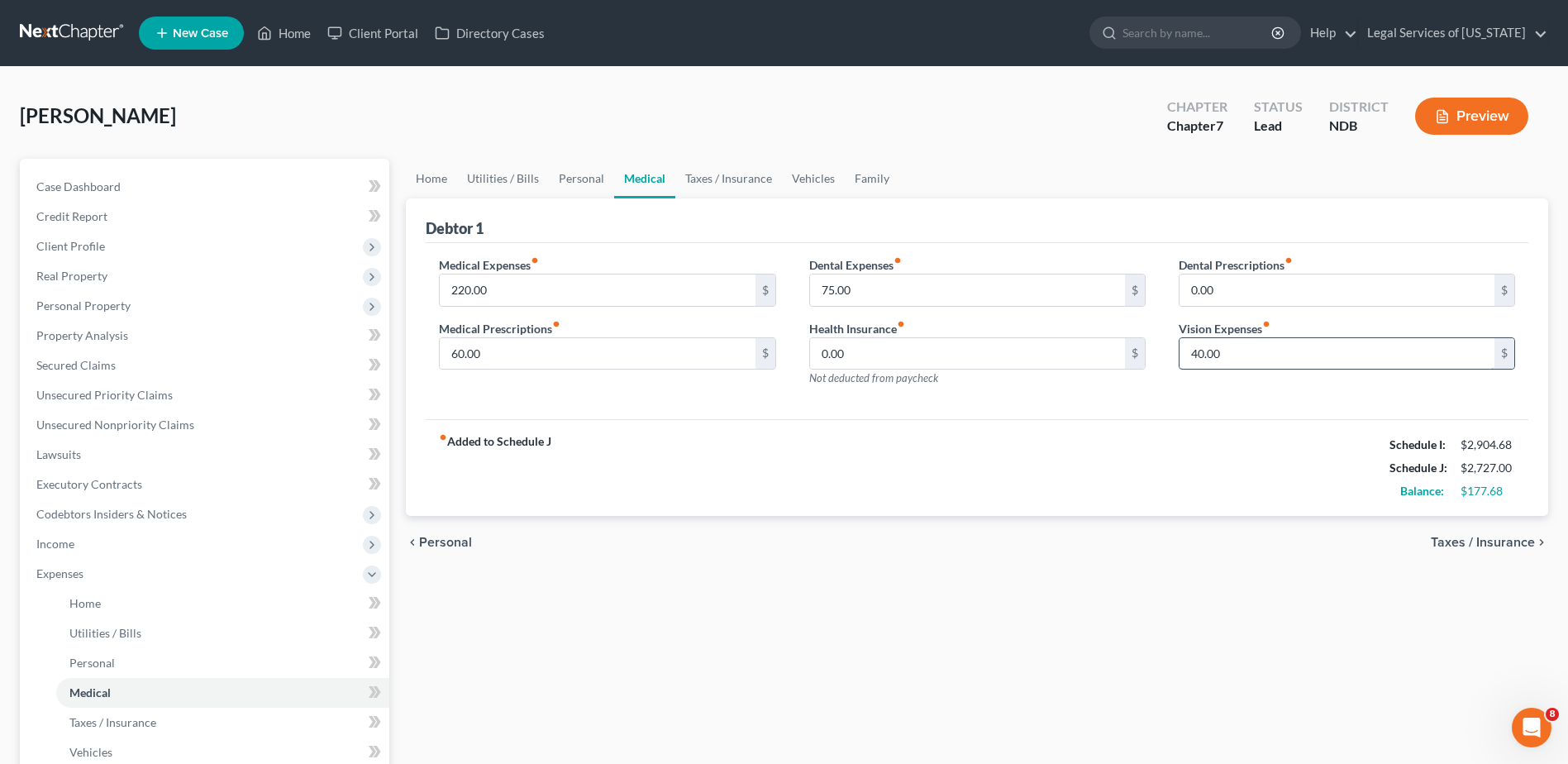
click at [1233, 358] on input "40.00" at bounding box center [1337, 353] width 315 height 32
type input "150"
click at [1453, 544] on span "Taxes / Insurance" at bounding box center [1482, 542] width 104 height 13
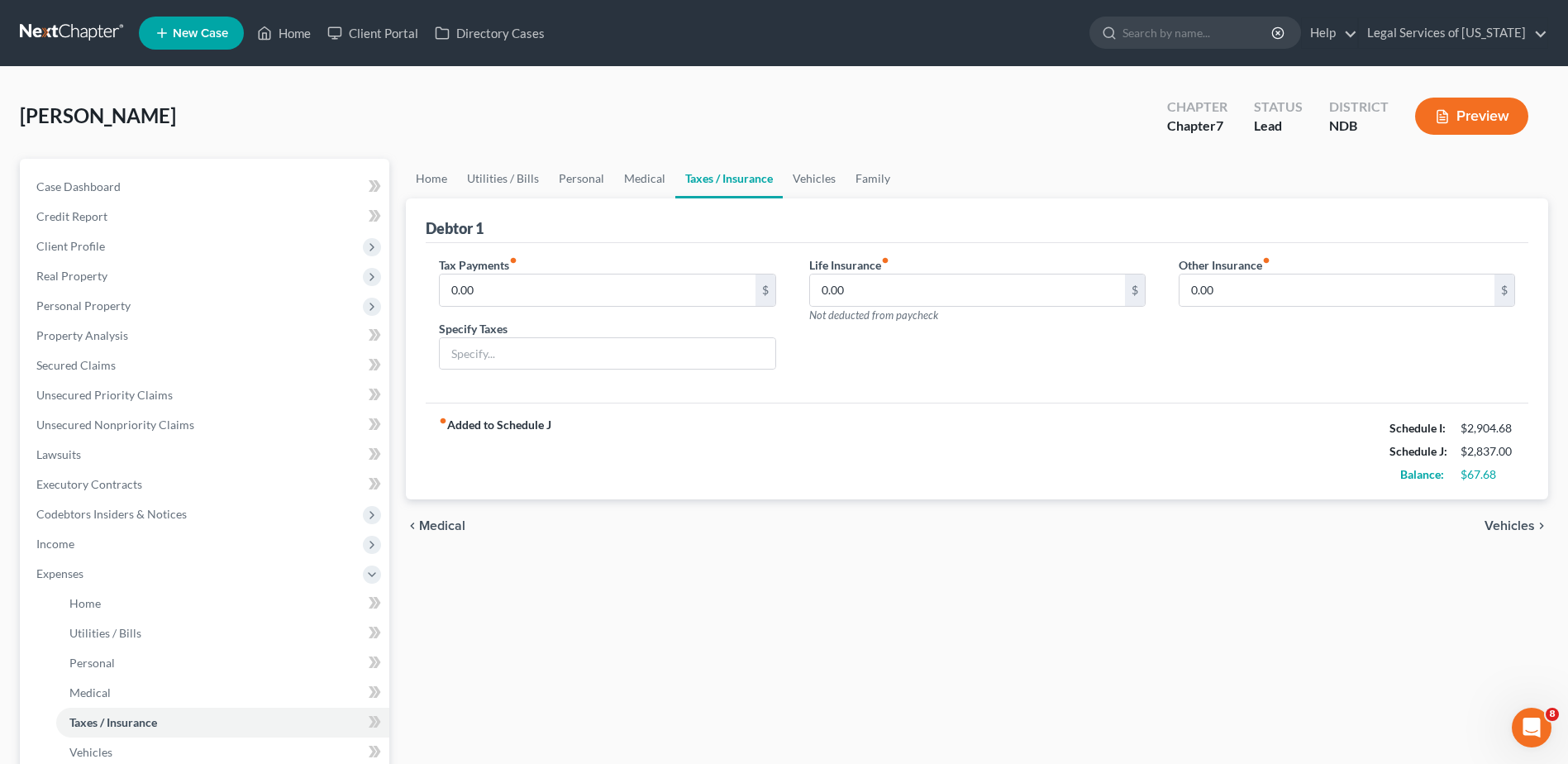
click at [1520, 520] on span "Vehicles" at bounding box center [1510, 526] width 51 height 13
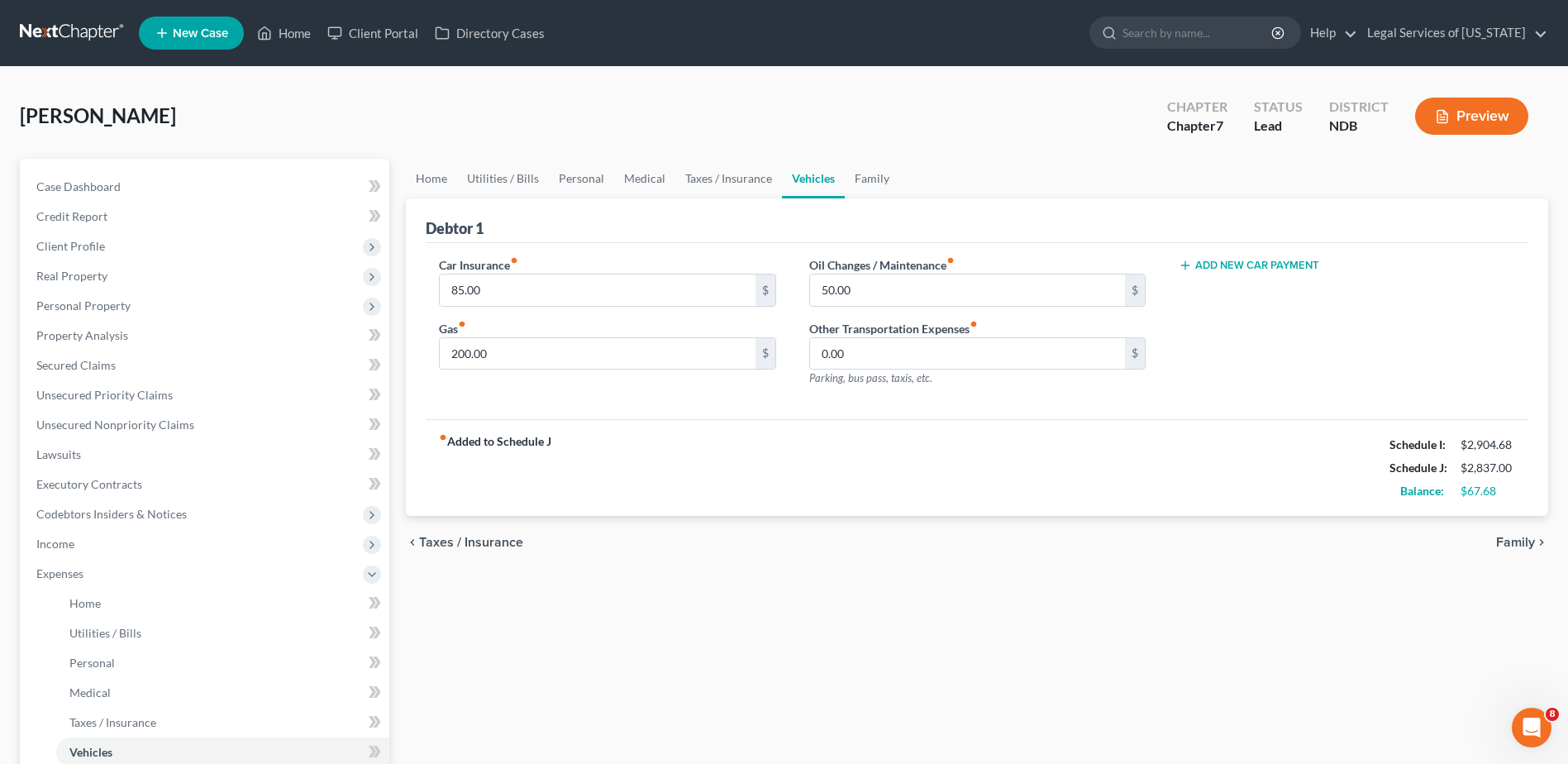
click at [1517, 545] on span "Family" at bounding box center [1515, 542] width 39 height 13
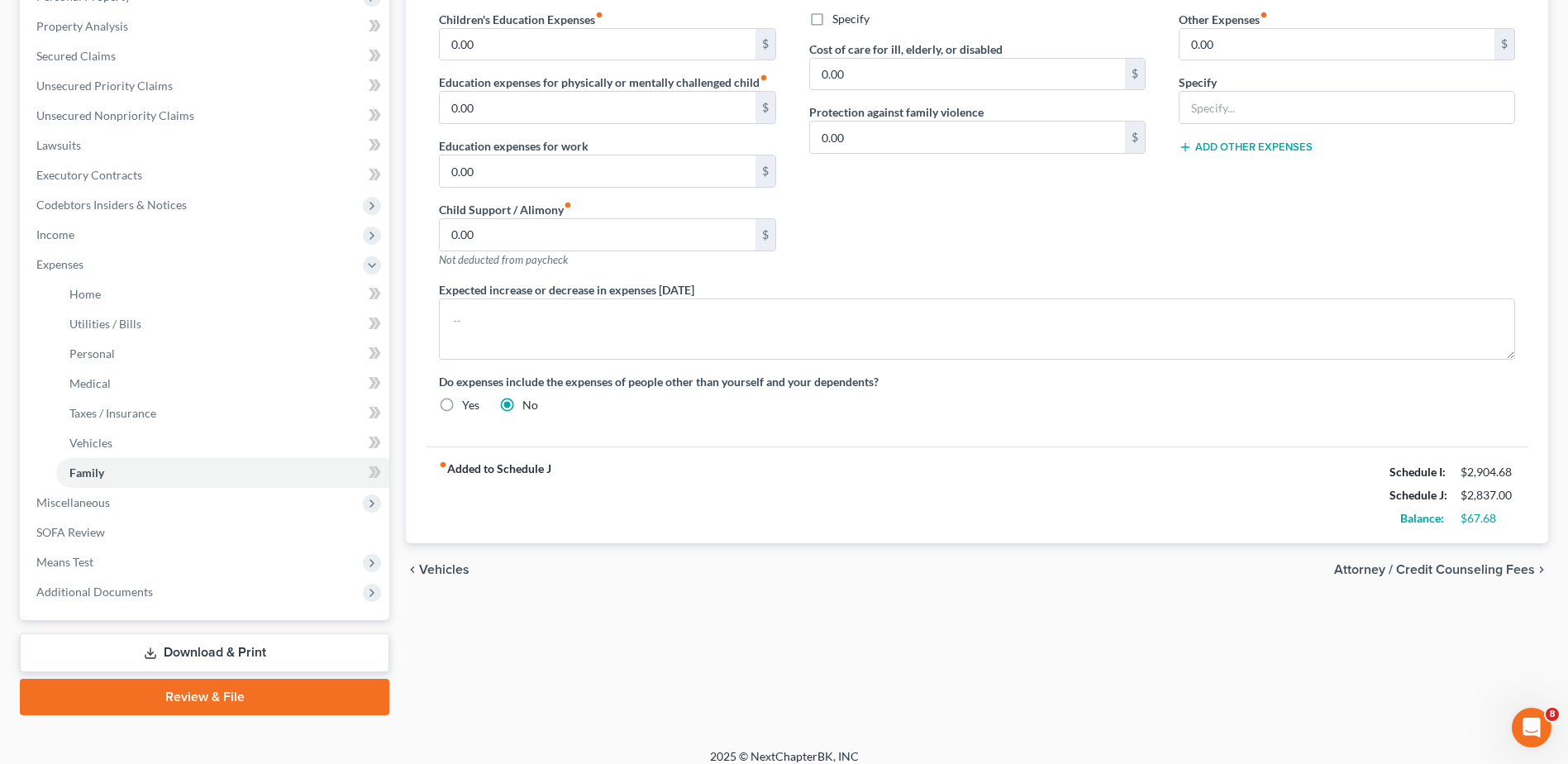
scroll to position [323, 0]
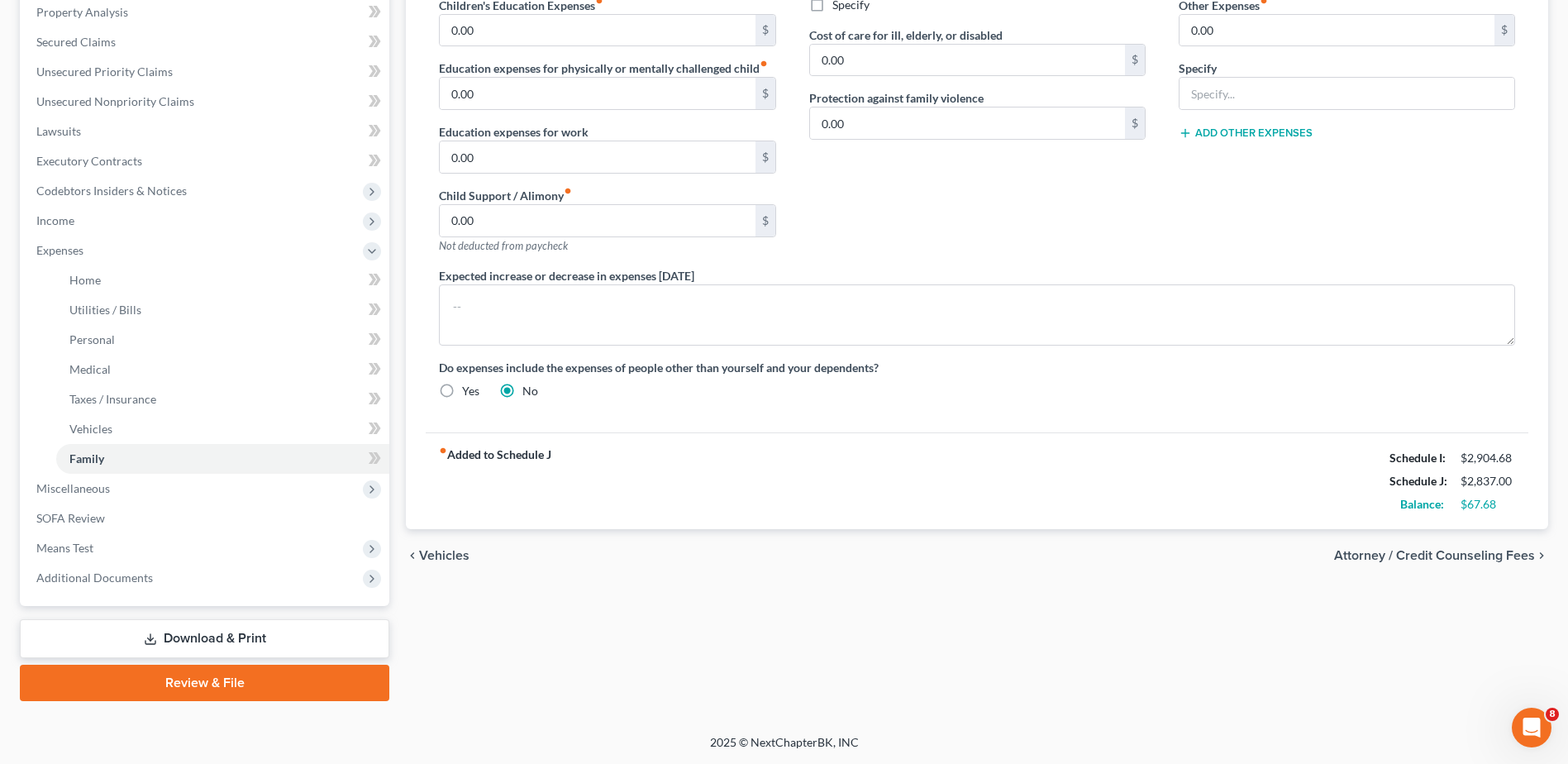
click at [1408, 549] on span "Attorney / Credit Counseling Fees" at bounding box center [1434, 556] width 201 height 13
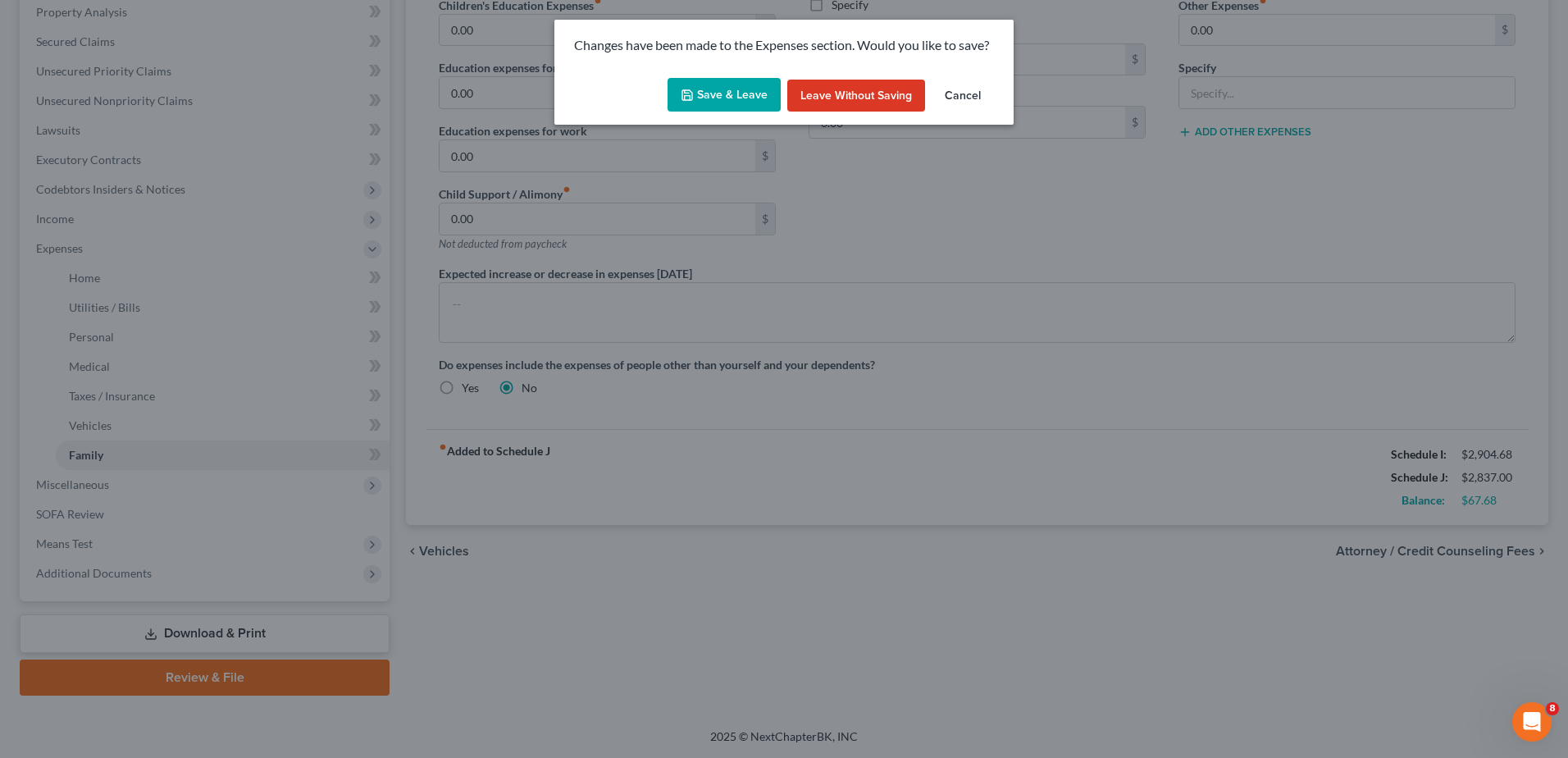
click at [693, 101] on button "Save & Leave" at bounding box center [724, 95] width 113 height 34
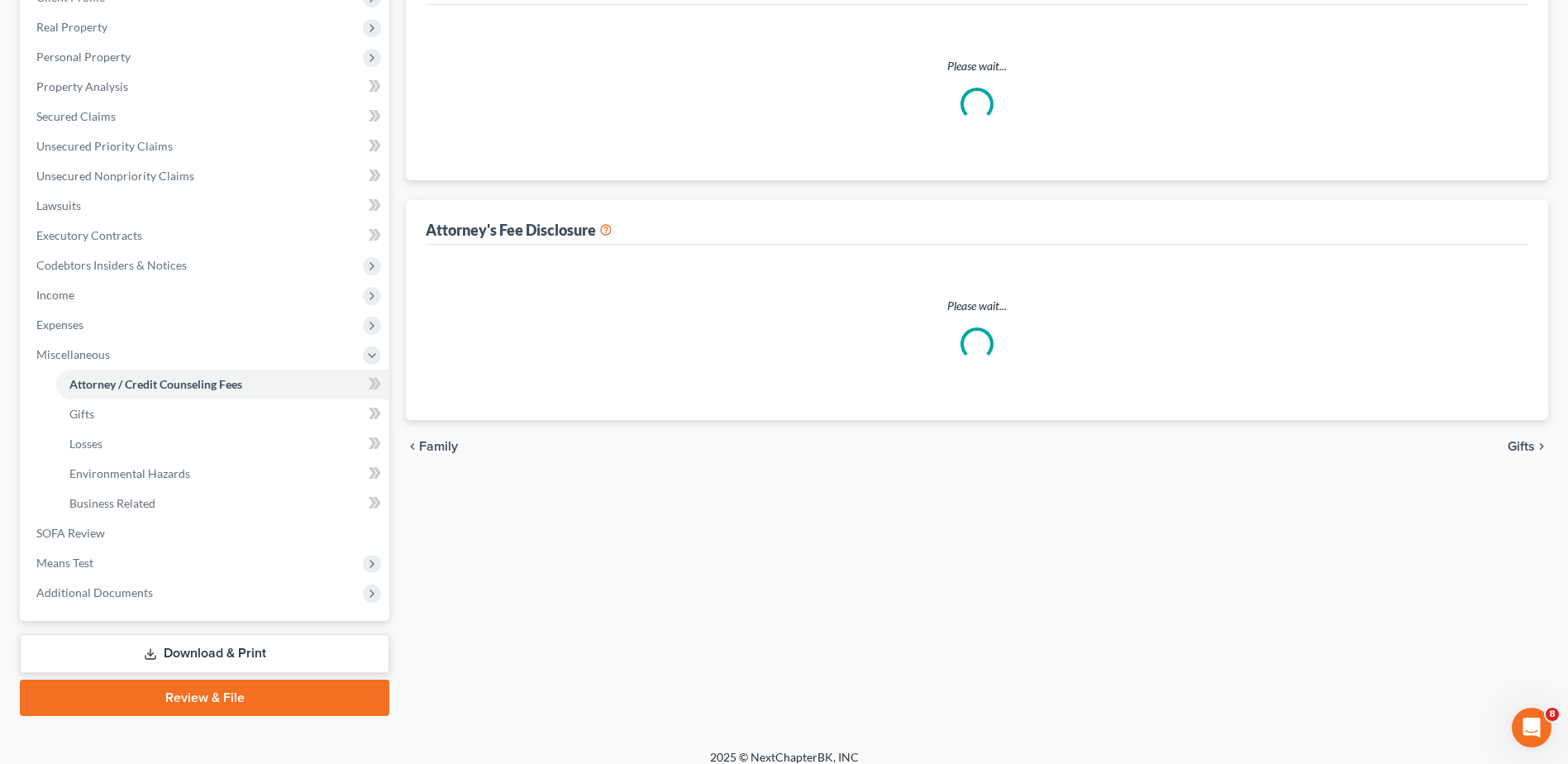
select select "0"
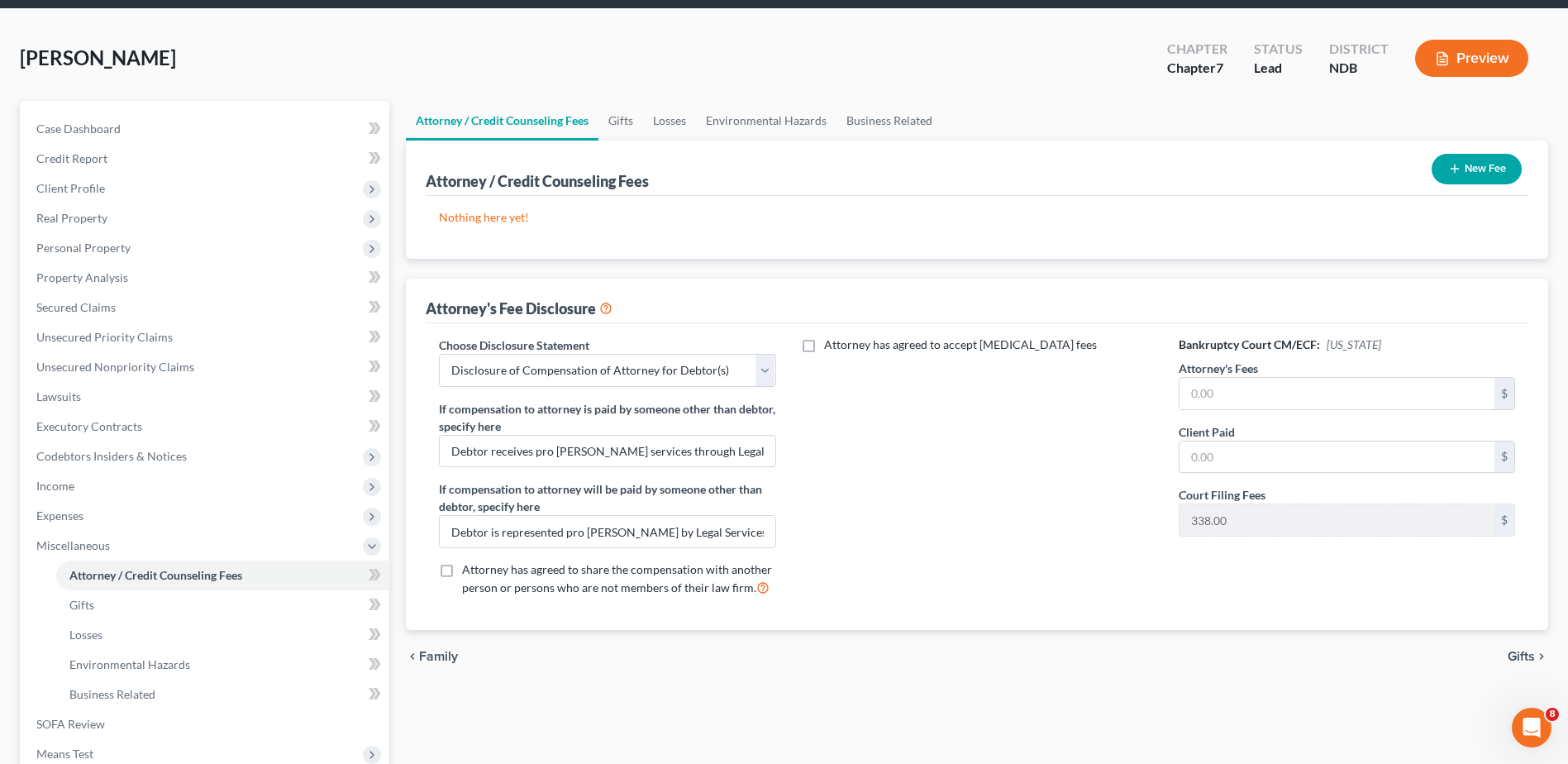
scroll to position [264, 0]
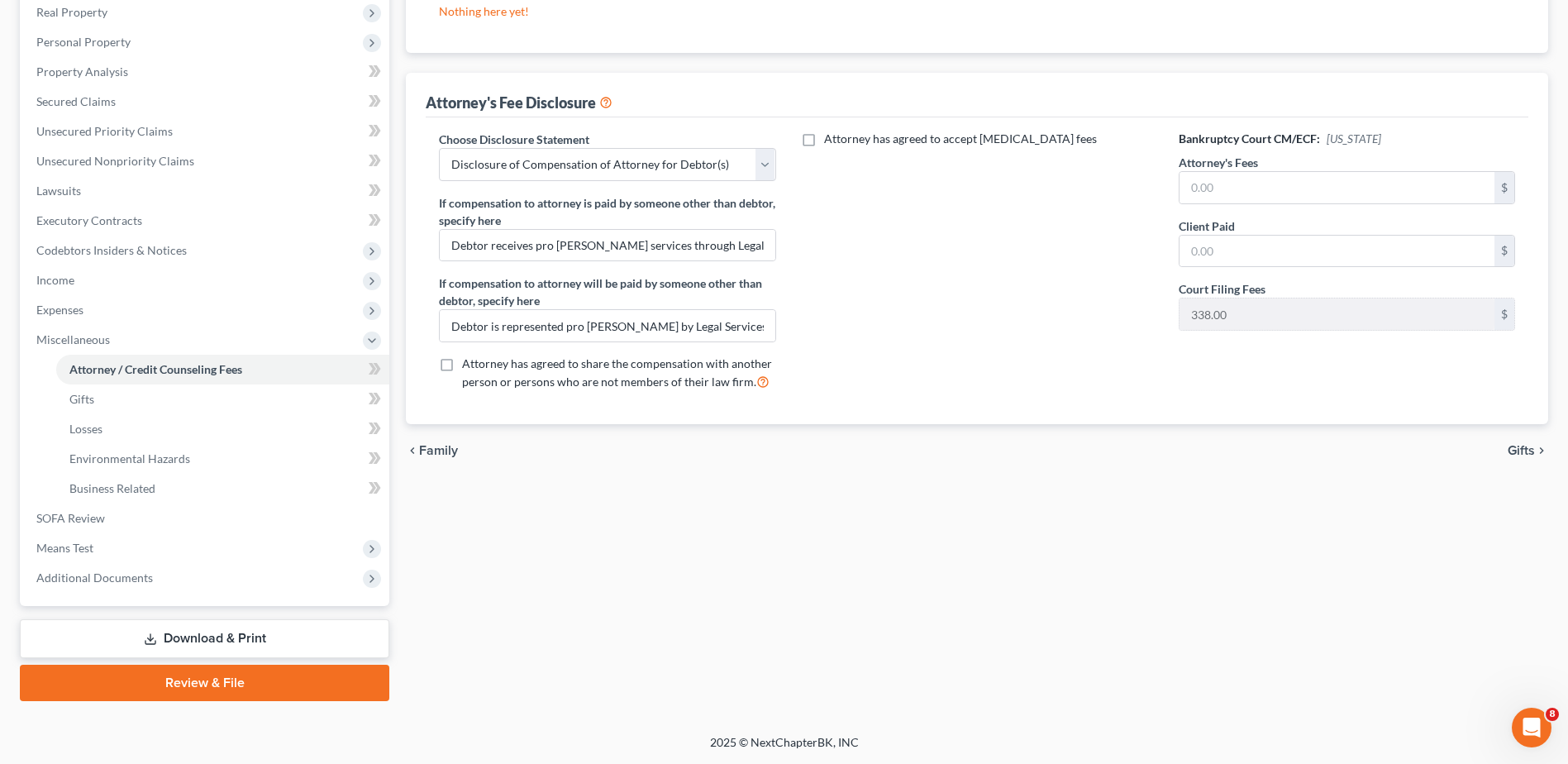
click at [1528, 446] on span "Gifts" at bounding box center [1521, 451] width 28 height 13
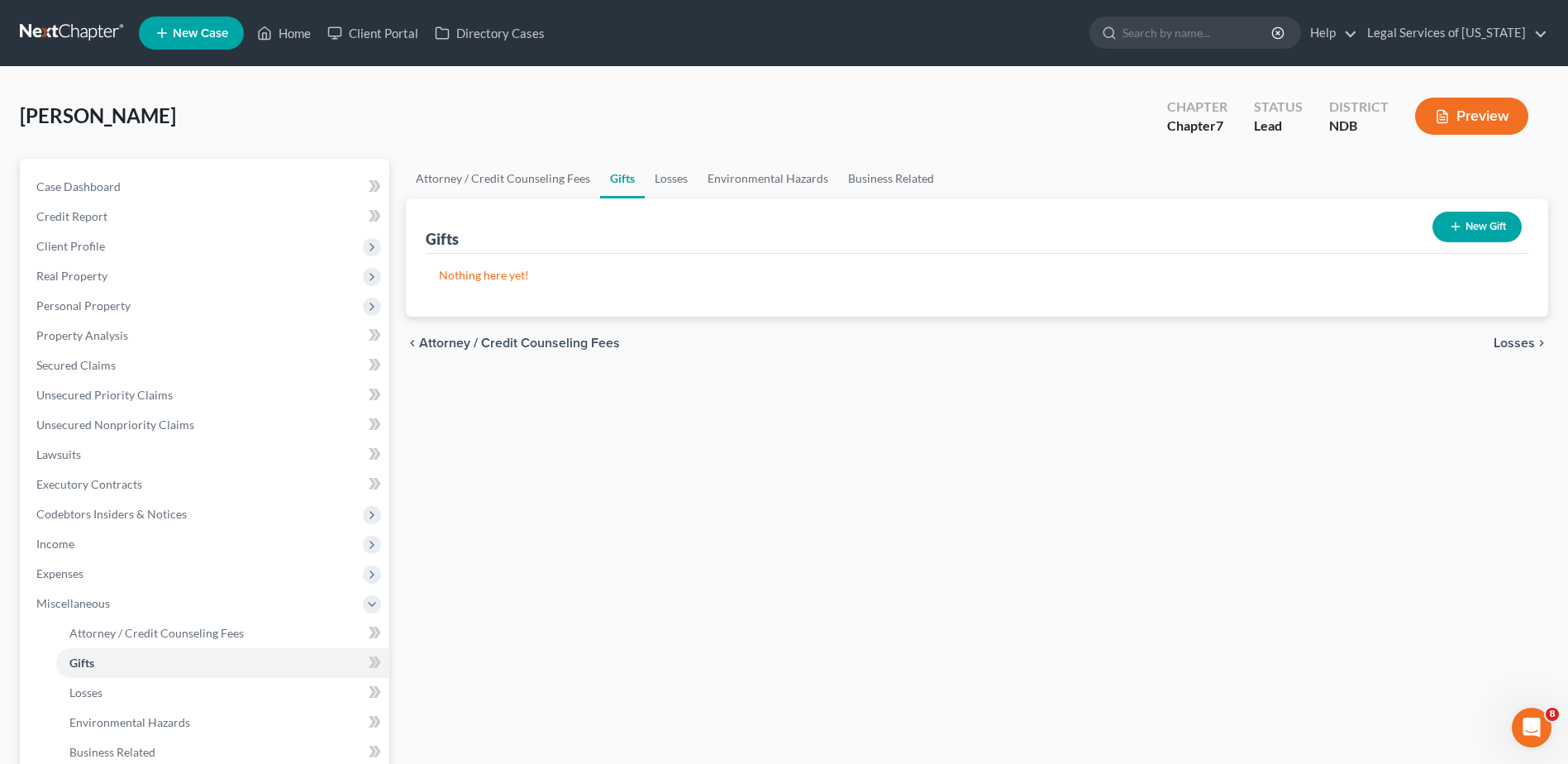
click at [1523, 345] on span "Losses" at bounding box center [1514, 343] width 41 height 13
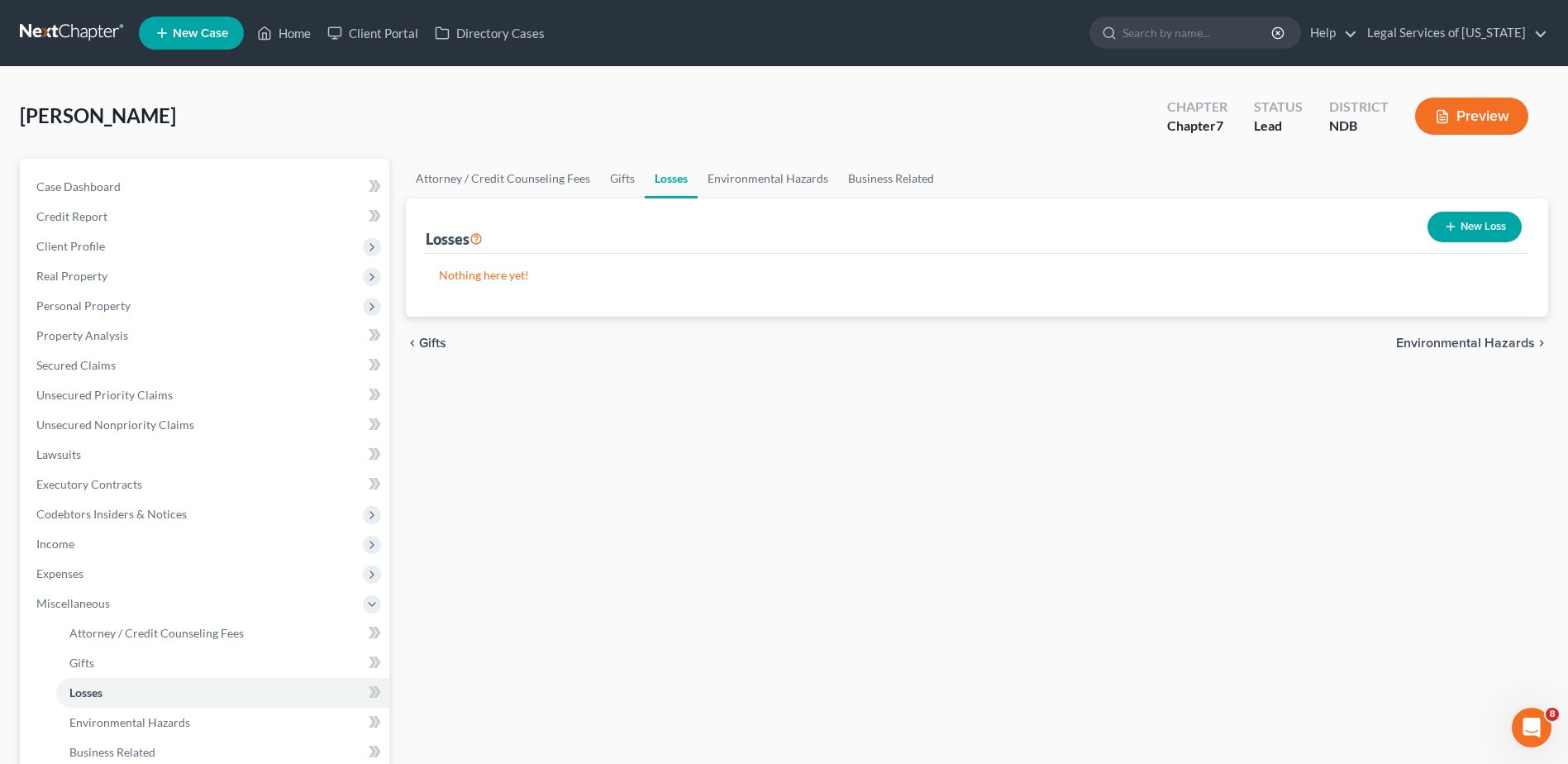
click at [1514, 348] on span "Environmental Hazards" at bounding box center [1465, 343] width 138 height 13
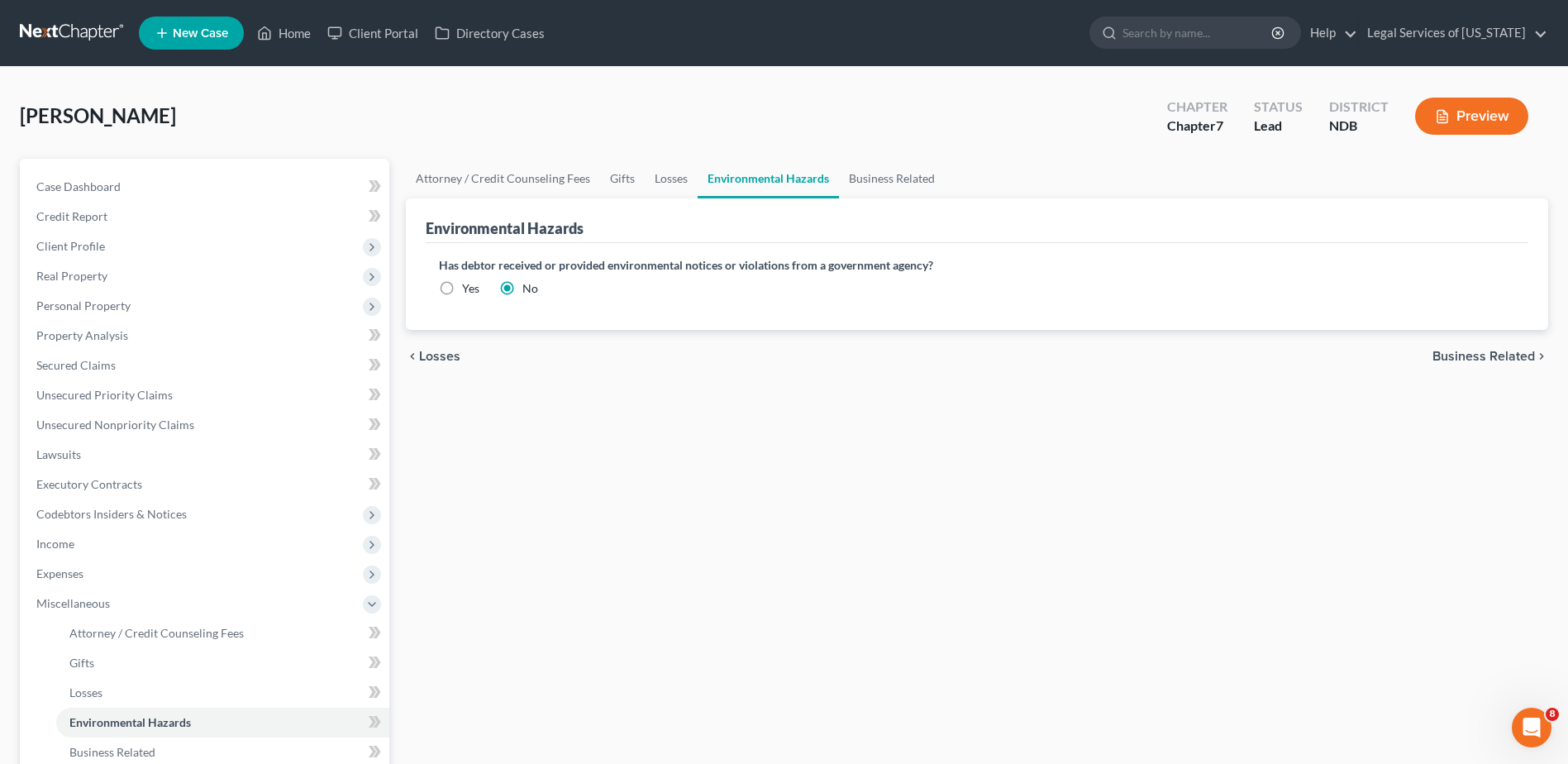
click at [1449, 353] on span "Business Related" at bounding box center [1483, 356] width 102 height 13
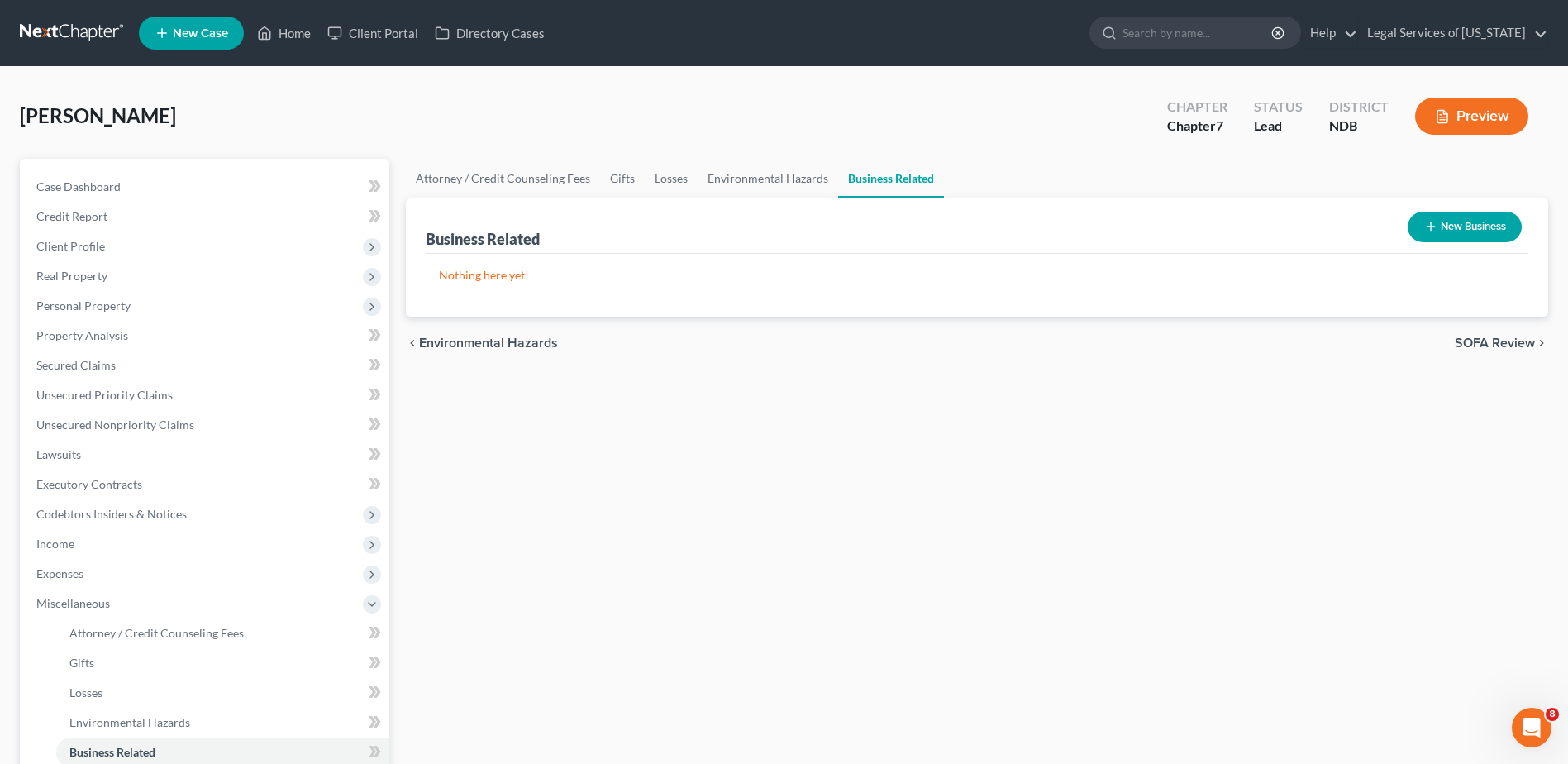
click at [1478, 342] on span "SOFA Review" at bounding box center [1494, 343] width 80 height 13
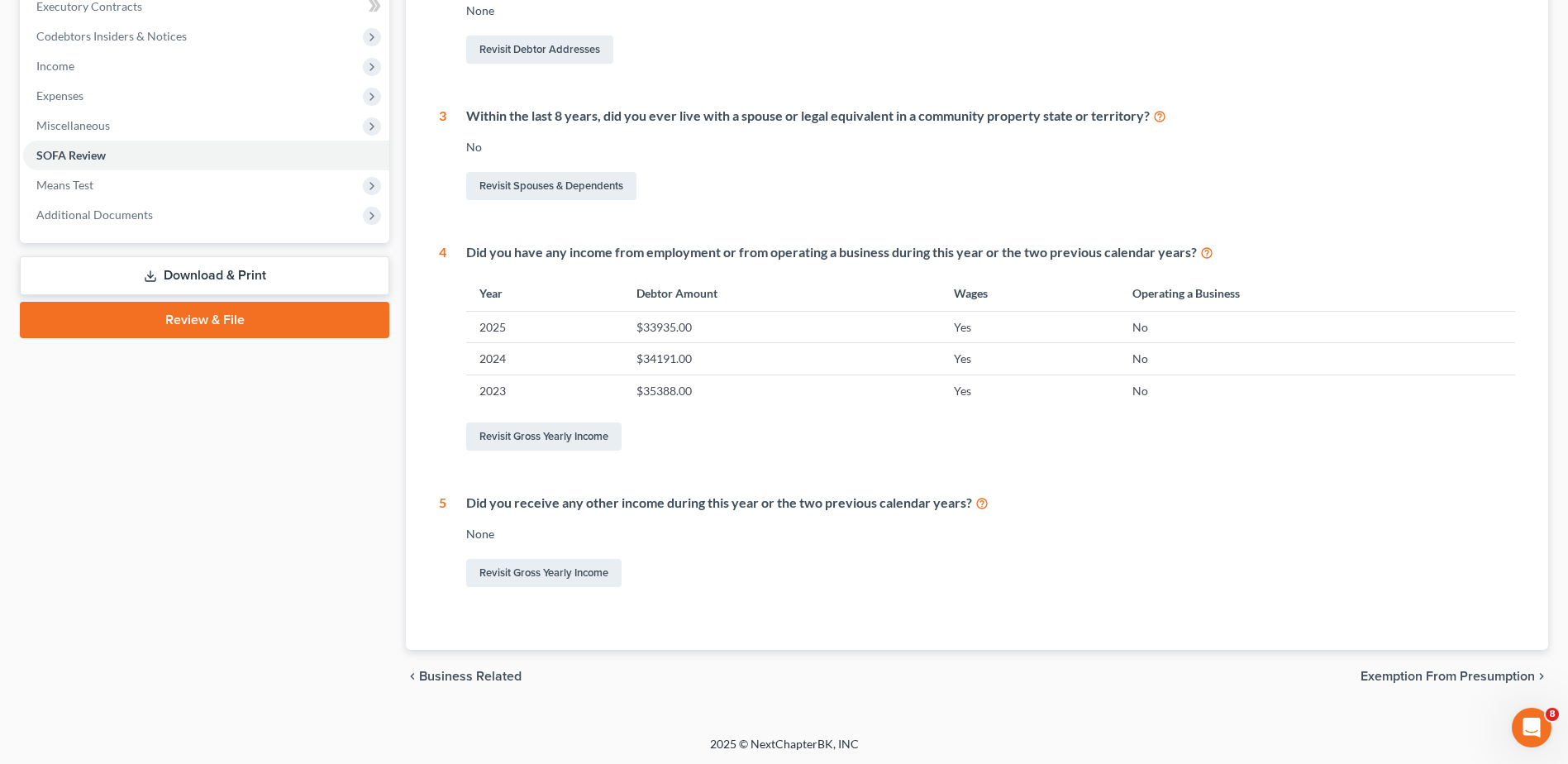
scroll to position [479, 0]
click at [1379, 475] on div "1 What is your current marital status? [DEMOGRAPHIC_DATA] Revisit Debtor Profil…" at bounding box center [977, 210] width 1076 height 755
click at [1486, 675] on span "Exemption from Presumption" at bounding box center [1448, 674] width 175 height 13
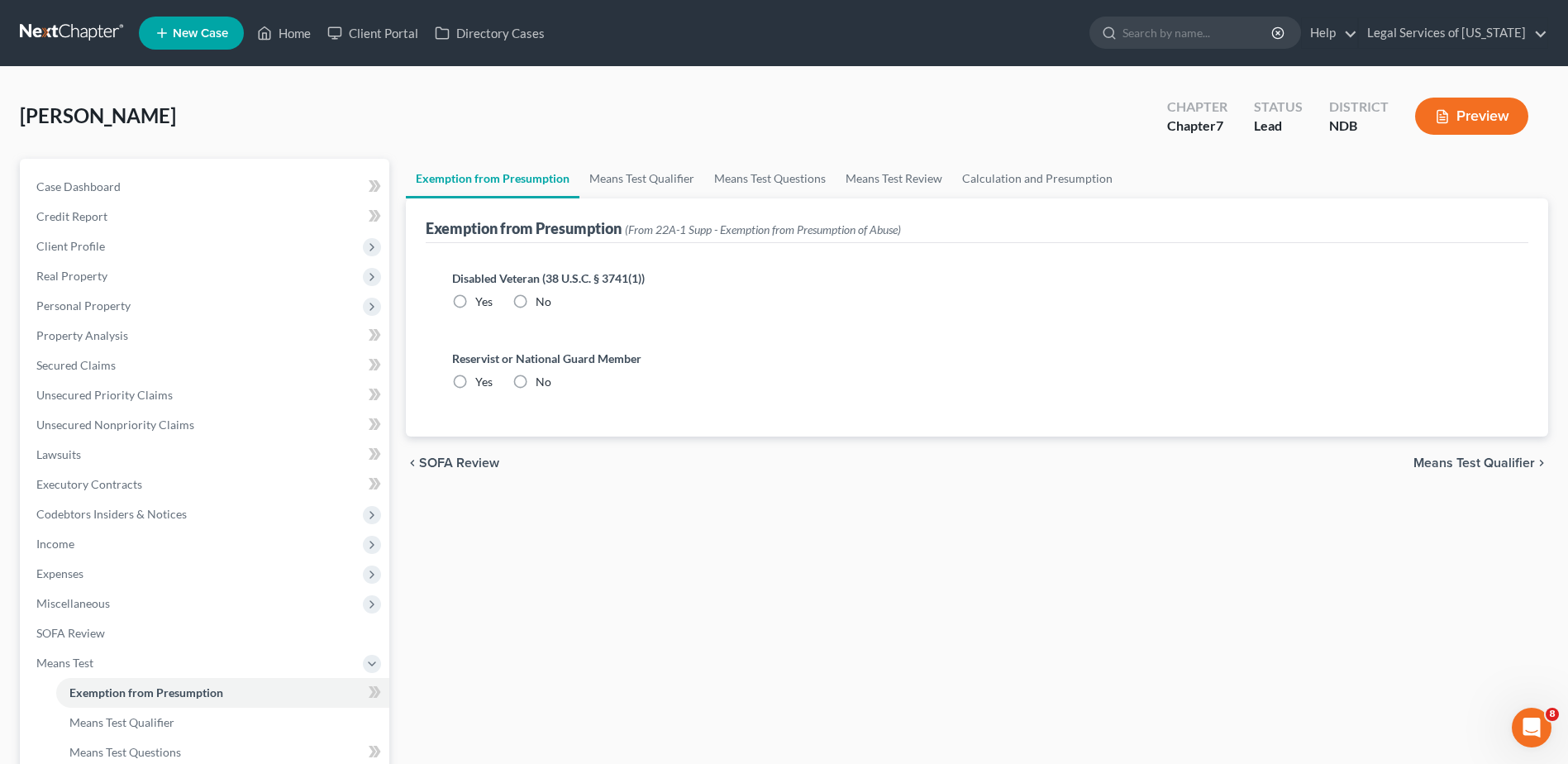
click at [461, 460] on span "SOFA Review" at bounding box center [459, 463] width 80 height 13
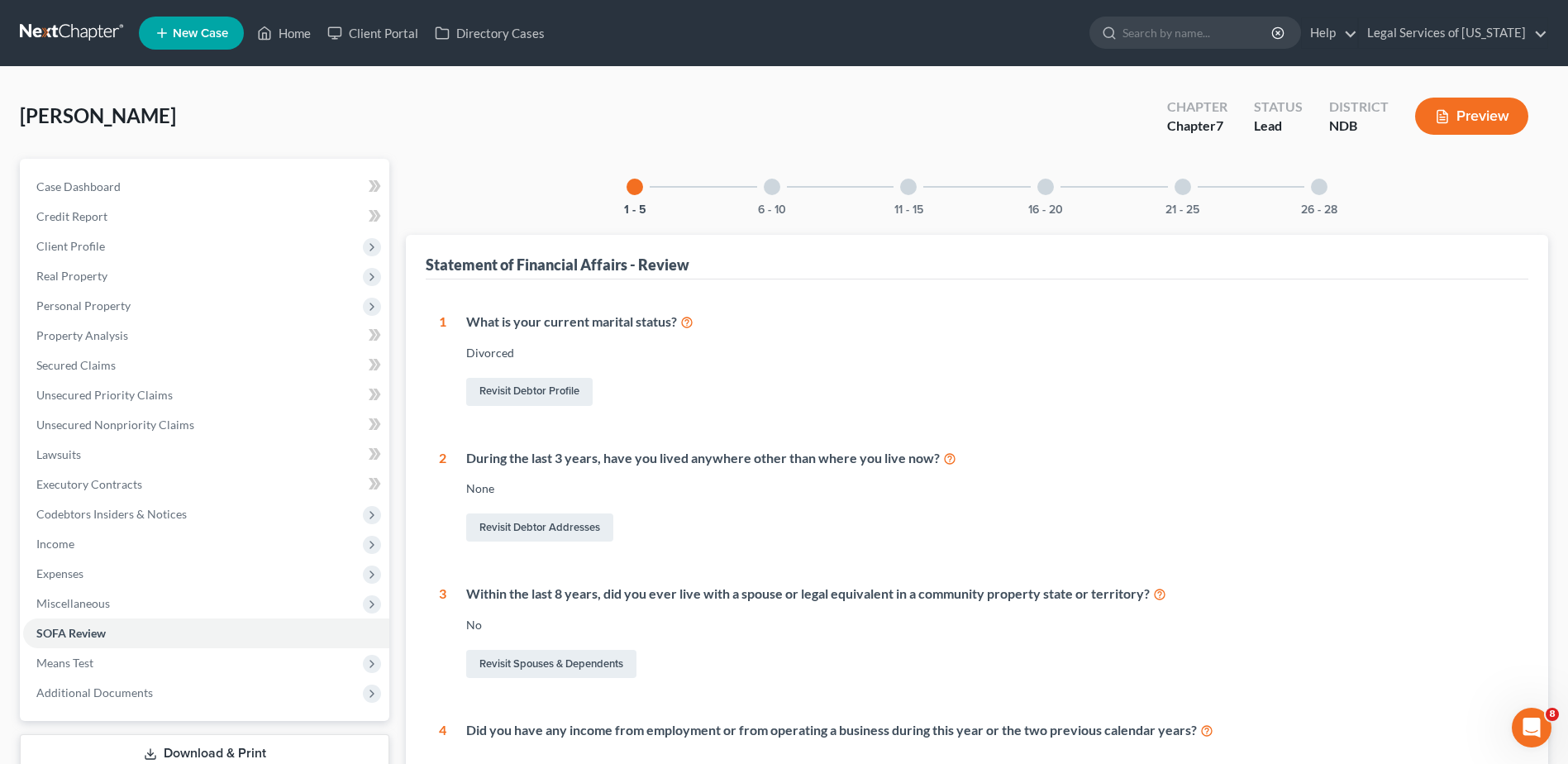
click at [775, 190] on div at bounding box center [772, 186] width 16 height 16
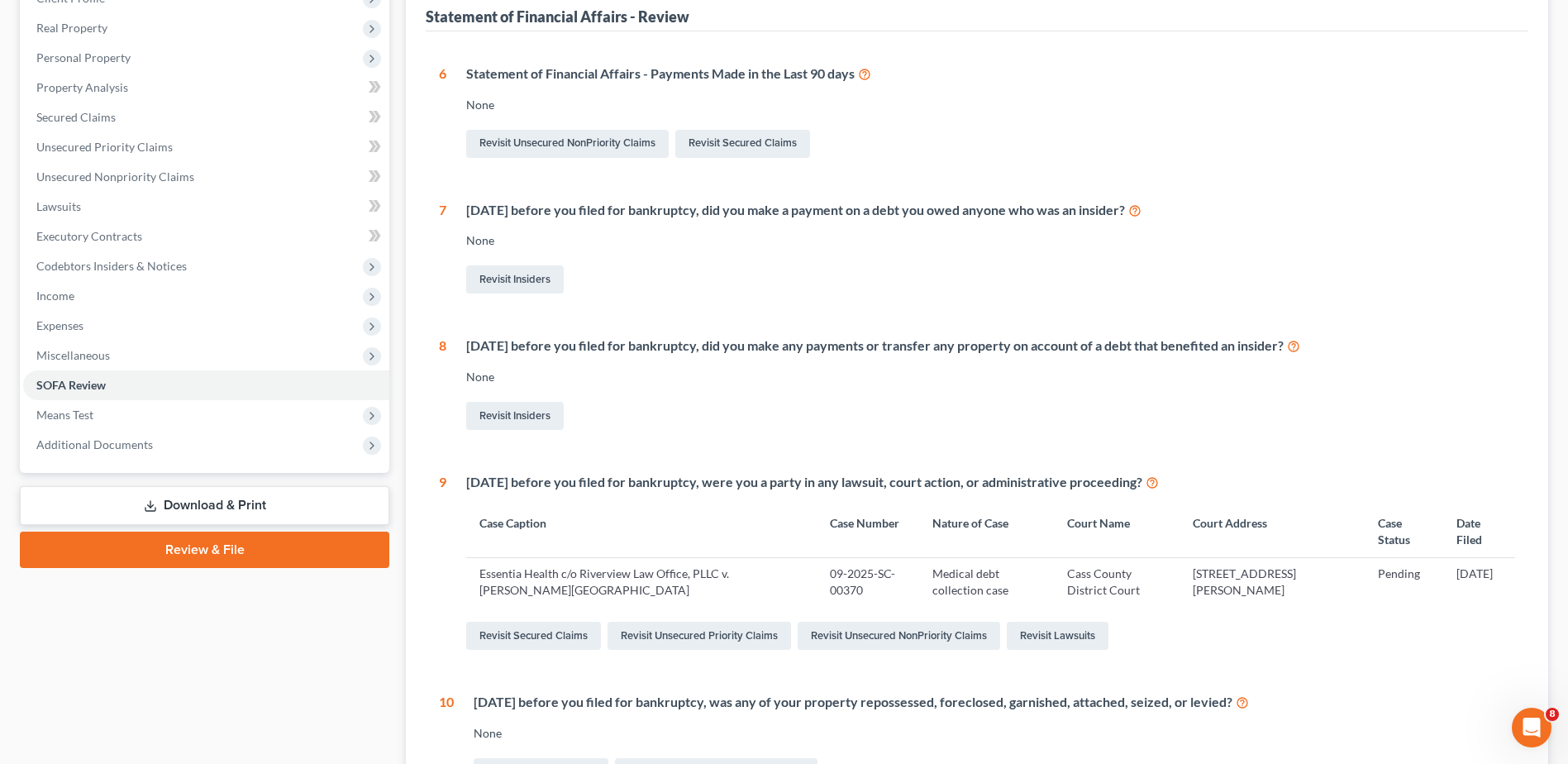
scroll to position [330, 0]
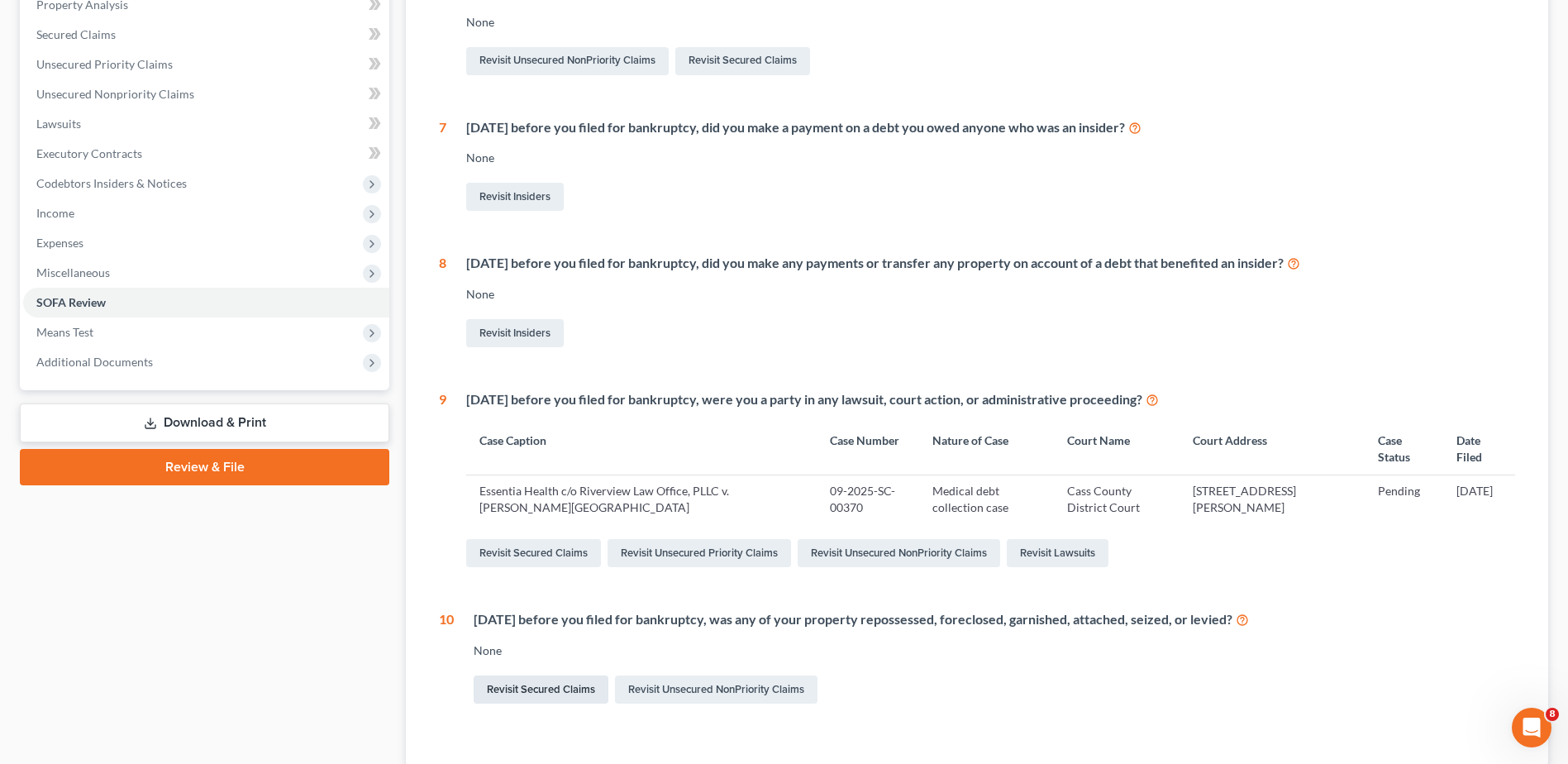
click at [549, 690] on link "Revisit Secured Claims" at bounding box center [540, 689] width 135 height 28
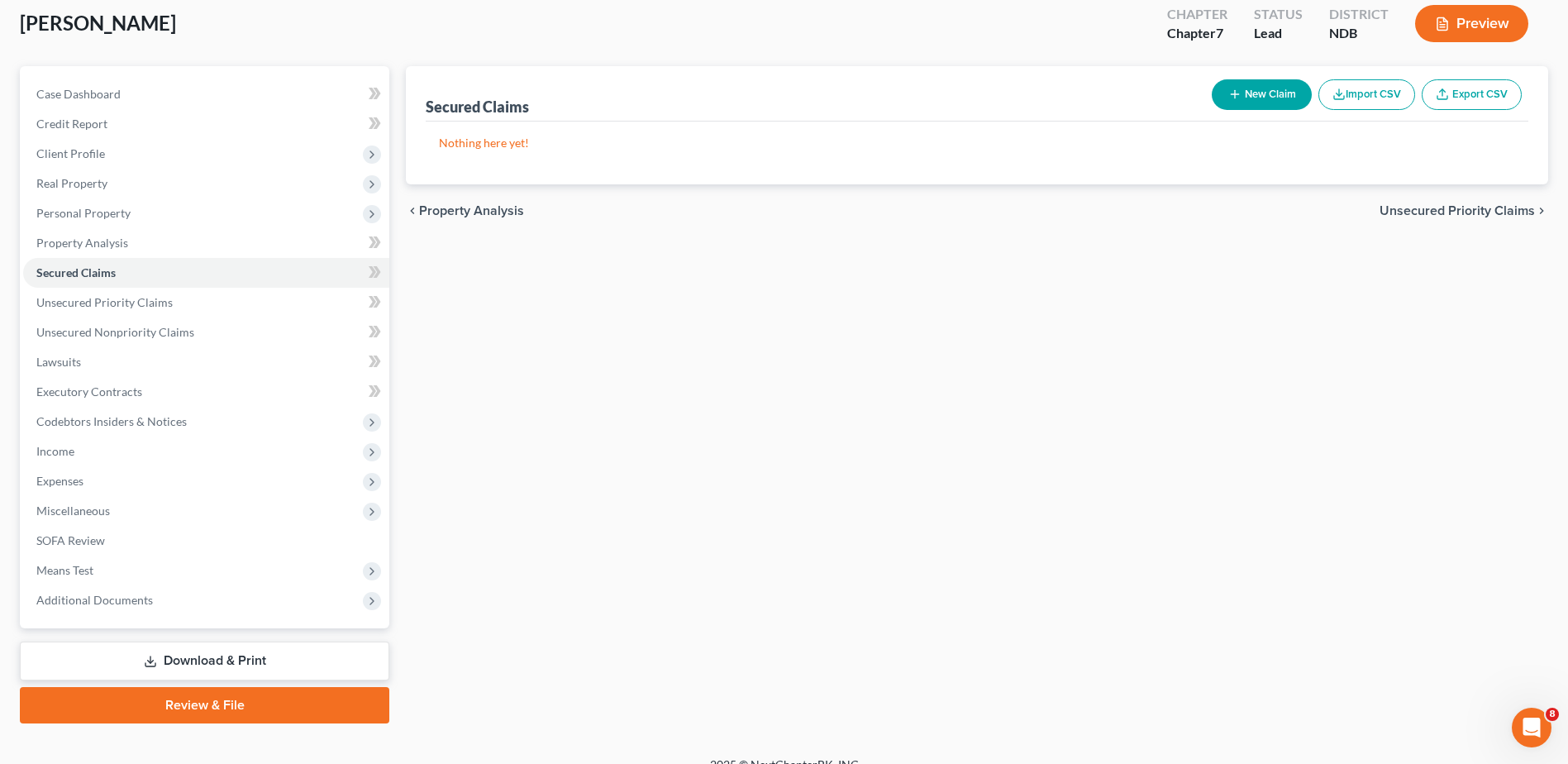
scroll to position [115, 0]
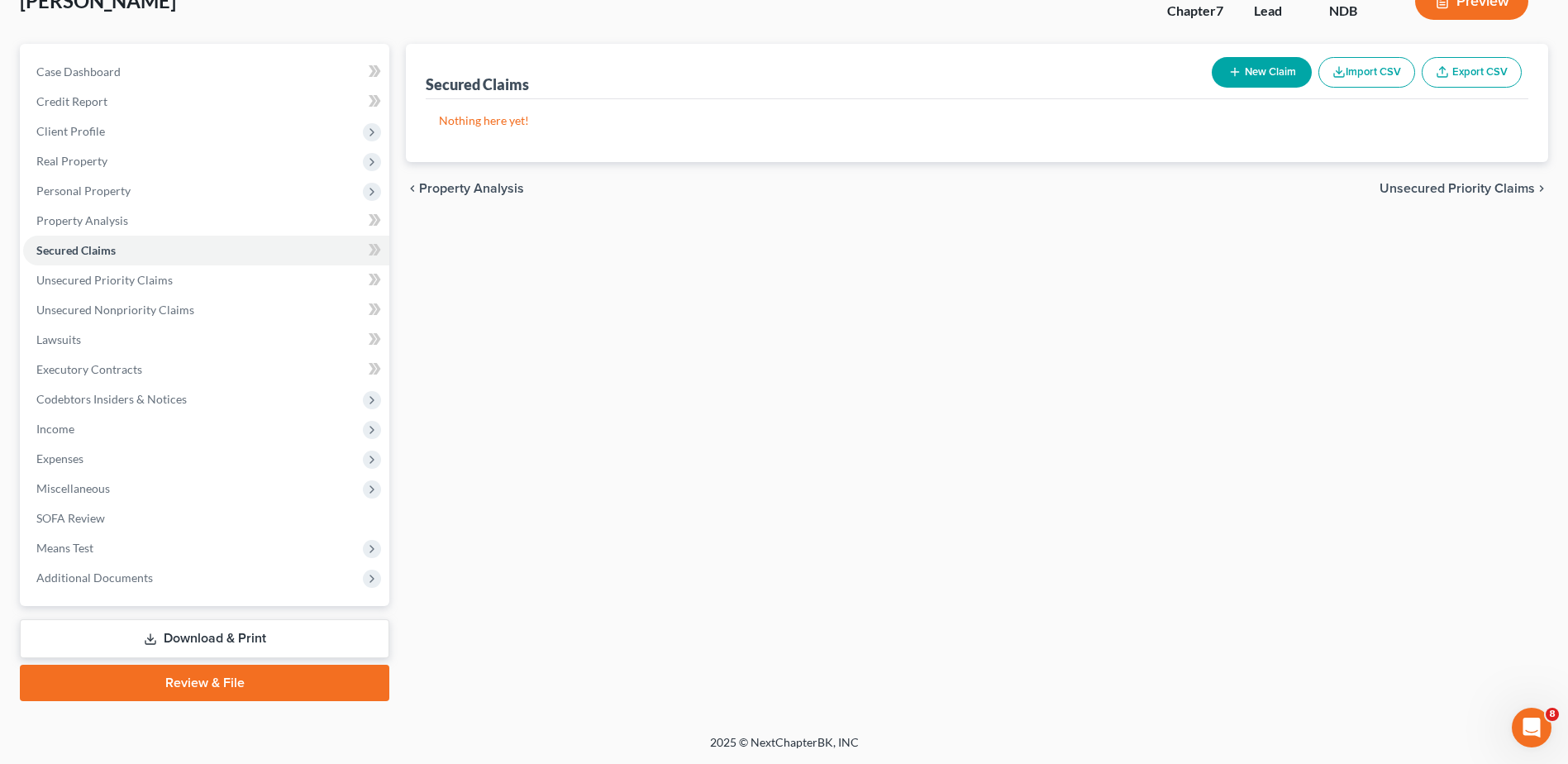
click at [1448, 194] on span "Unsecured Priority Claims" at bounding box center [1457, 188] width 156 height 13
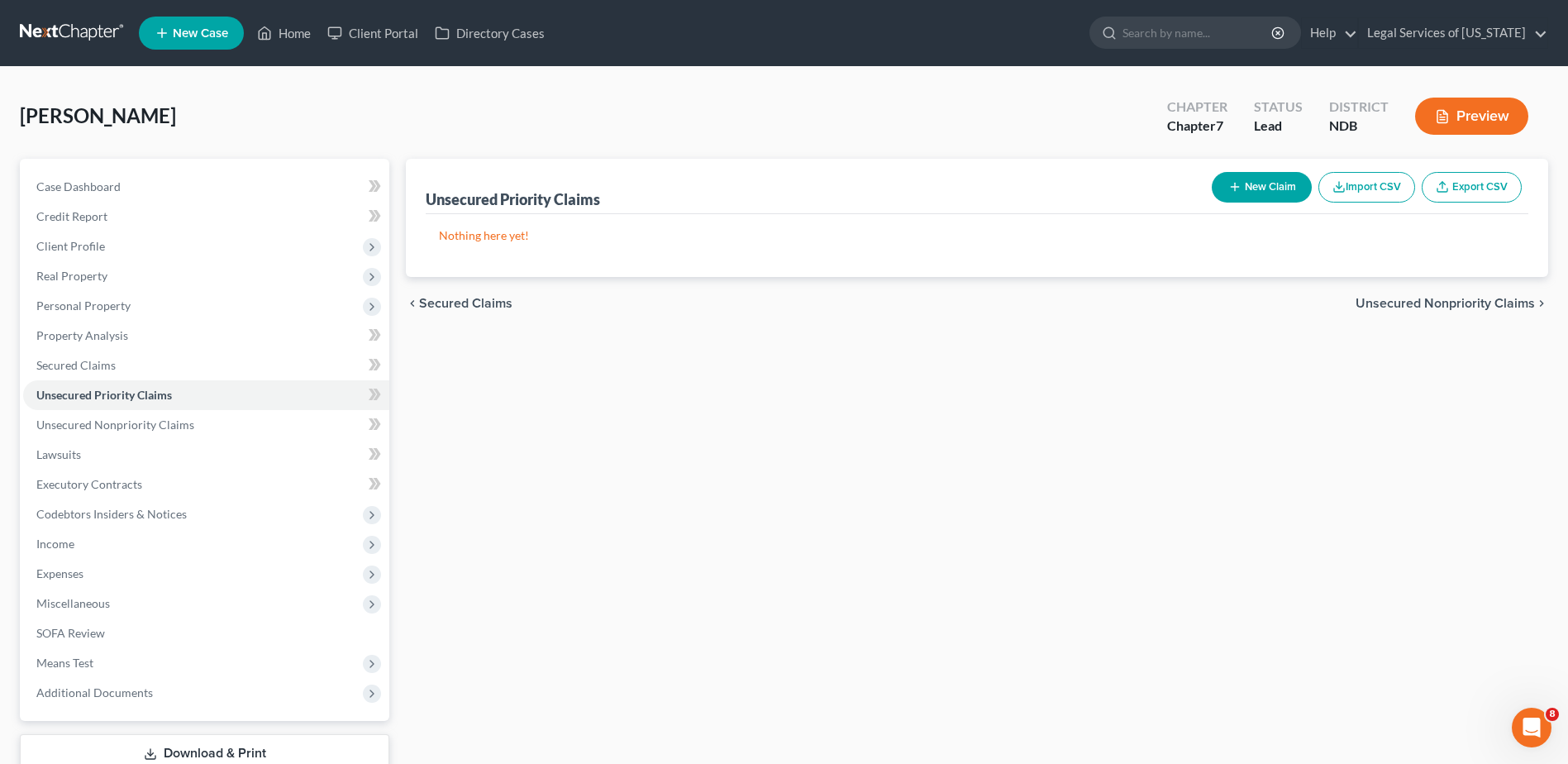
click at [1412, 297] on span "Unsecured Nonpriority Claims" at bounding box center [1446, 304] width 180 height 13
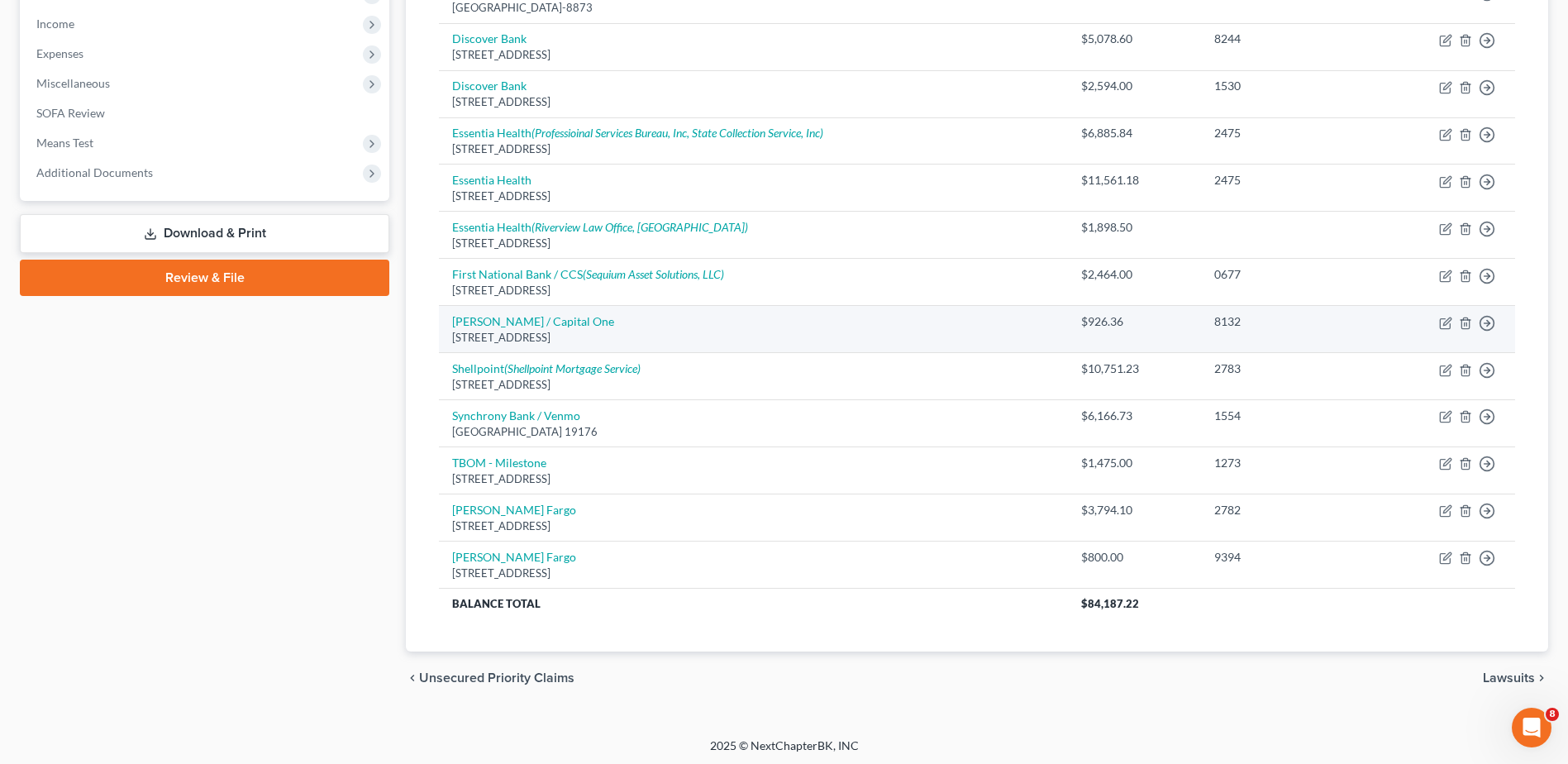
scroll to position [523, 0]
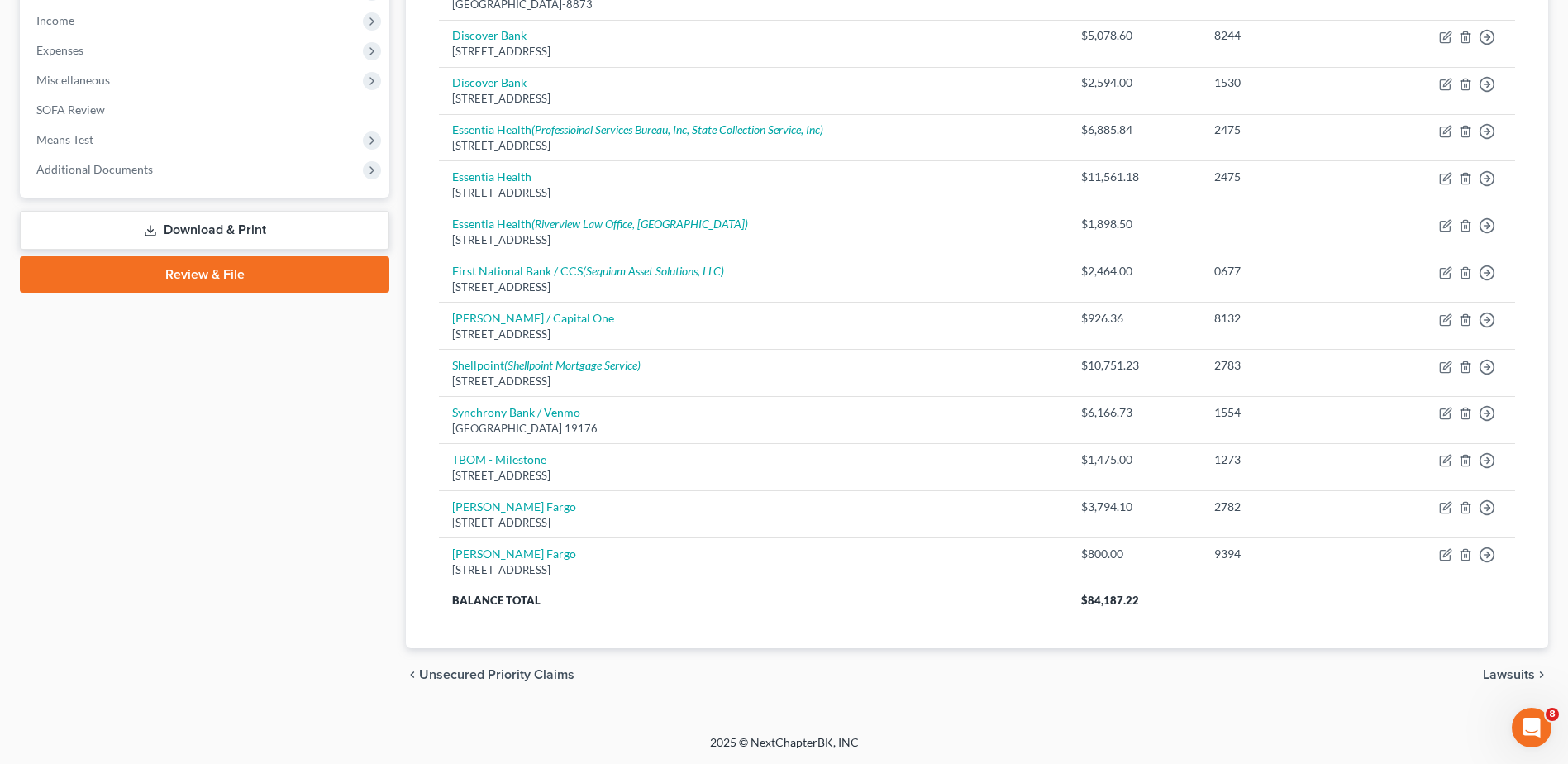
click at [1519, 679] on span "Lawsuits" at bounding box center [1509, 674] width 53 height 13
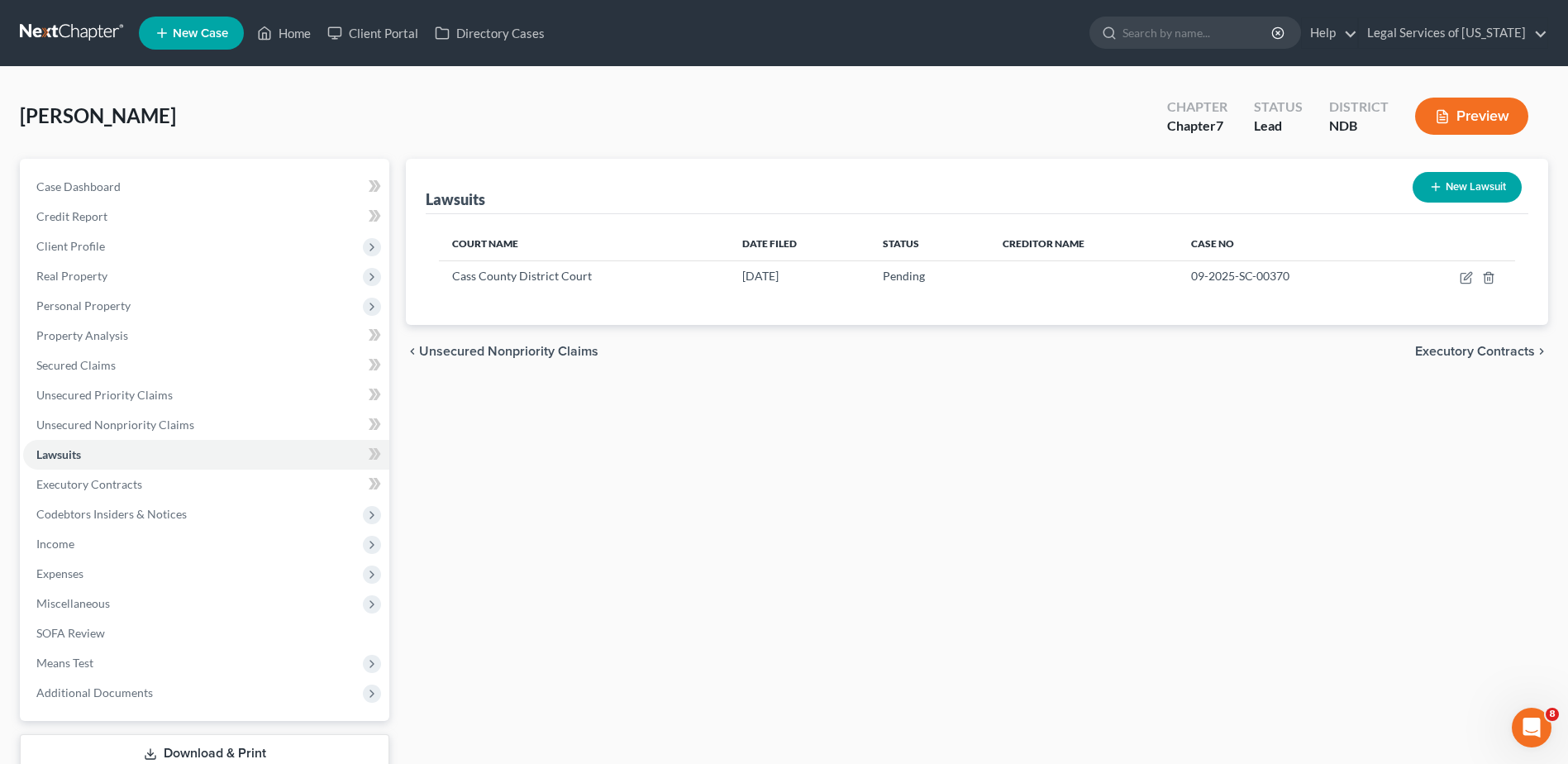
click at [1466, 350] on span "Executory Contracts" at bounding box center [1475, 351] width 120 height 13
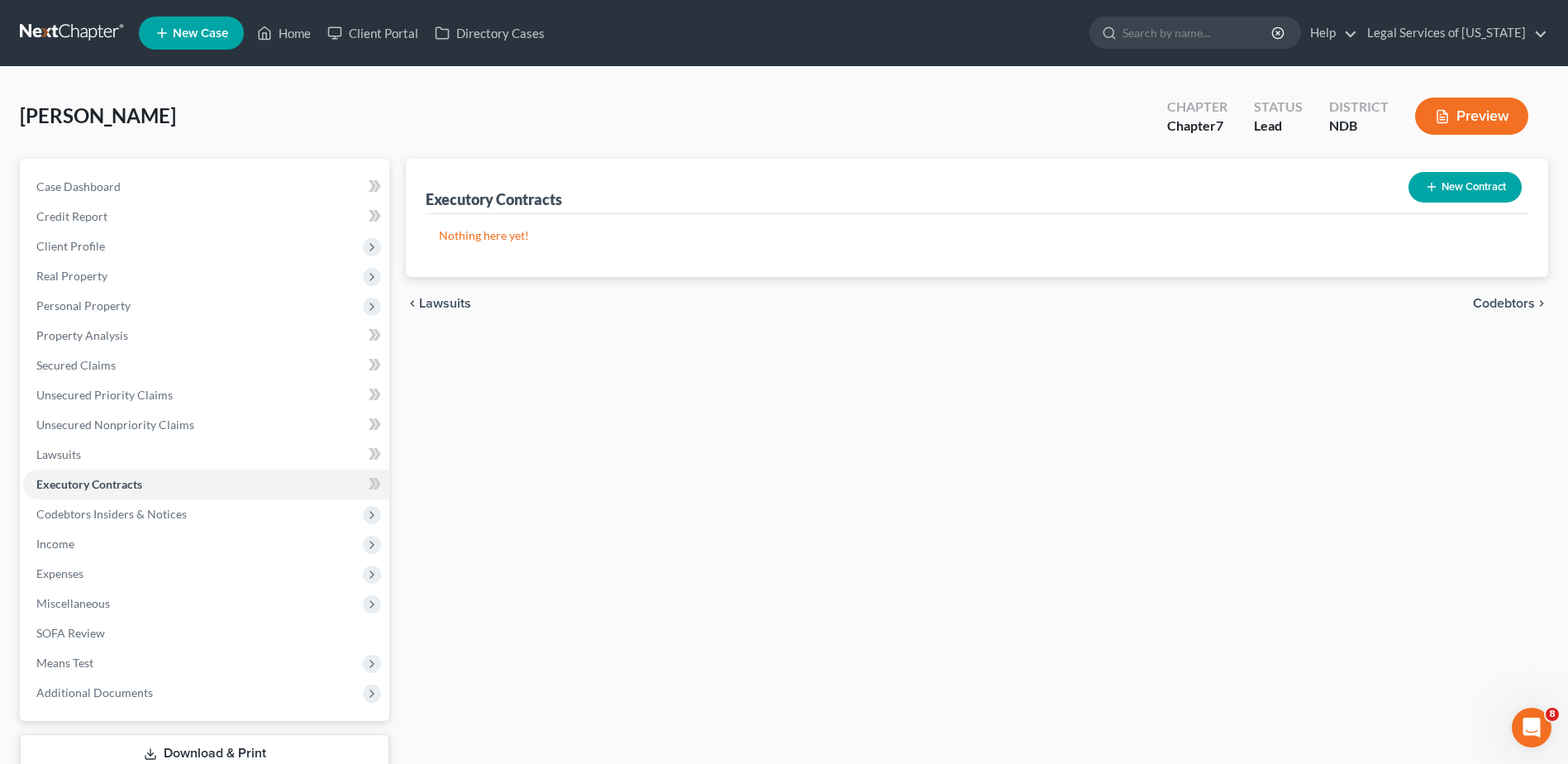
click at [1497, 310] on span "Codebtors" at bounding box center [1503, 304] width 62 height 13
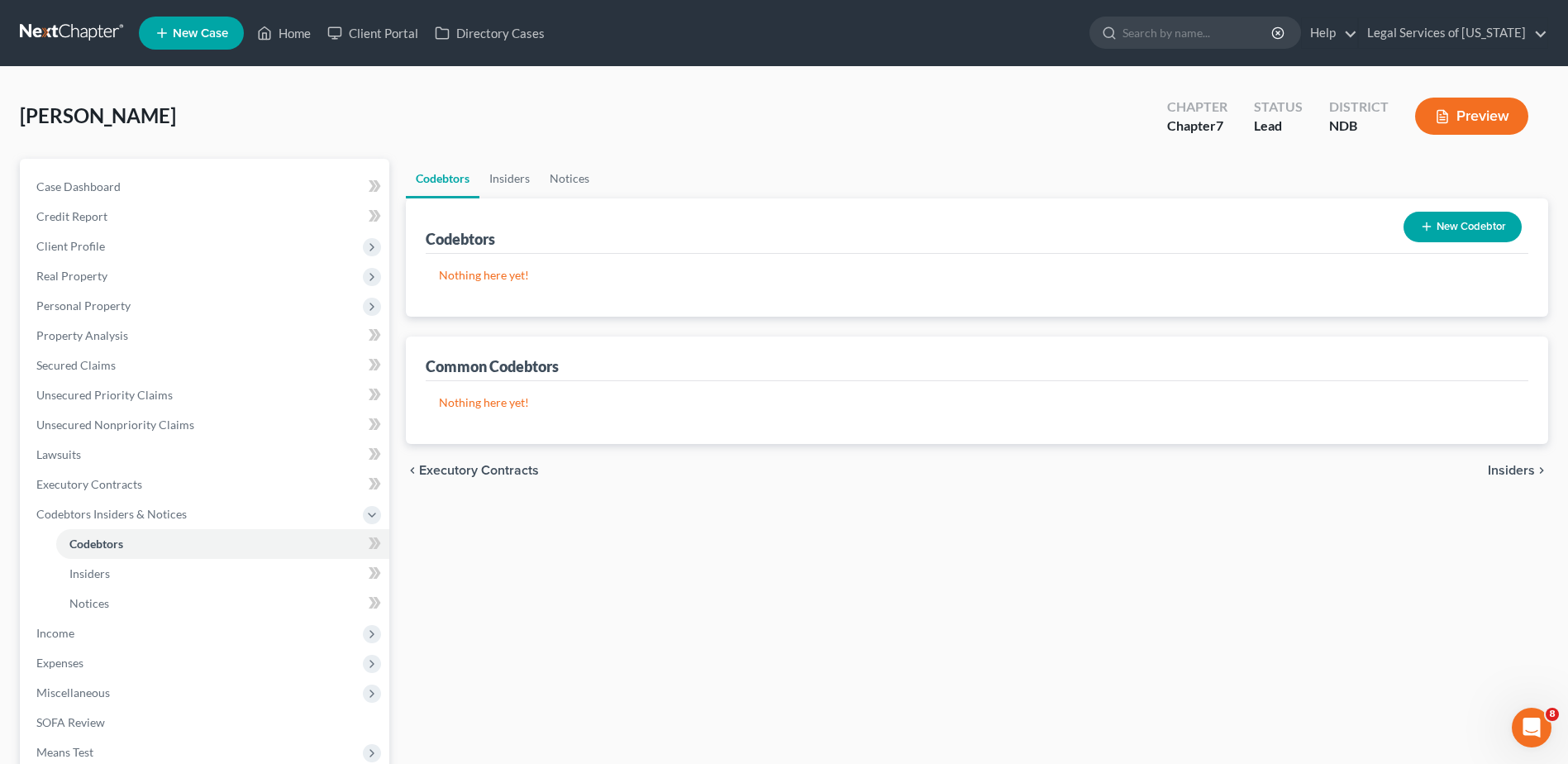
click at [1528, 465] on span "Insiders" at bounding box center [1511, 471] width 47 height 13
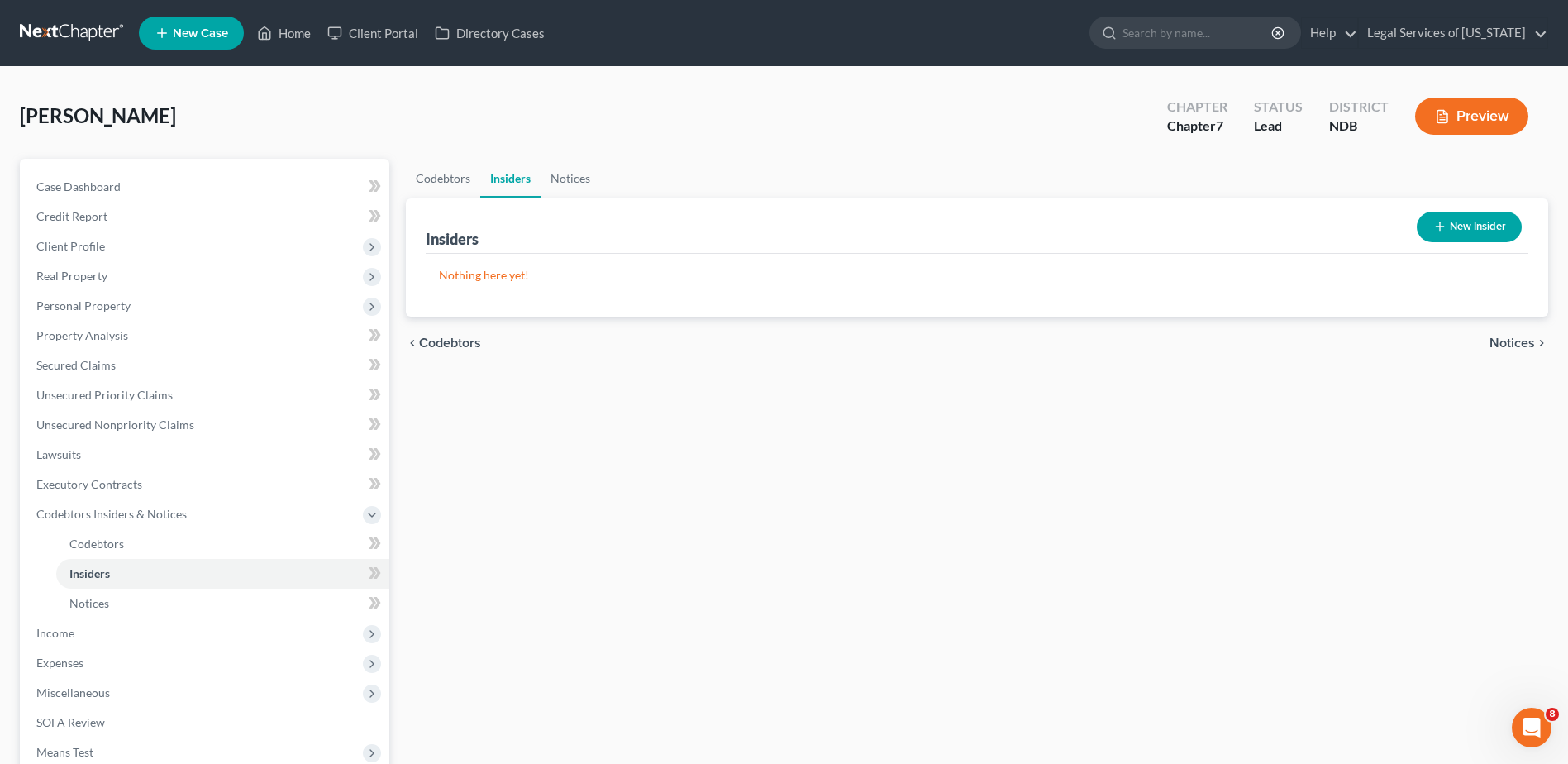
click at [1508, 342] on span "Notices" at bounding box center [1513, 343] width 46 height 13
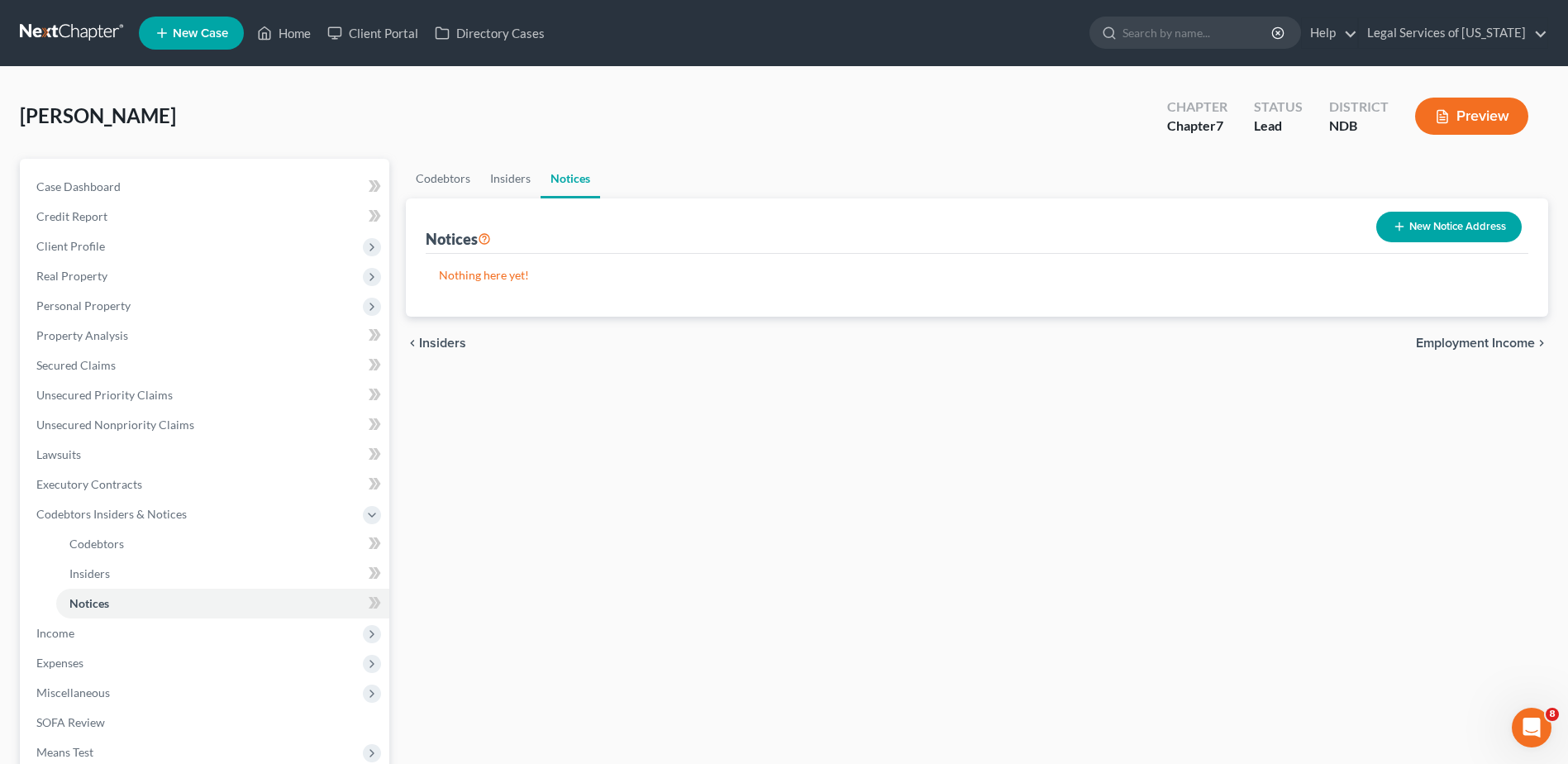
click at [1502, 350] on span "Employment Income" at bounding box center [1475, 343] width 119 height 13
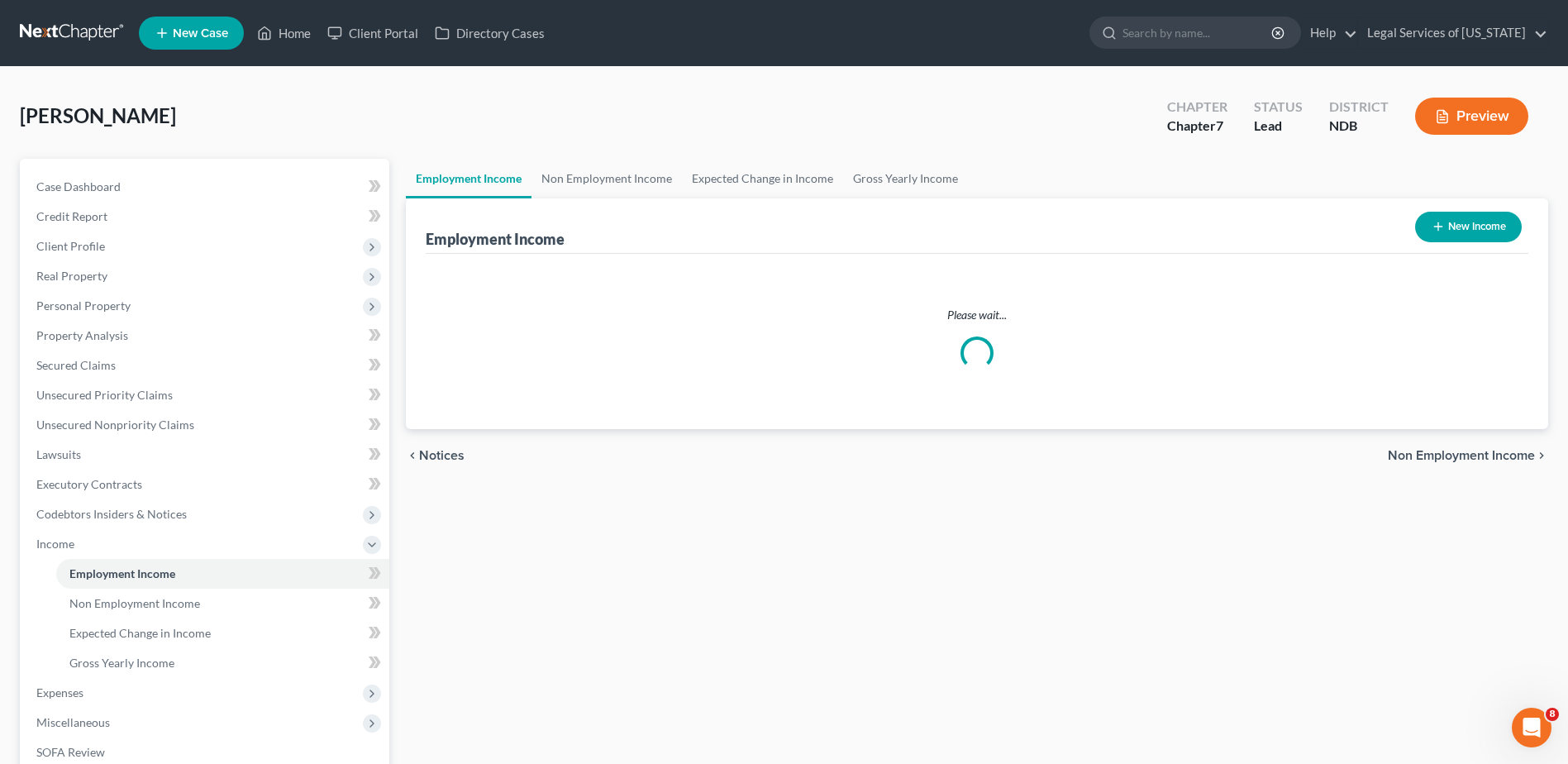
click at [1502, 346] on div "Please wait..." at bounding box center [977, 341] width 1103 height 175
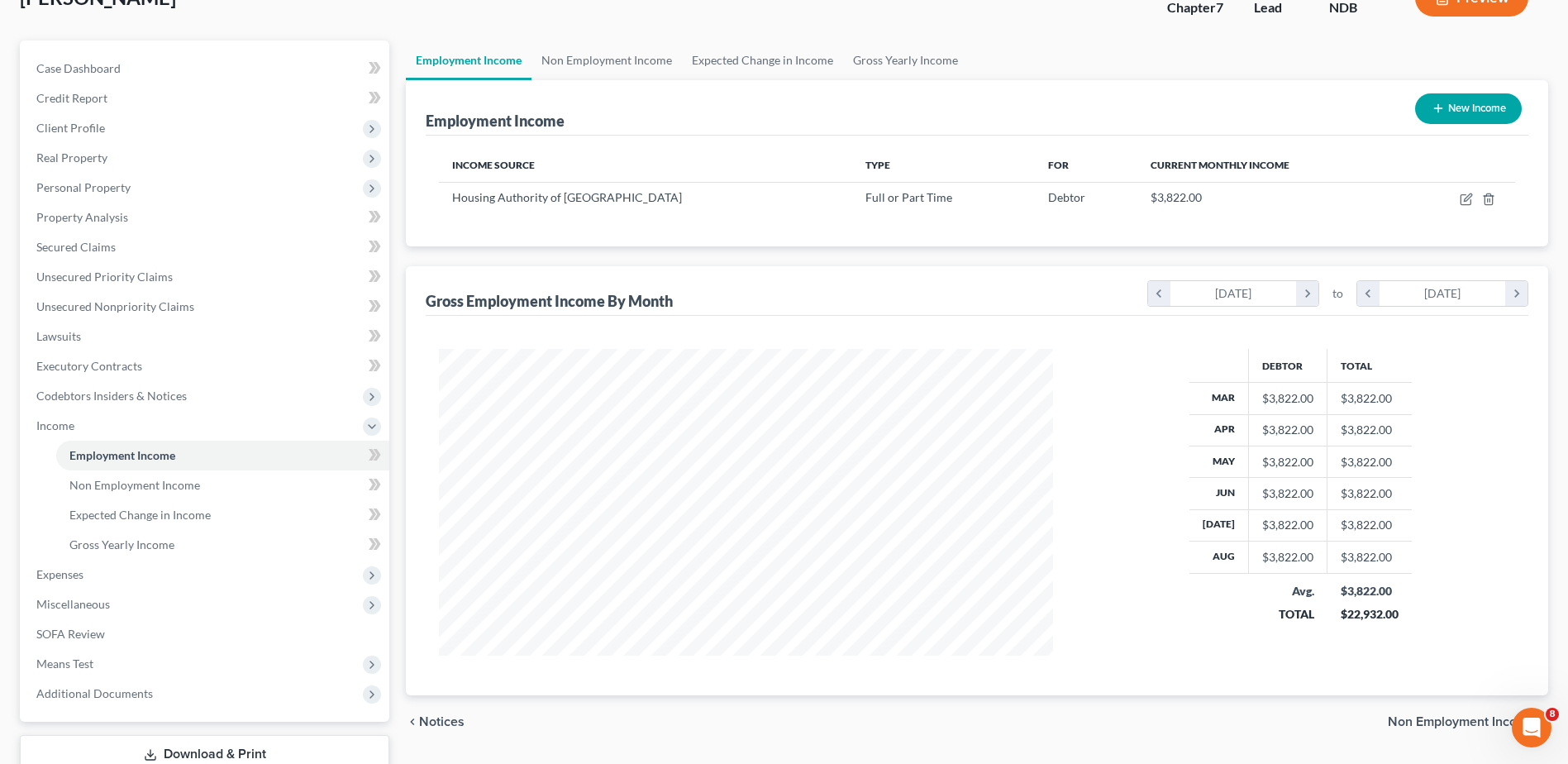
scroll to position [234, 0]
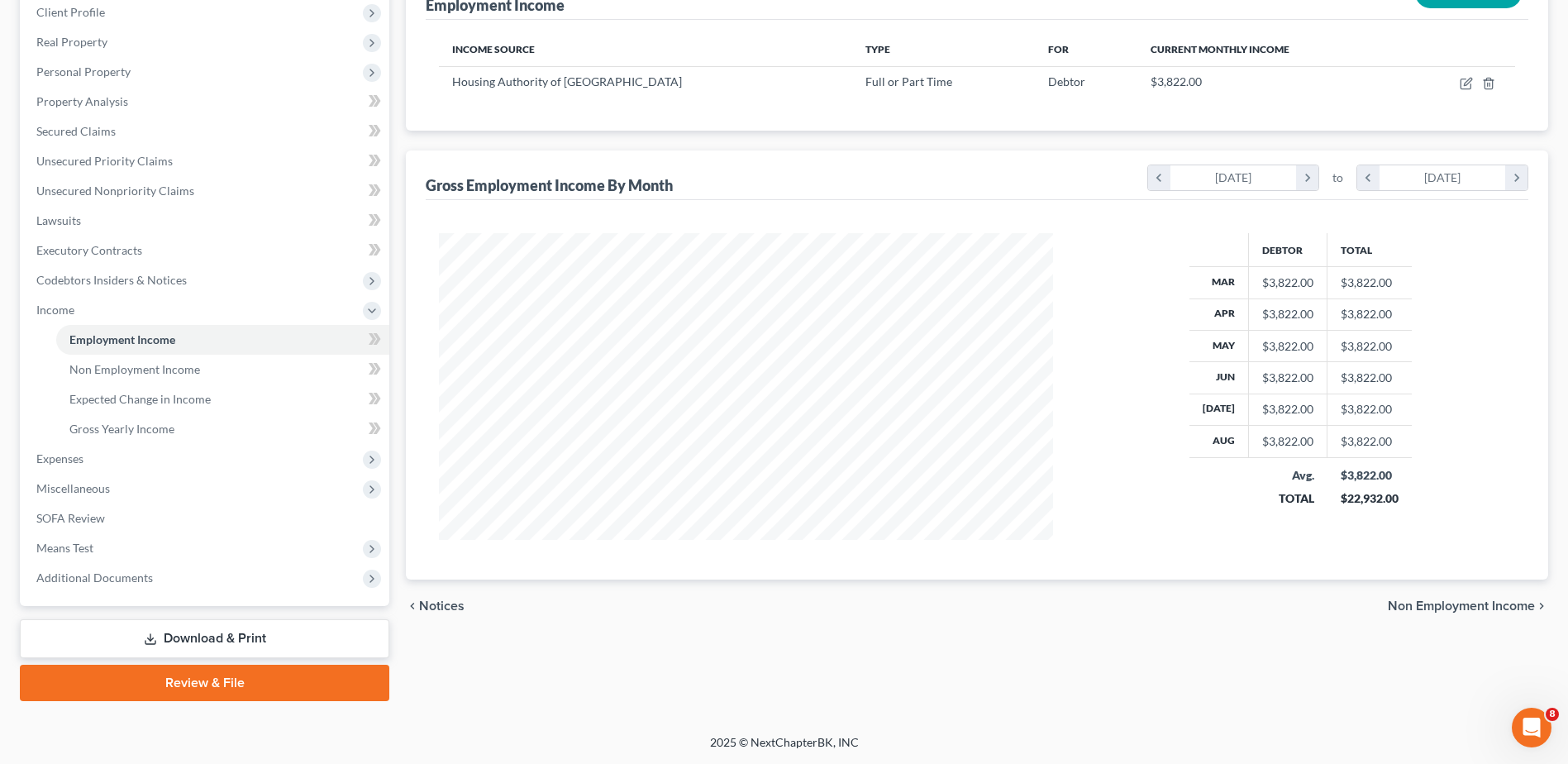
click at [1448, 605] on span "Non Employment Income" at bounding box center [1461, 606] width 147 height 13
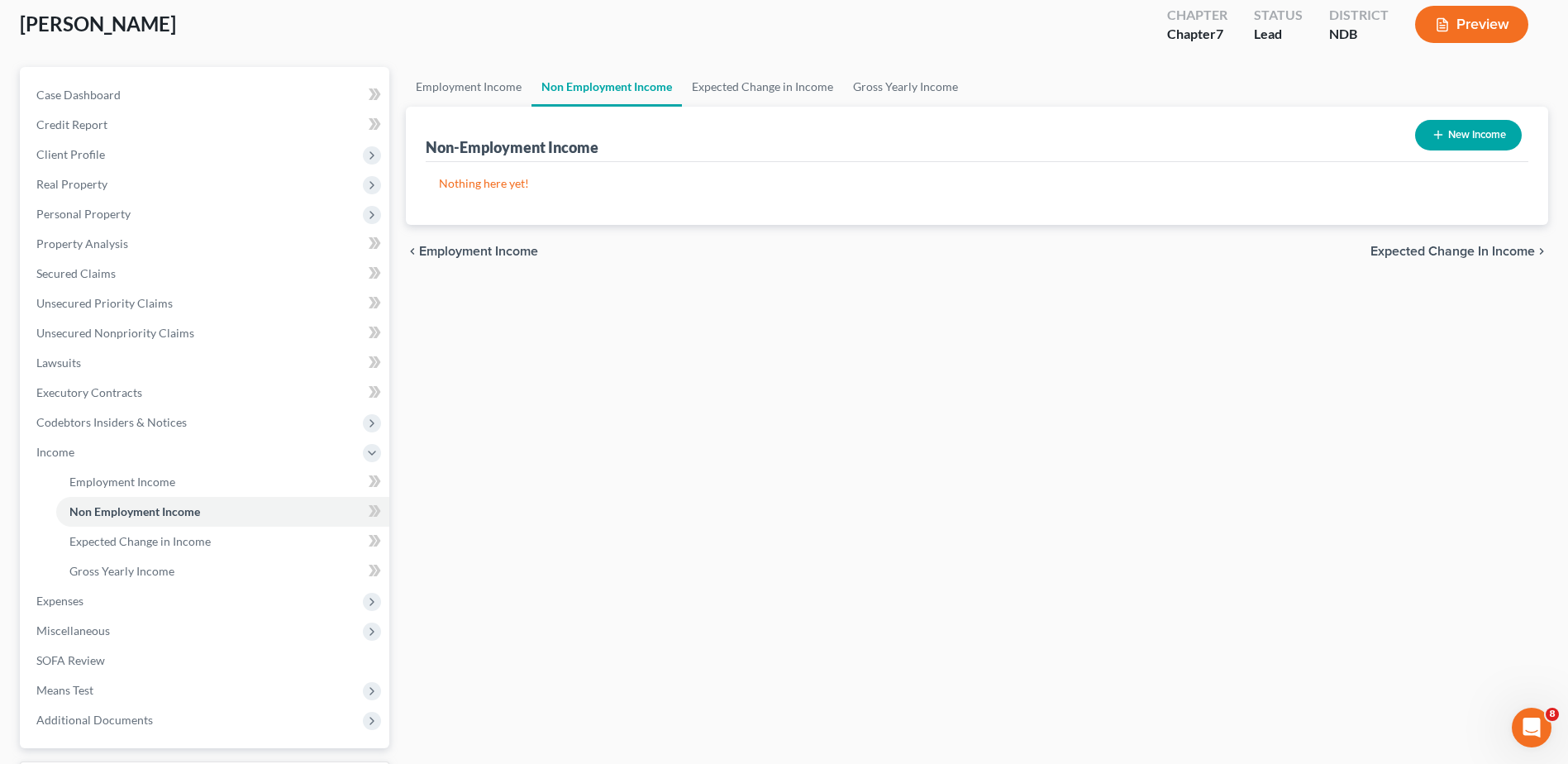
scroll to position [234, 0]
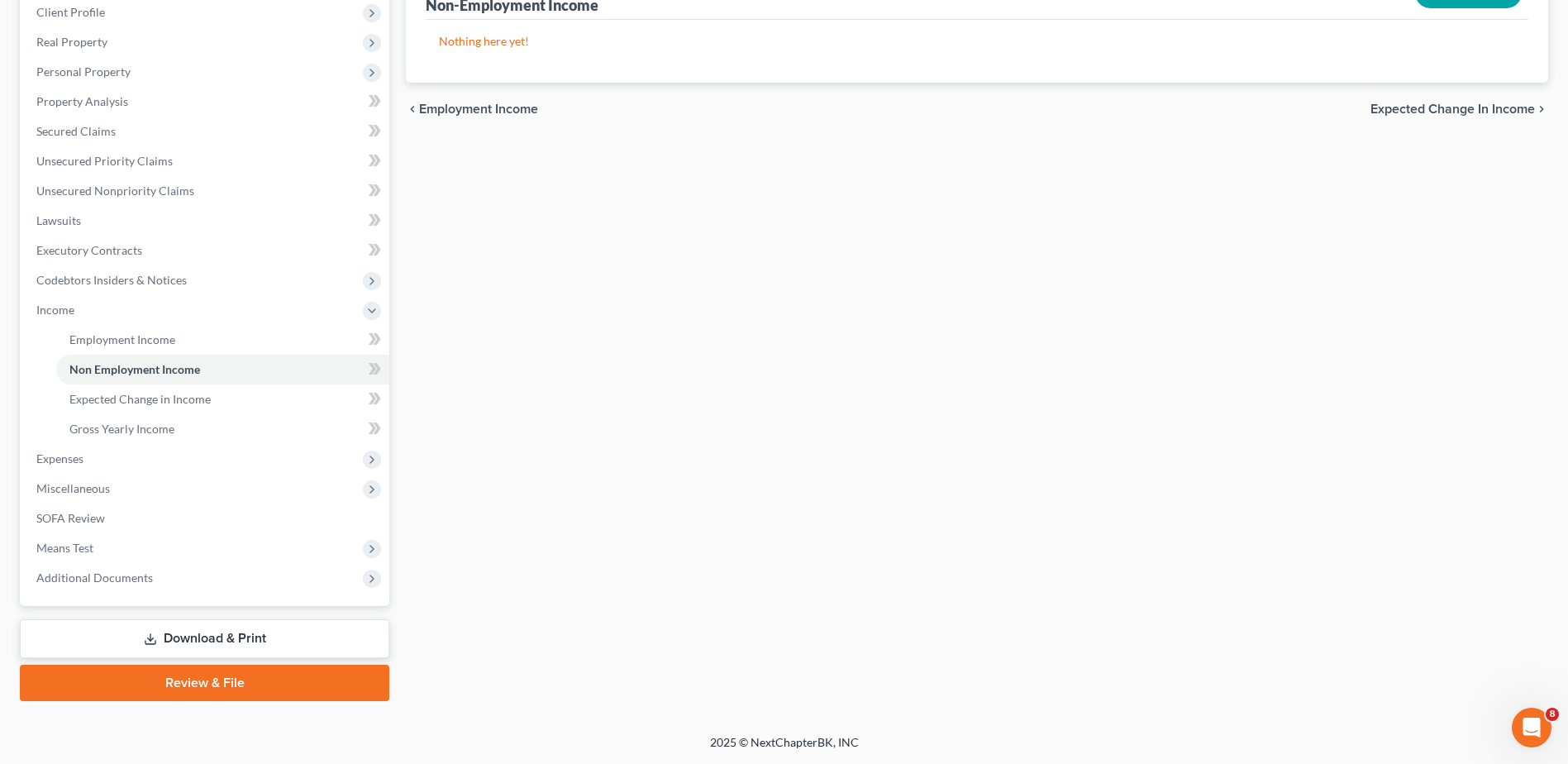
click at [219, 690] on link "Review & File" at bounding box center [204, 683] width 370 height 36
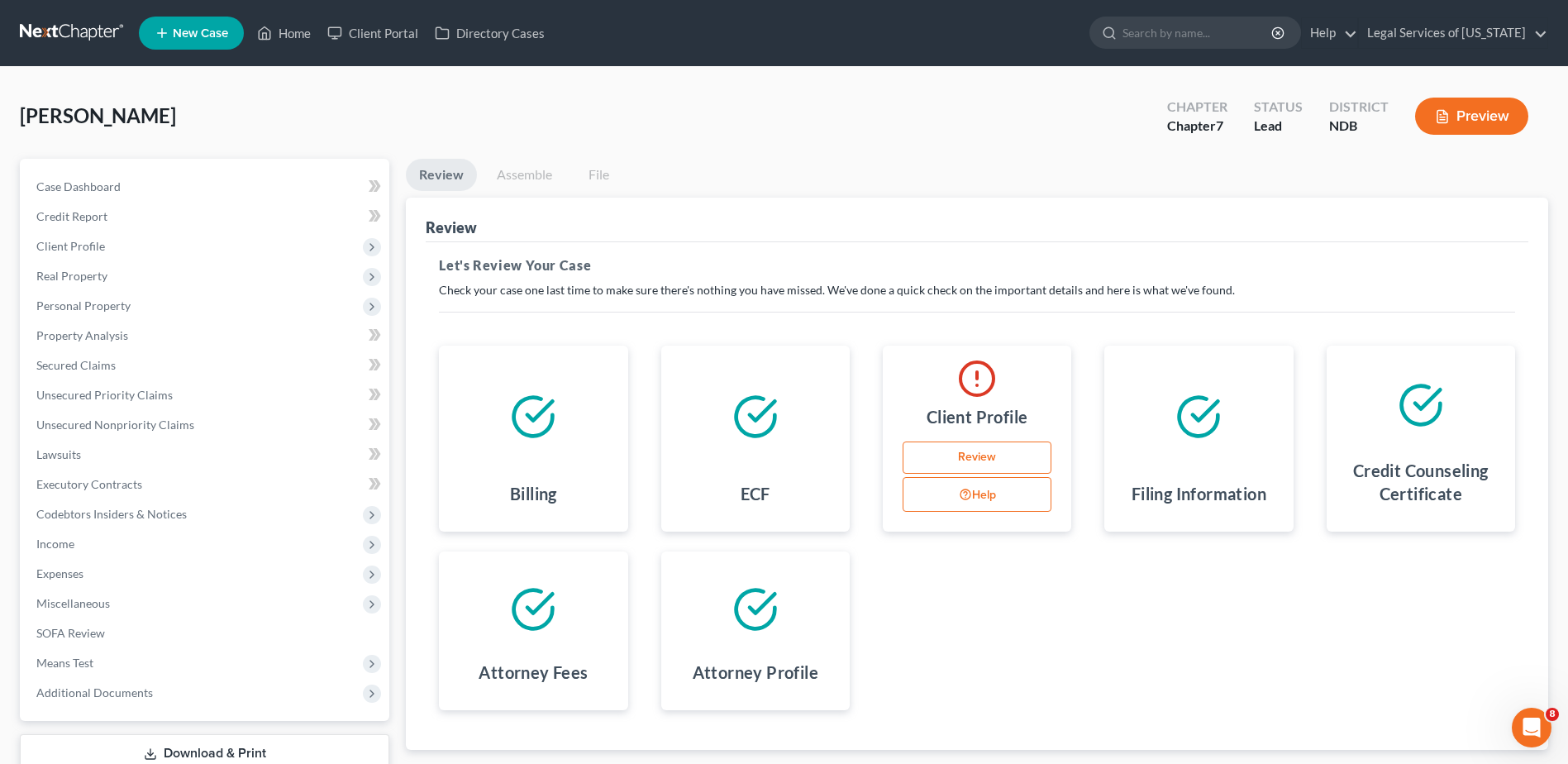
click at [993, 457] on link "Review" at bounding box center [977, 457] width 149 height 33
select select "3"
select select "0"
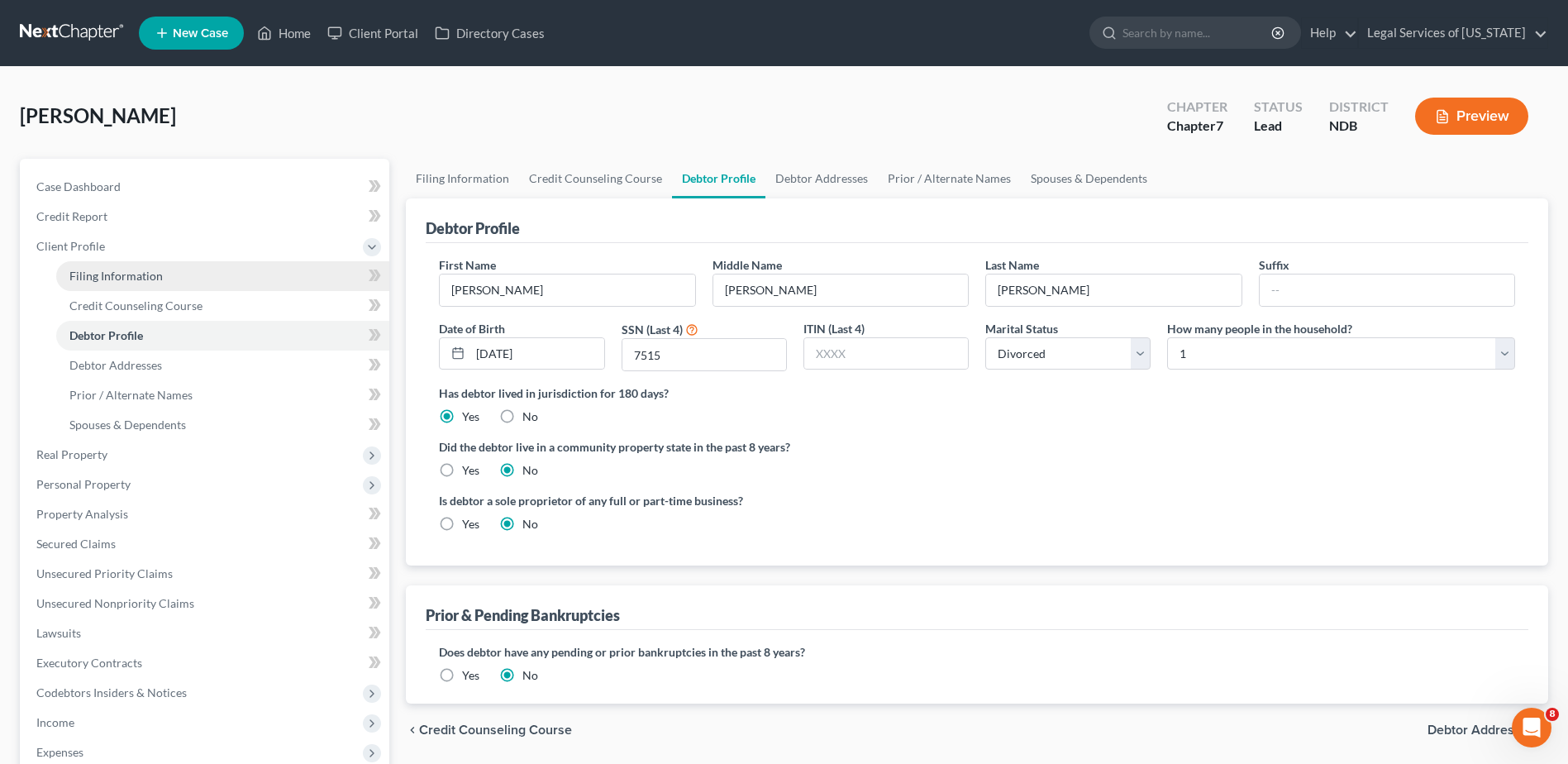
click at [132, 273] on span "Filing Information" at bounding box center [117, 275] width 94 height 14
select select "1"
select select "0"
select select "60"
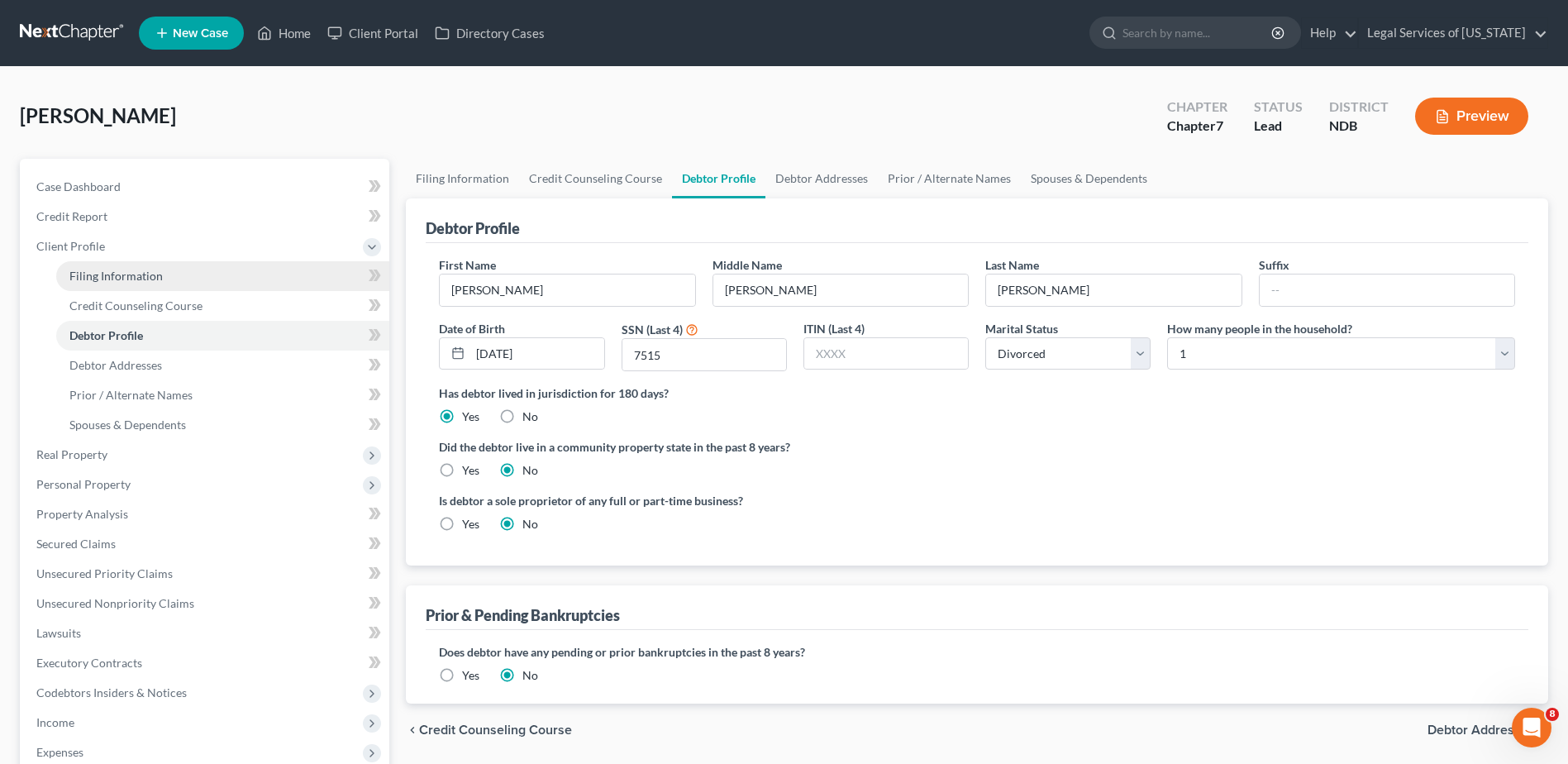
select select "2"
select select "29"
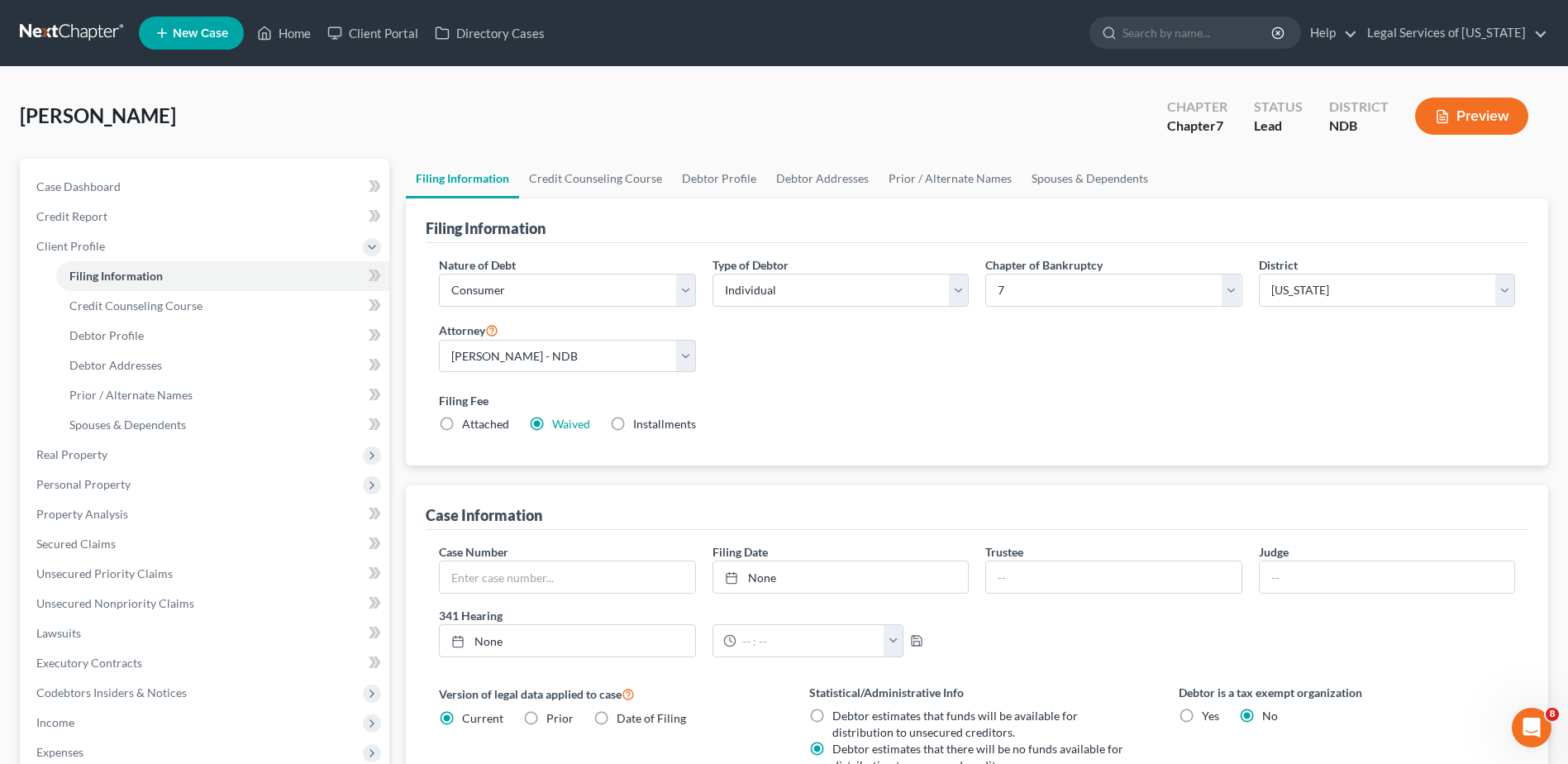
click at [462, 427] on label "Attached" at bounding box center [485, 423] width 47 height 16
click at [469, 427] on input "Attached" at bounding box center [474, 420] width 11 height 11
radio input "true"
radio input "false"
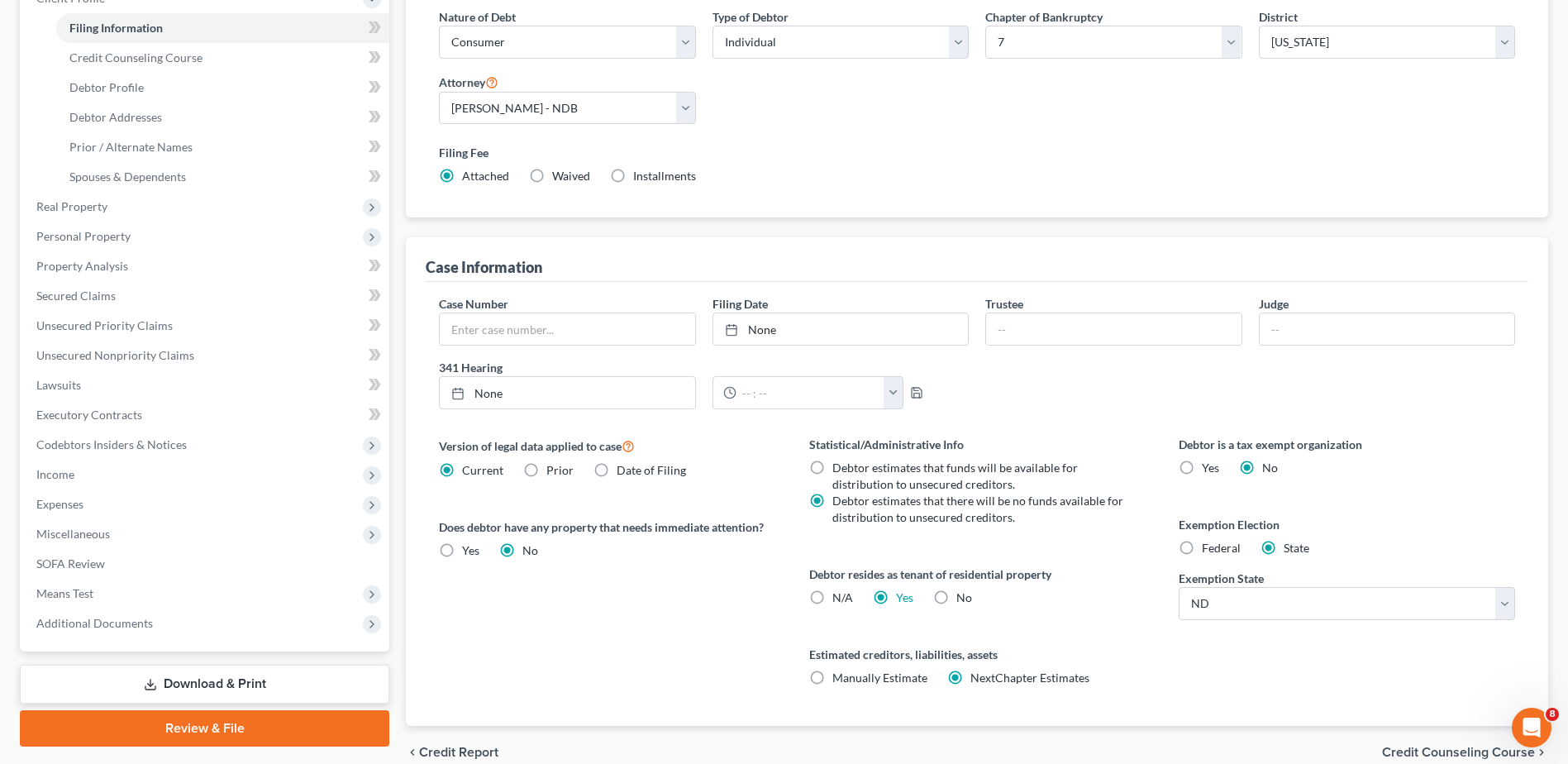
scroll to position [326, 0]
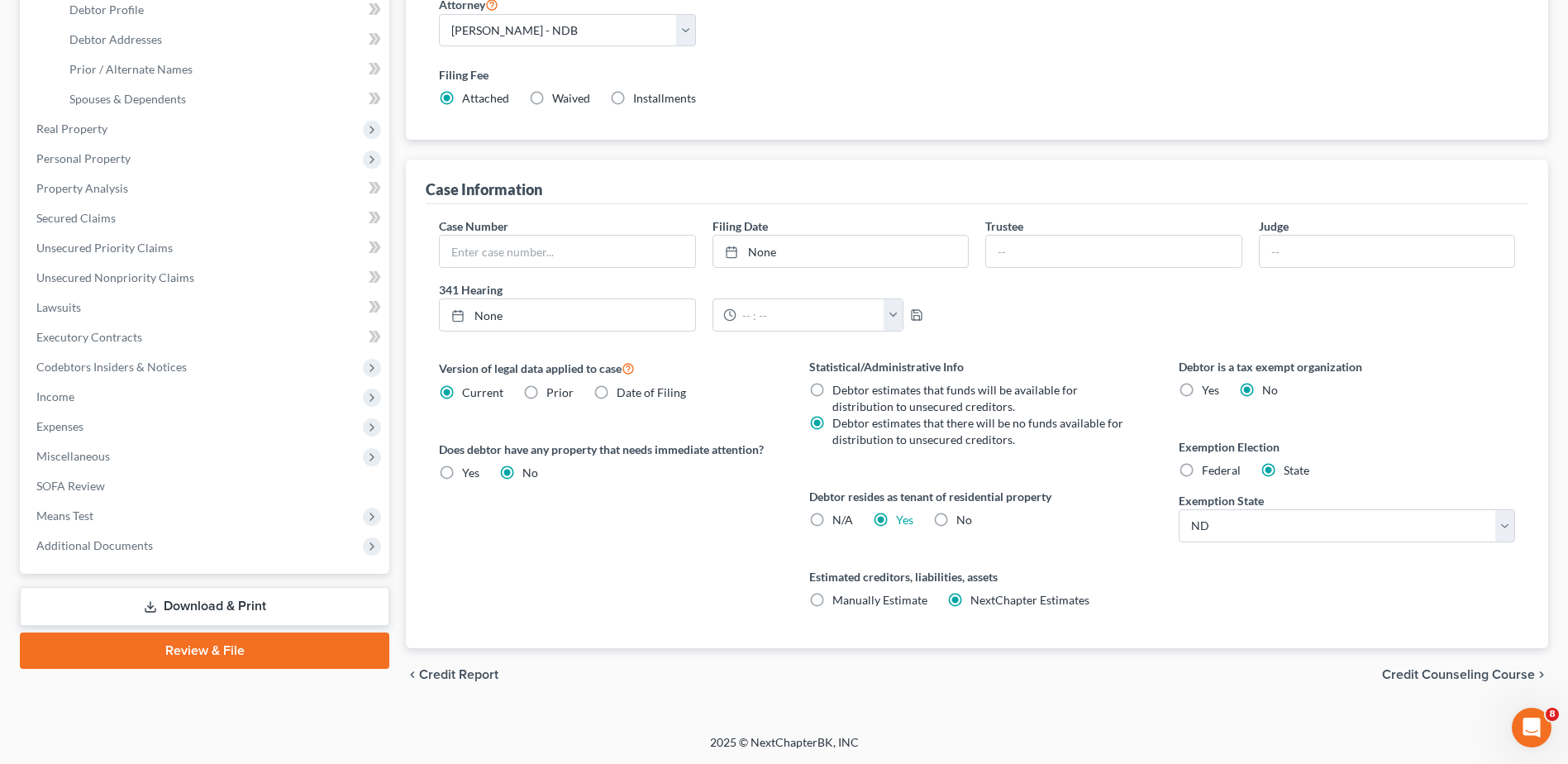
click at [1426, 678] on span "Credit Counseling Course" at bounding box center [1458, 674] width 153 height 13
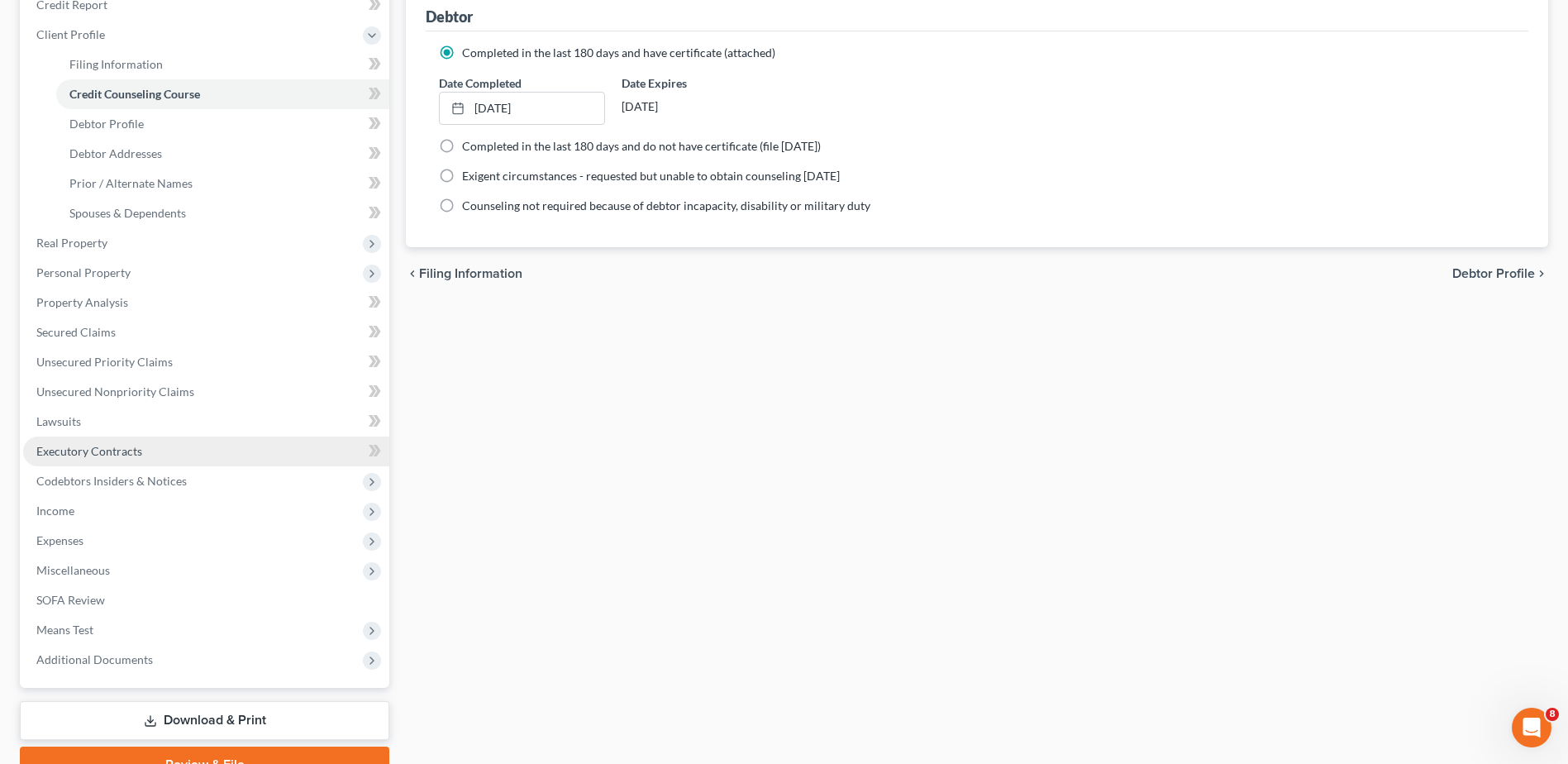
scroll to position [293, 0]
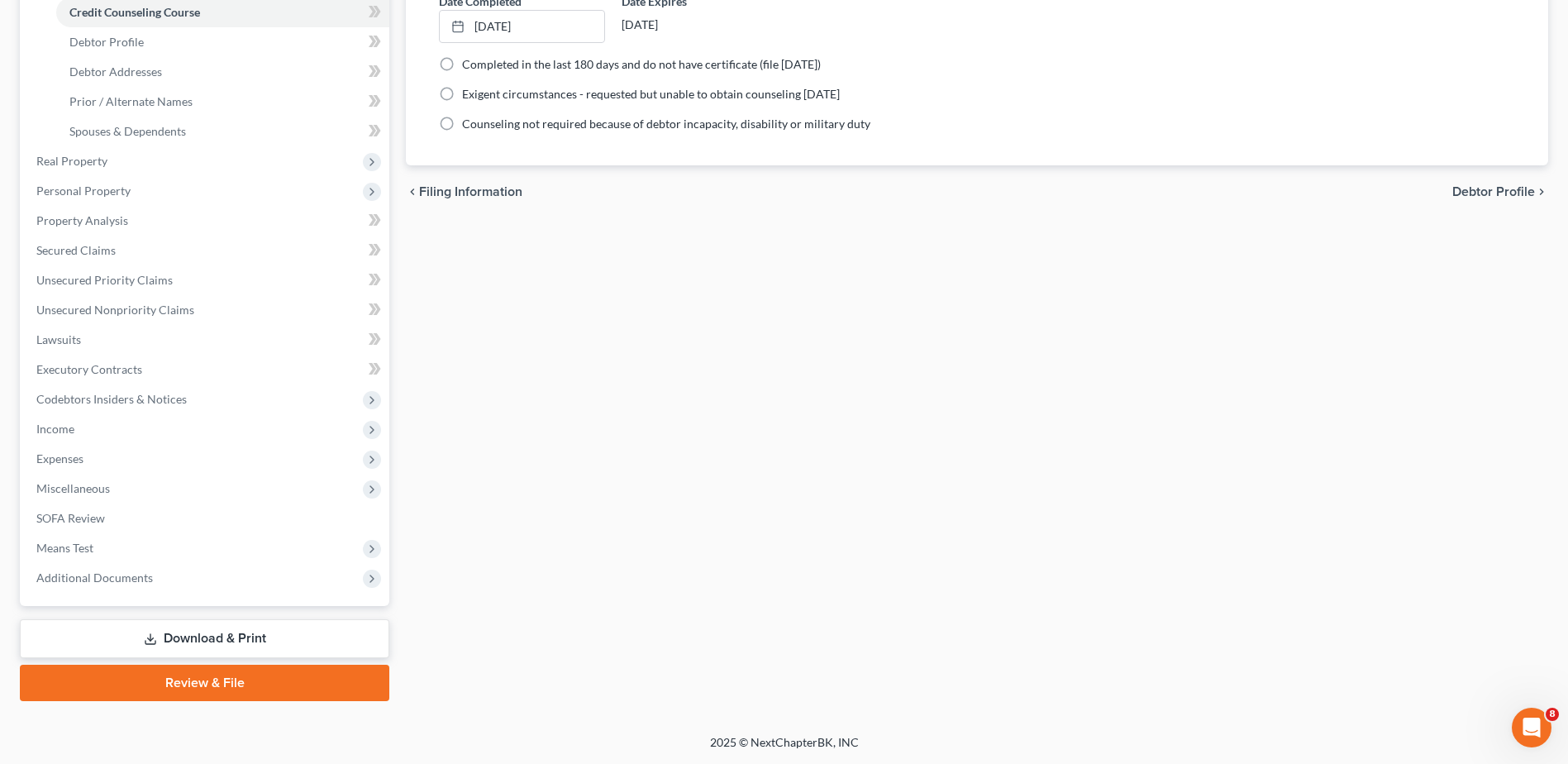
click at [204, 686] on link "Review & File" at bounding box center [204, 683] width 370 height 36
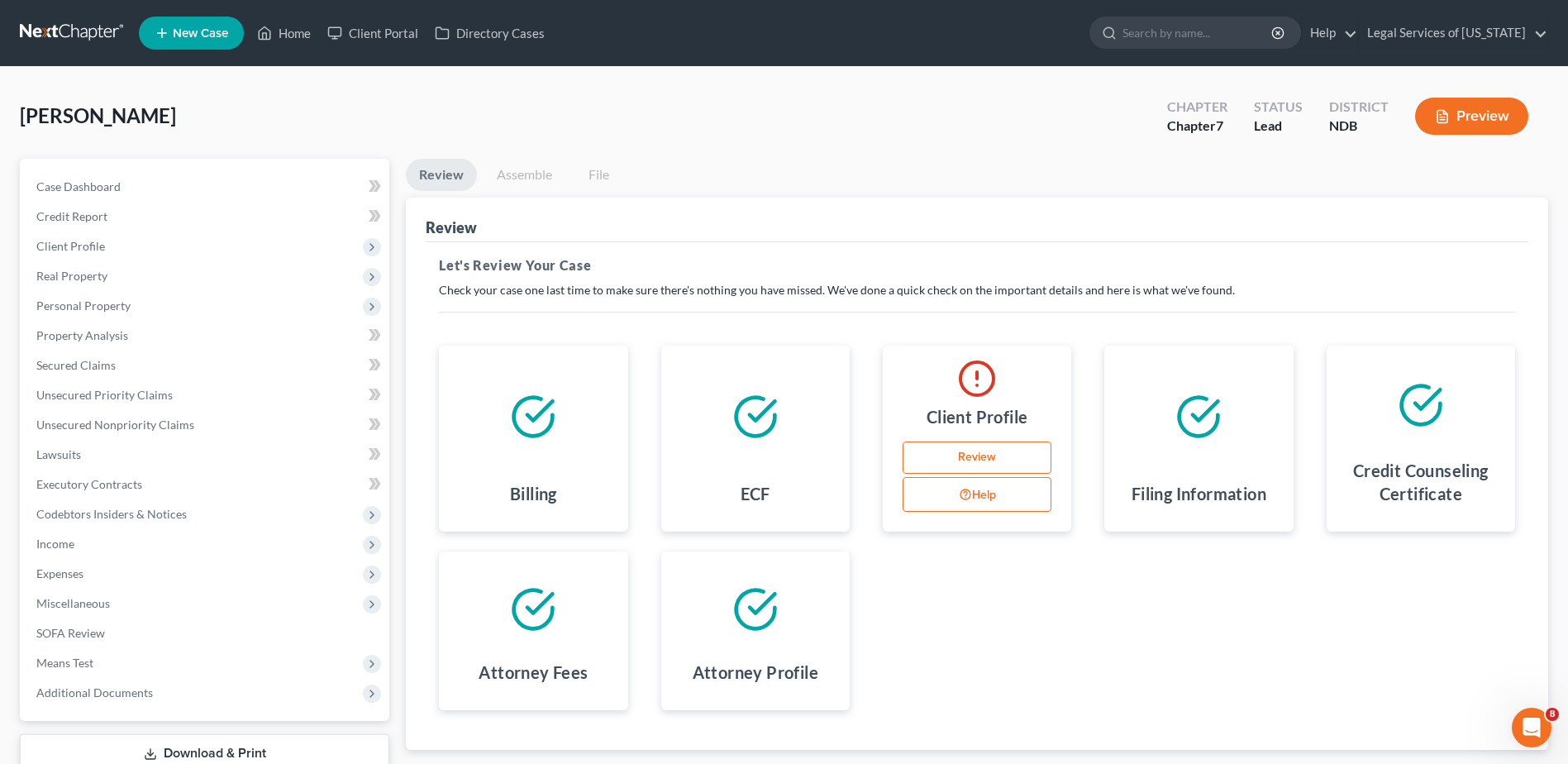
click at [960, 408] on h4 "Client Profile" at bounding box center [977, 416] width 101 height 23
click at [982, 460] on link "Review" at bounding box center [977, 457] width 149 height 33
select select "3"
select select "0"
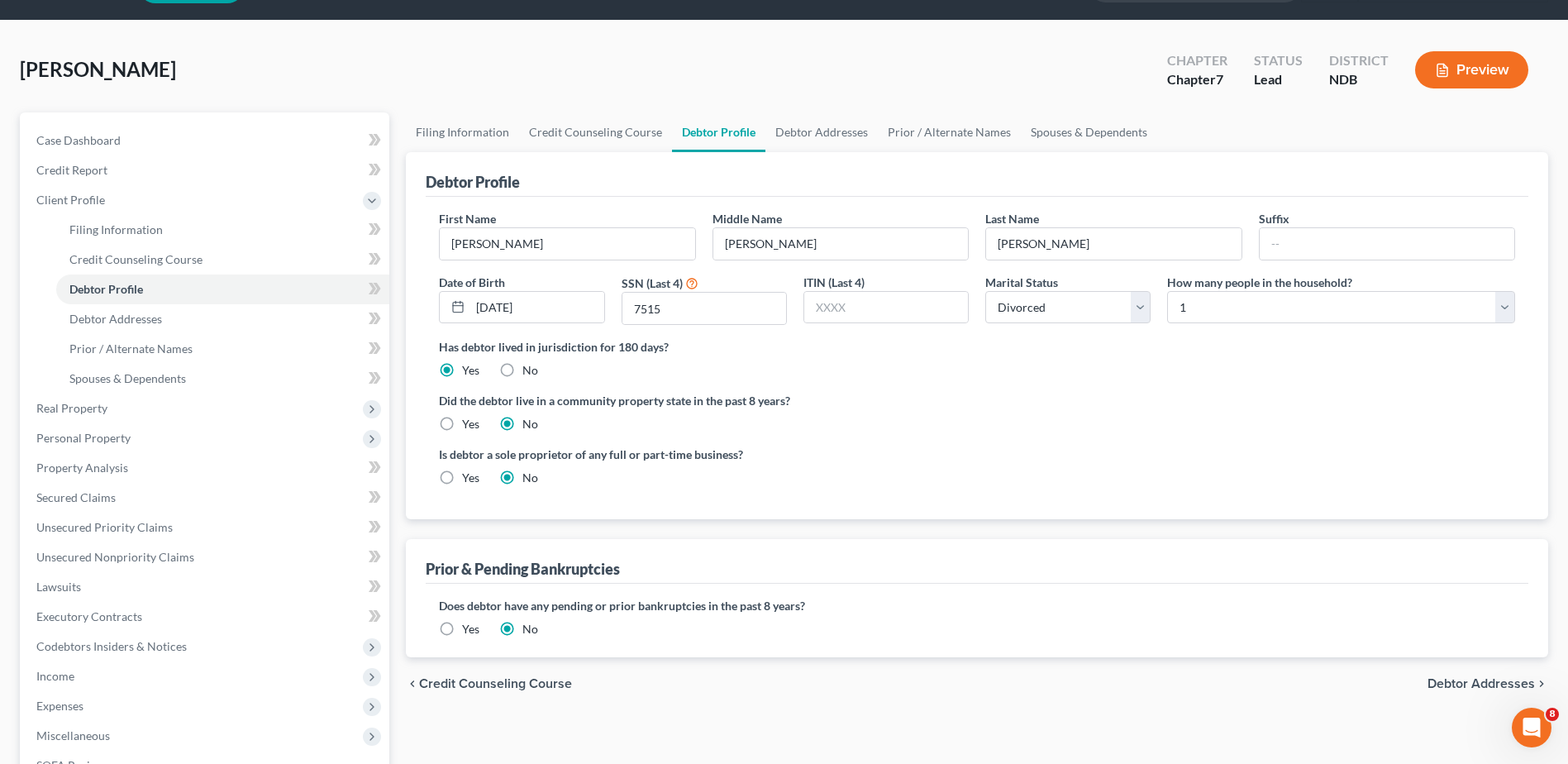
scroll to position [46, 0]
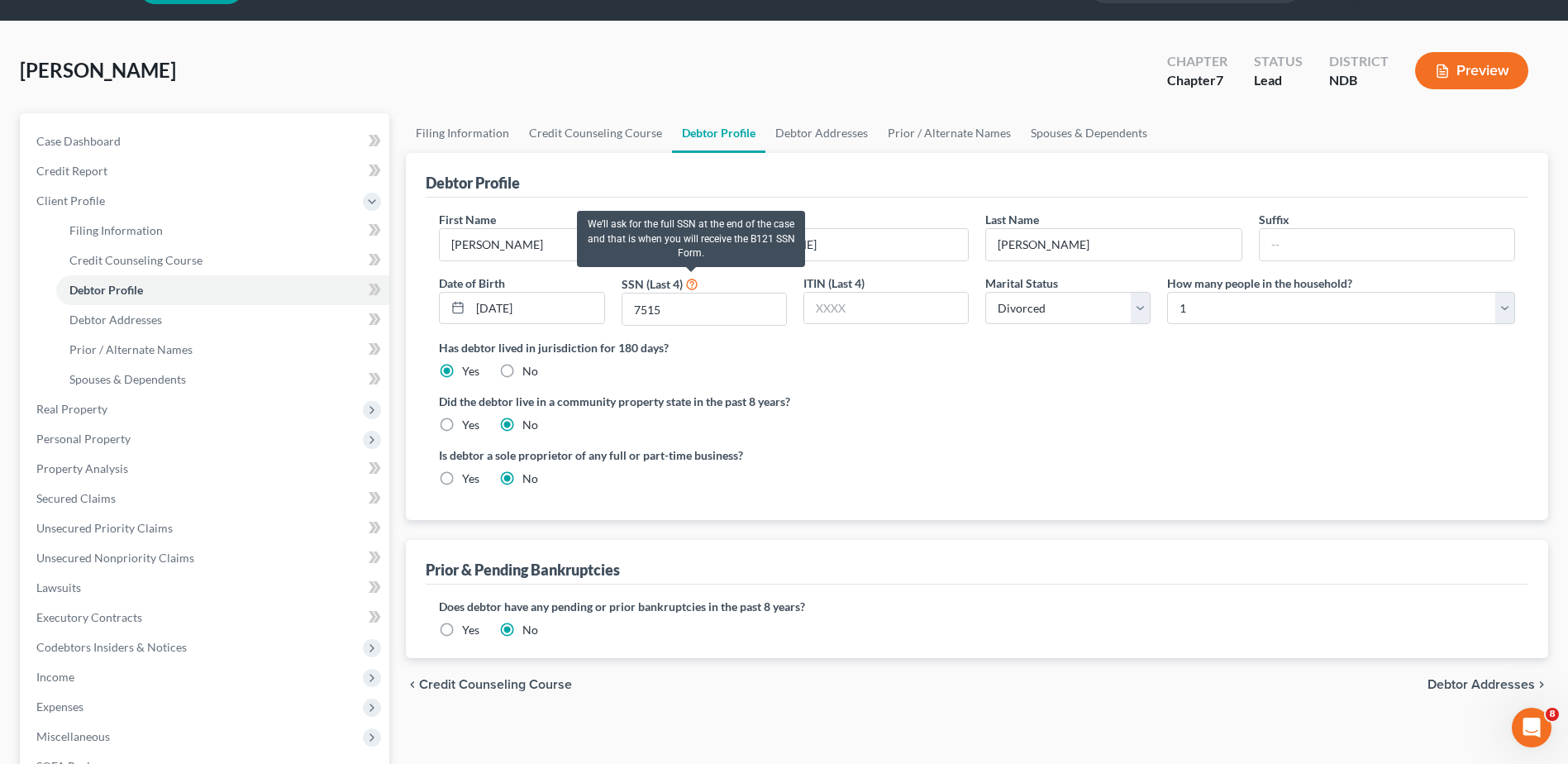
click at [689, 282] on icon at bounding box center [692, 283] width 13 height 15
click at [691, 286] on icon at bounding box center [692, 283] width 13 height 15
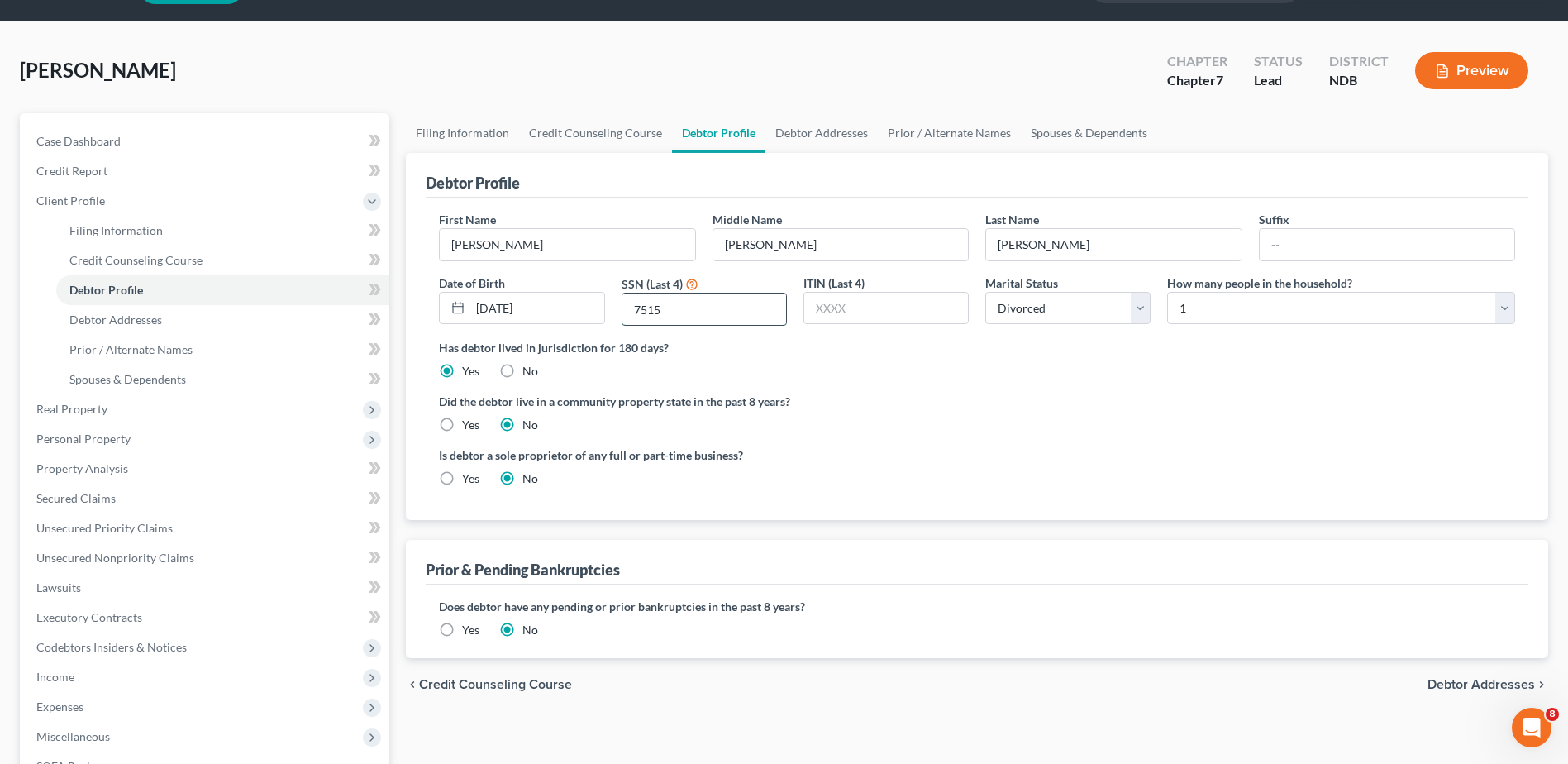
click at [680, 313] on input "7515" at bounding box center [704, 308] width 163 height 32
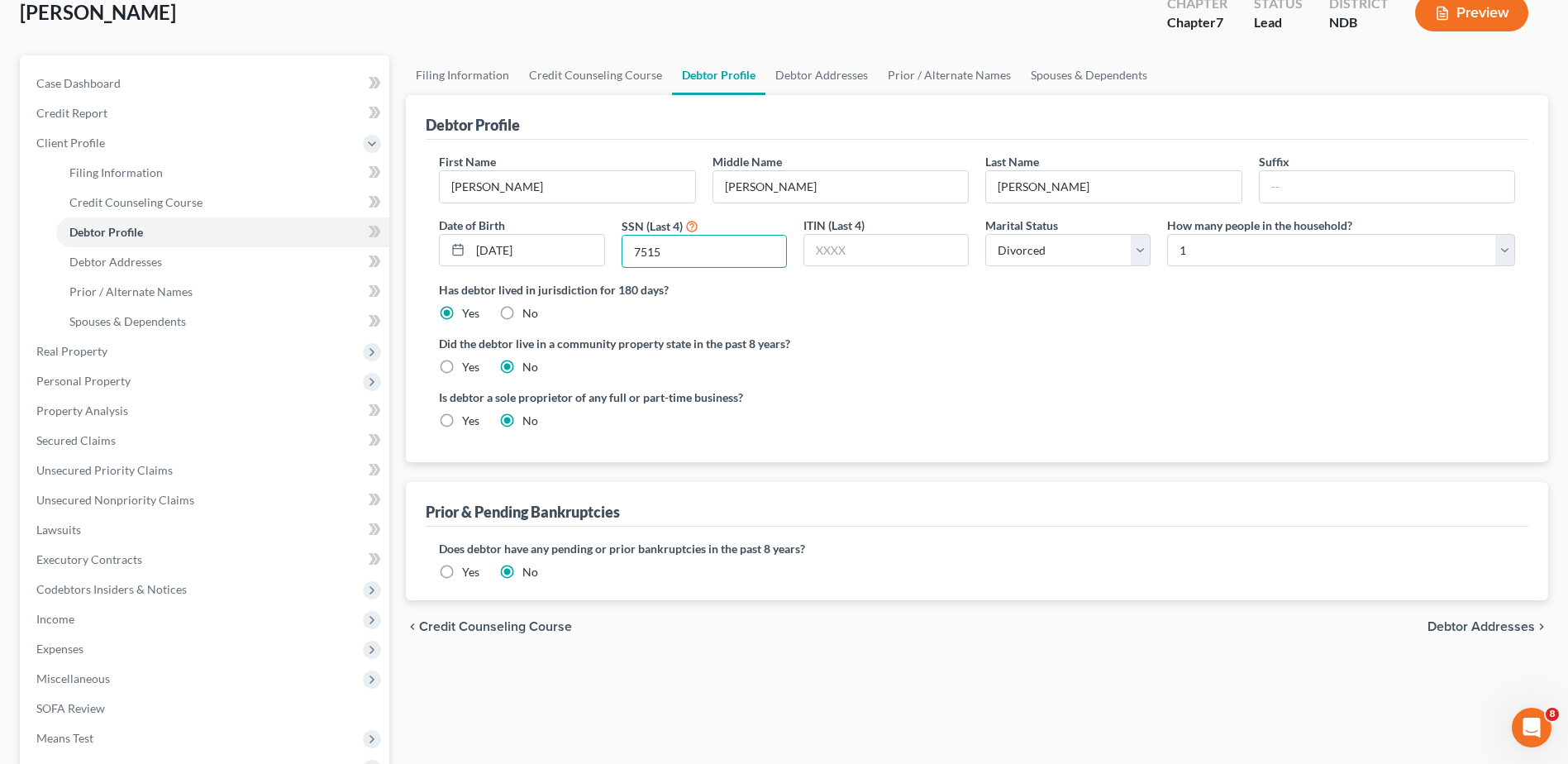
scroll to position [211, 0]
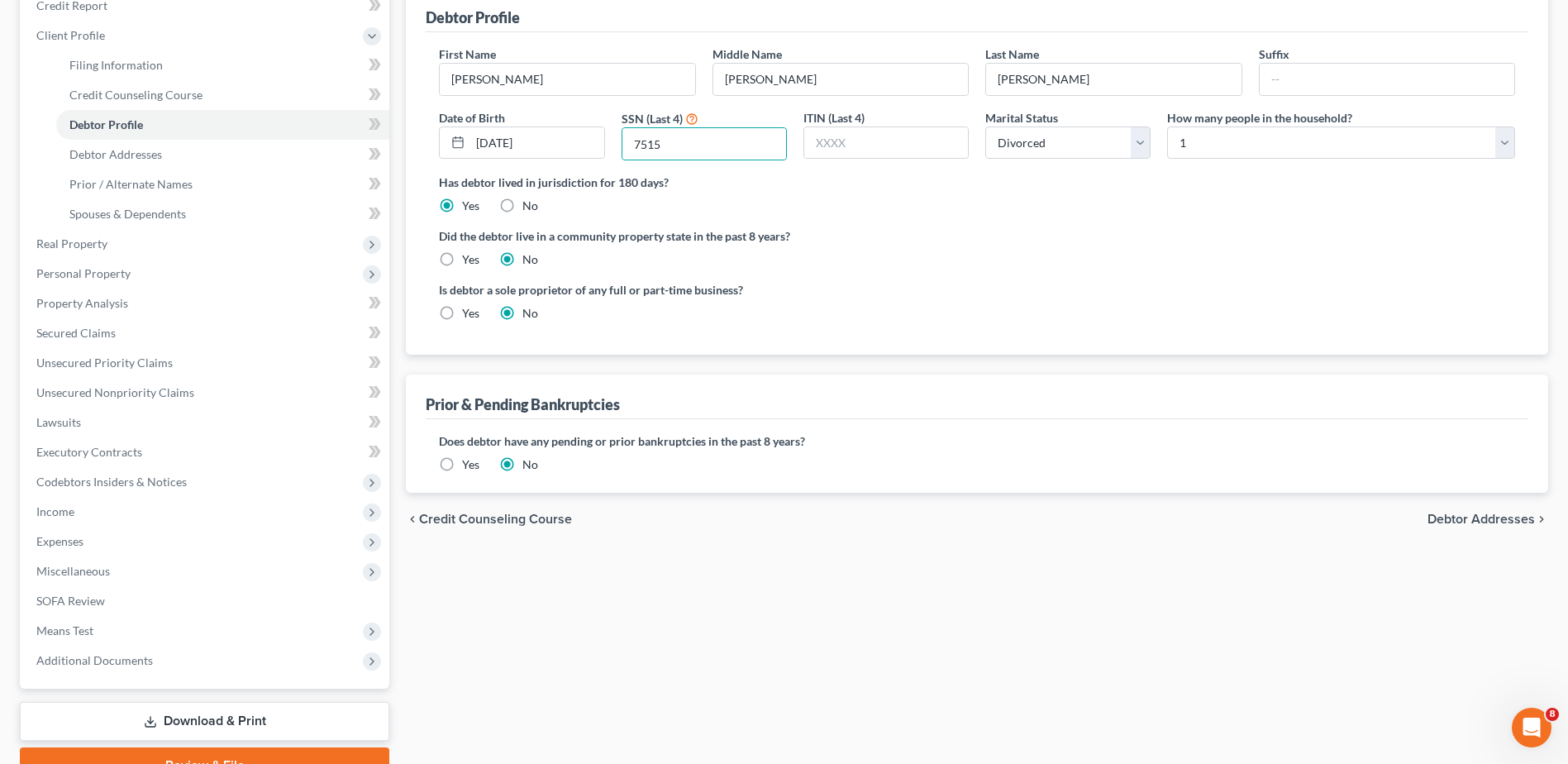
click at [1456, 520] on span "Debtor Addresses" at bounding box center [1481, 520] width 108 height 13
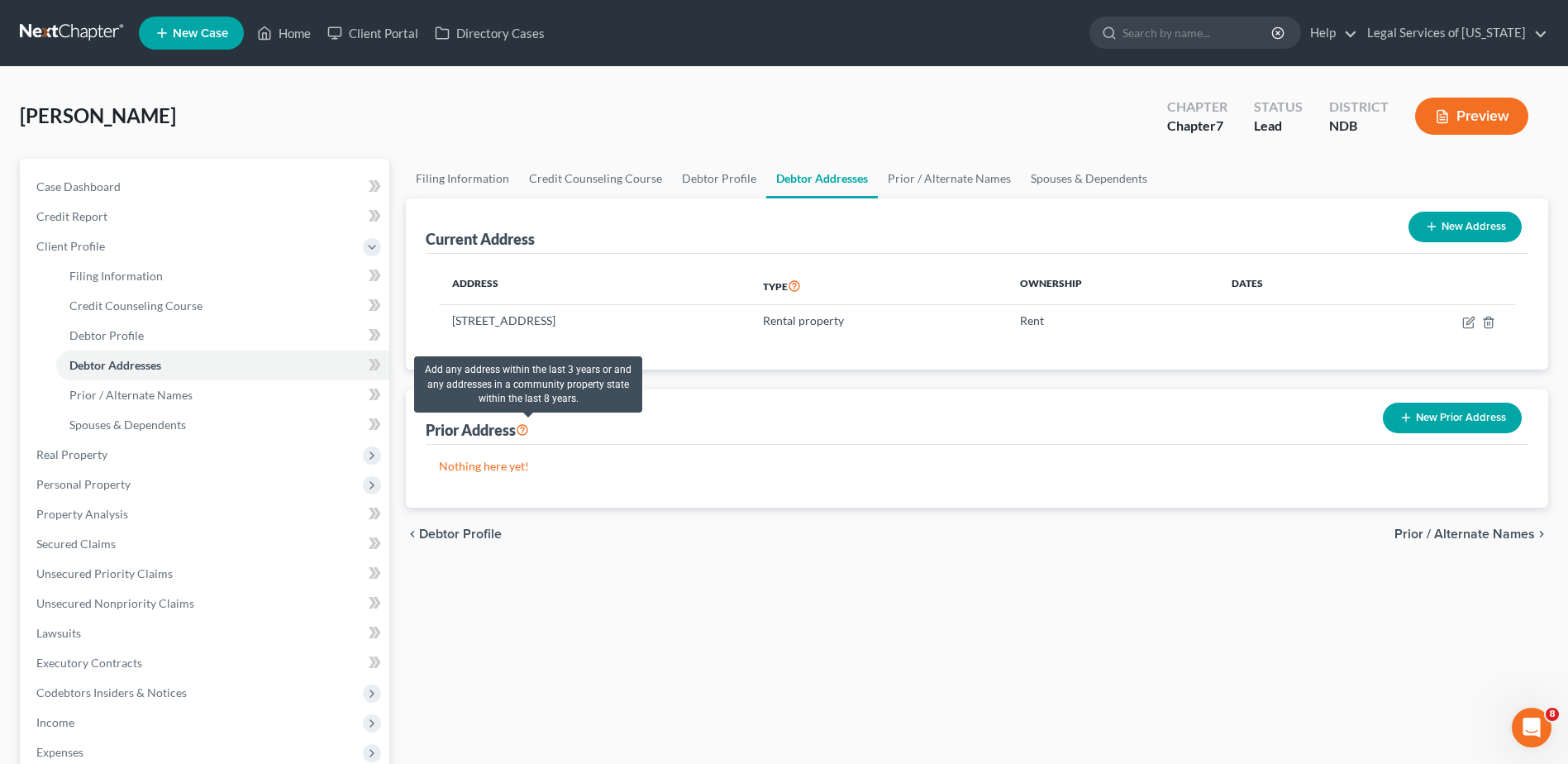
click at [527, 432] on icon at bounding box center [522, 429] width 13 height 15
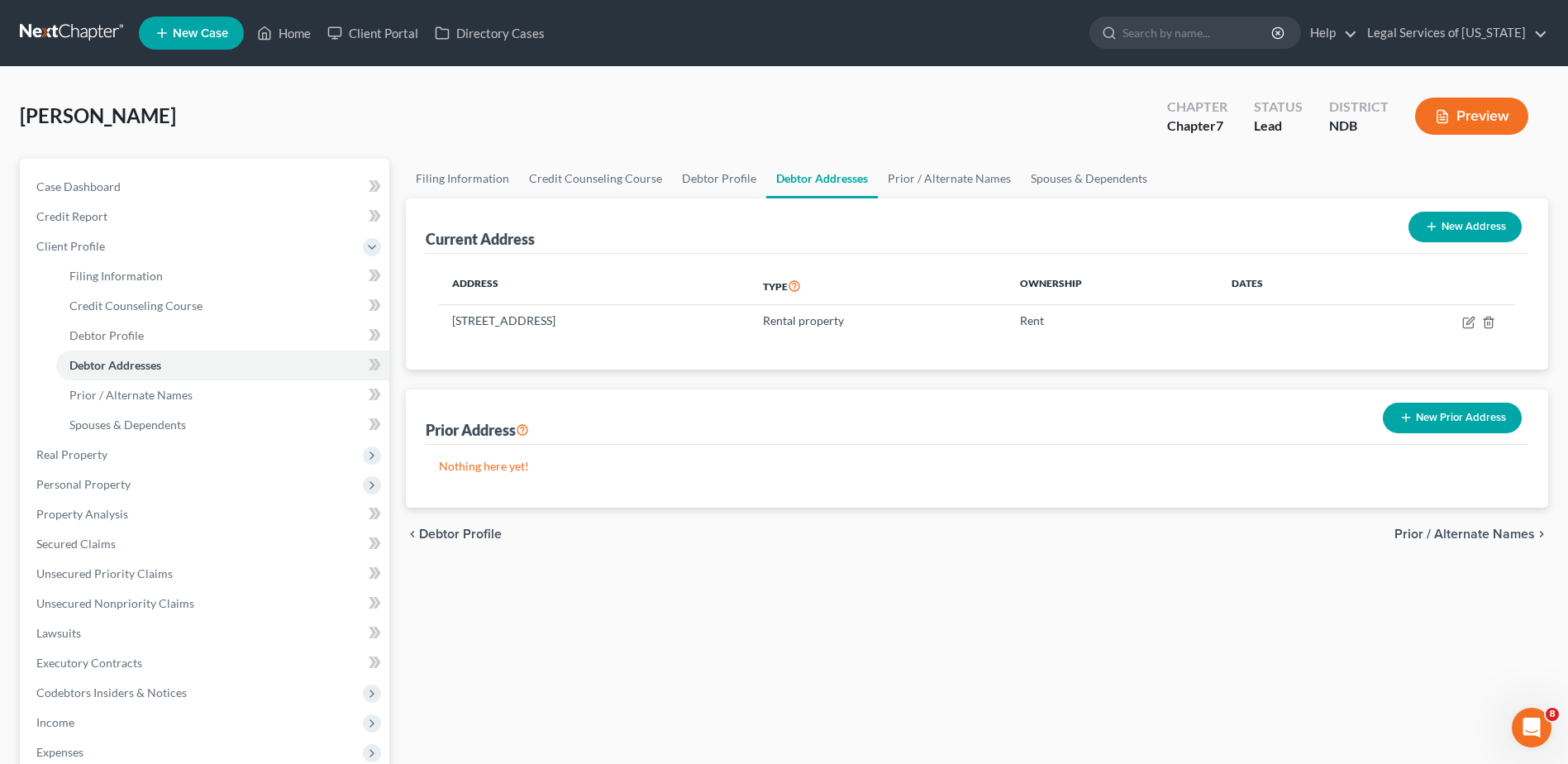
click at [1448, 534] on span "Prior / Alternate Names" at bounding box center [1464, 534] width 140 height 13
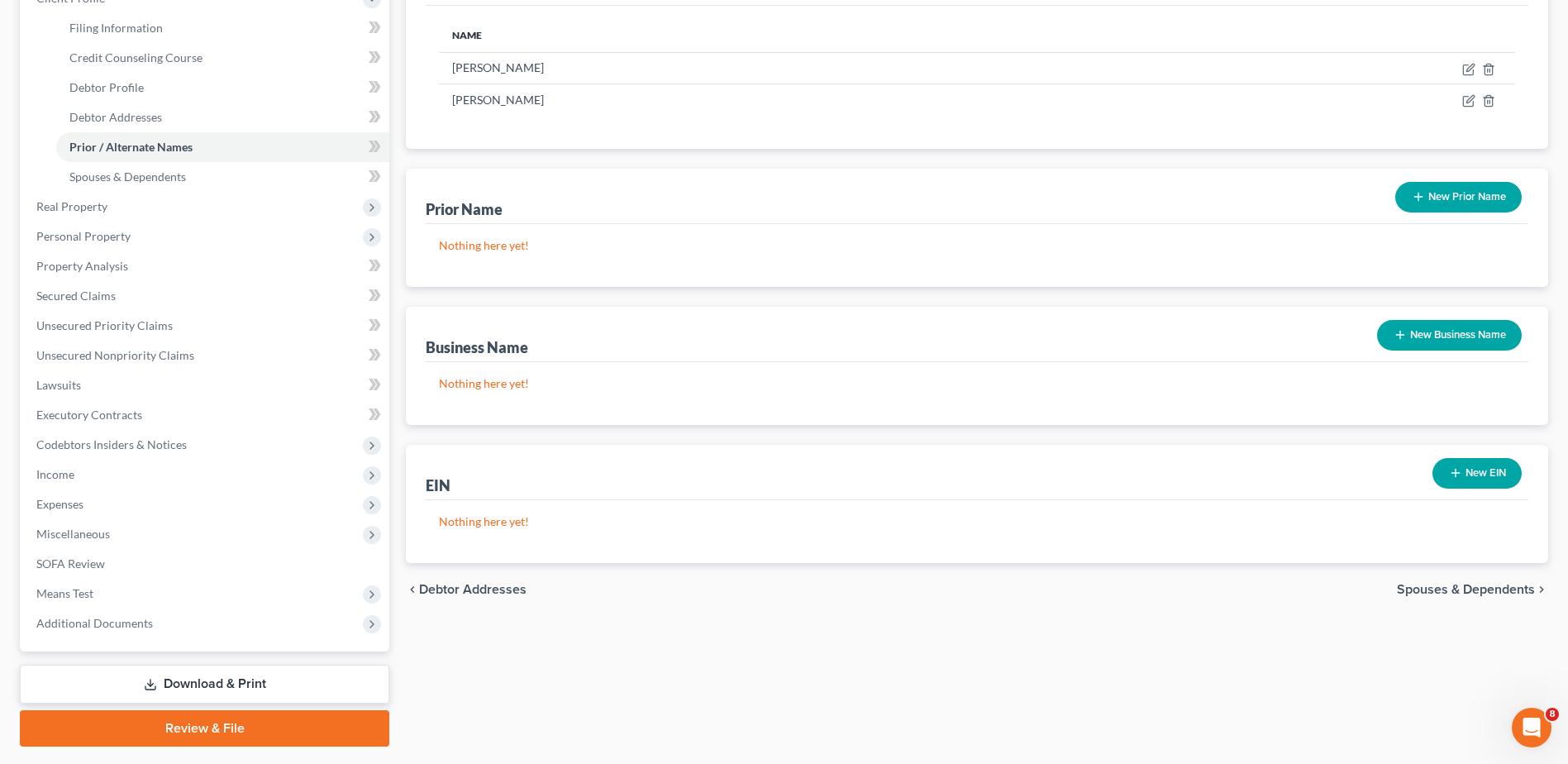
click at [1472, 587] on span "Spouses & Dependents" at bounding box center [1466, 589] width 138 height 13
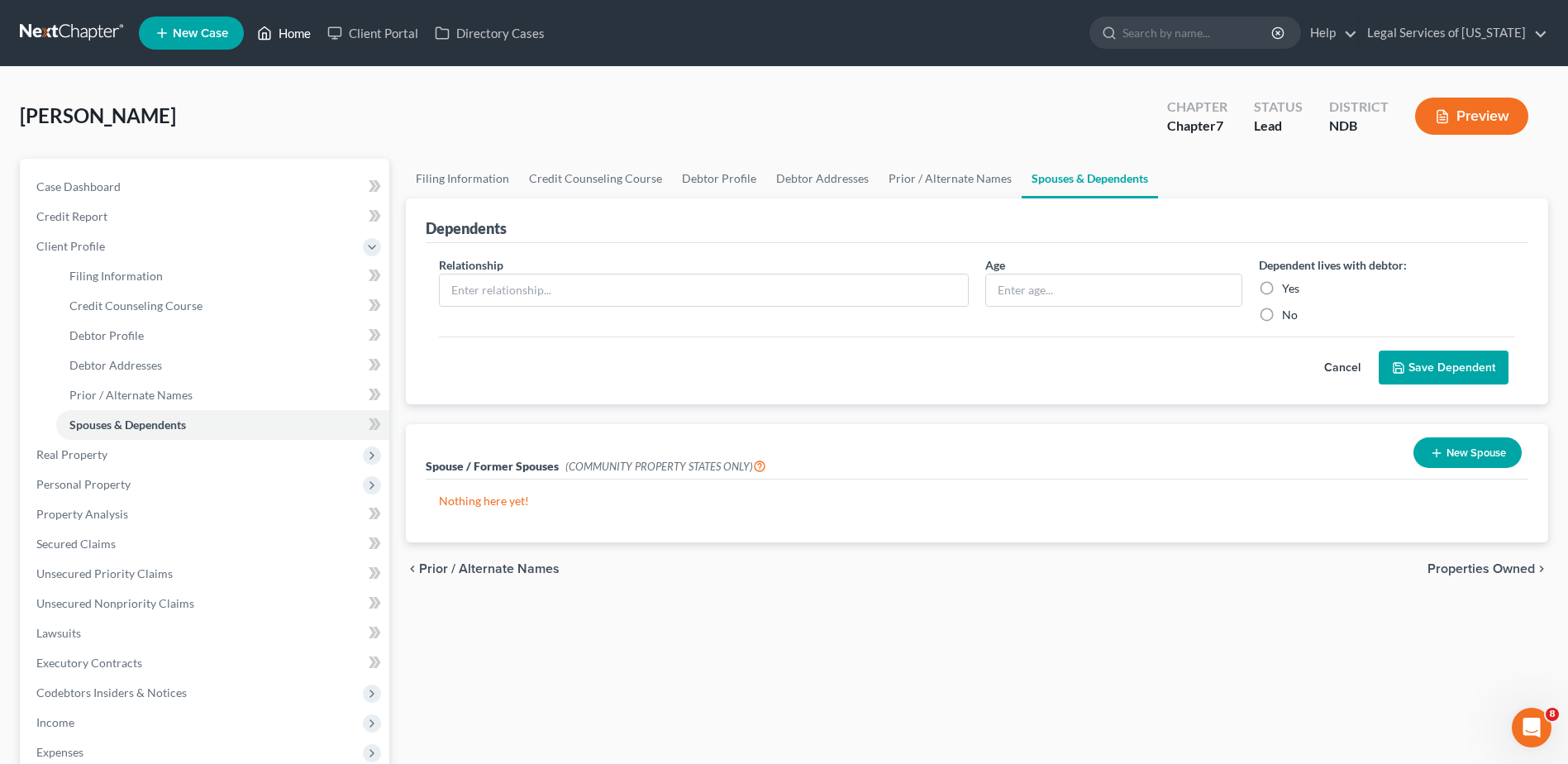
click at [298, 28] on link "Home" at bounding box center [285, 32] width 71 height 30
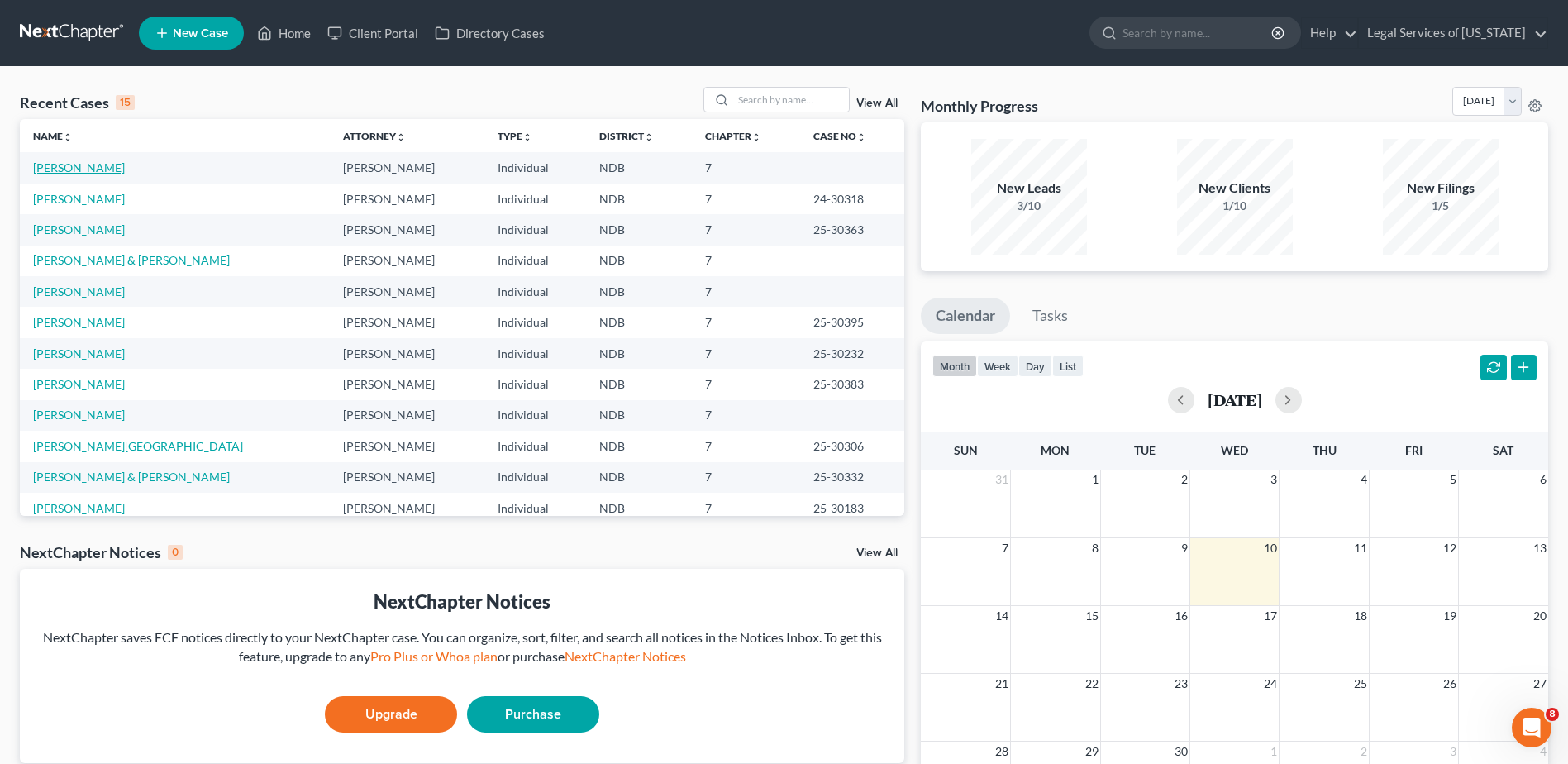
click at [40, 165] on link "[PERSON_NAME]" at bounding box center [79, 167] width 92 height 14
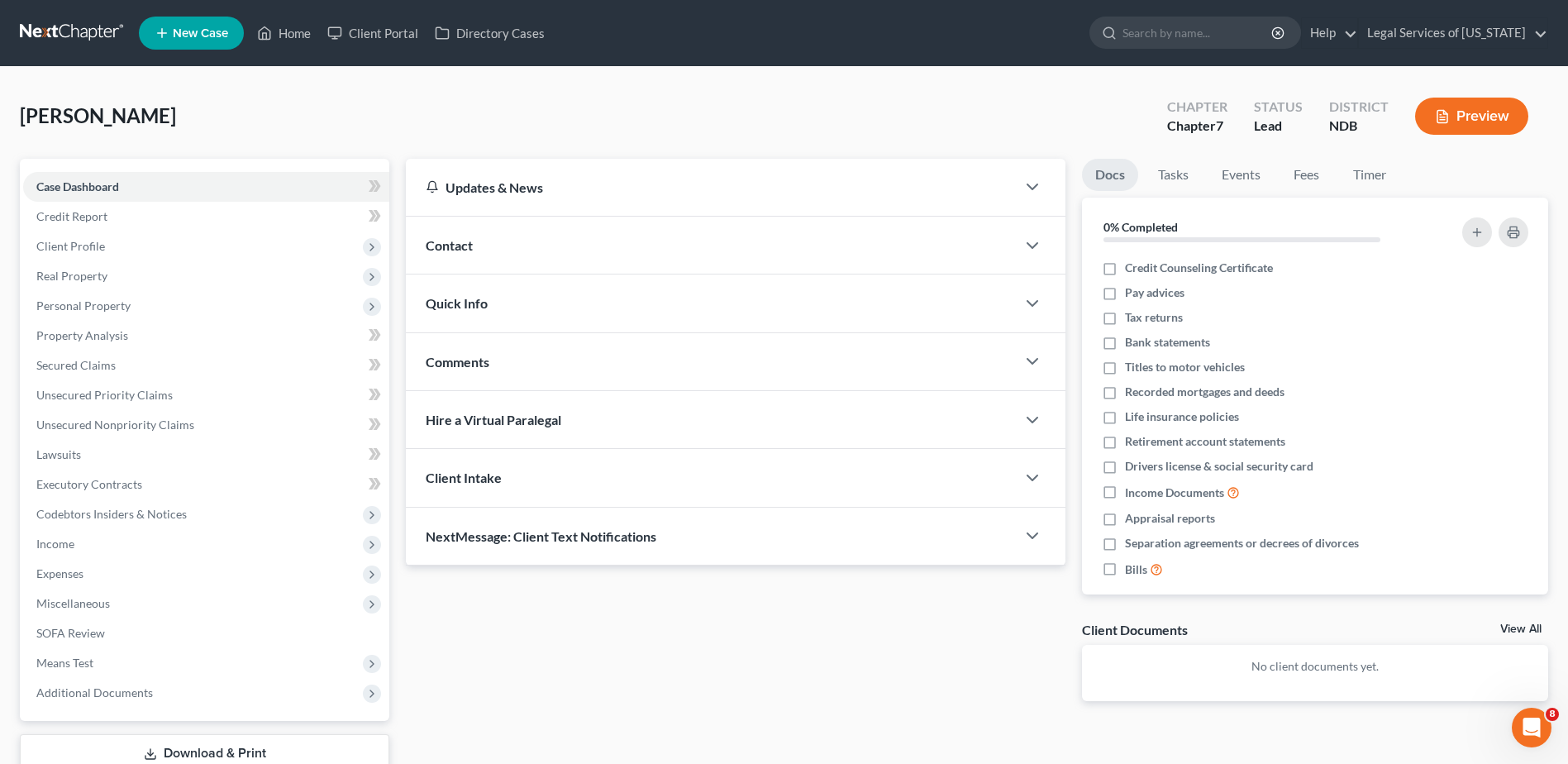
scroll to position [115, 0]
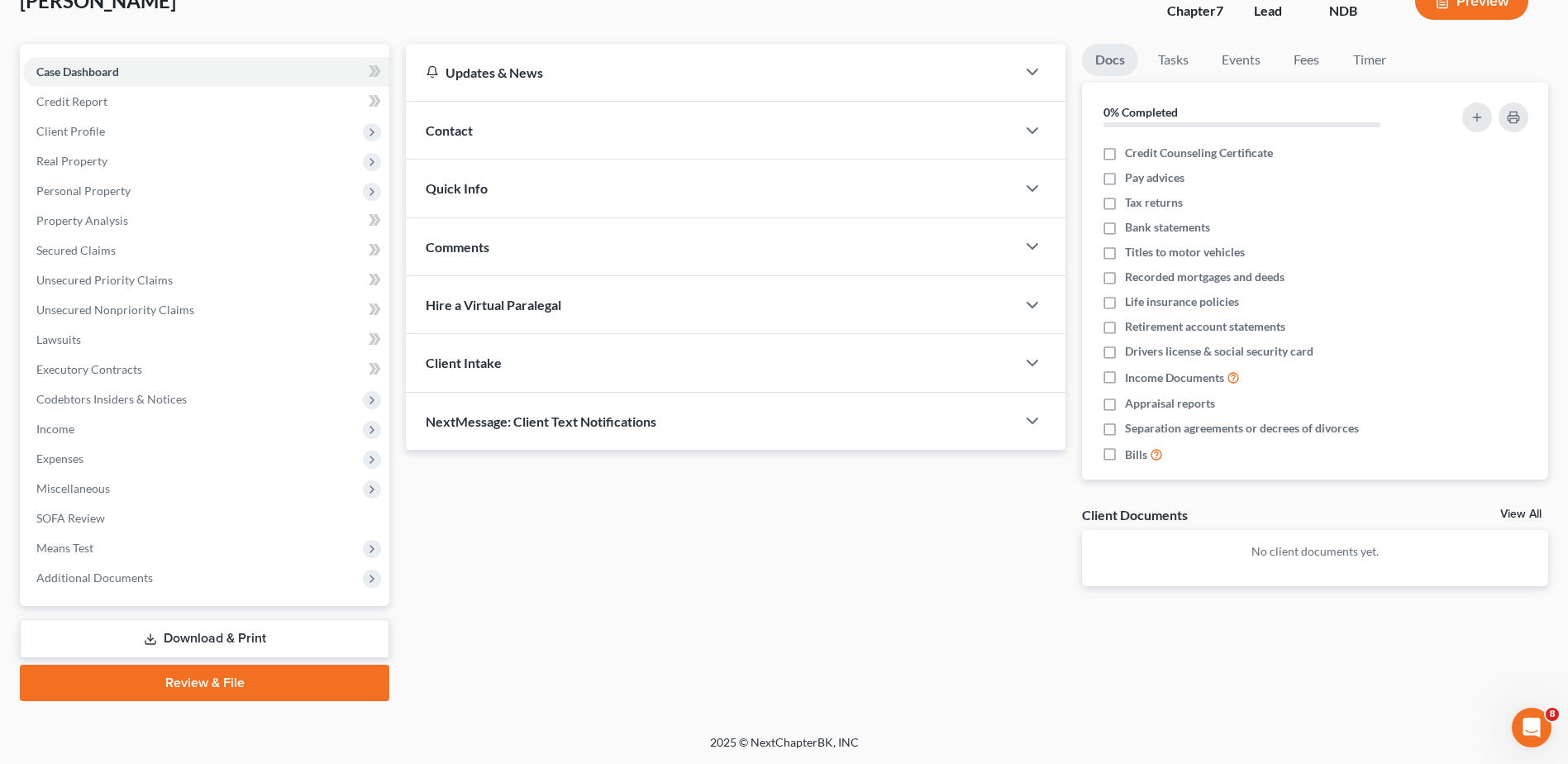
click at [247, 680] on link "Review & File" at bounding box center [204, 683] width 370 height 36
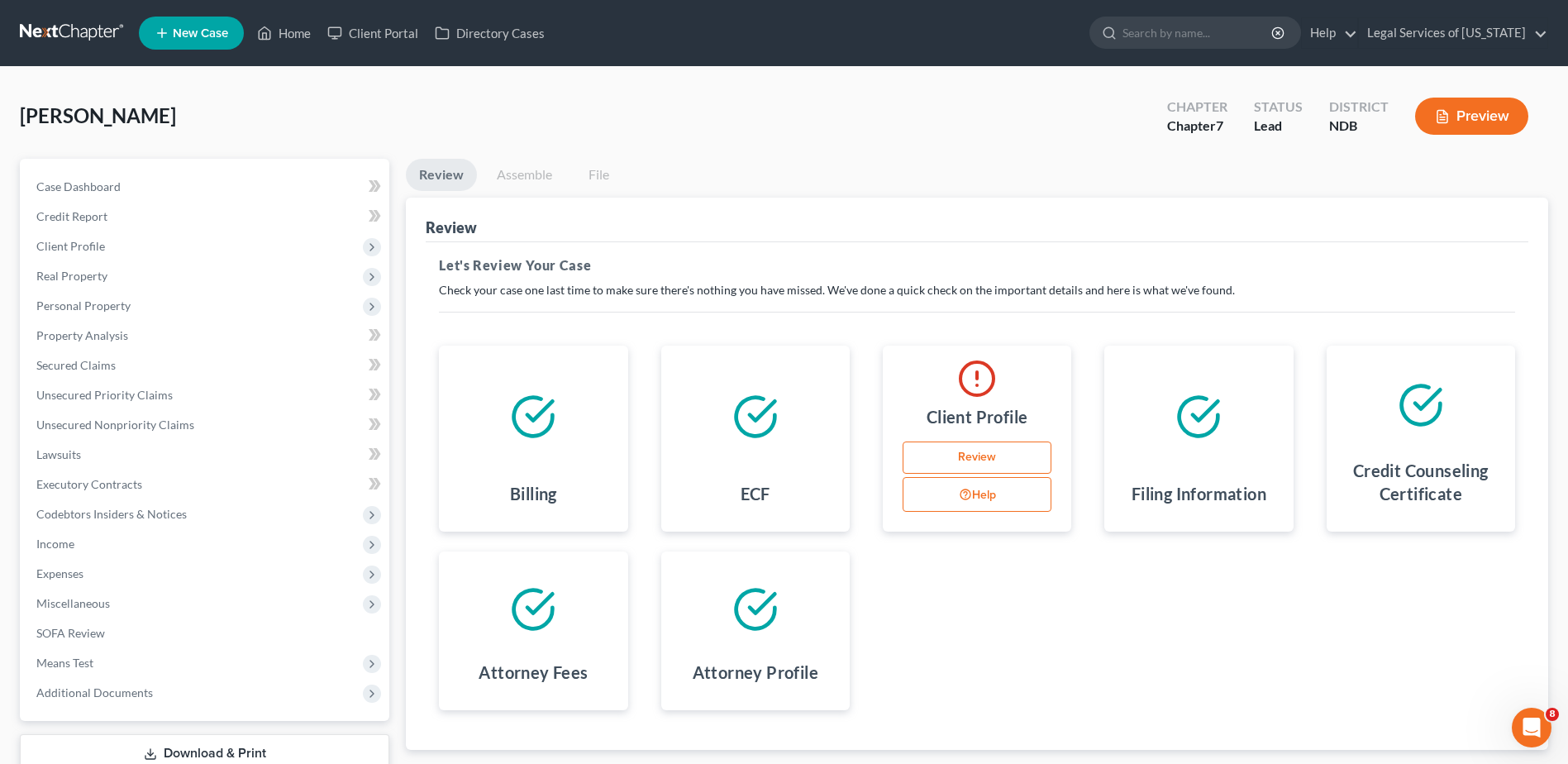
click at [1005, 398] on div "Client Profile" at bounding box center [977, 419] width 162 height 43
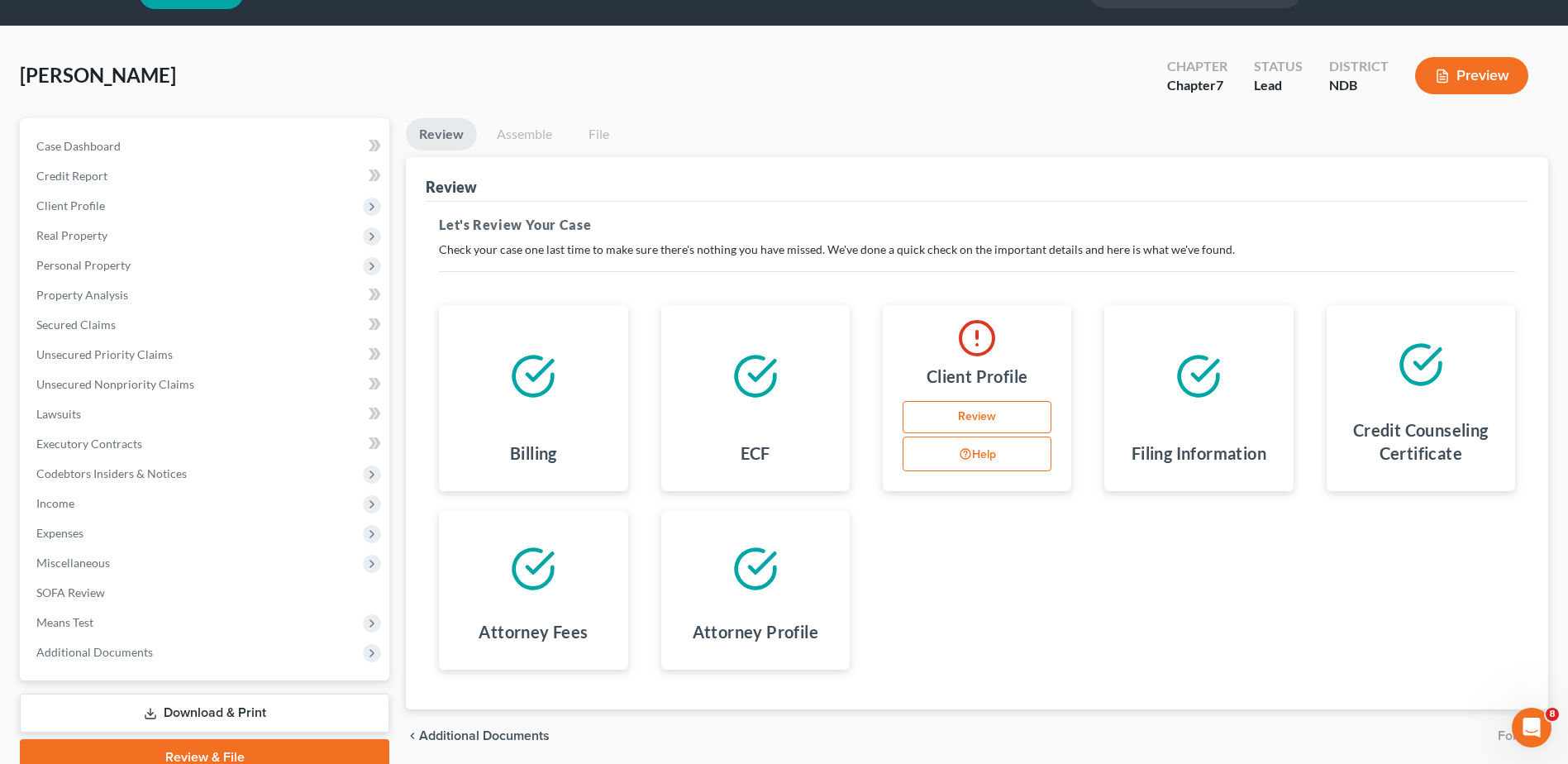
scroll to position [115, 0]
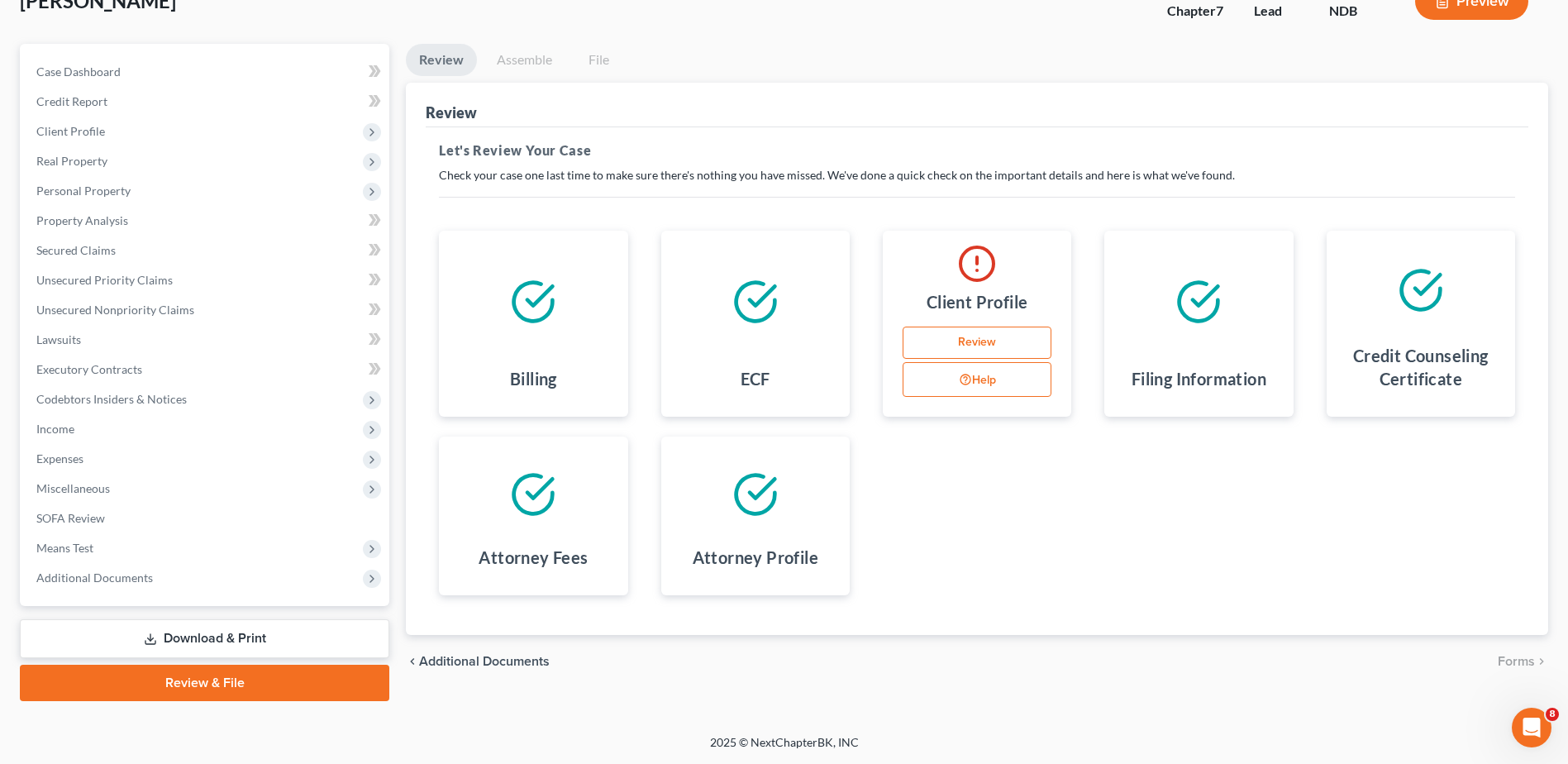
click at [296, 668] on link "Review & File" at bounding box center [204, 683] width 370 height 36
click at [997, 378] on button "Help" at bounding box center [977, 379] width 149 height 34
click at [1141, 369] on div "Debtor Residential Address" at bounding box center [1169, 381] width 200 height 42
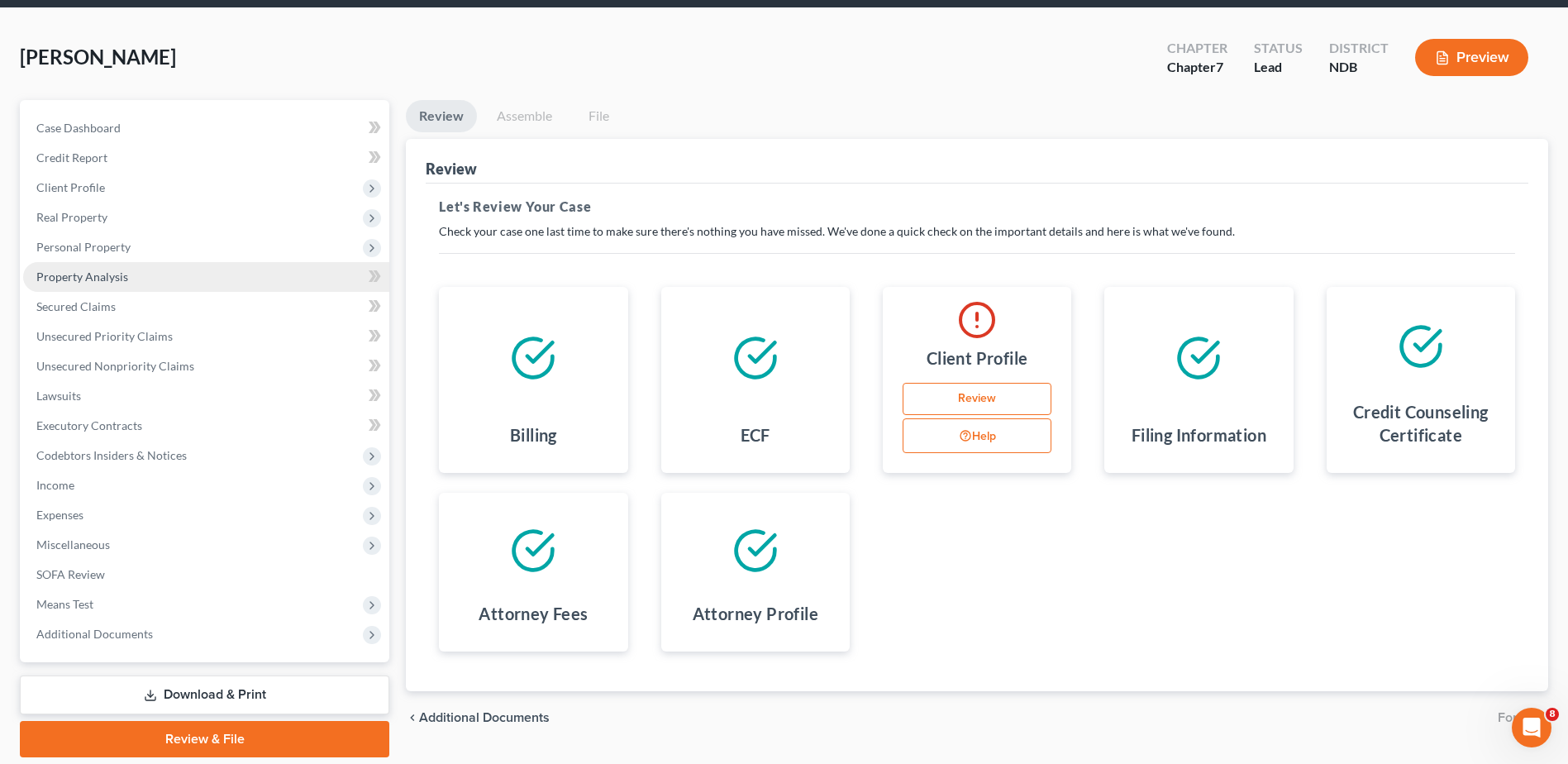
scroll to position [0, 0]
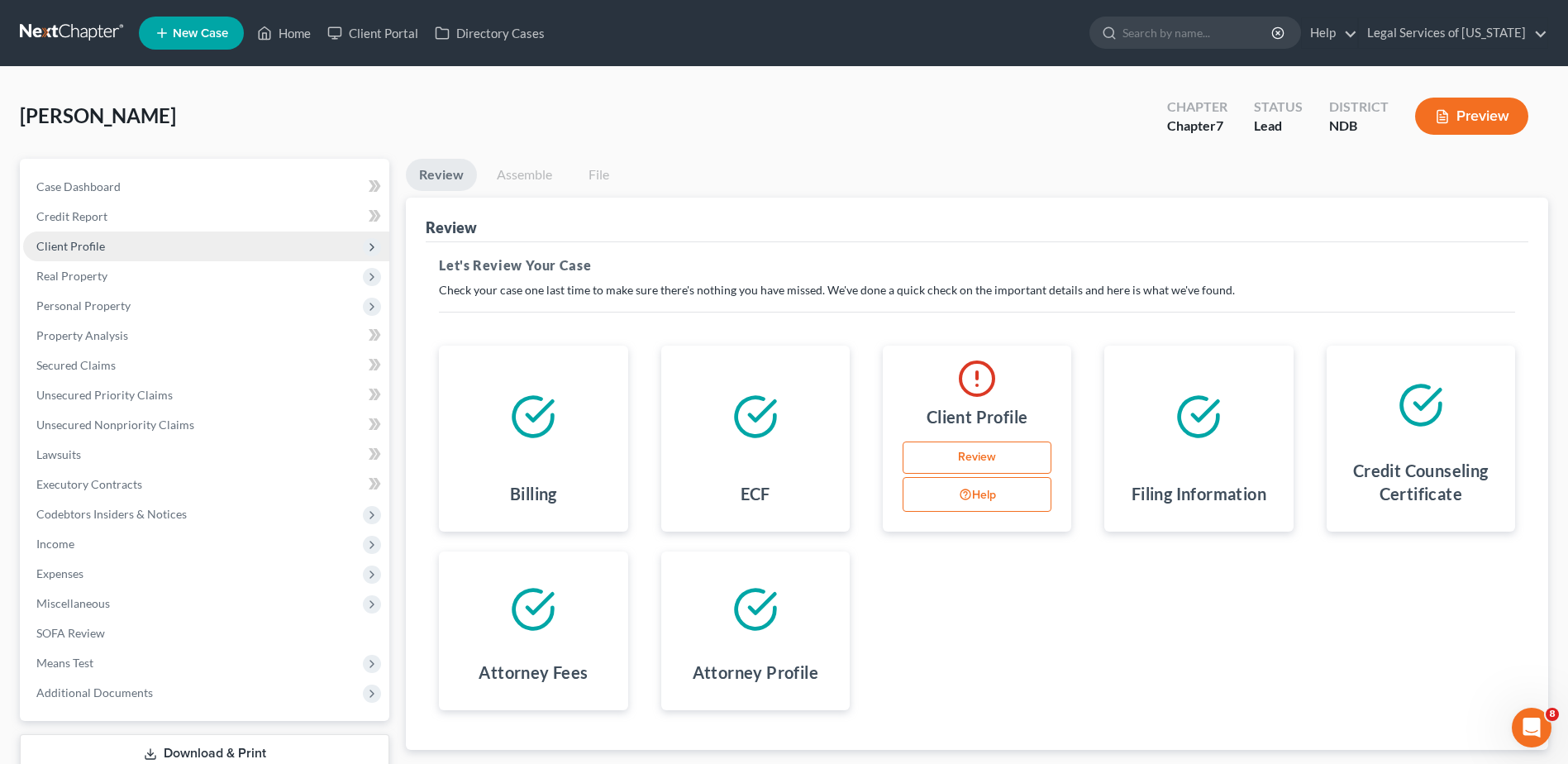
click at [98, 240] on span "Client Profile" at bounding box center [71, 245] width 69 height 14
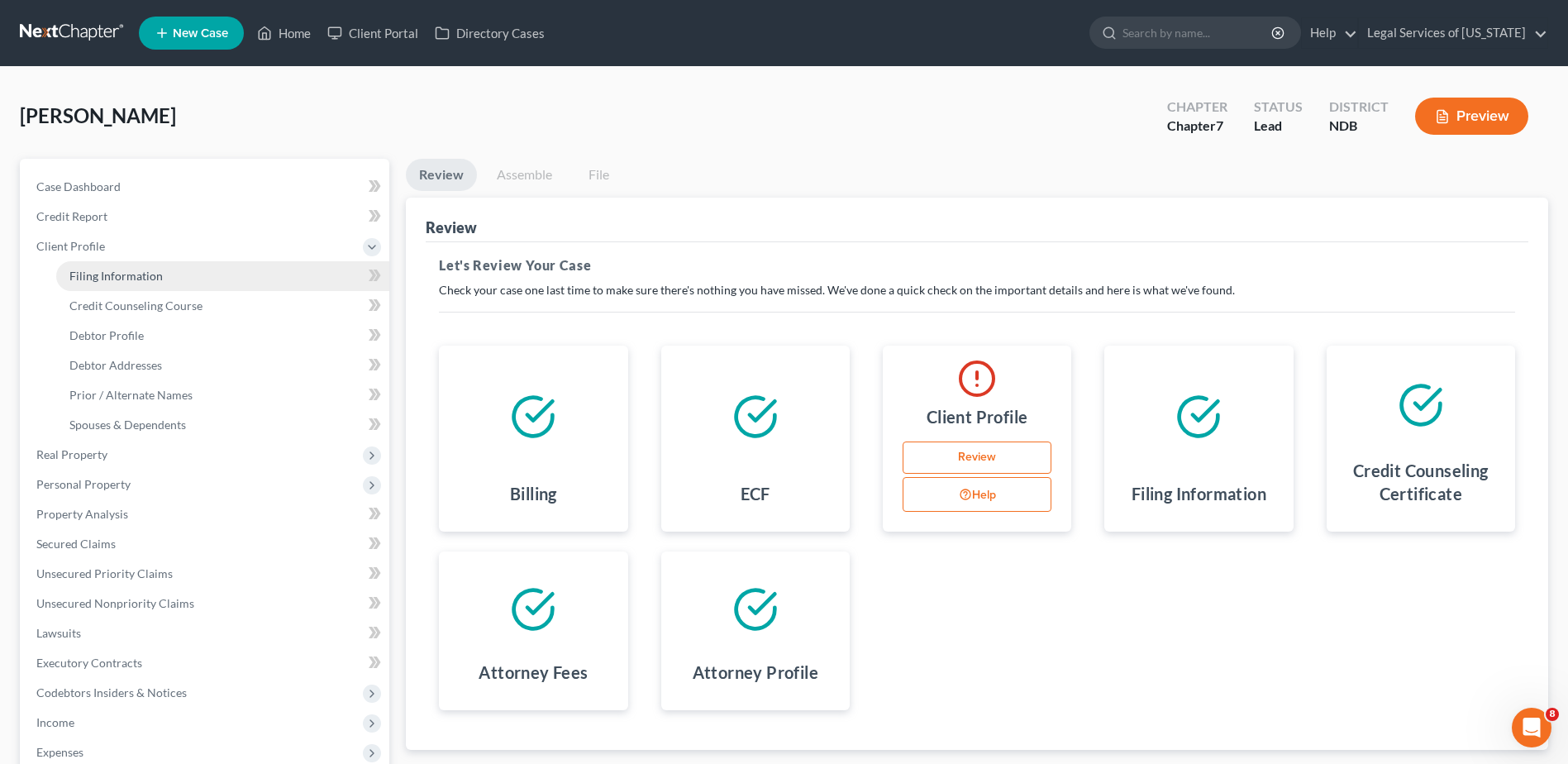
click at [114, 279] on span "Filing Information" at bounding box center [117, 275] width 94 height 14
select select "1"
select select "0"
select select "60"
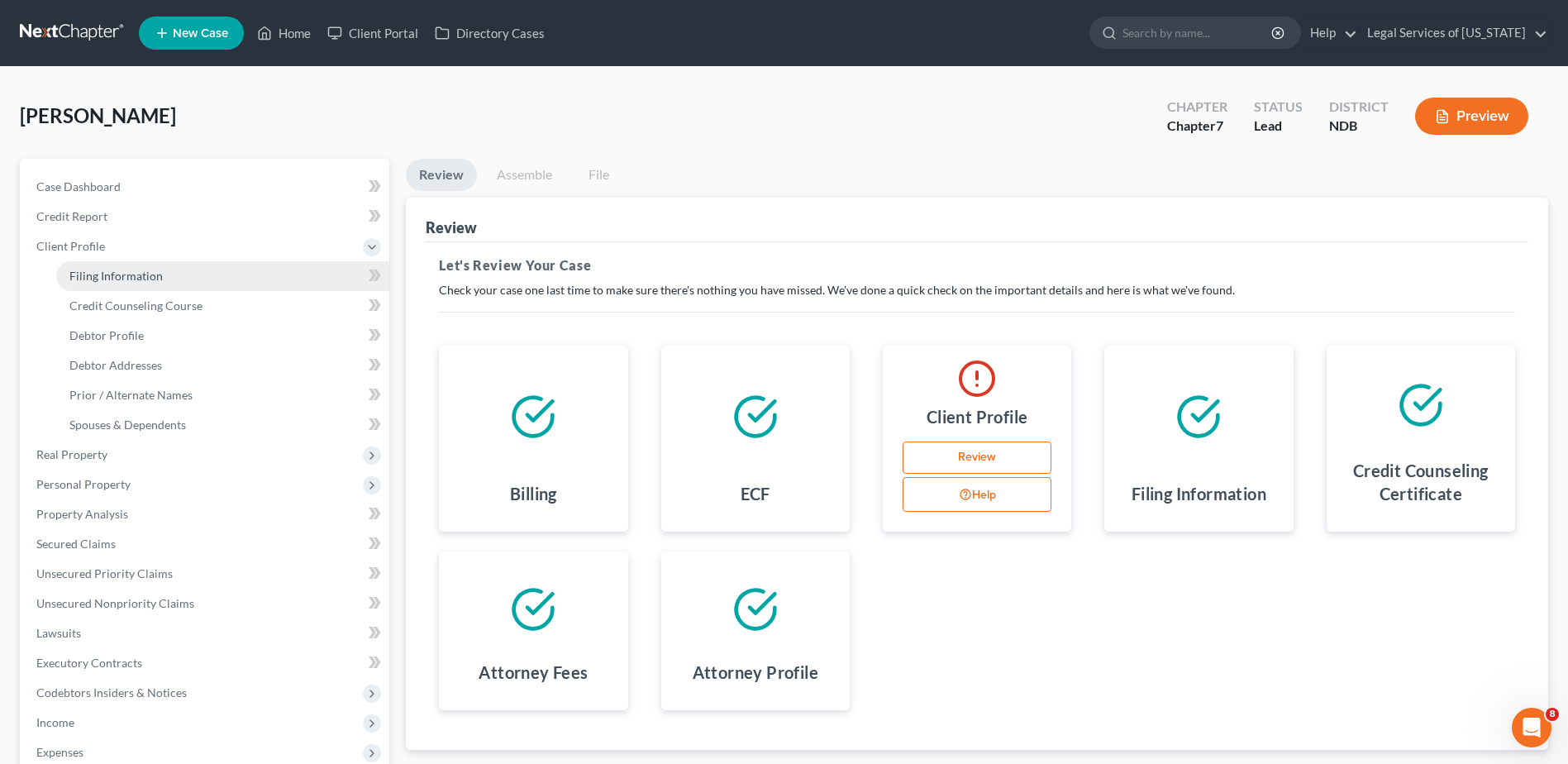
select select "2"
select select "29"
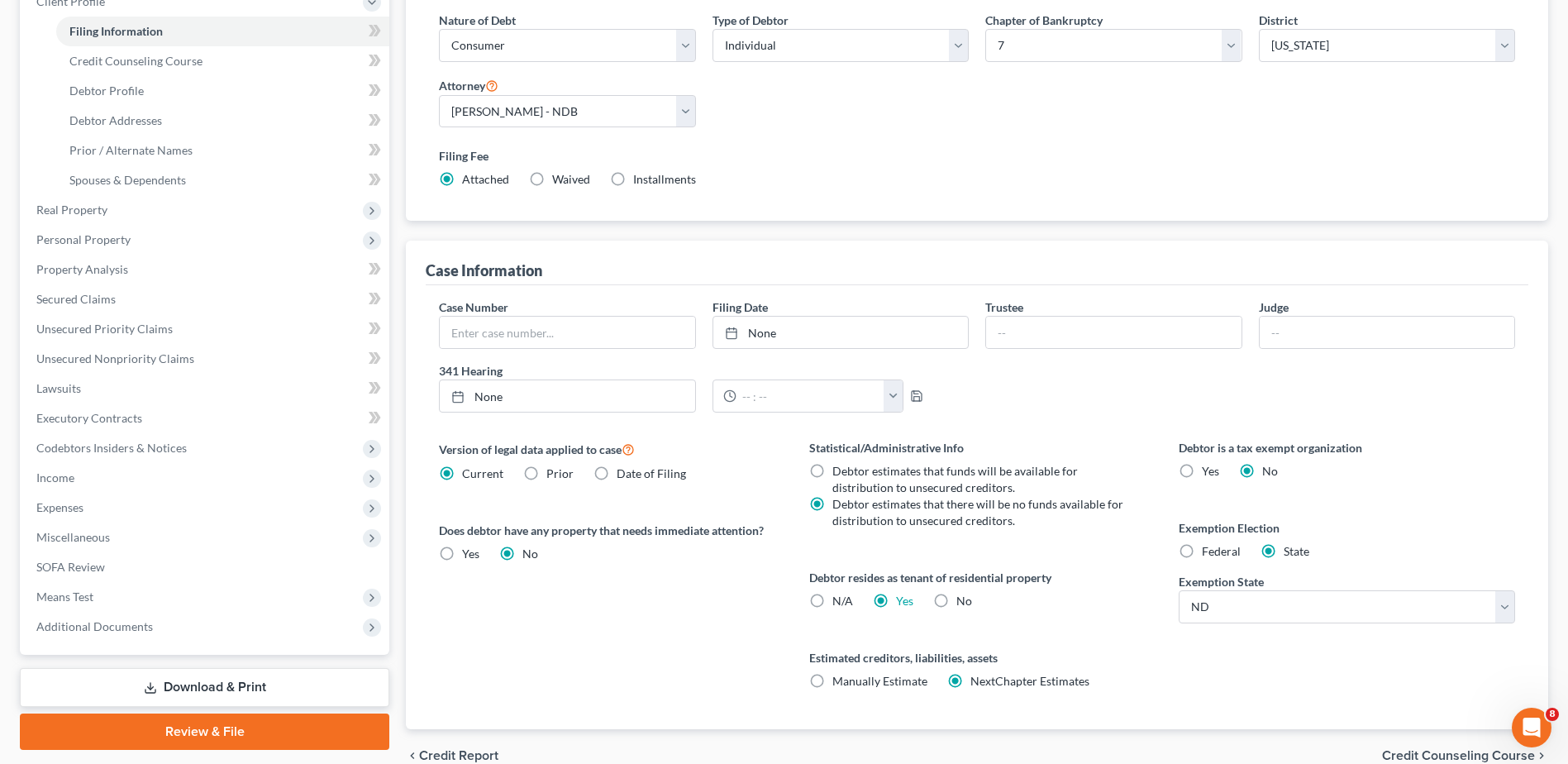
scroll to position [326, 0]
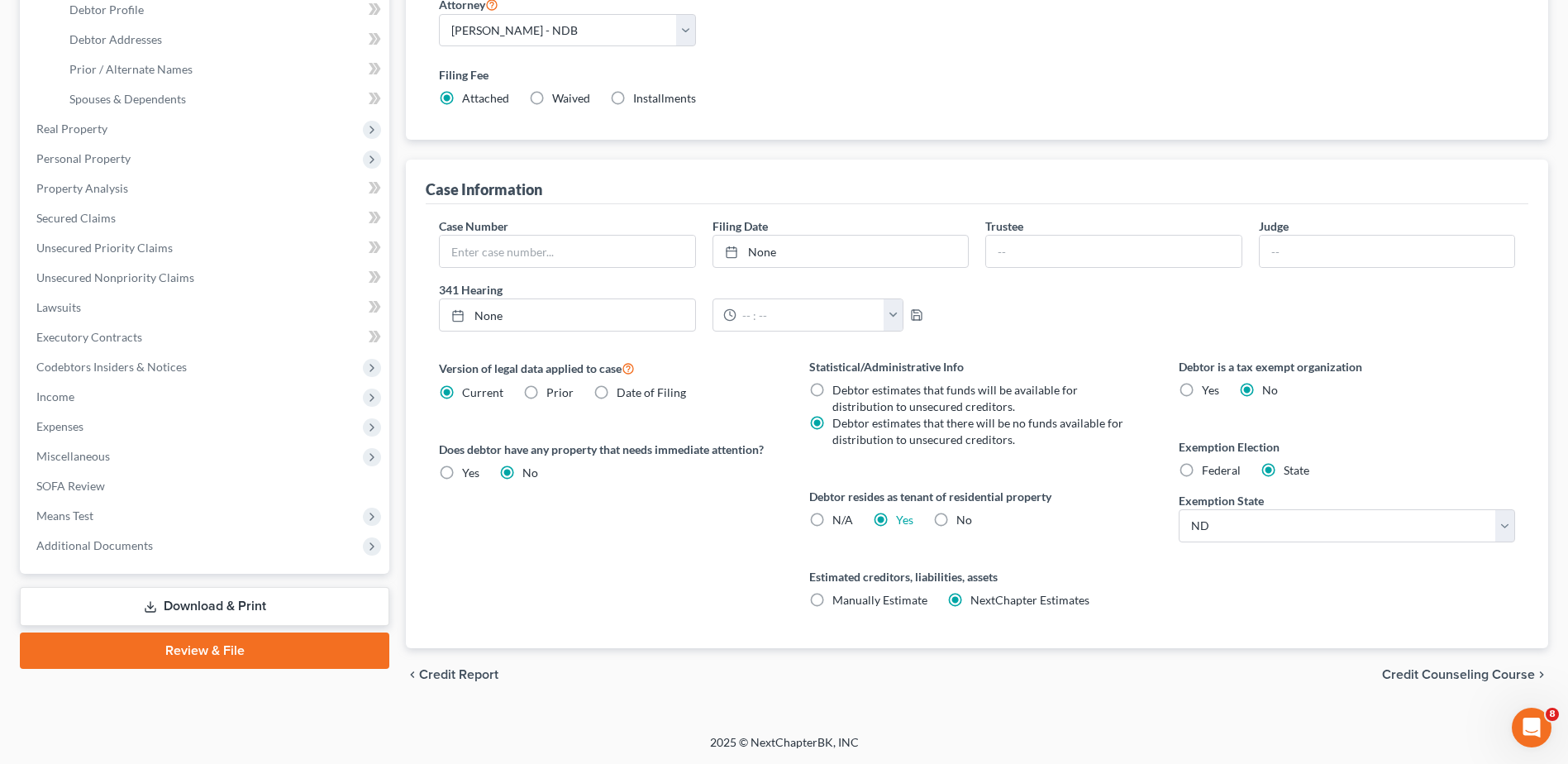
click at [483, 672] on span "Credit Report" at bounding box center [458, 674] width 79 height 13
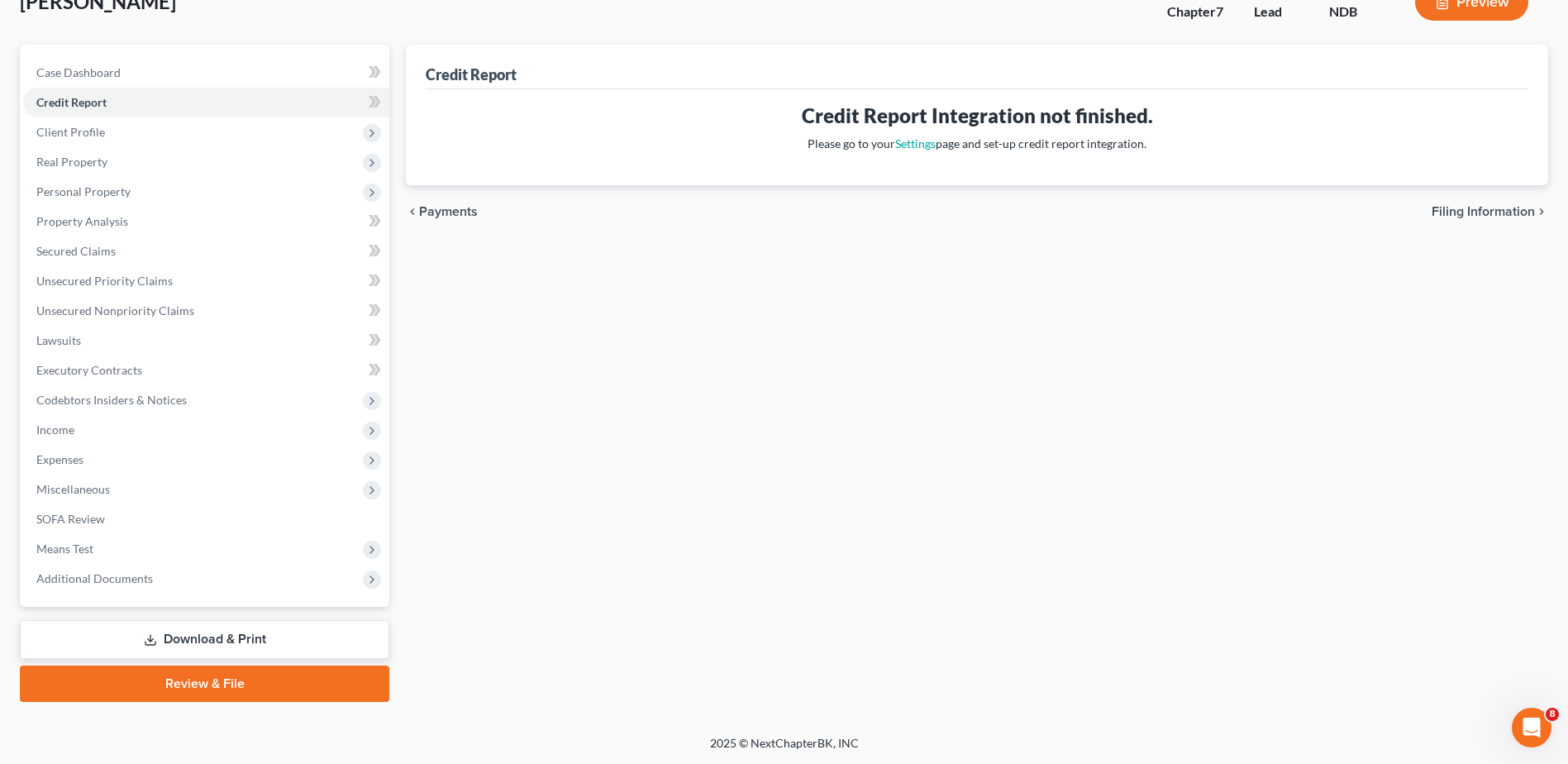
scroll to position [115, 0]
click at [82, 128] on span "Client Profile" at bounding box center [71, 131] width 69 height 14
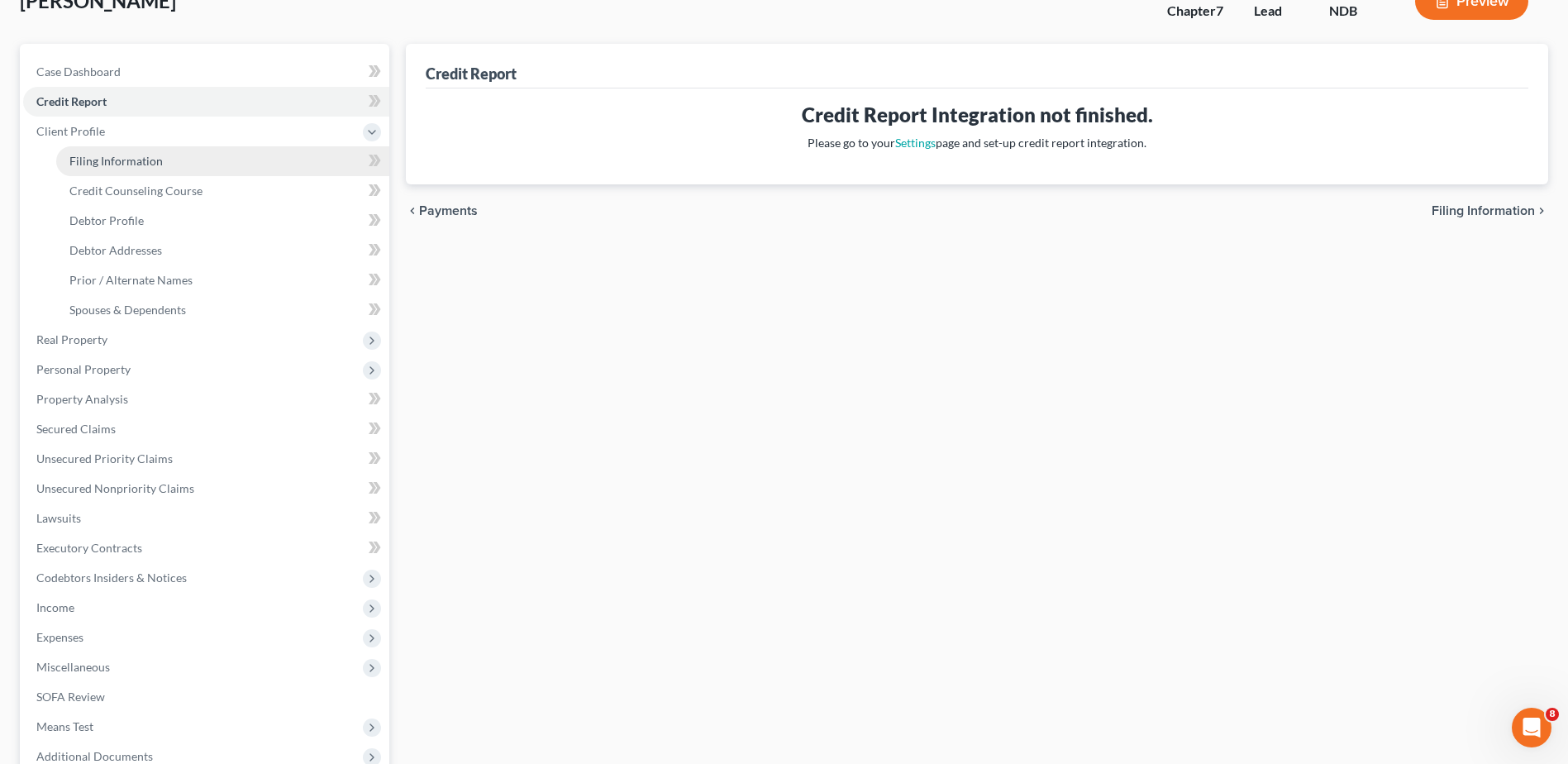
click at [90, 166] on span "Filing Information" at bounding box center [117, 160] width 94 height 14
select select "1"
select select "0"
select select "60"
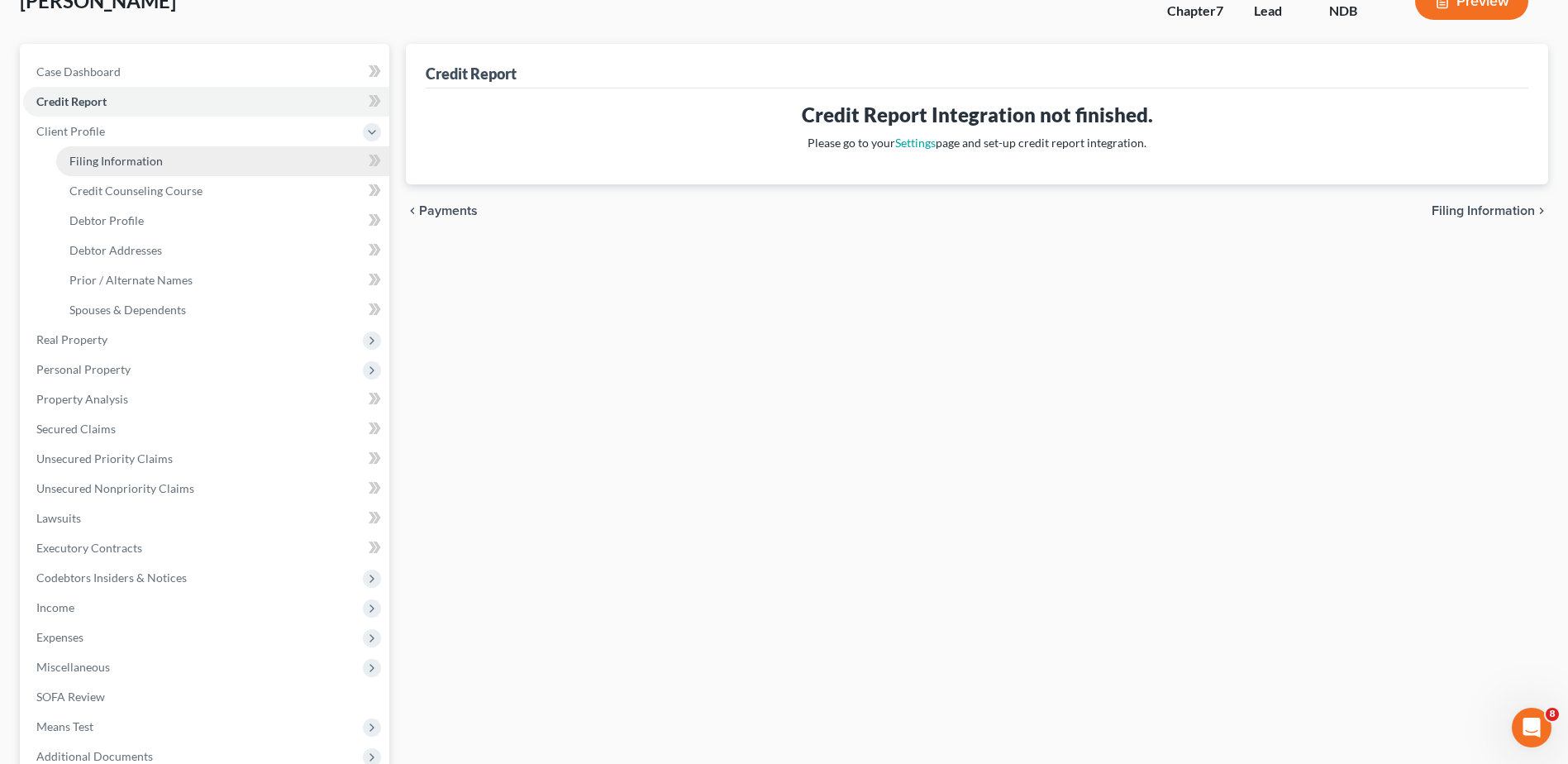
select select "2"
select select "29"
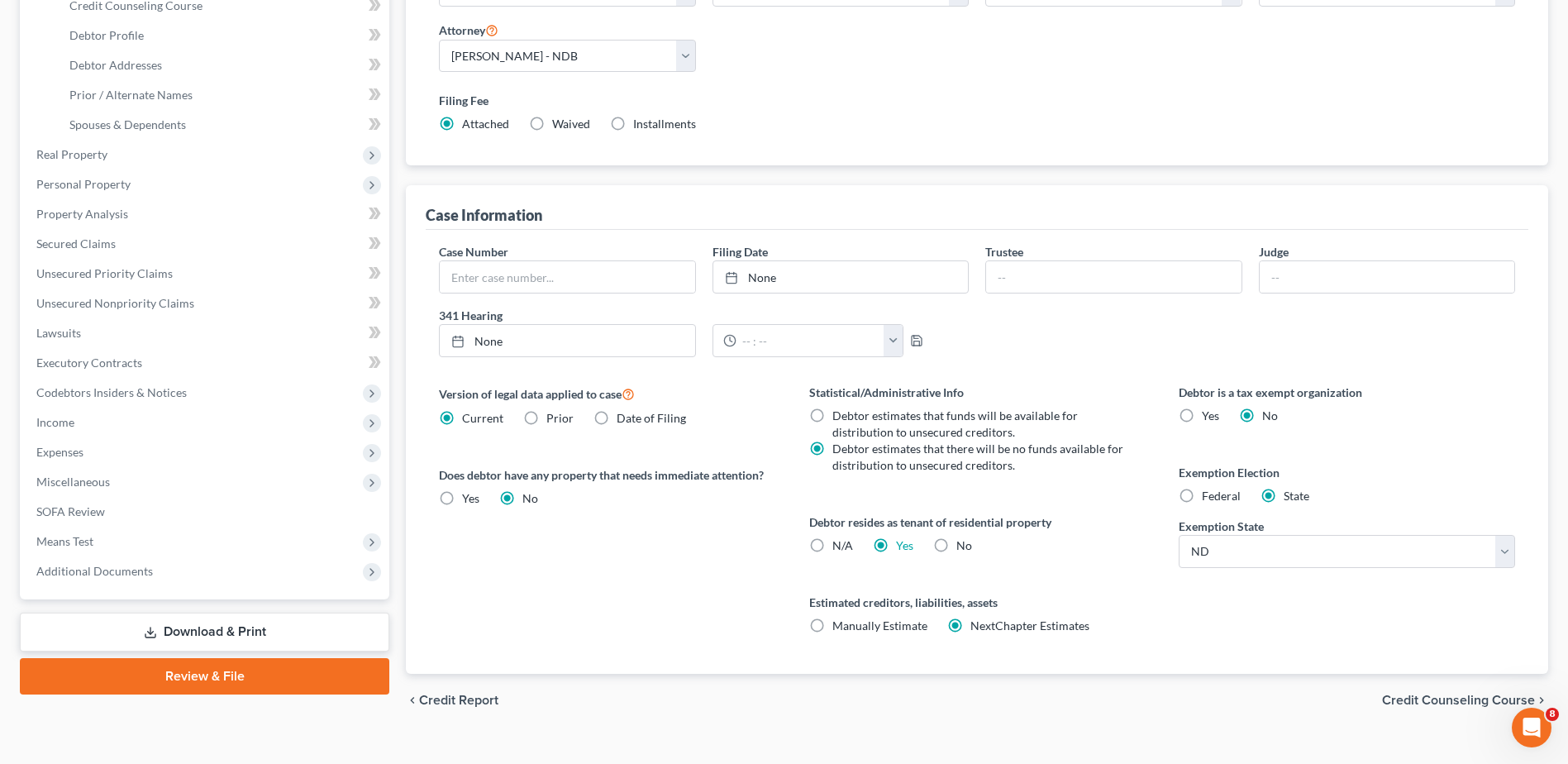
scroll to position [326, 0]
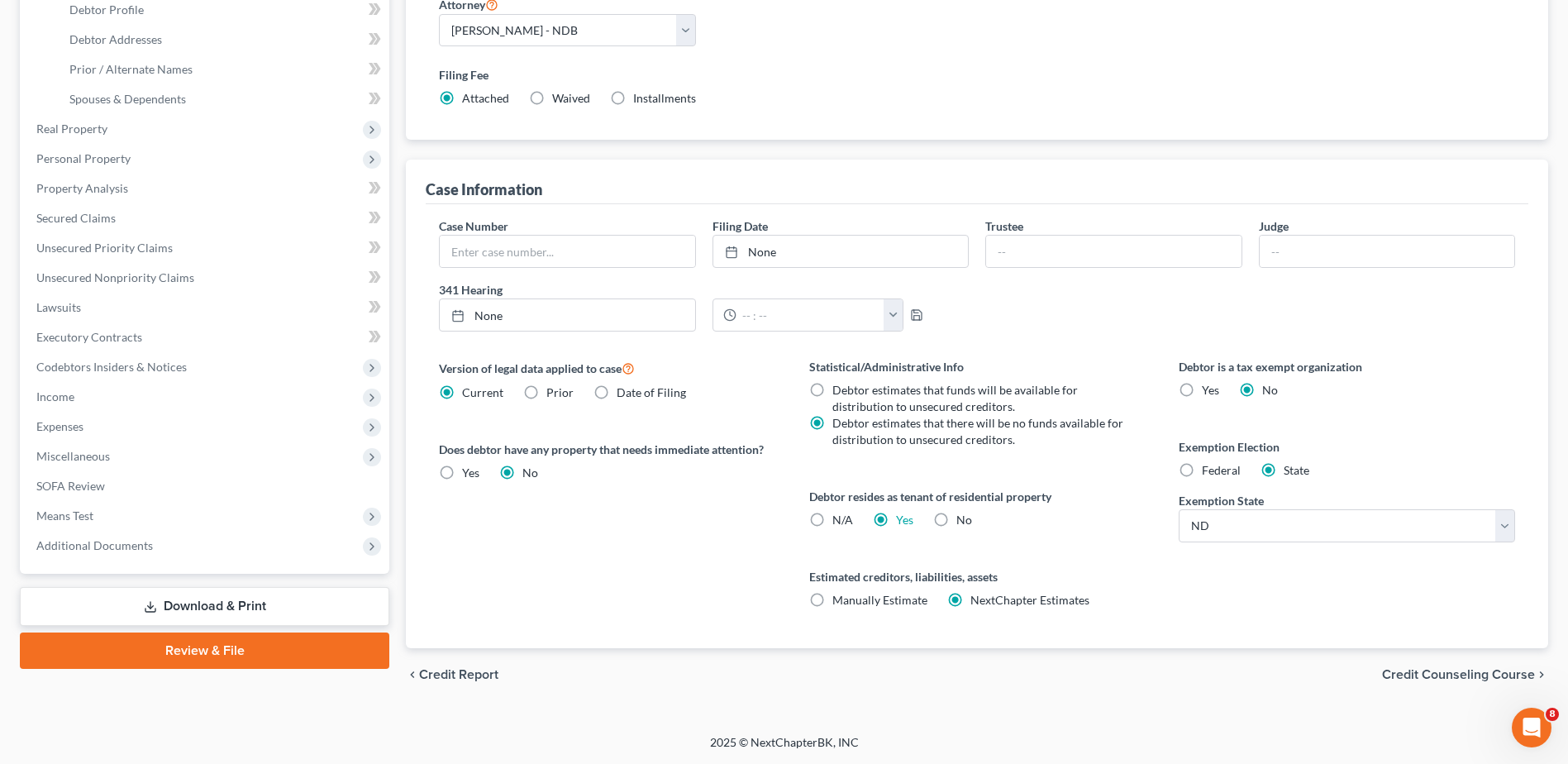
click at [1510, 670] on span "Credit Counseling Course" at bounding box center [1458, 674] width 153 height 13
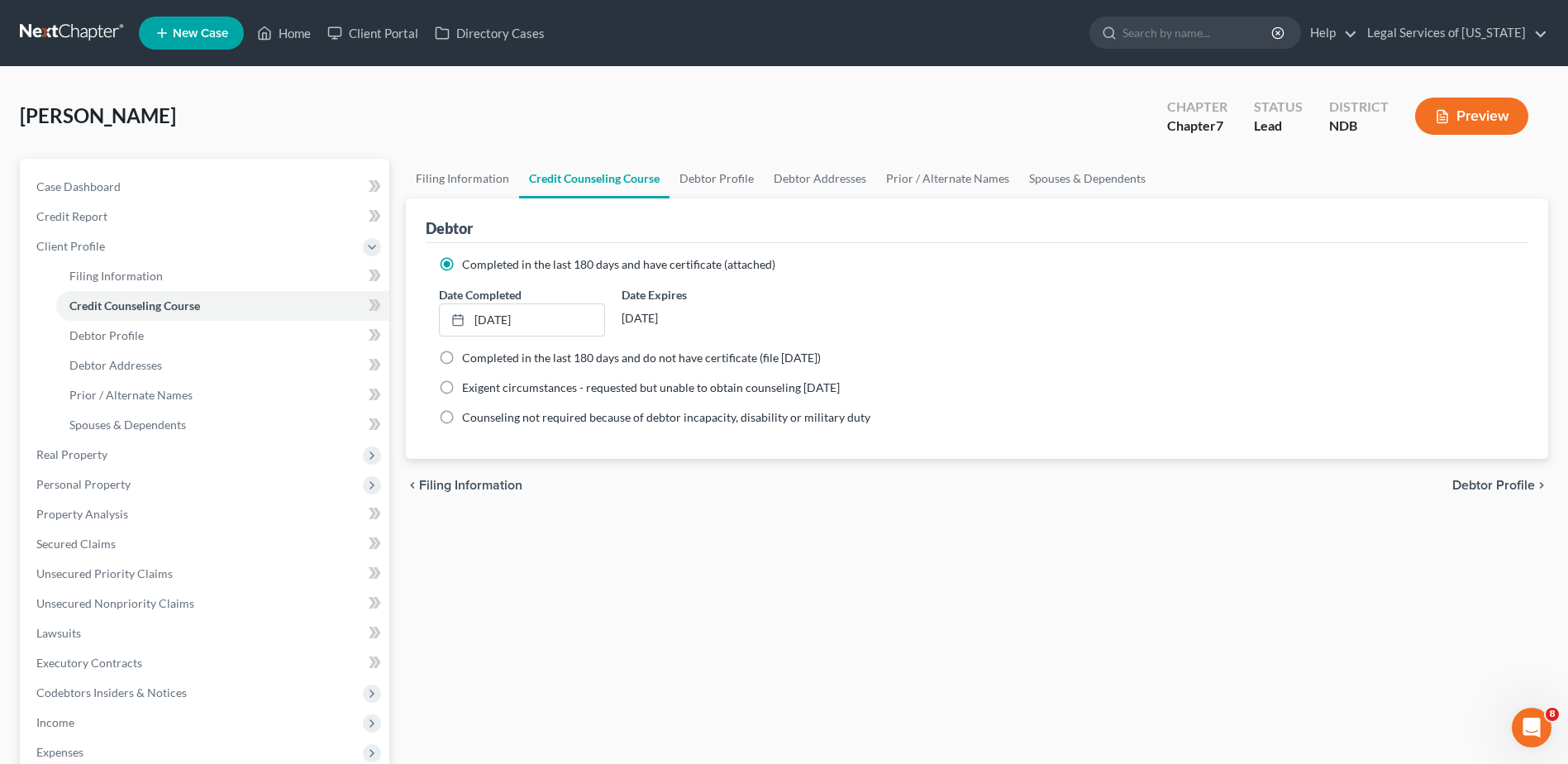
click at [1482, 488] on span "Debtor Profile" at bounding box center [1494, 485] width 83 height 13
select select "3"
select select "0"
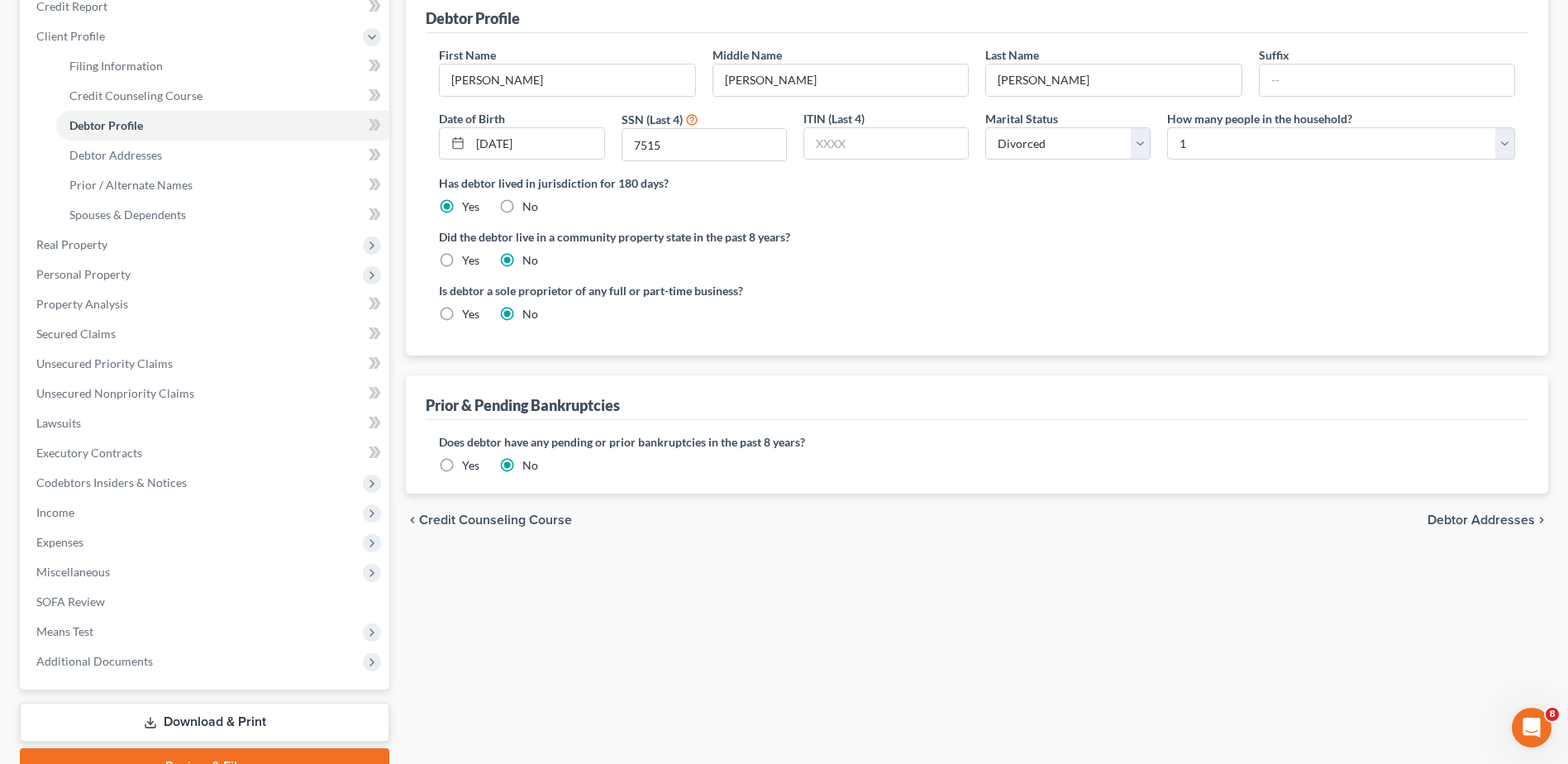
scroll to position [248, 0]
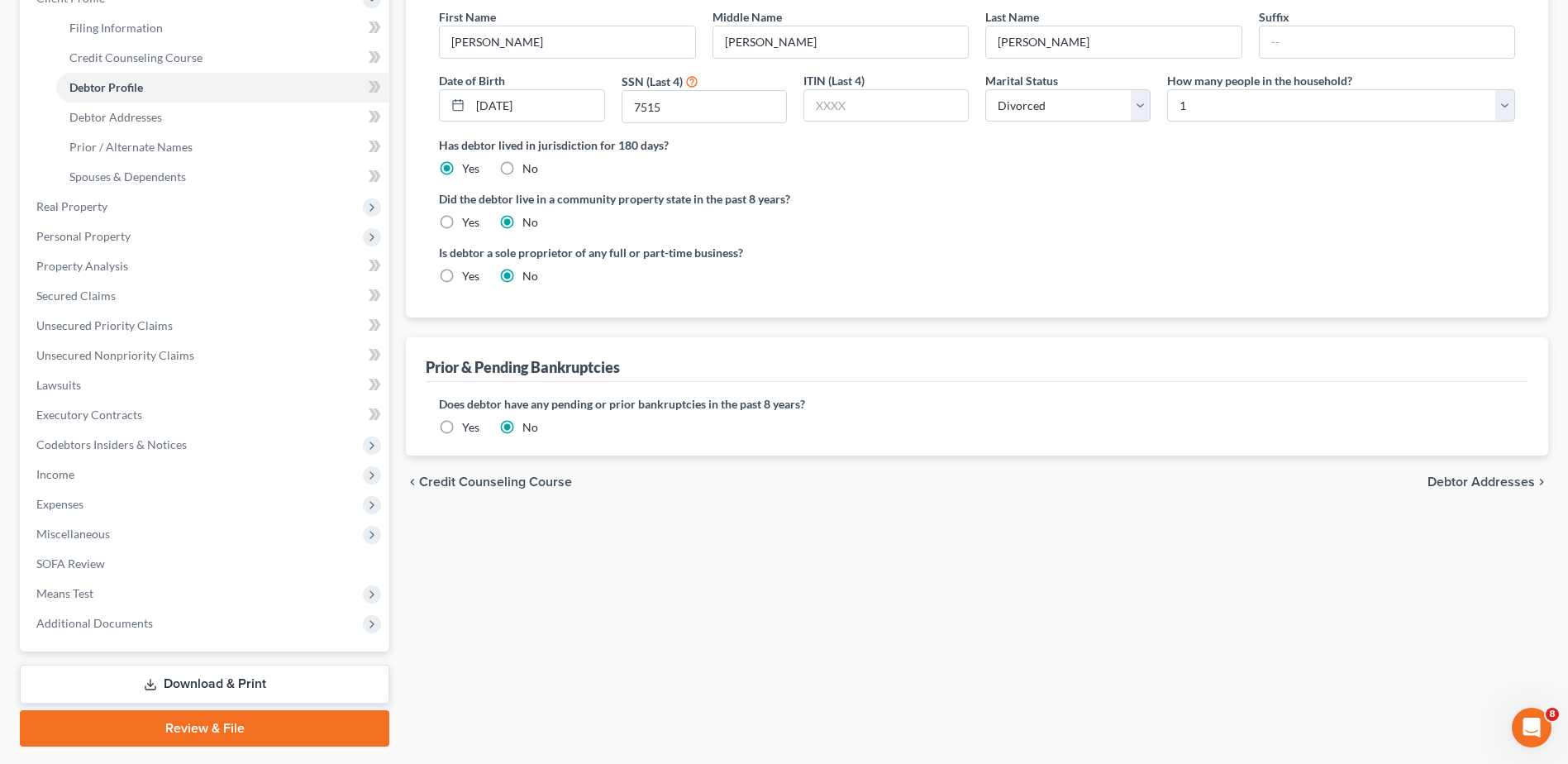
click at [1493, 480] on span "Debtor Addresses" at bounding box center [1481, 482] width 108 height 13
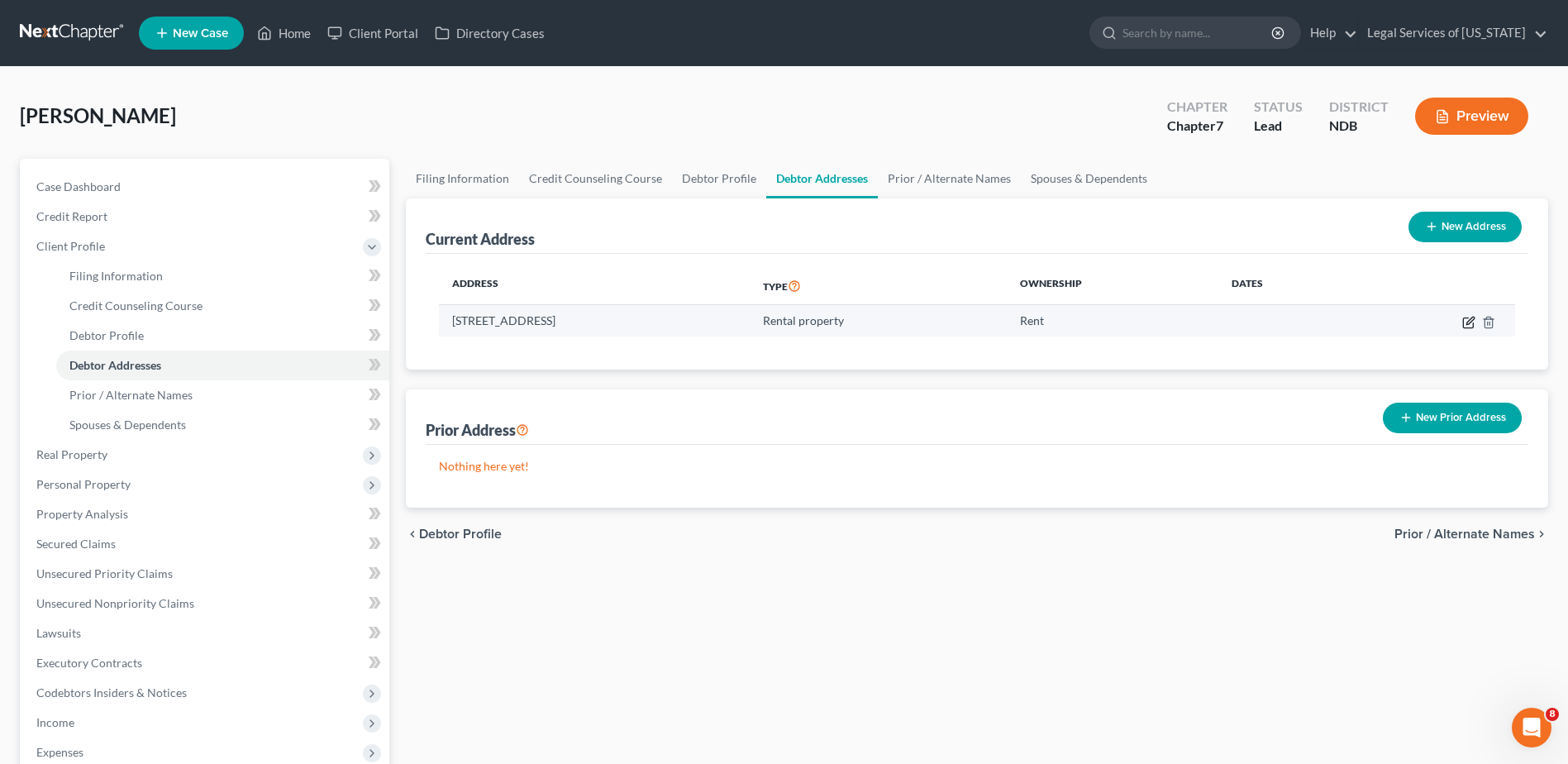
click at [1469, 324] on icon "button" at bounding box center [1471, 321] width 8 height 8
select select "29"
select select "8"
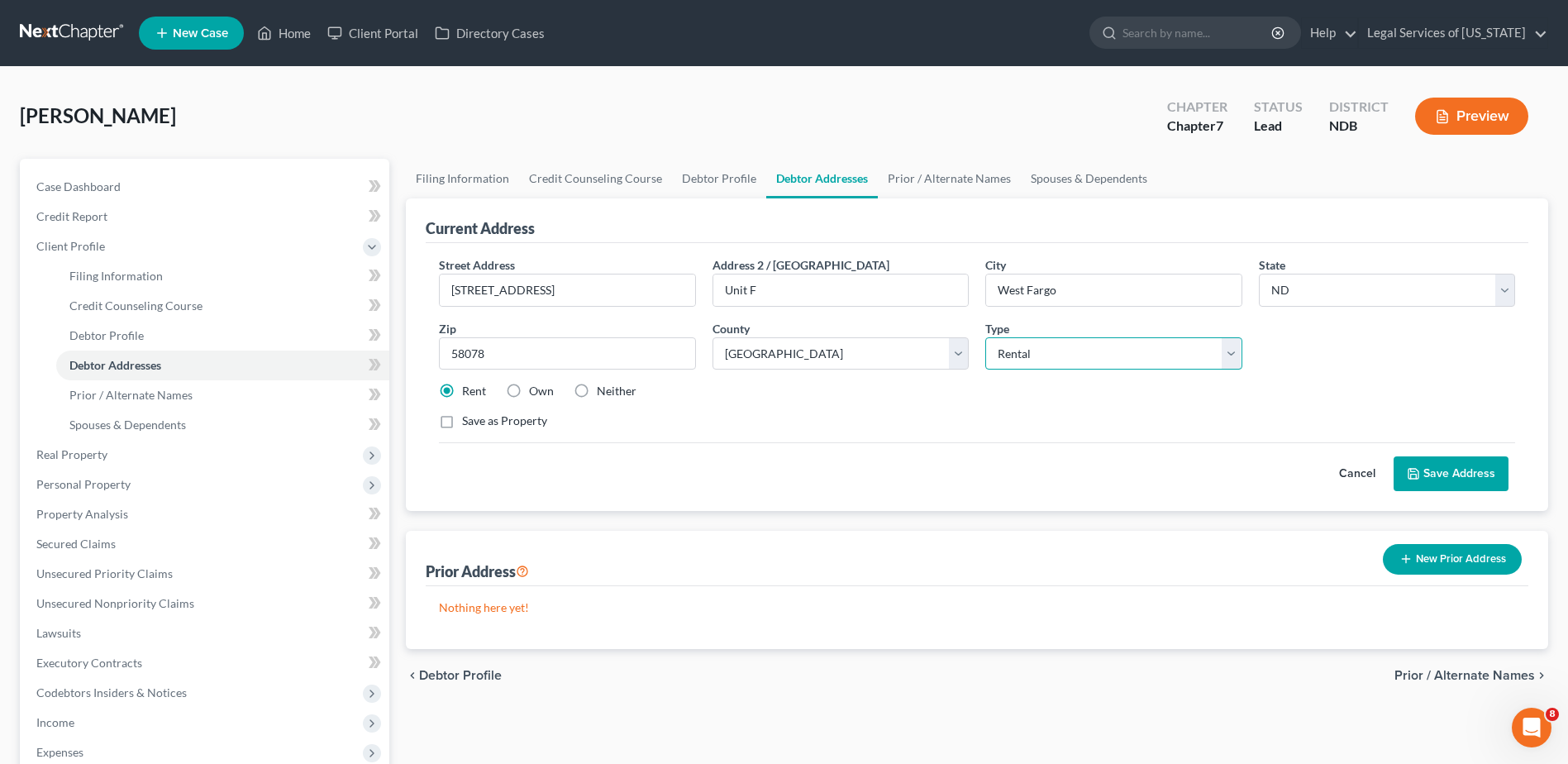
click at [1231, 355] on select "Select Residential Mailing Rental Business" at bounding box center [1113, 353] width 256 height 33
select select "0"
click at [985, 337] on select "Select Residential Mailing Rental Business" at bounding box center [1113, 353] width 256 height 33
click at [1473, 468] on button "Save Address" at bounding box center [1451, 474] width 115 height 34
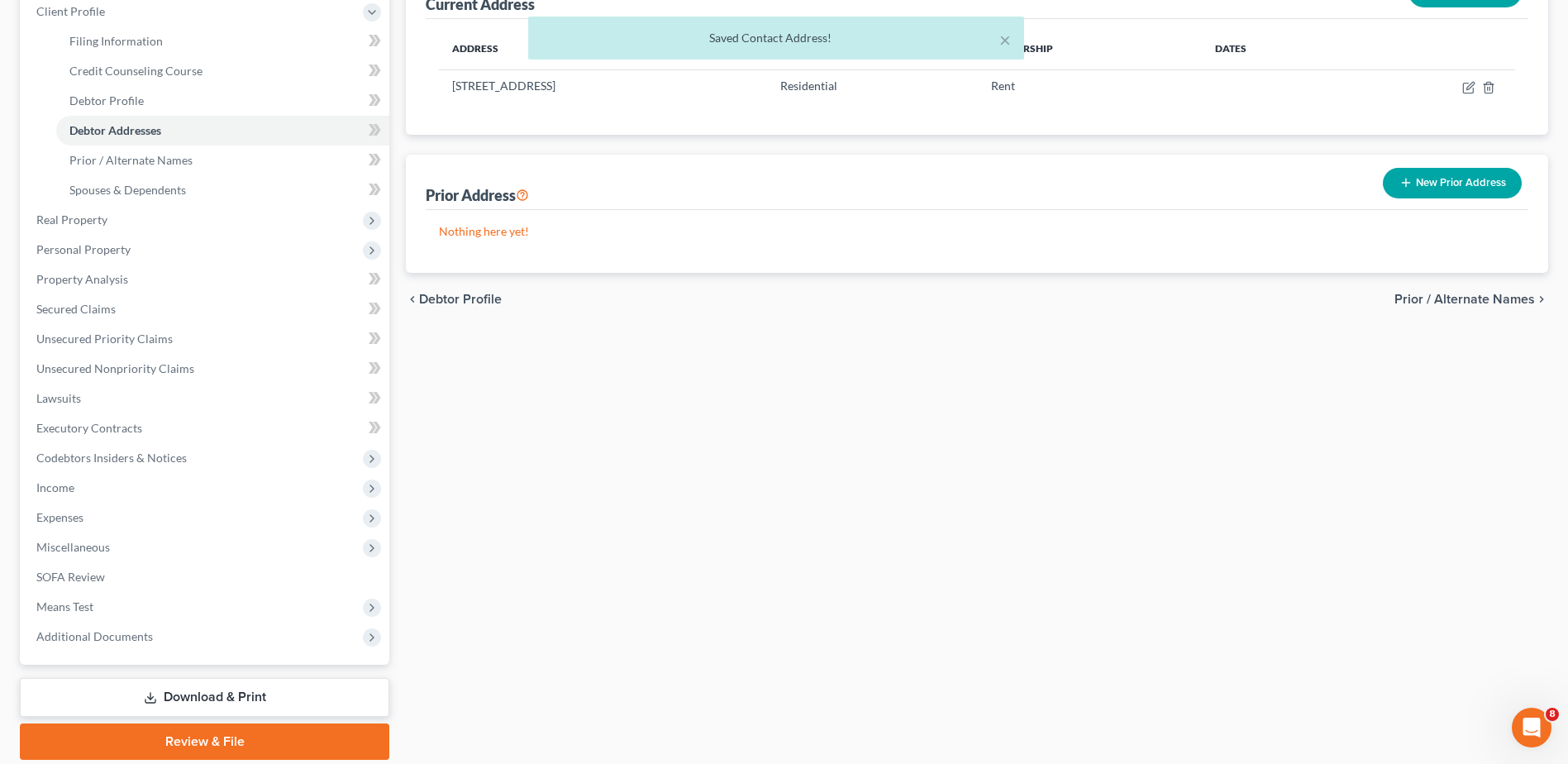
scroll to position [293, 0]
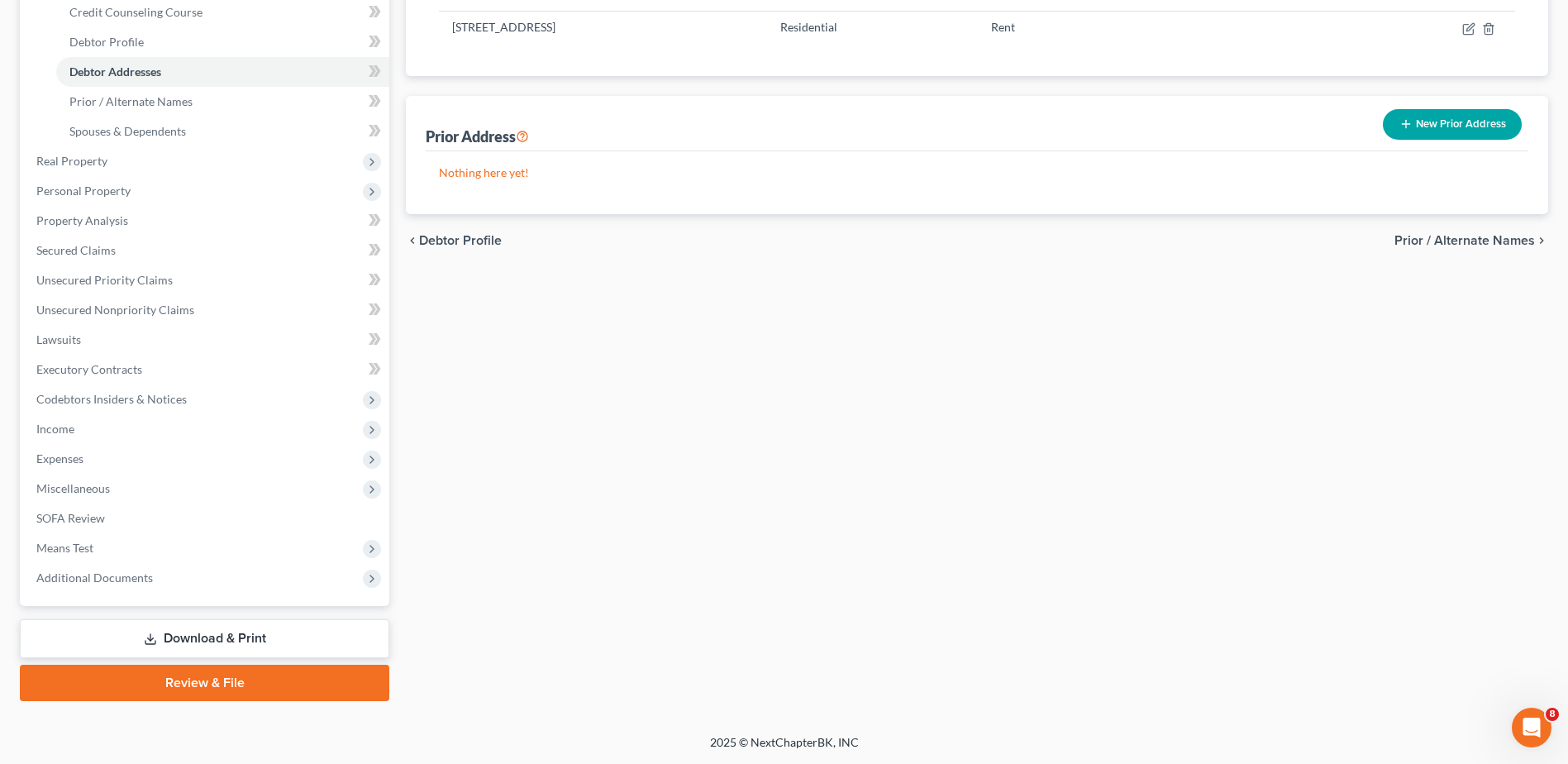
click at [219, 685] on link "Review & File" at bounding box center [204, 683] width 370 height 36
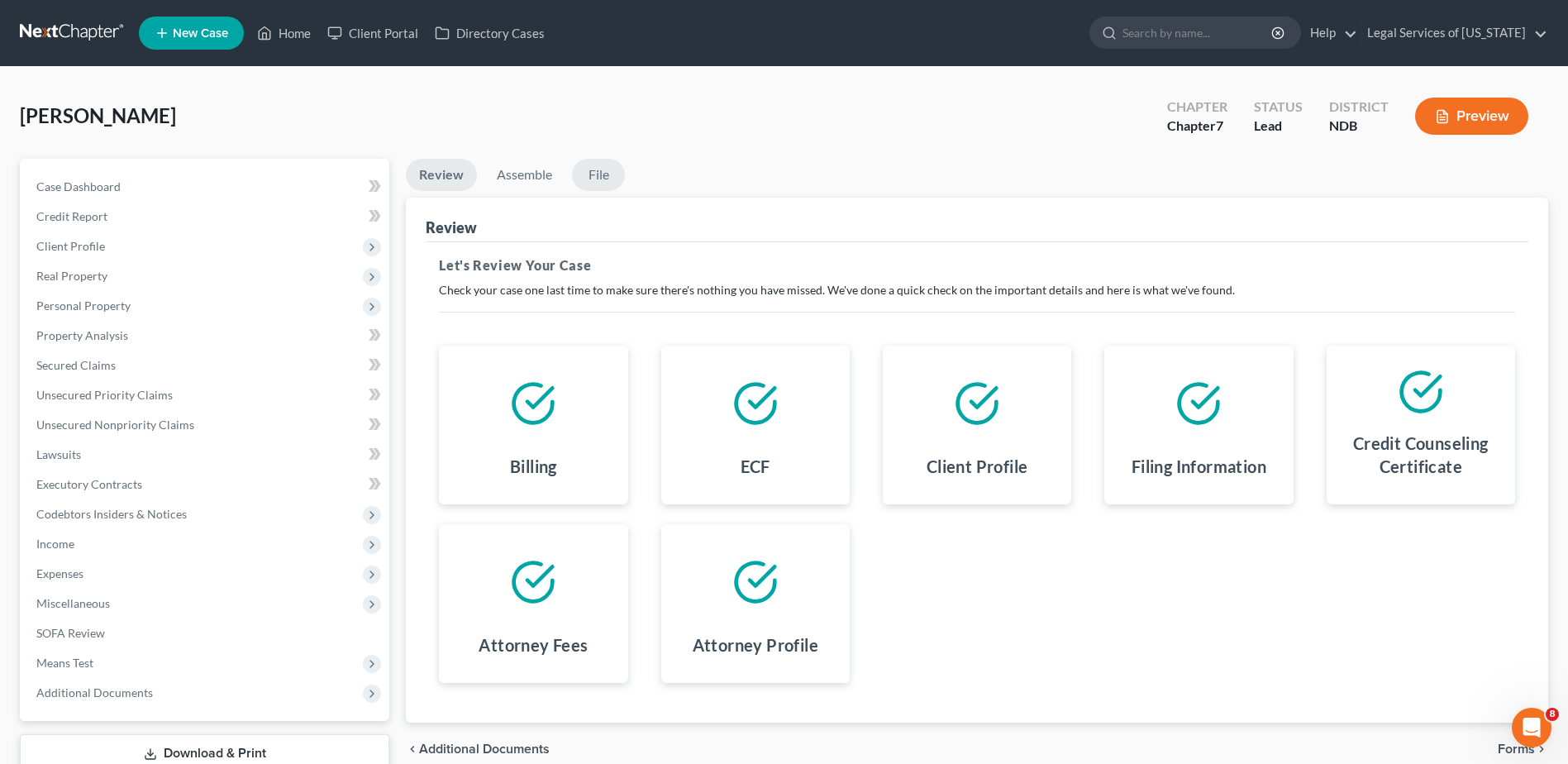
click at [605, 176] on link "File" at bounding box center [598, 175] width 53 height 32
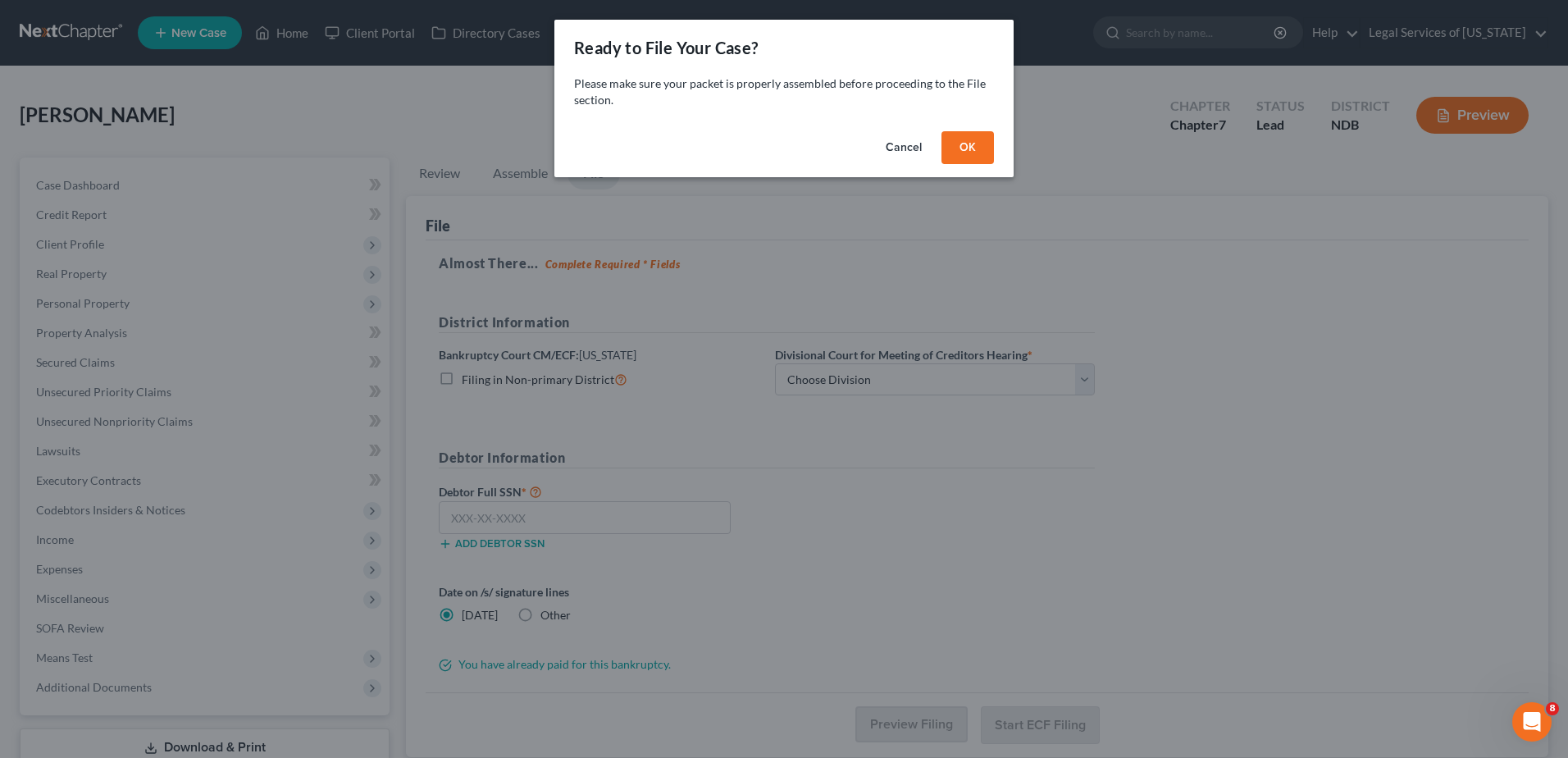
click at [976, 138] on button "OK" at bounding box center [967, 147] width 52 height 33
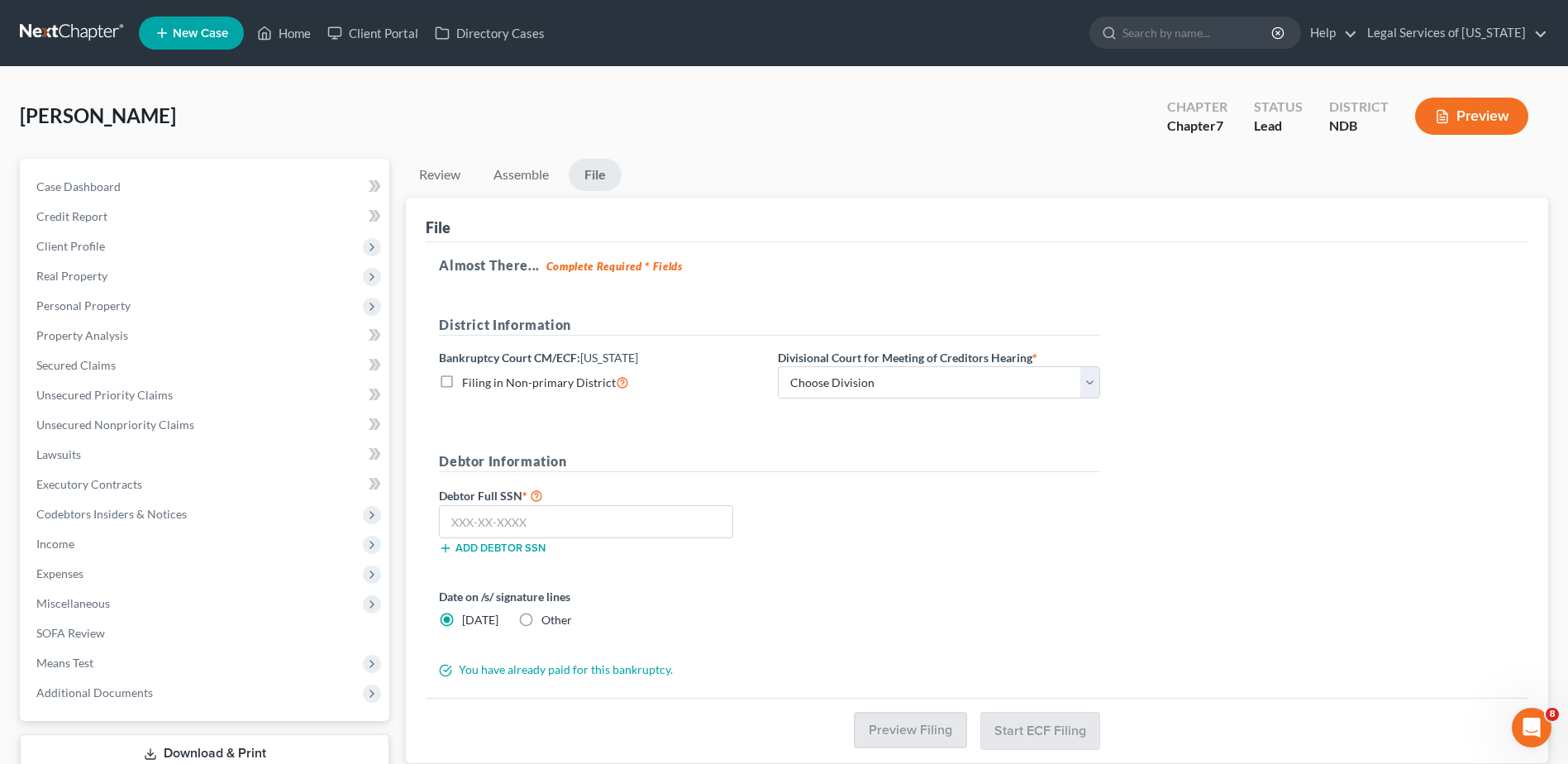
click at [462, 384] on label "Filing in Non-primary District" at bounding box center [545, 382] width 167 height 19
click at [469, 384] on input "Filing in Non-primary District" at bounding box center [474, 377] width 11 height 11
checkbox input "true"
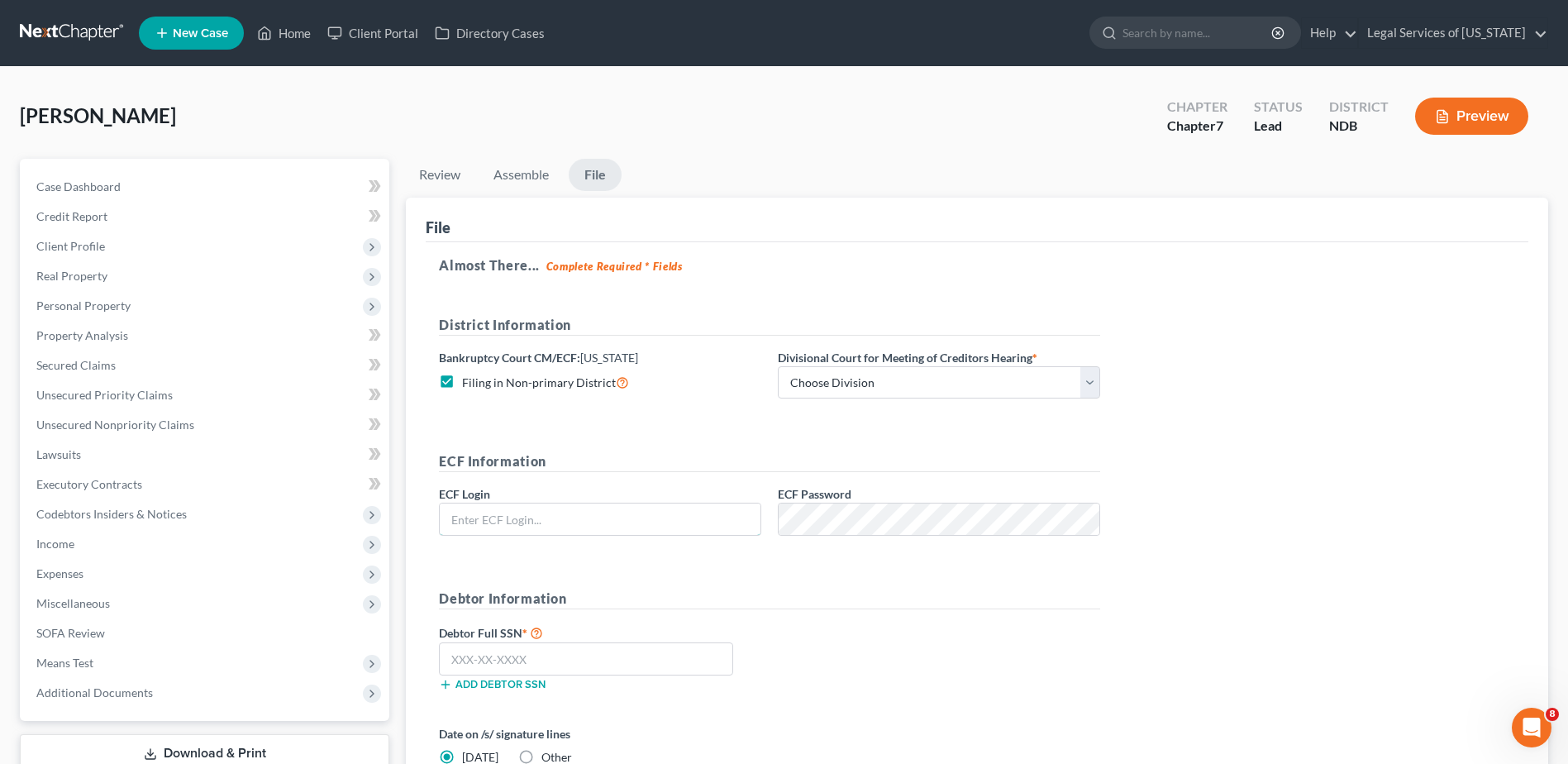
type input "snowcastlend"
click at [1091, 389] on select "Choose Division Fargo" at bounding box center [939, 382] width 323 height 33
click at [860, 446] on form "District Information Bankruptcy Court CM/ECF: [US_STATE] Filing in Non-primary …" at bounding box center [770, 565] width 661 height 500
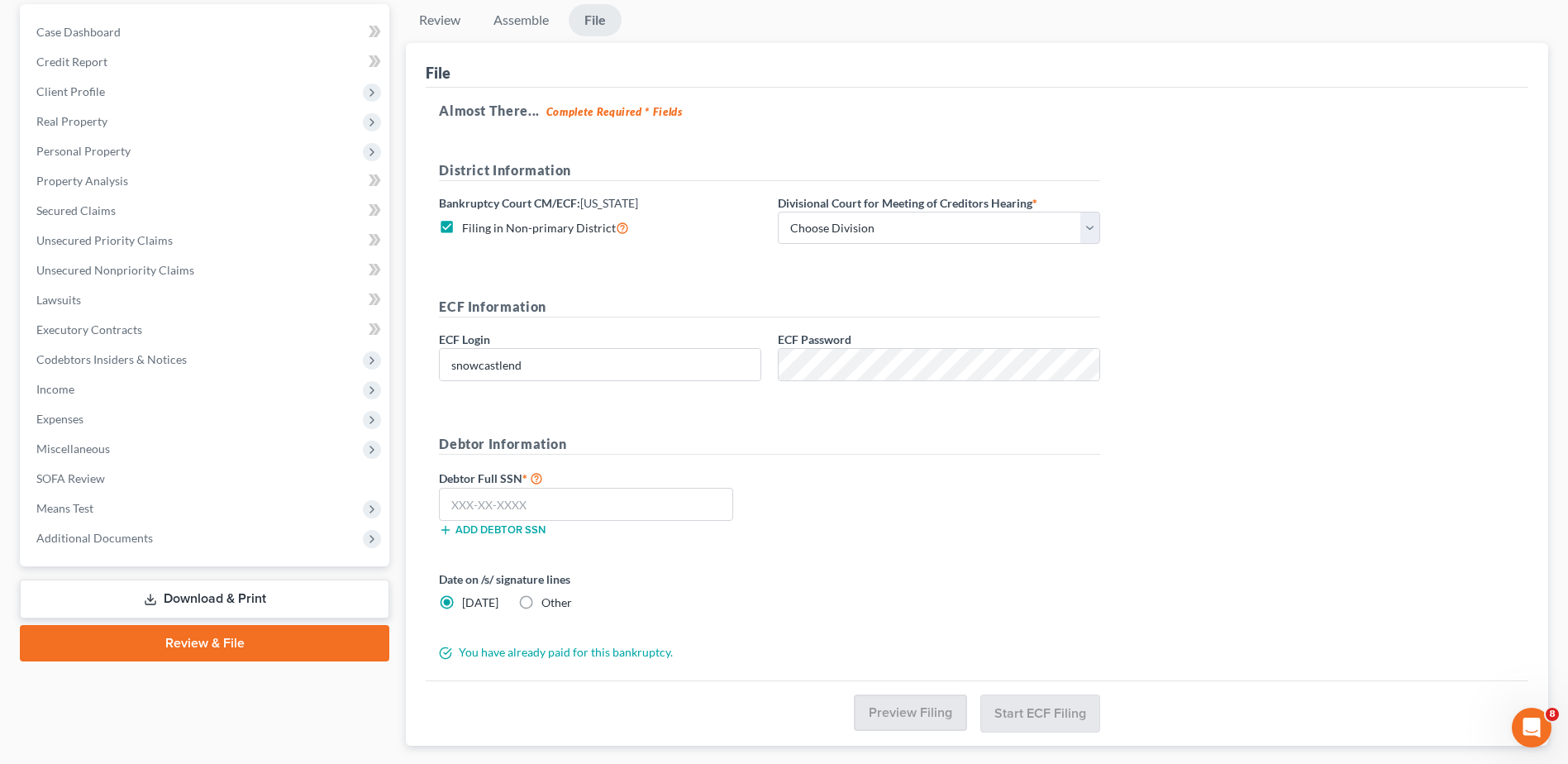
scroll to position [165, 0]
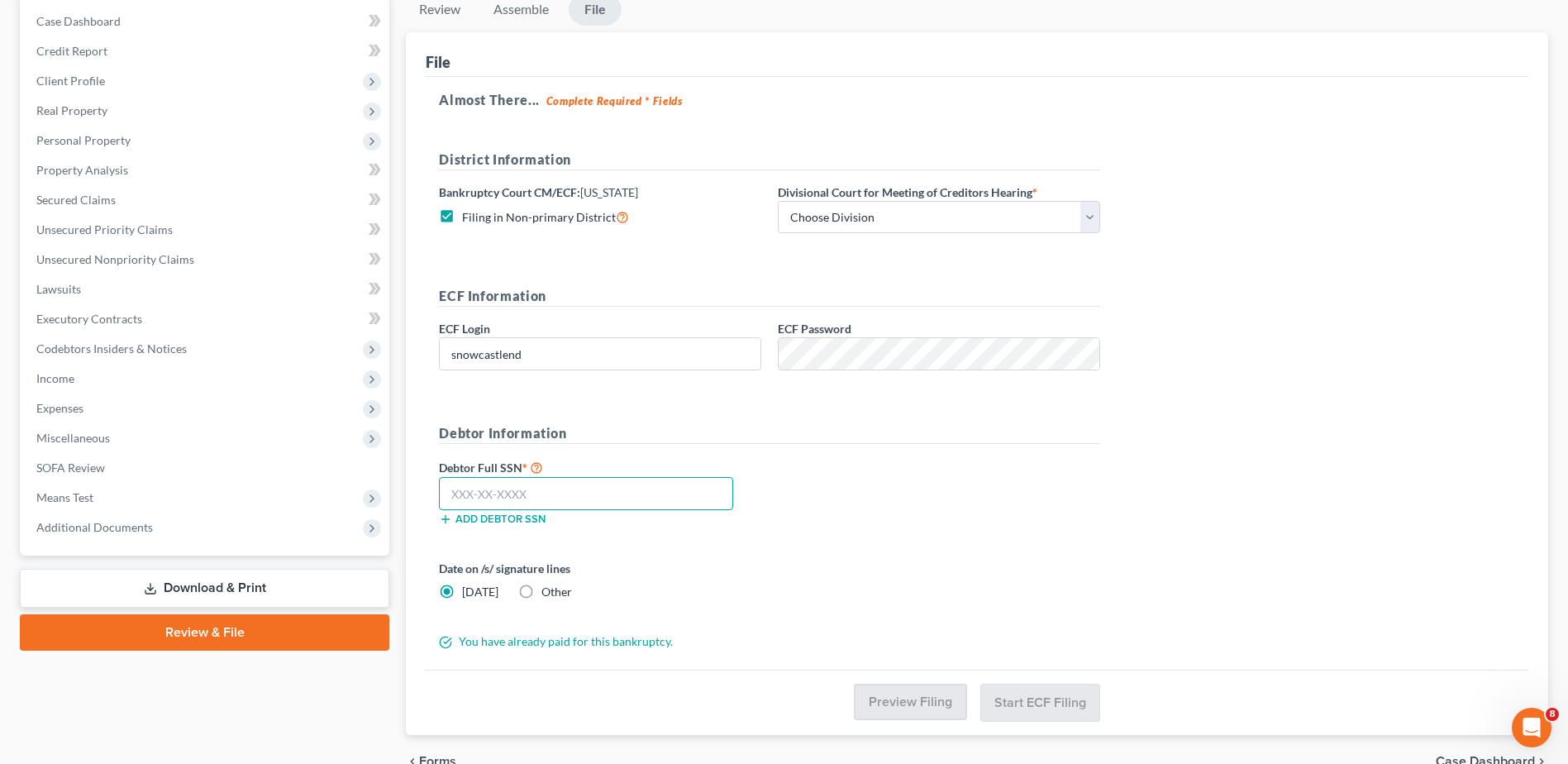
click at [526, 488] on input "text" at bounding box center [586, 493] width 294 height 33
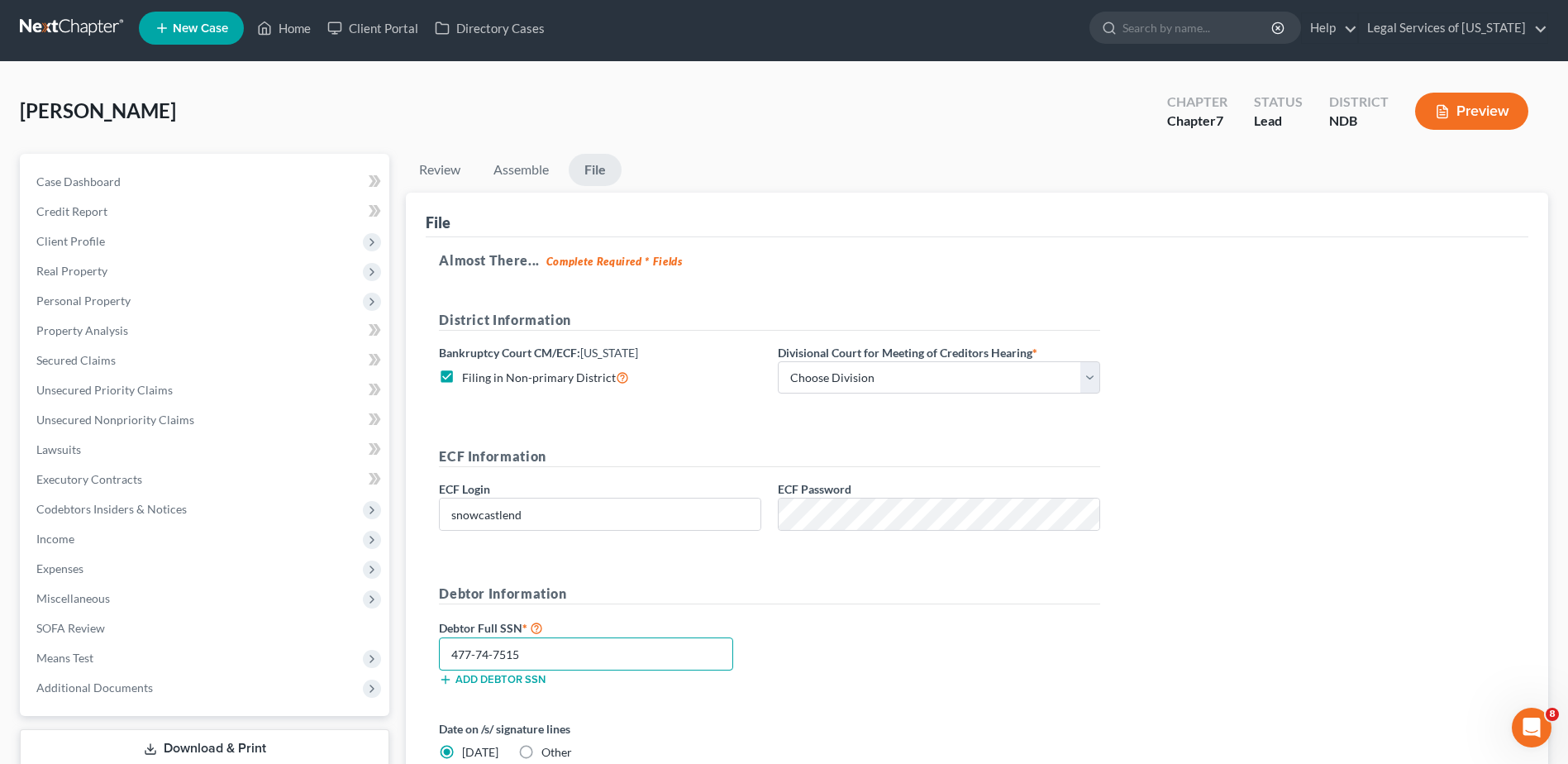
scroll to position [4, 0]
type input "477-74-7515"
click at [621, 372] on icon at bounding box center [623, 377] width 13 height 15
click at [479, 372] on input "Filing in Non-primary District" at bounding box center [474, 373] width 11 height 11
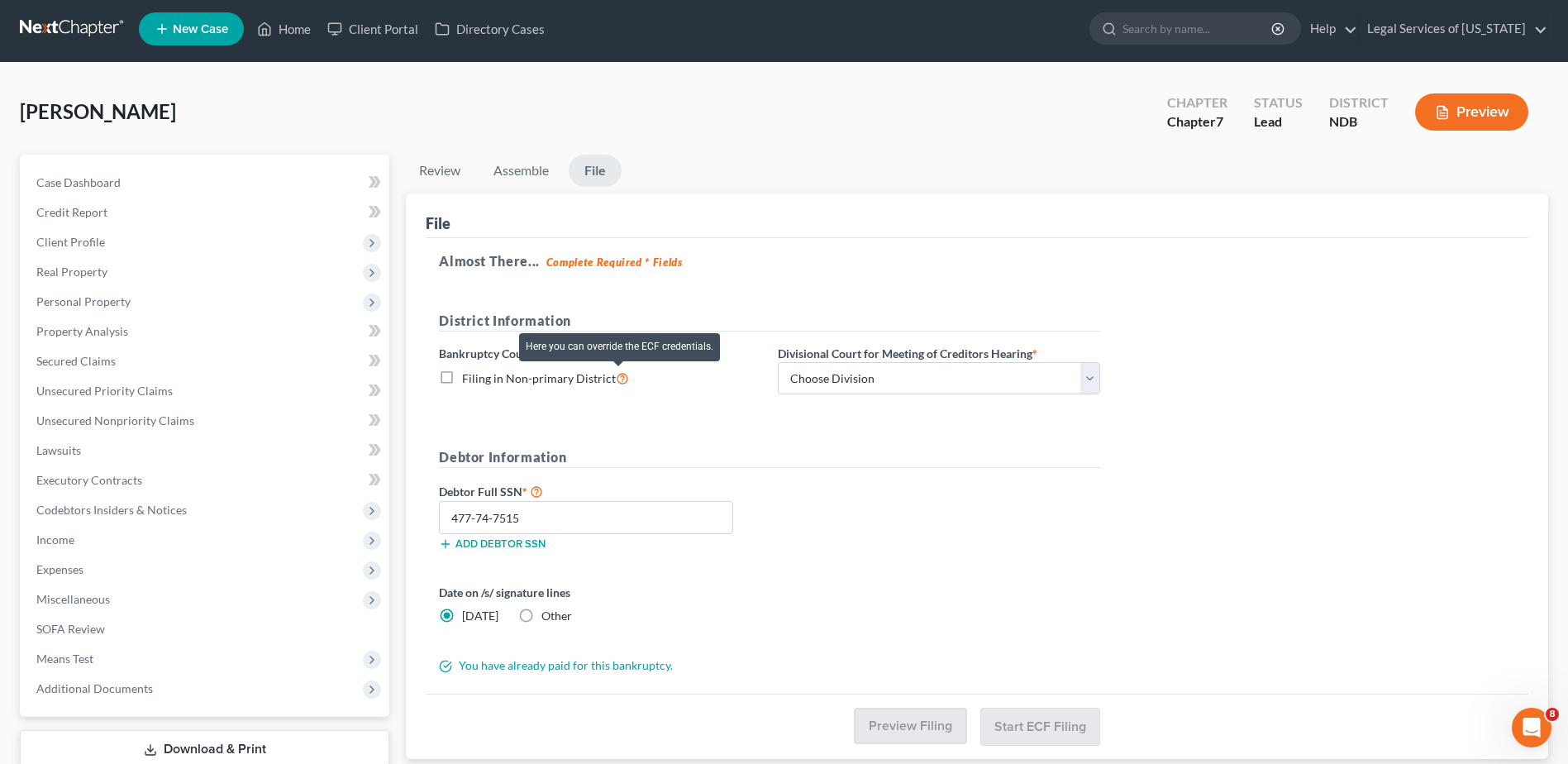
click at [618, 378] on icon at bounding box center [623, 377] width 13 height 15
click at [479, 378] on input "Filing in Non-primary District" at bounding box center [474, 373] width 11 height 11
checkbox input "true"
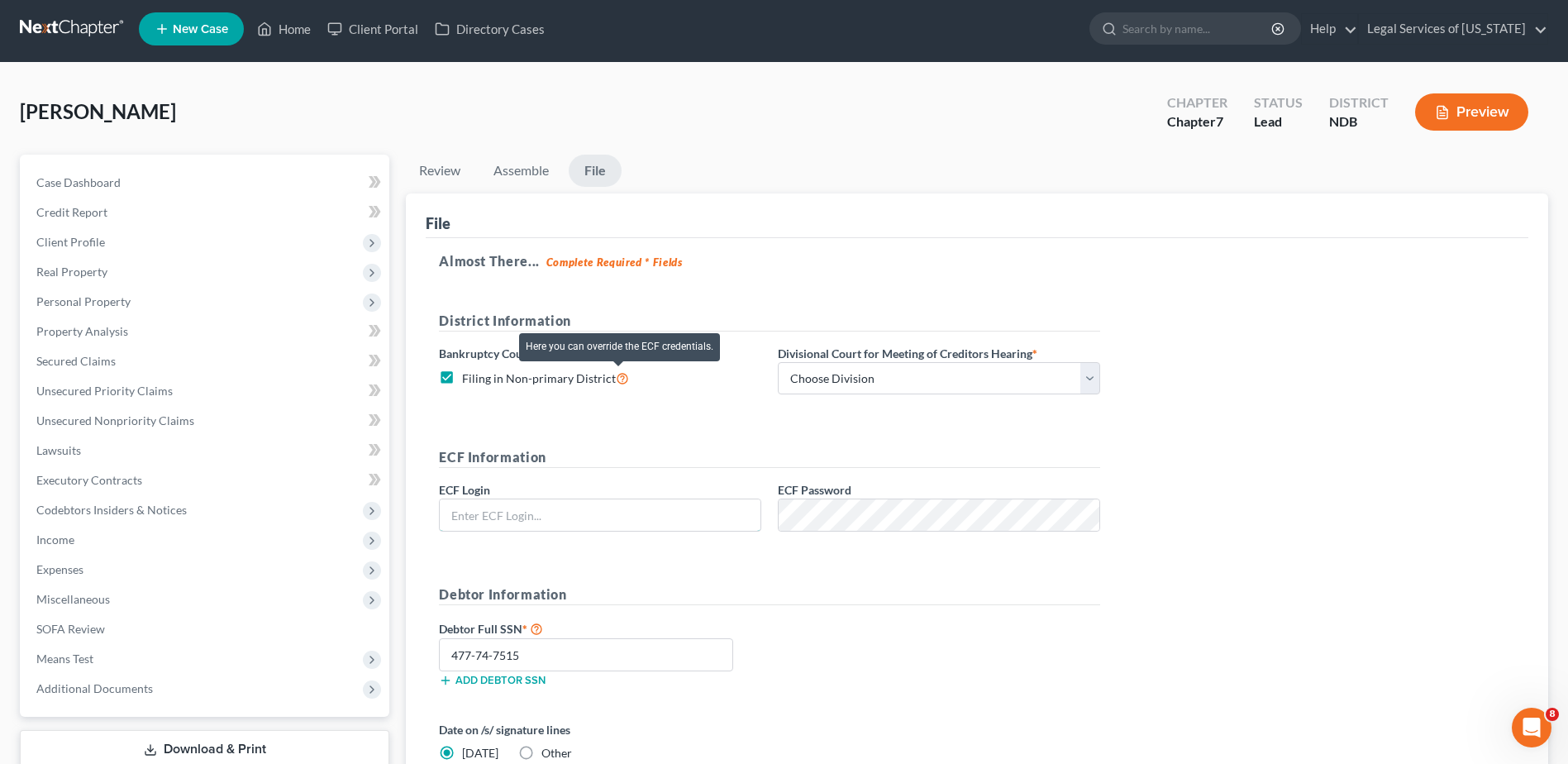
type input "snowcastlend"
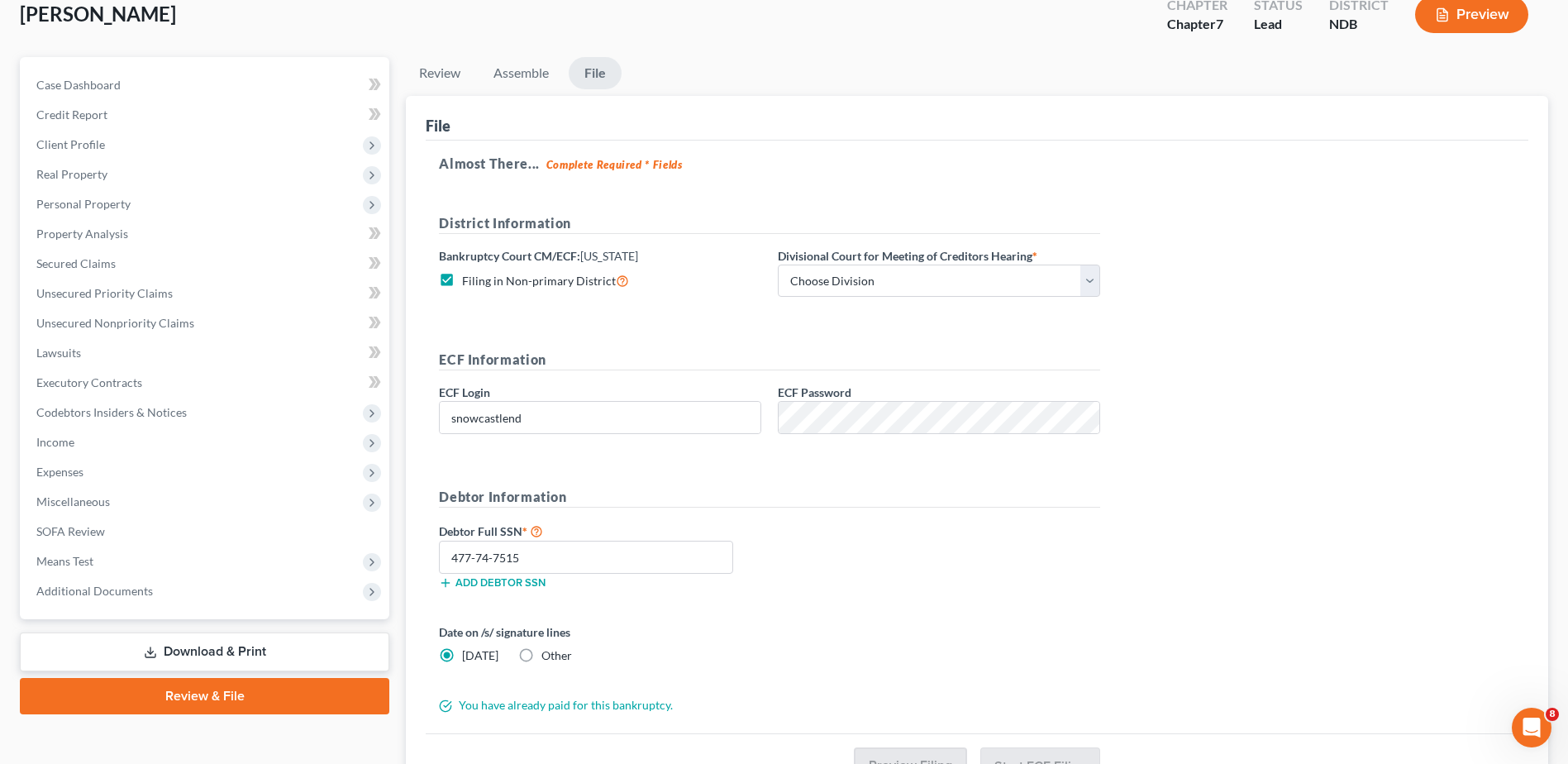
scroll to position [87, 0]
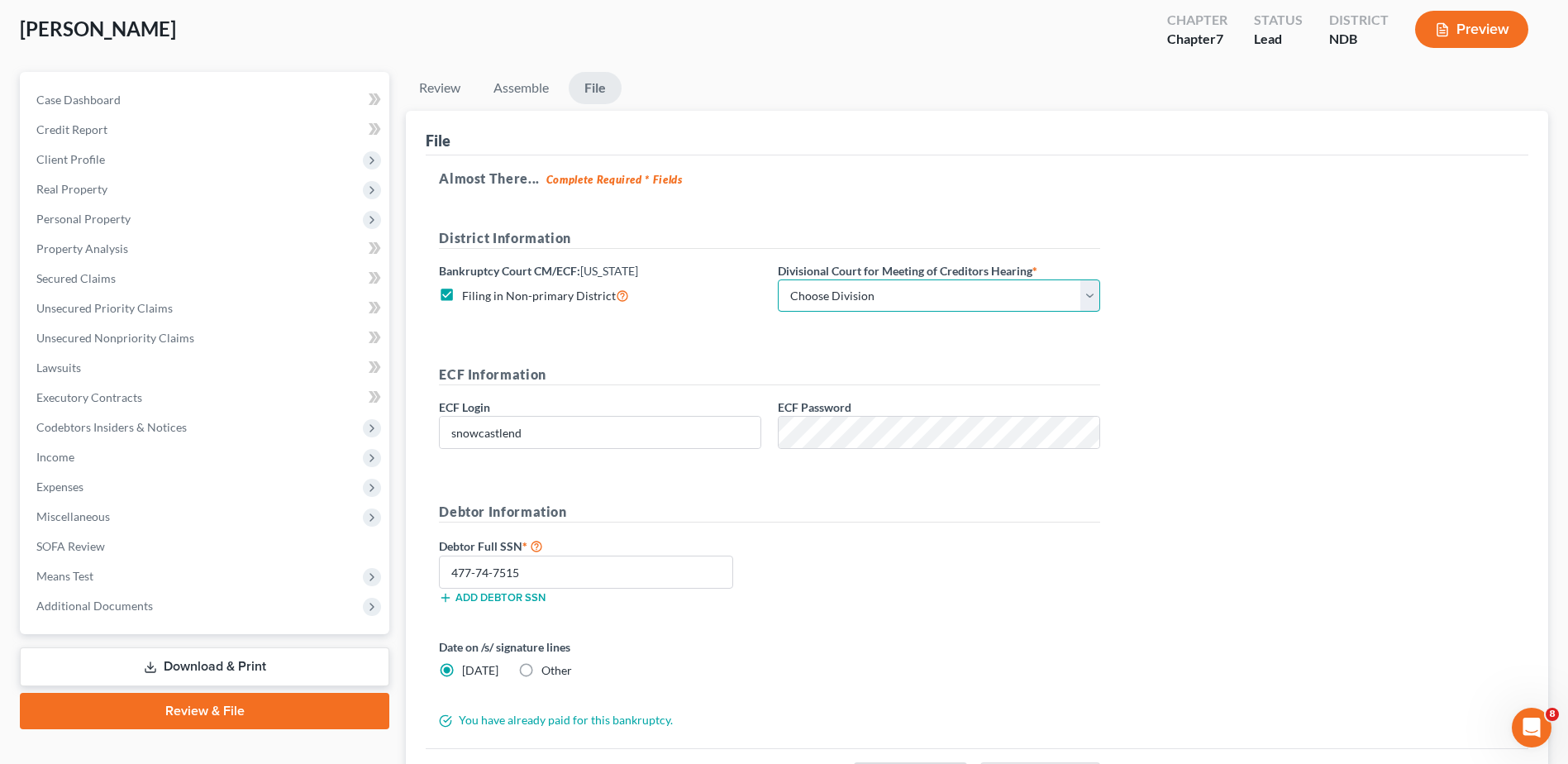
click at [1083, 293] on select "Choose Division Fargo" at bounding box center [939, 296] width 323 height 33
select select "0"
click at [777, 280] on select "Choose Division Fargo" at bounding box center [939, 296] width 323 height 33
click at [550, 289] on span "Filing in Non-primary District" at bounding box center [539, 295] width 154 height 14
click at [479, 289] on input "Filing in Non-primary District" at bounding box center [474, 290] width 11 height 11
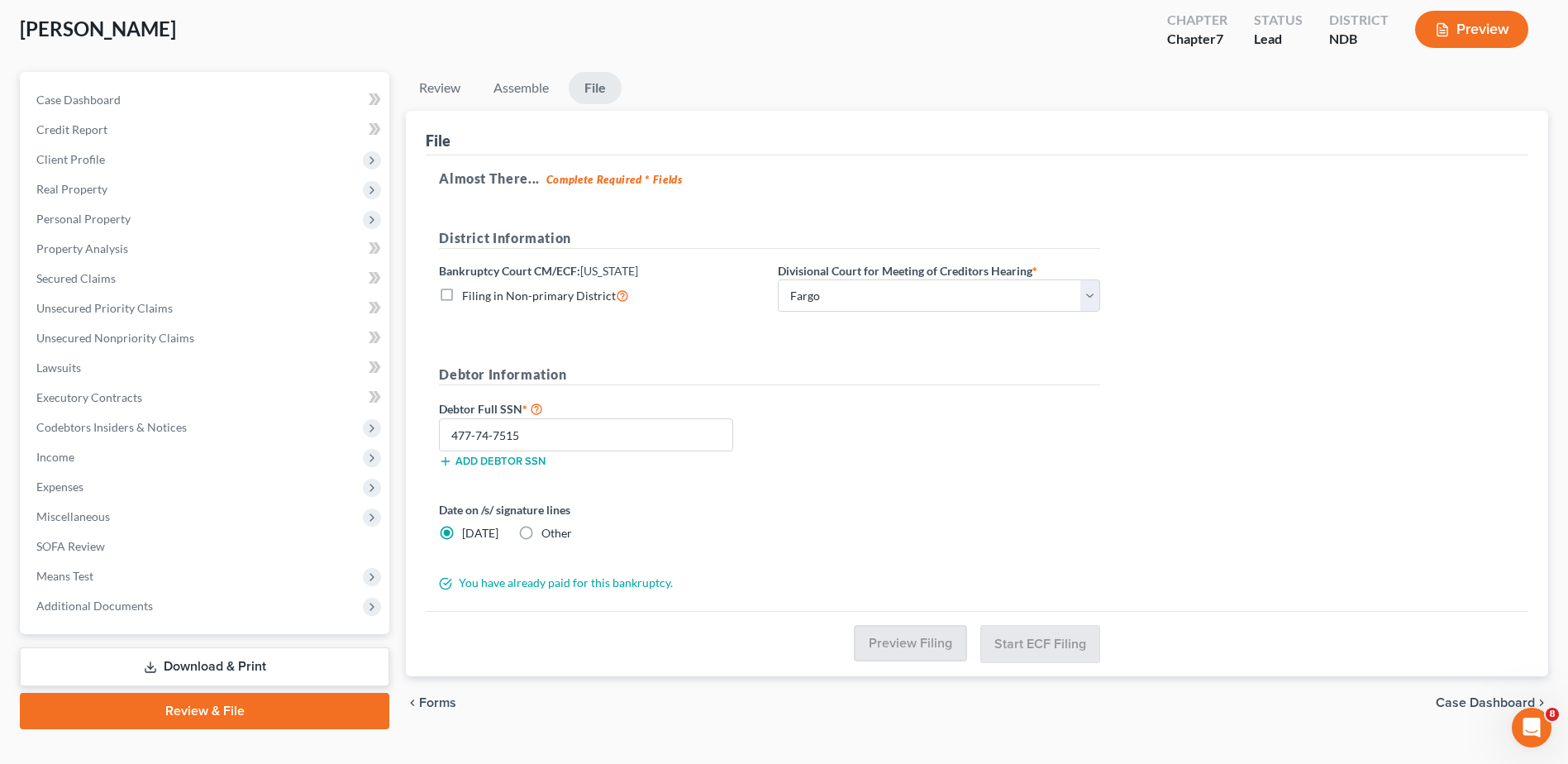
click at [462, 297] on label "Filing in Non-primary District" at bounding box center [545, 295] width 167 height 19
click at [469, 297] on input "Filing in Non-primary District" at bounding box center [474, 290] width 11 height 11
checkbox input "true"
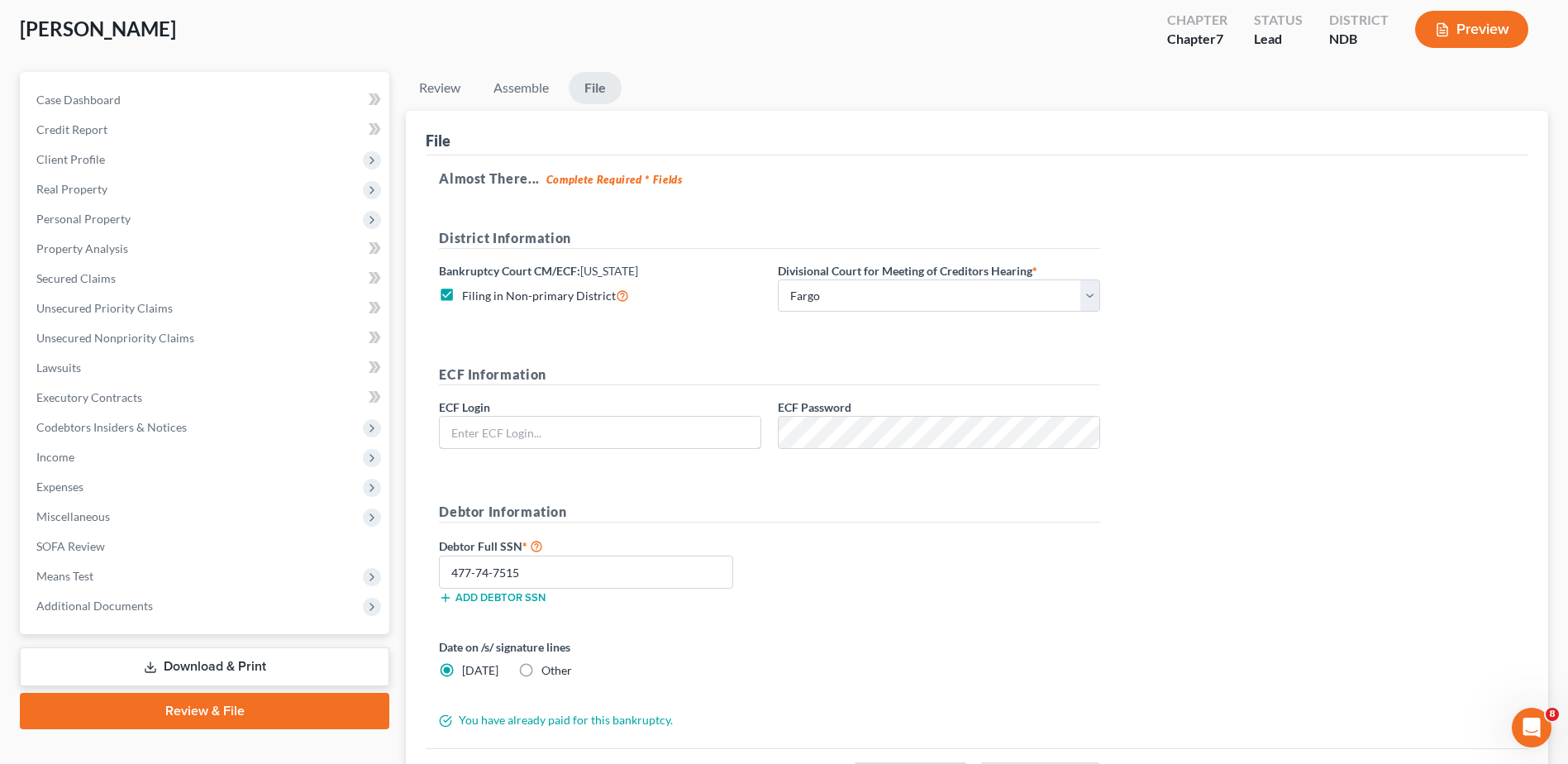
type input "snowcastlend"
click at [573, 563] on input "477-74-7515" at bounding box center [586, 572] width 294 height 33
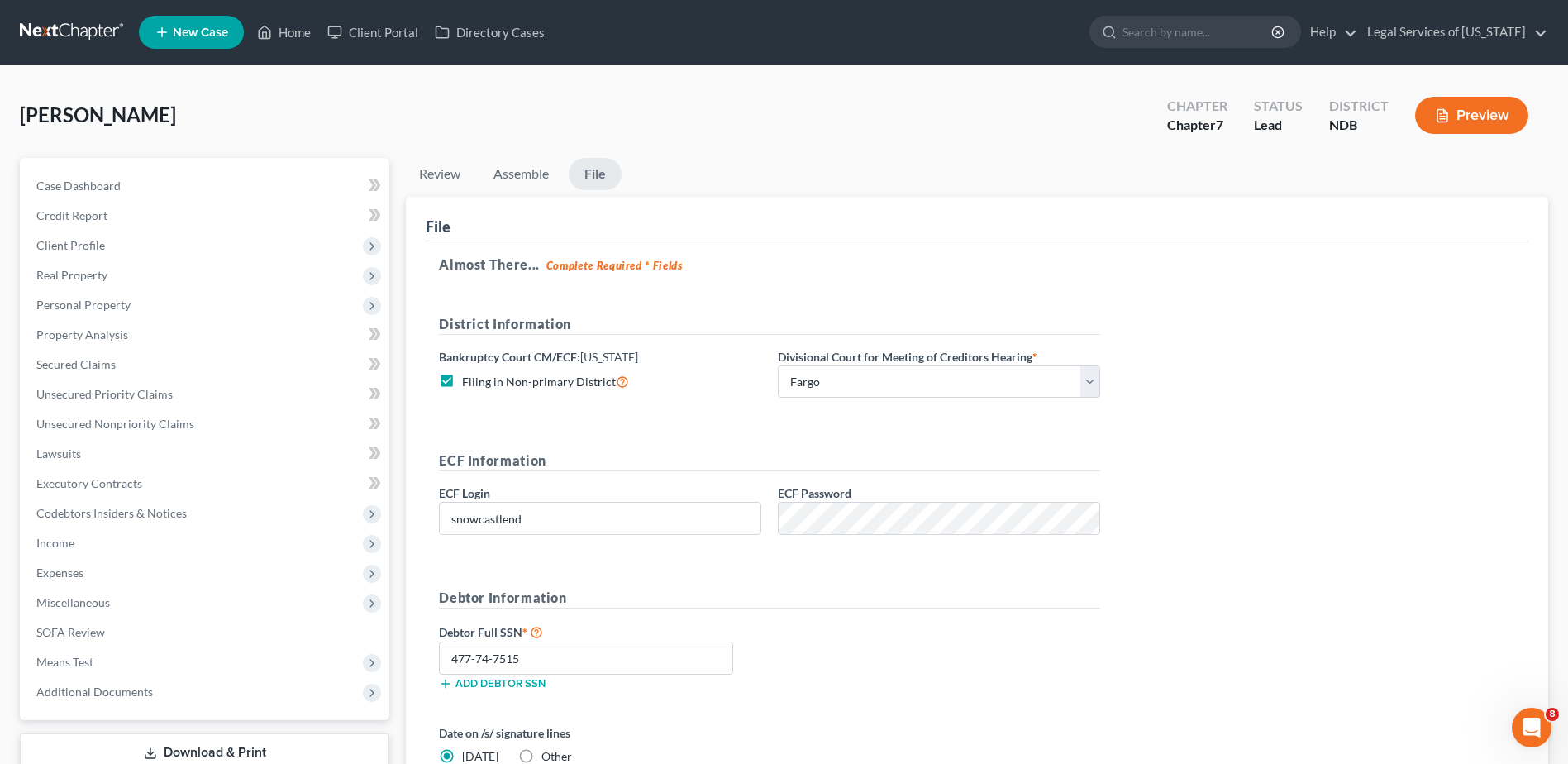
scroll to position [0, 0]
click at [608, 178] on link "File" at bounding box center [595, 175] width 53 height 32
click at [599, 179] on link "File" at bounding box center [595, 175] width 53 height 32
click at [512, 169] on link "Assemble" at bounding box center [521, 175] width 82 height 32
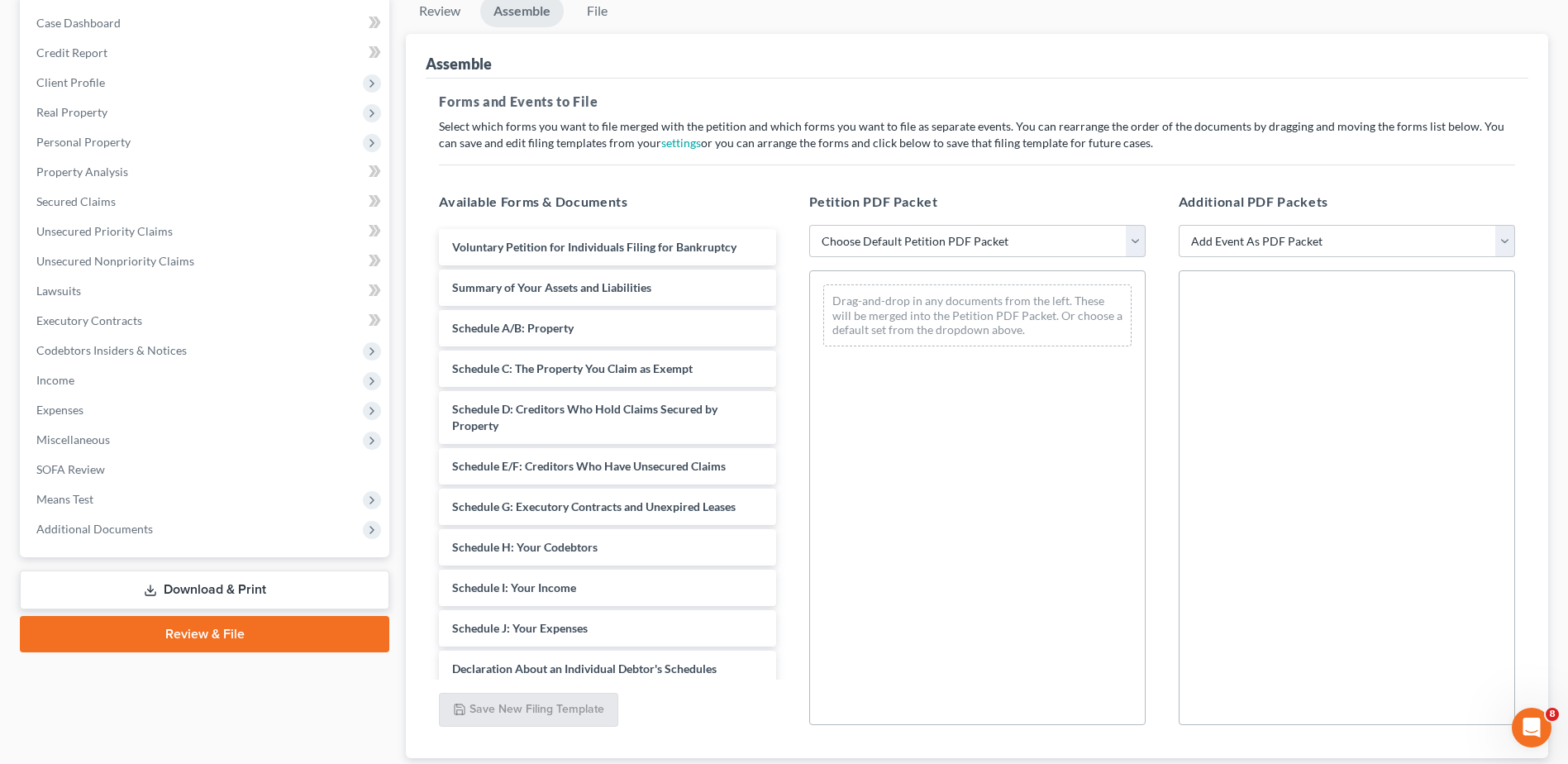
scroll to position [165, 0]
click at [1134, 230] on select "Choose Default Petition PDF Packet Complete Bankruptcy Petition (all forms and …" at bounding box center [977, 240] width 336 height 33
select select "0"
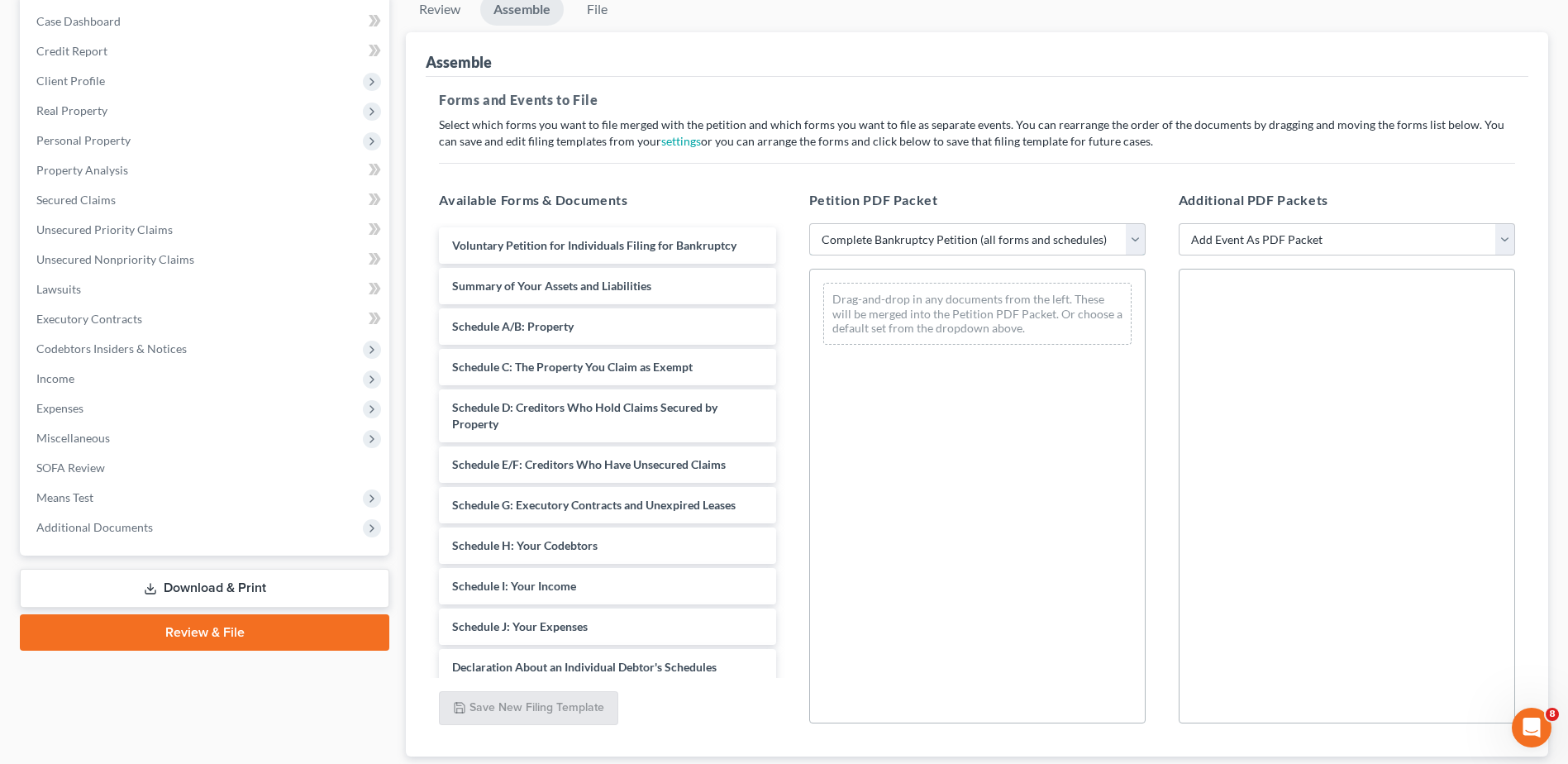
click at [809, 223] on select "Choose Default Petition PDF Packet Complete Bankruptcy Petition (all forms and …" at bounding box center [977, 240] width 336 height 33
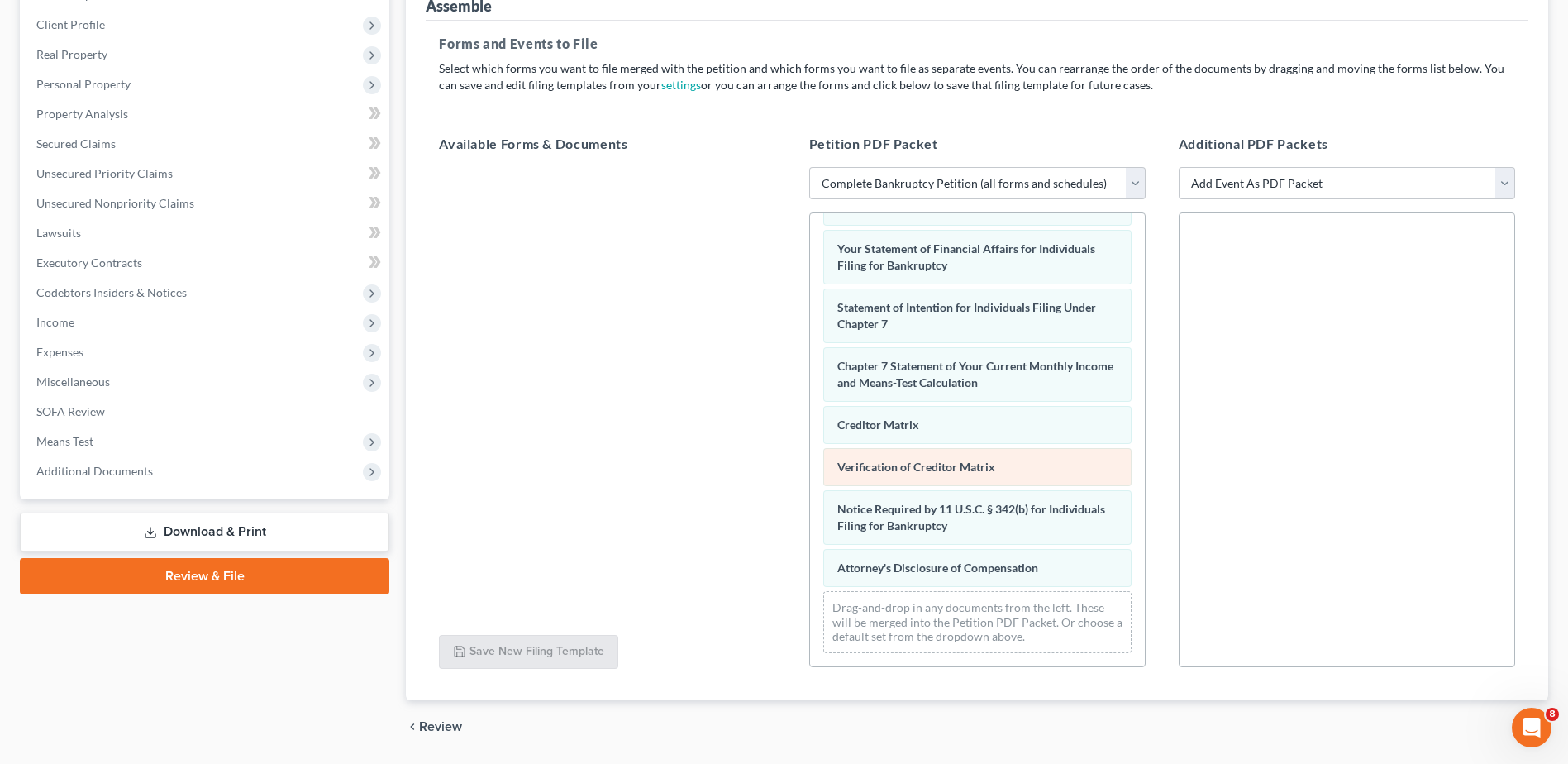
scroll to position [274, 0]
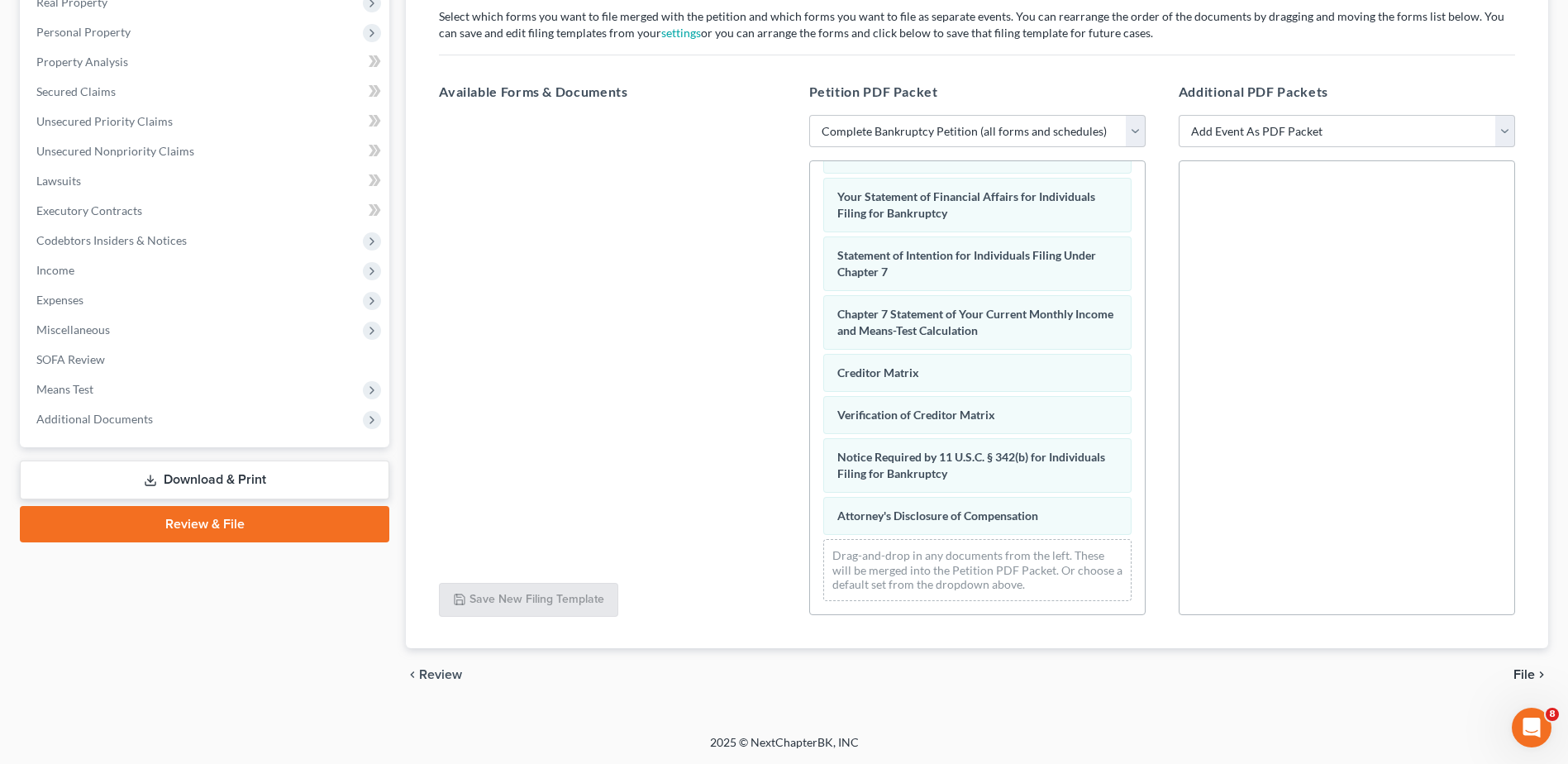
click at [1528, 670] on span "File" at bounding box center [1524, 674] width 22 height 13
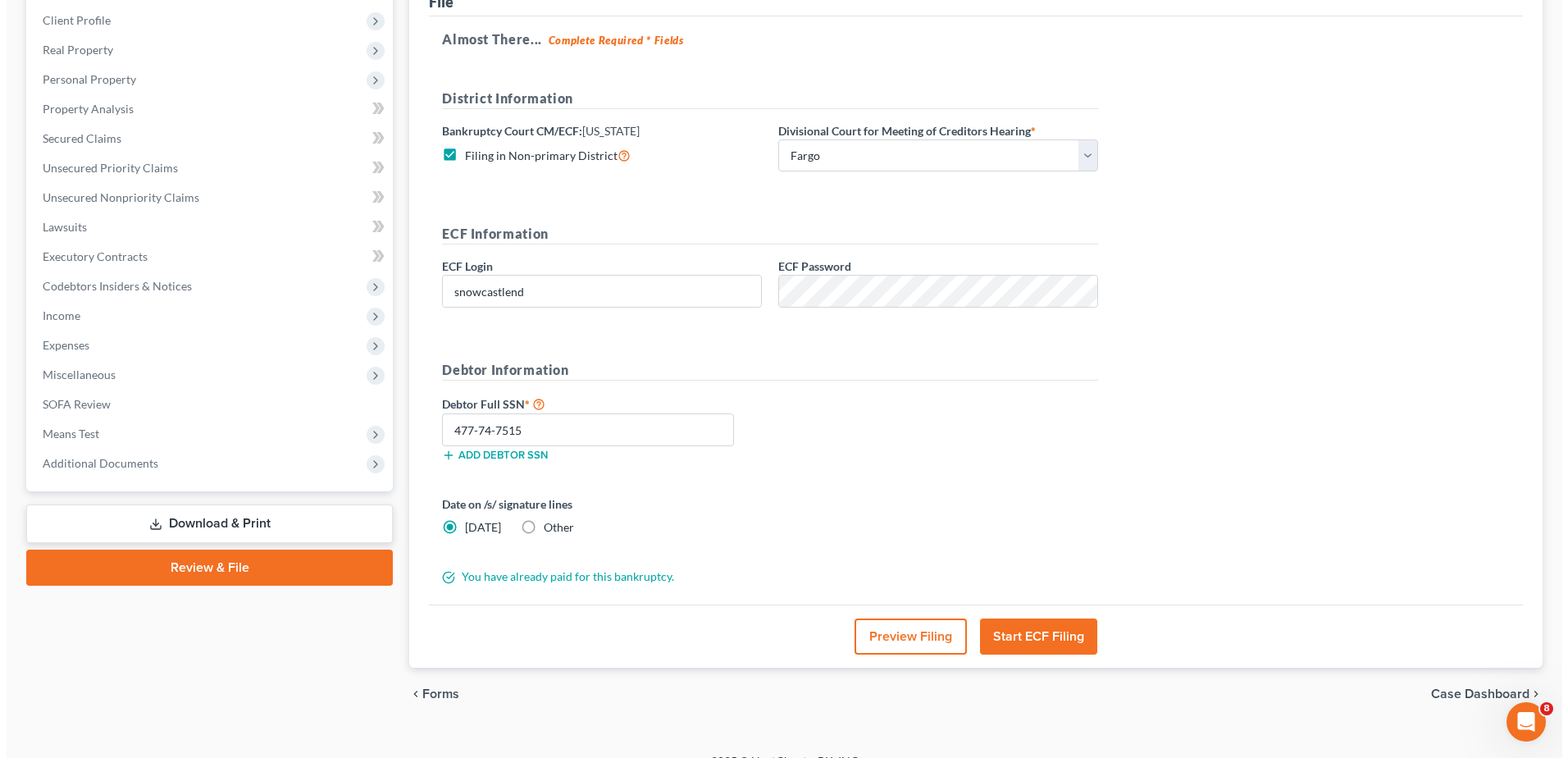
scroll to position [248, 0]
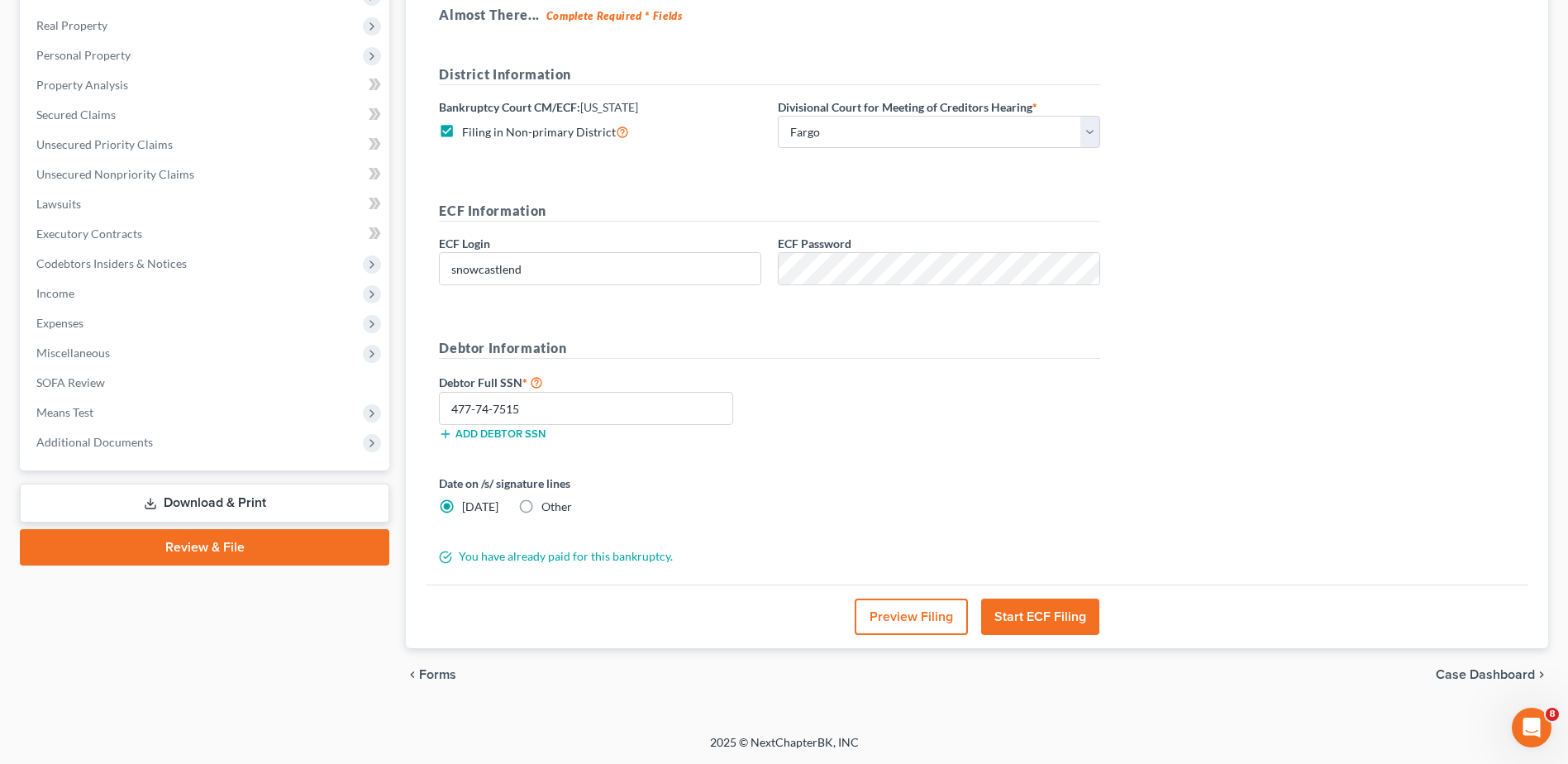
click at [1032, 618] on button "Start ECF Filing" at bounding box center [1040, 617] width 118 height 36
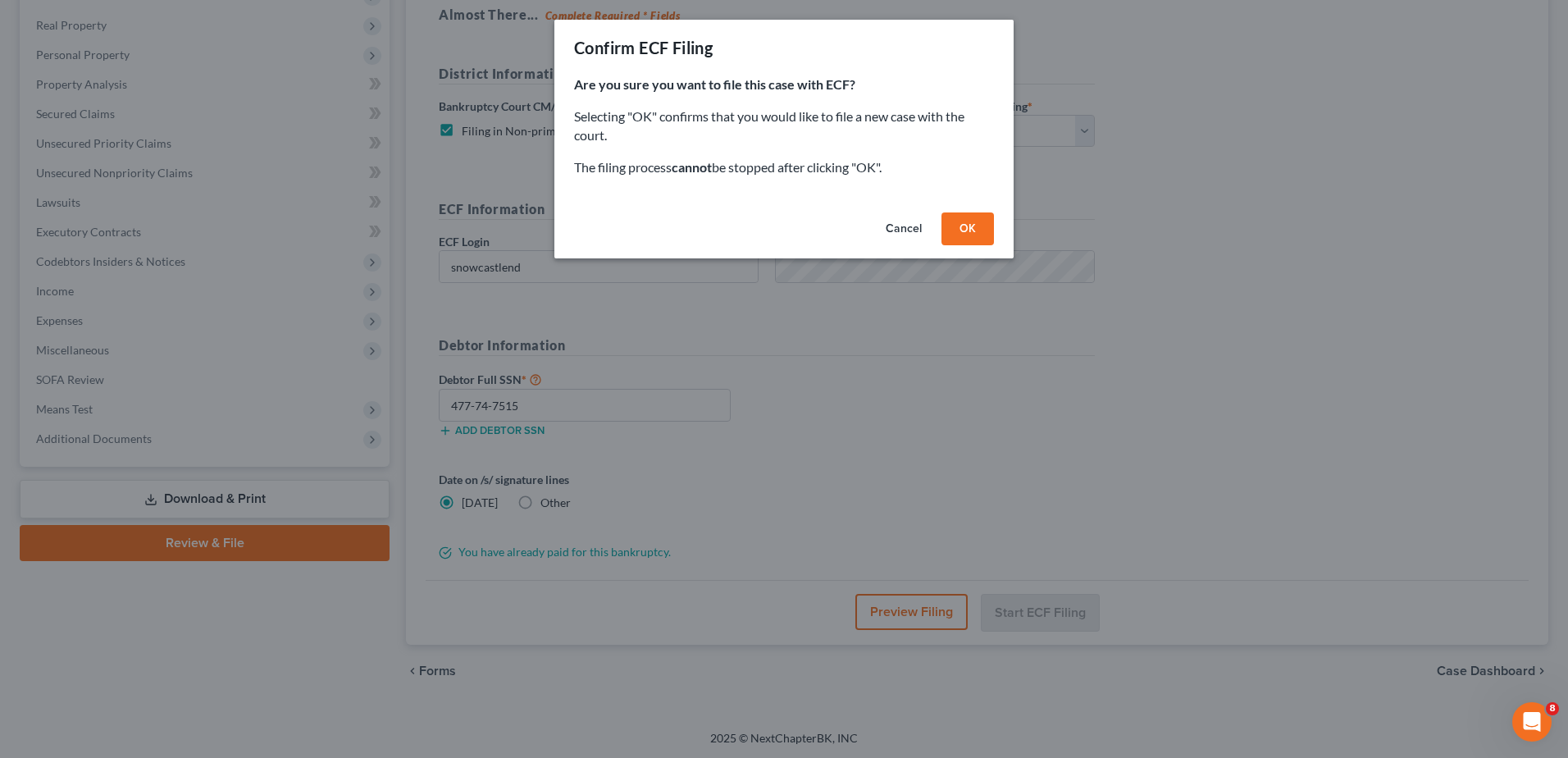
click at [961, 223] on button "OK" at bounding box center [967, 228] width 52 height 33
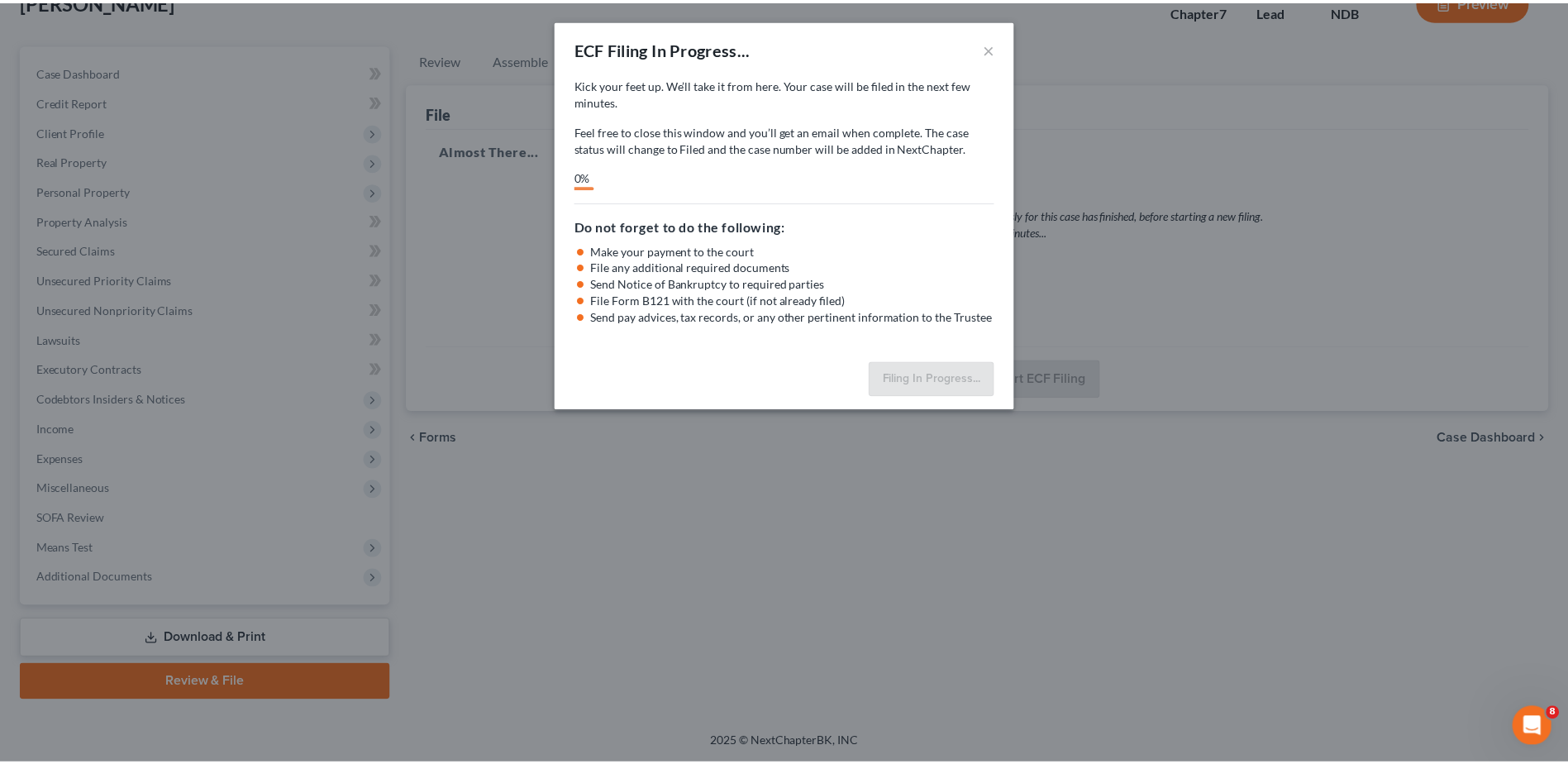
scroll to position [115, 0]
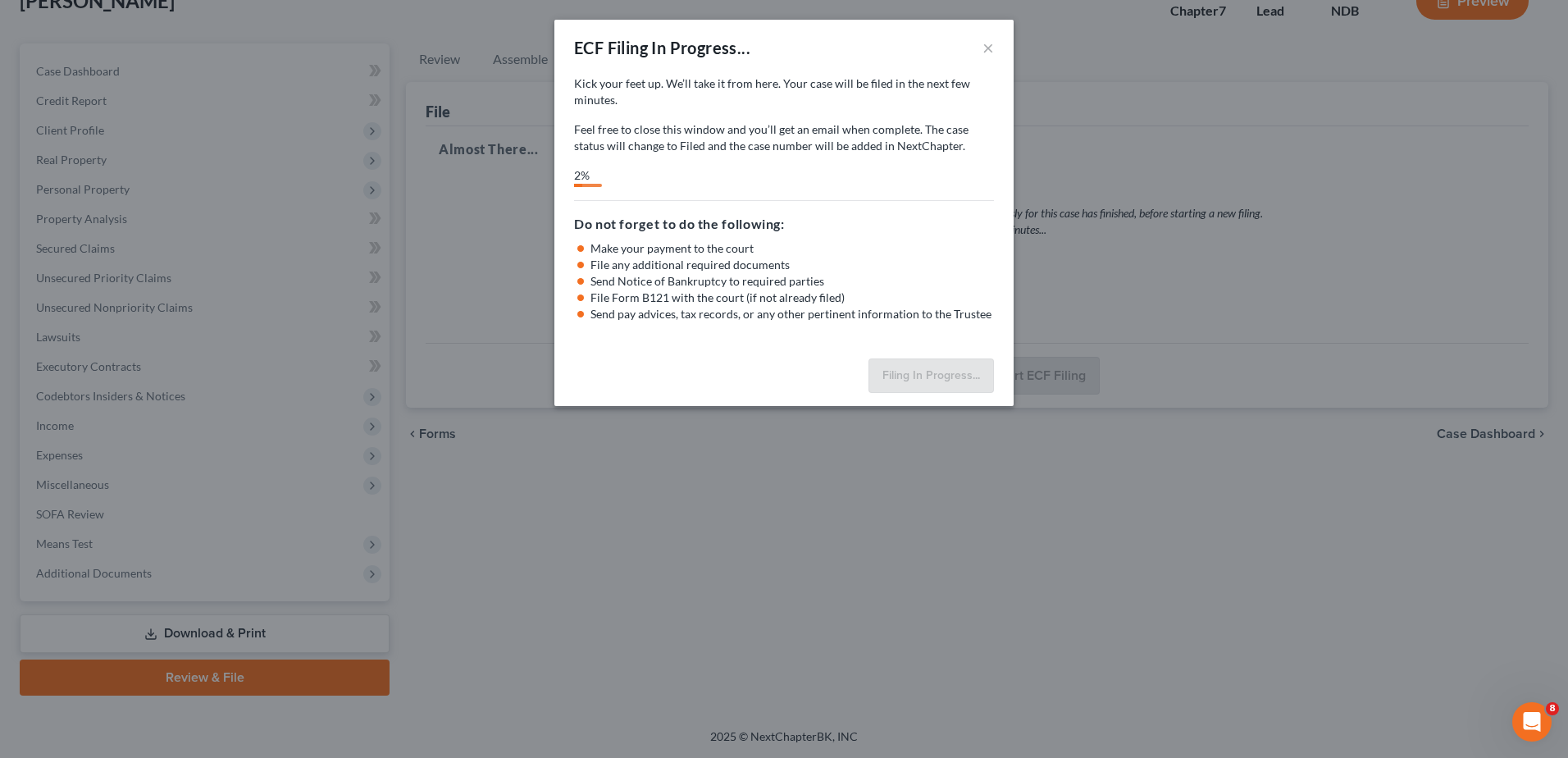
click at [1021, 366] on div "ECF Filing In Progress... × Kick your feet up. We’ll take it from here. Your ca…" at bounding box center [784, 379] width 1568 height 758
select select "0"
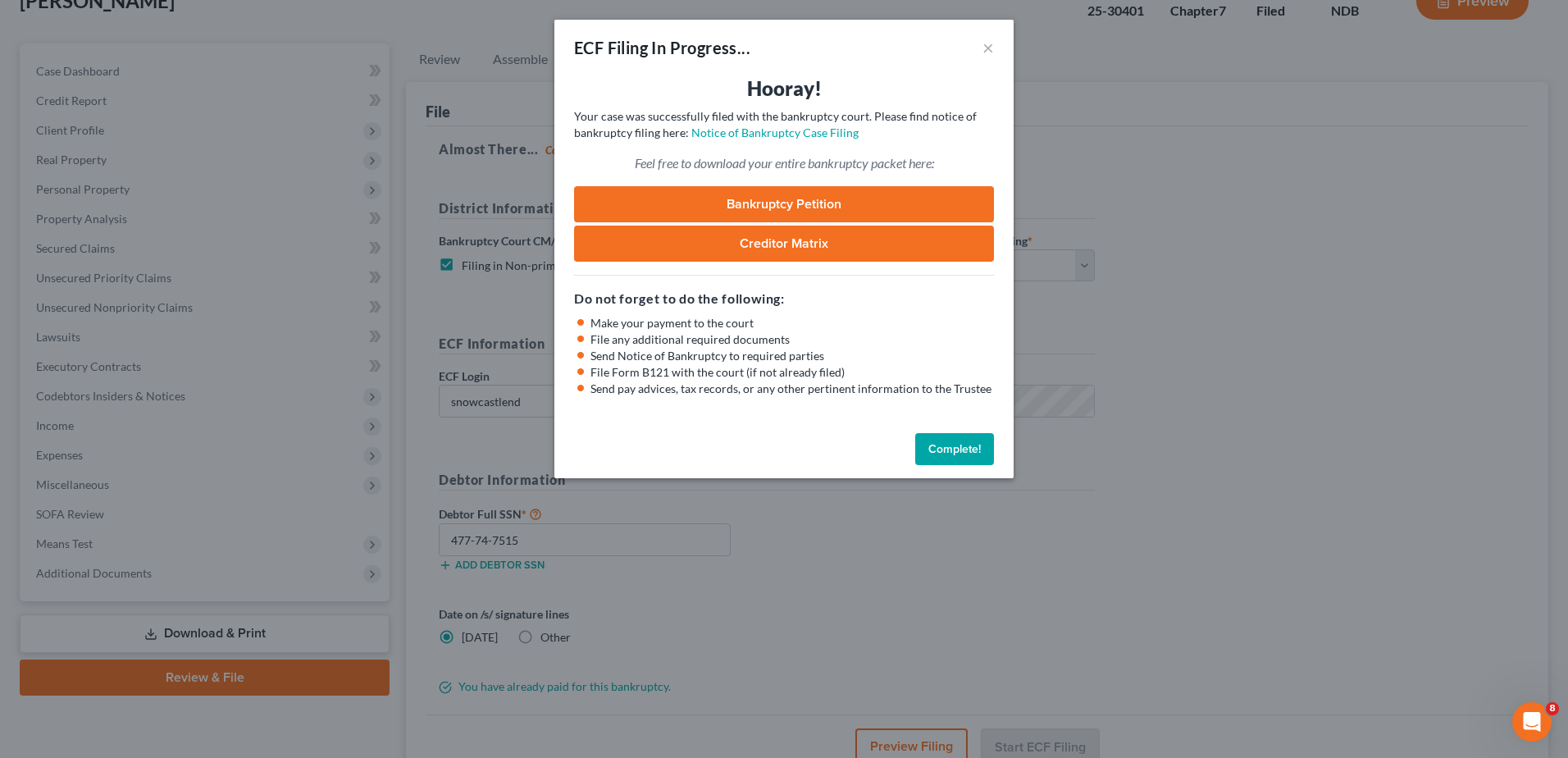
drag, startPoint x: 959, startPoint y: 460, endPoint x: 910, endPoint y: 460, distance: 49.0
click at [959, 460] on button "Complete!" at bounding box center [954, 449] width 79 height 33
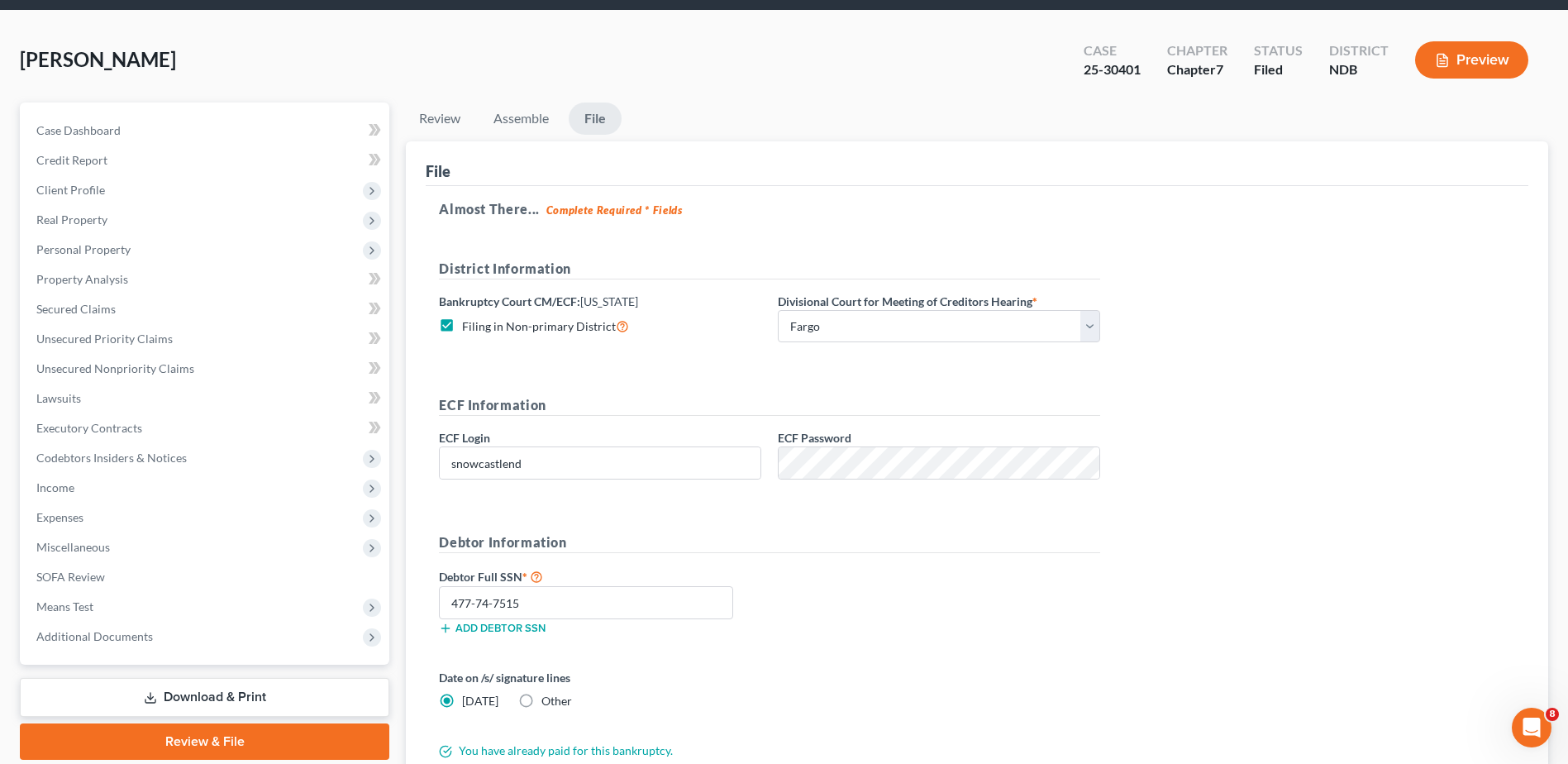
scroll to position [0, 0]
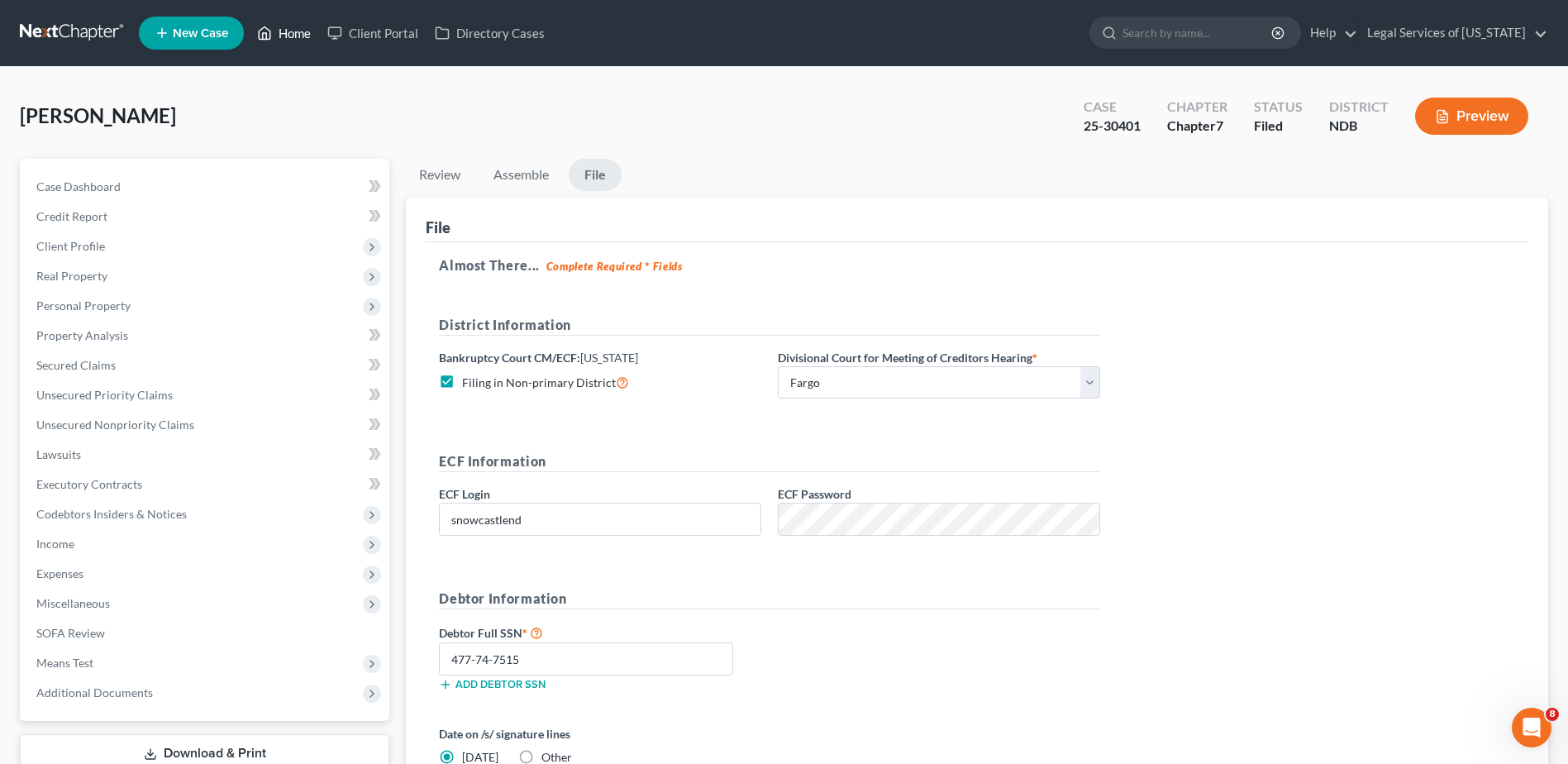
click at [301, 37] on link "Home" at bounding box center [285, 32] width 71 height 30
